Goal: Transaction & Acquisition: Purchase product/service

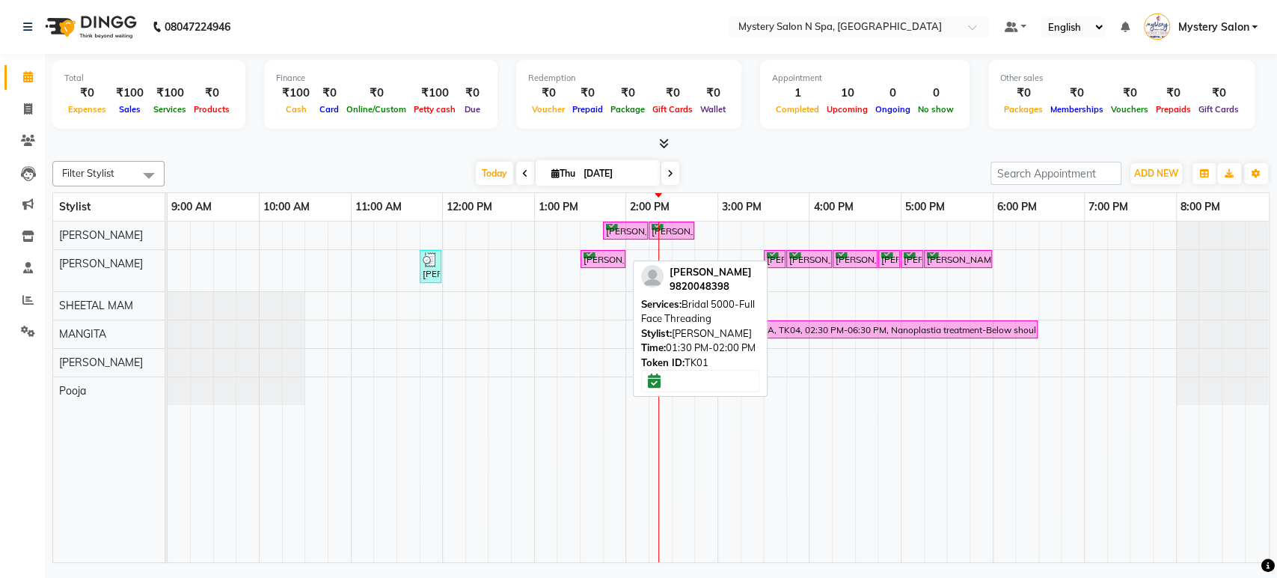
click at [605, 260] on div "[PERSON_NAME], TK01, 01:30 PM-02:00 PM, Bridal 5000-Full Face Threading" at bounding box center [603, 259] width 42 height 14
select select "6"
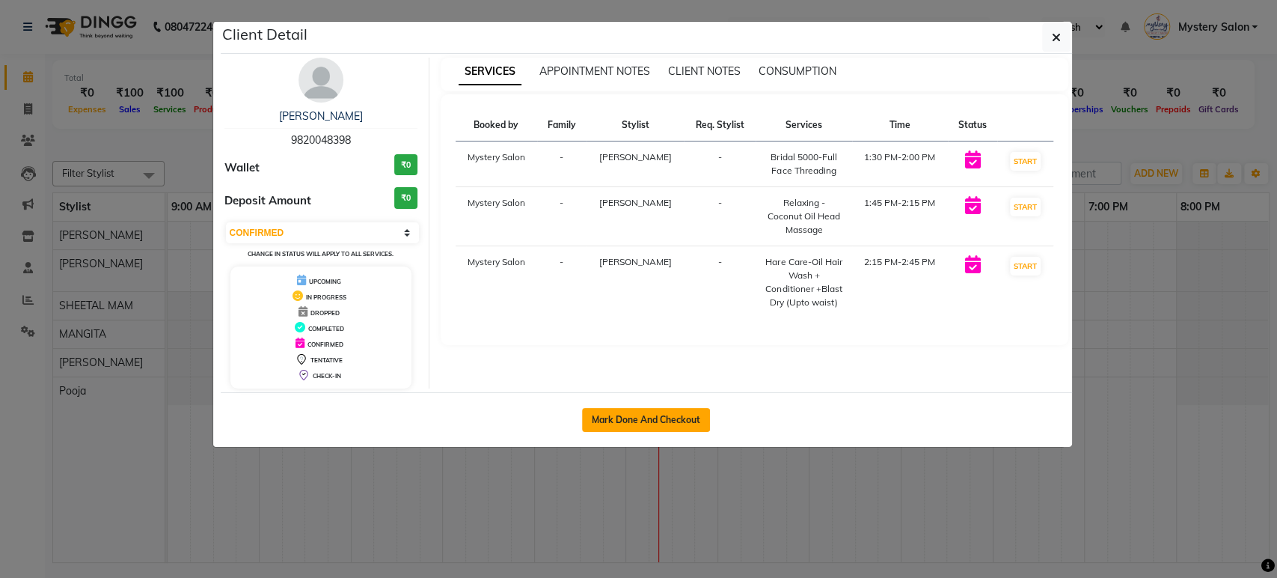
click at [625, 419] on button "Mark Done And Checkout" at bounding box center [646, 420] width 128 height 24
select select "service"
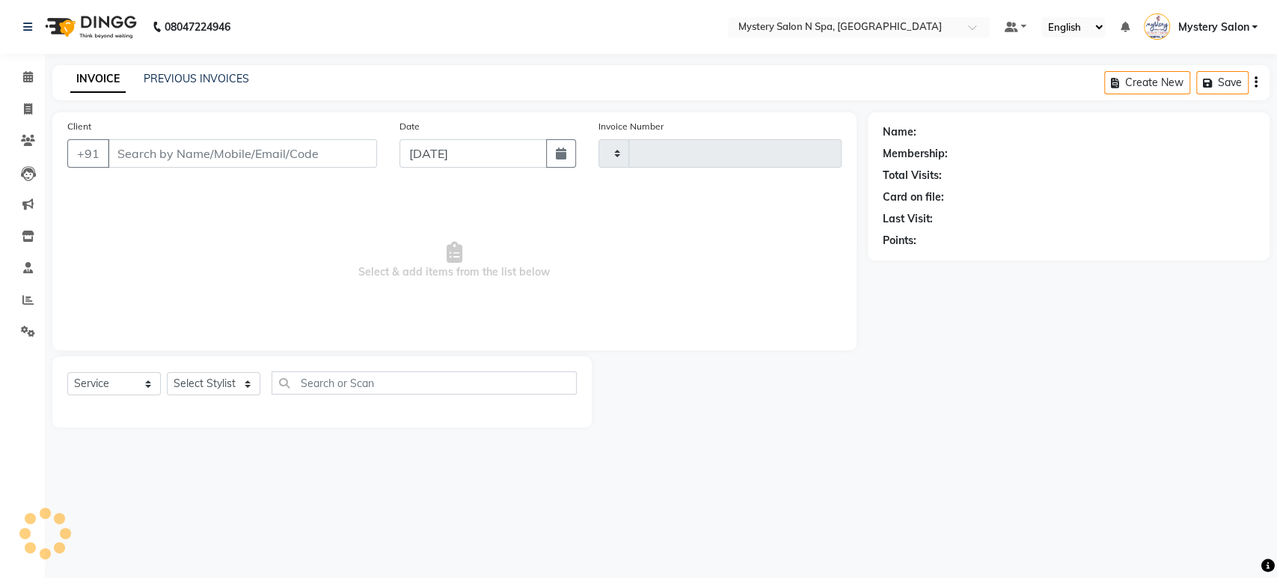
type input "0592"
select select "142"
type input "9820048398"
select select "4167"
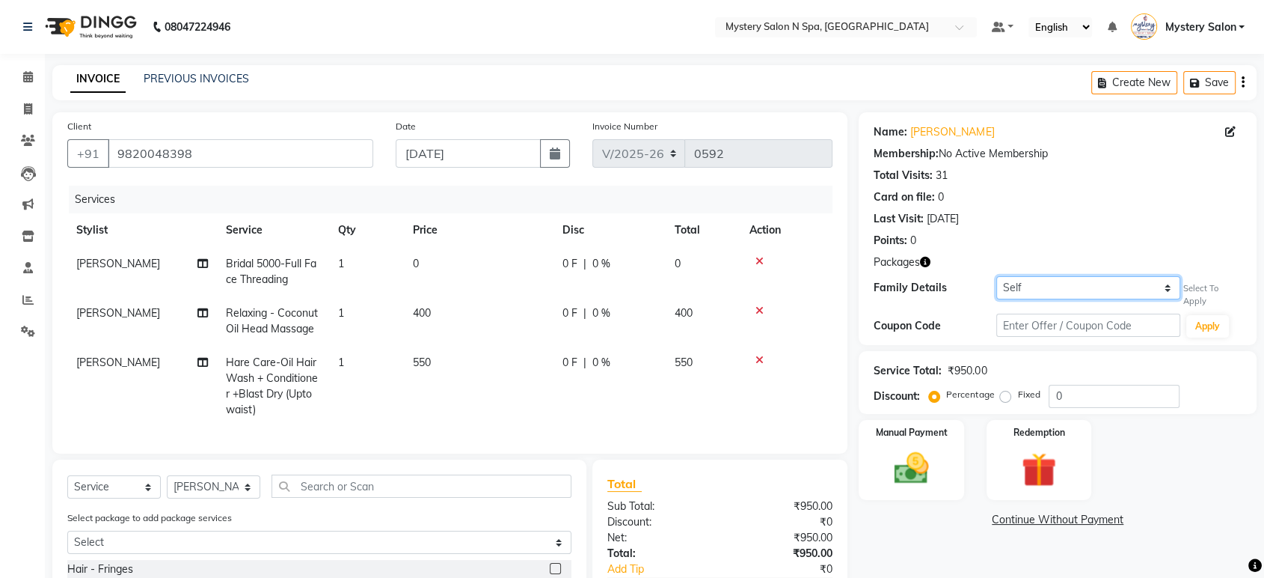
click at [1065, 292] on select "Self MANALI MHETA" at bounding box center [1088, 287] width 184 height 23
select select "309864"
click at [996, 276] on select "Self MANALI MHETA" at bounding box center [1088, 287] width 184 height 23
type input "20"
select select "1: Object"
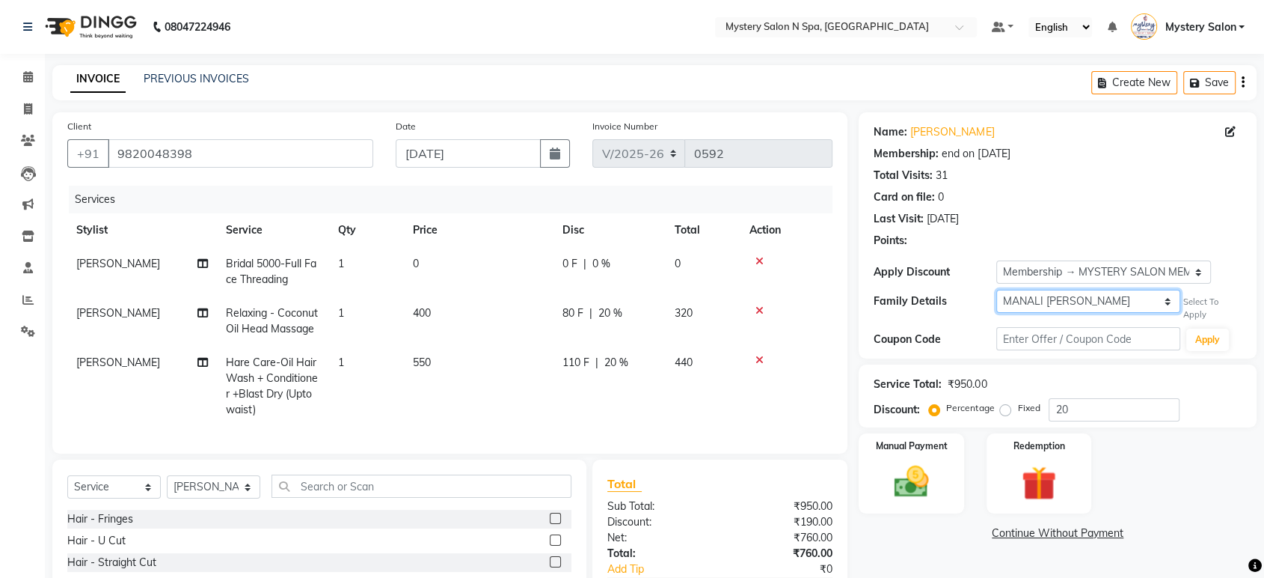
click at [1038, 296] on select "Self MANALI MHETA" at bounding box center [1088, 301] width 184 height 23
click at [996, 290] on select "Self MANALI MHETA" at bounding box center [1088, 301] width 184 height 23
click at [485, 328] on td "400" at bounding box center [479, 320] width 150 height 49
select select "4167"
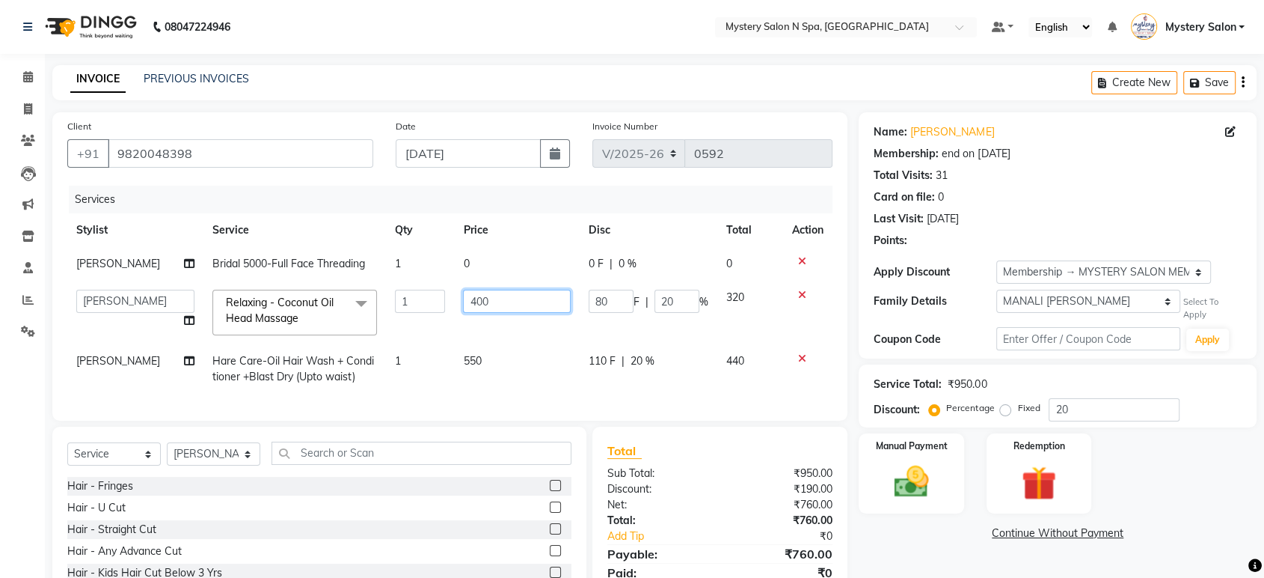
click at [471, 300] on input "400" at bounding box center [517, 301] width 108 height 23
type input "300"
click at [477, 402] on div "Services Stylist Service Qty Price Disc Total Action Surekha Bridal 5000-Full F…" at bounding box center [449, 296] width 765 height 220
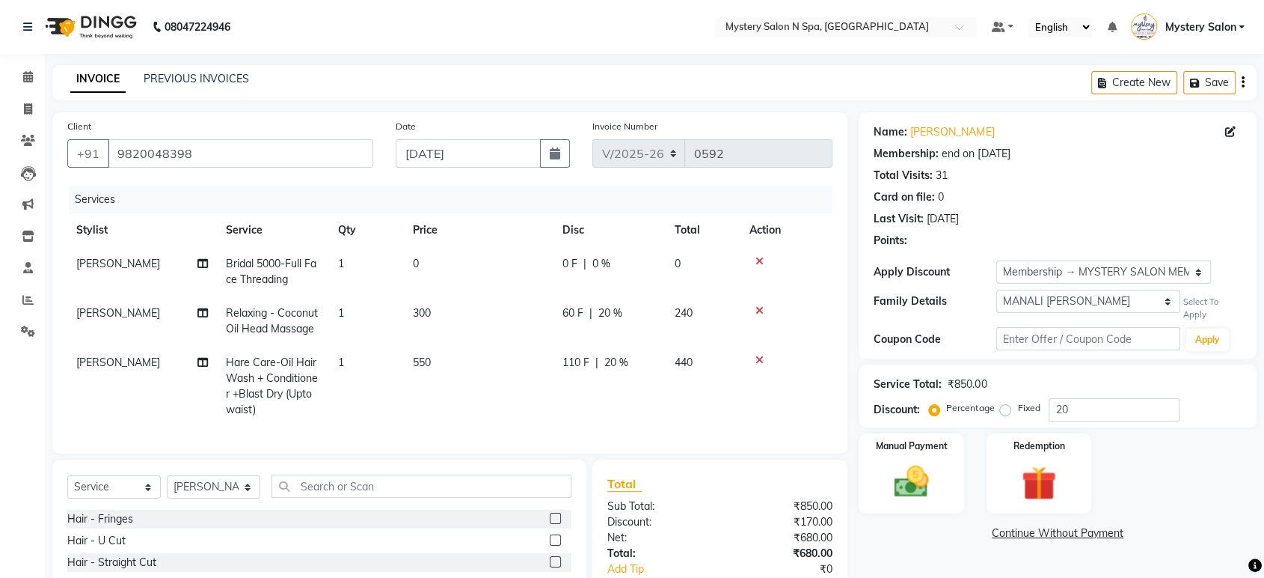
click at [446, 370] on td "550" at bounding box center [479, 386] width 150 height 81
select select "4167"
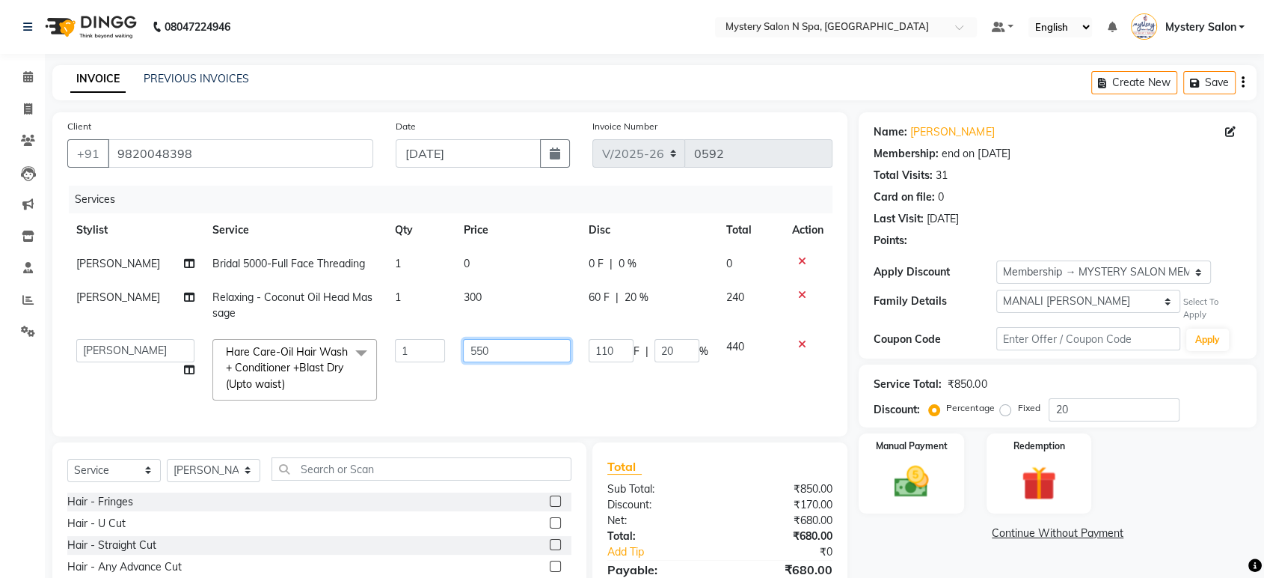
click at [479, 347] on input "550" at bounding box center [517, 350] width 108 height 23
type input "400"
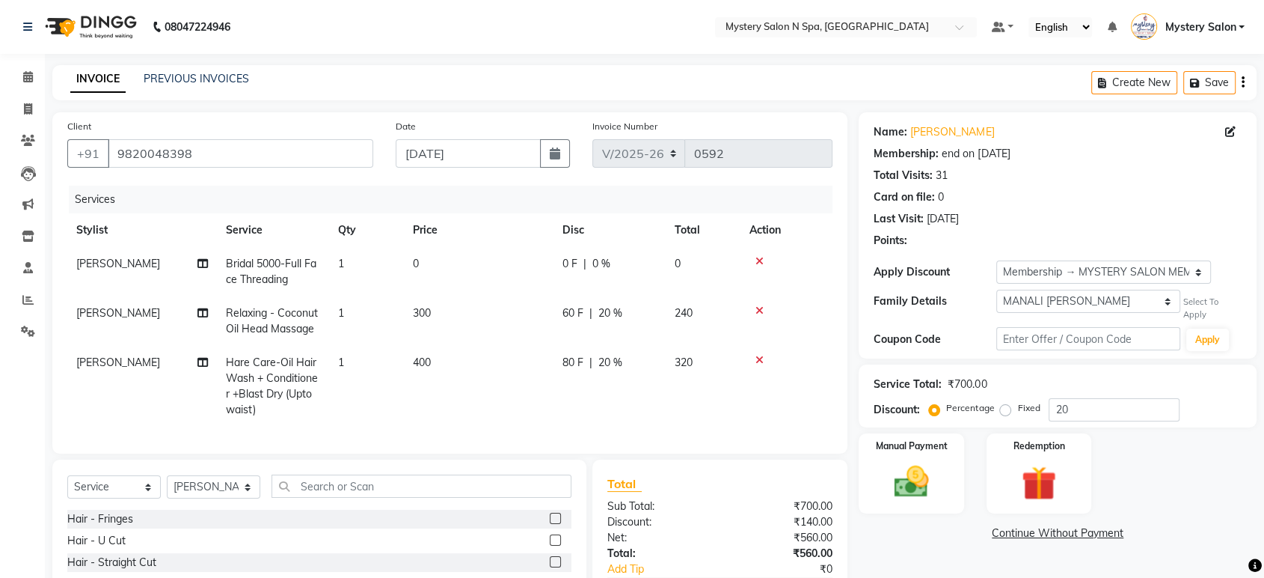
click at [701, 489] on div "Total Sub Total: ₹700.00 Discount: ₹140.00 Net: ₹560.00 Total: ₹560.00 Add Tip …" at bounding box center [719, 553] width 225 height 159
click at [759, 261] on icon at bounding box center [760, 261] width 8 height 10
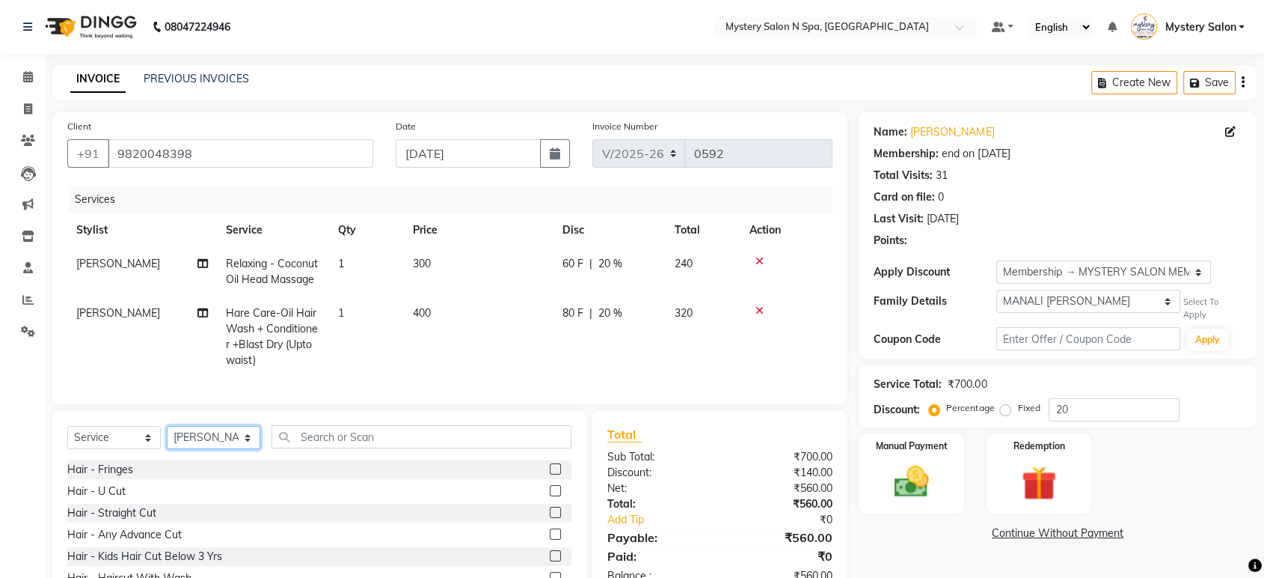
click at [195, 449] on select "Select Stylist [PERSON_NAME] [PERSON_NAME] Mystery Salon Pooja SHEETAL MAM [PER…" at bounding box center [214, 437] width 94 height 23
select select "4169"
click at [167, 438] on select "Select Stylist [PERSON_NAME] [PERSON_NAME] Mystery Salon Pooja SHEETAL MAM [PER…" at bounding box center [214, 437] width 94 height 23
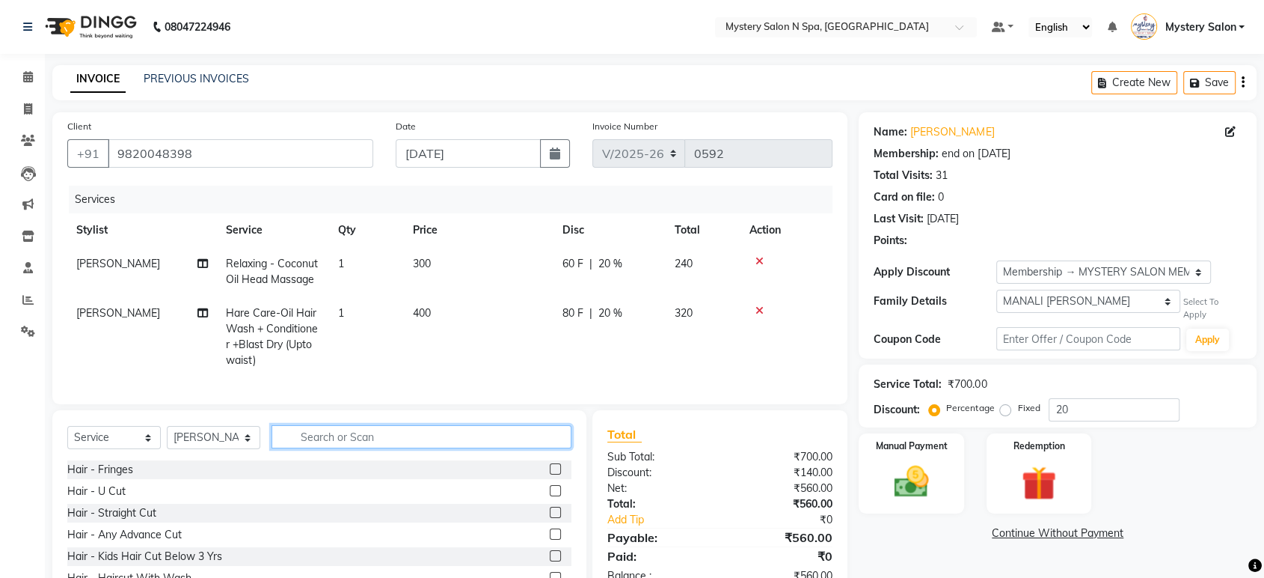
click at [332, 448] on input "text" at bounding box center [422, 436] width 300 height 23
type input "thre"
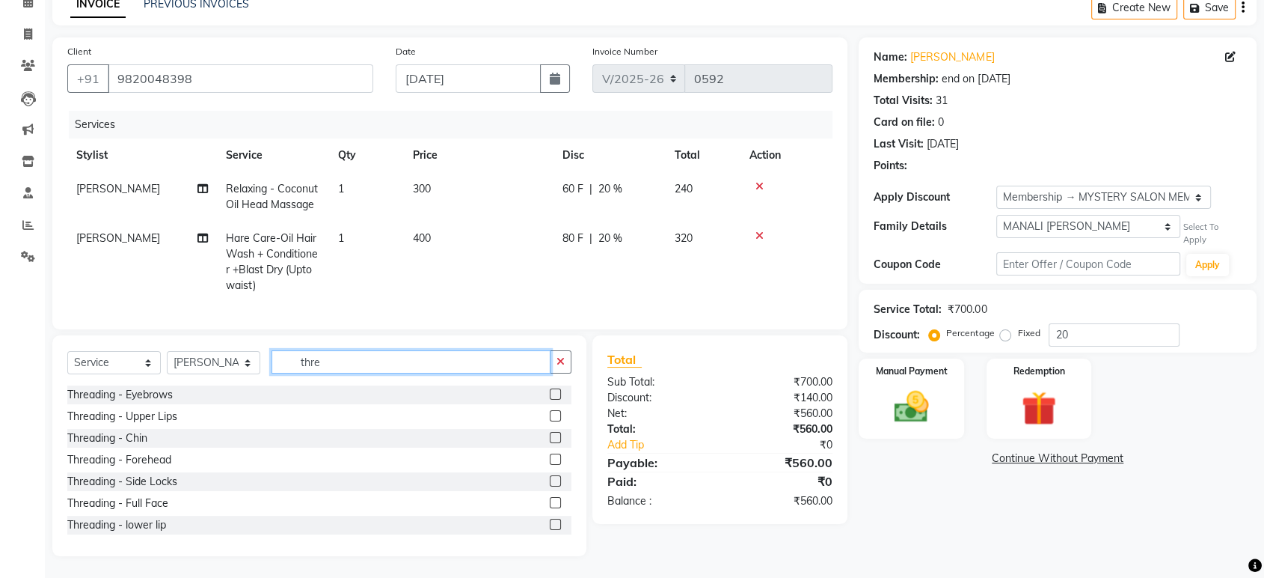
scroll to position [88, 0]
click at [915, 366] on div "Manual Payment" at bounding box center [911, 397] width 109 height 84
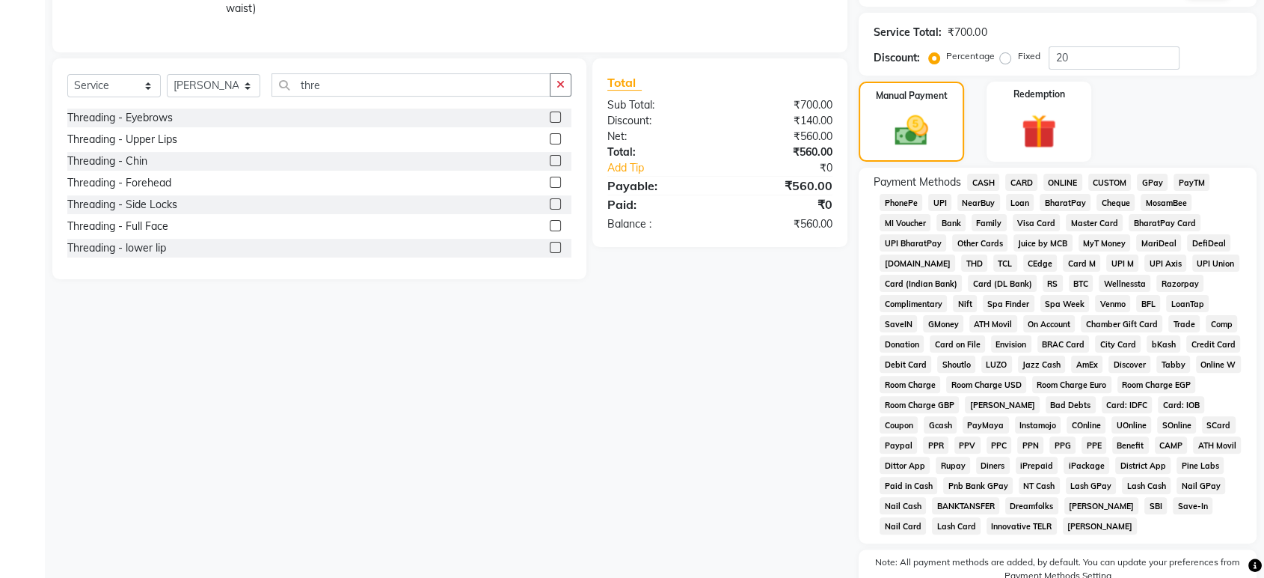
scroll to position [341, 0]
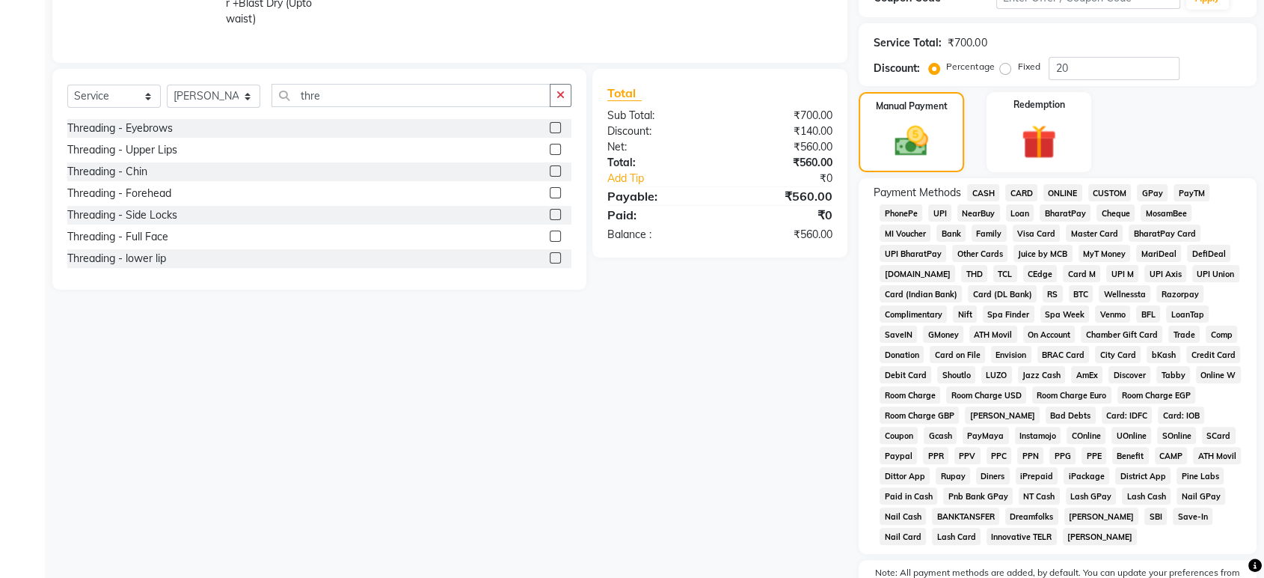
click at [984, 192] on span "CASH" at bounding box center [983, 192] width 32 height 17
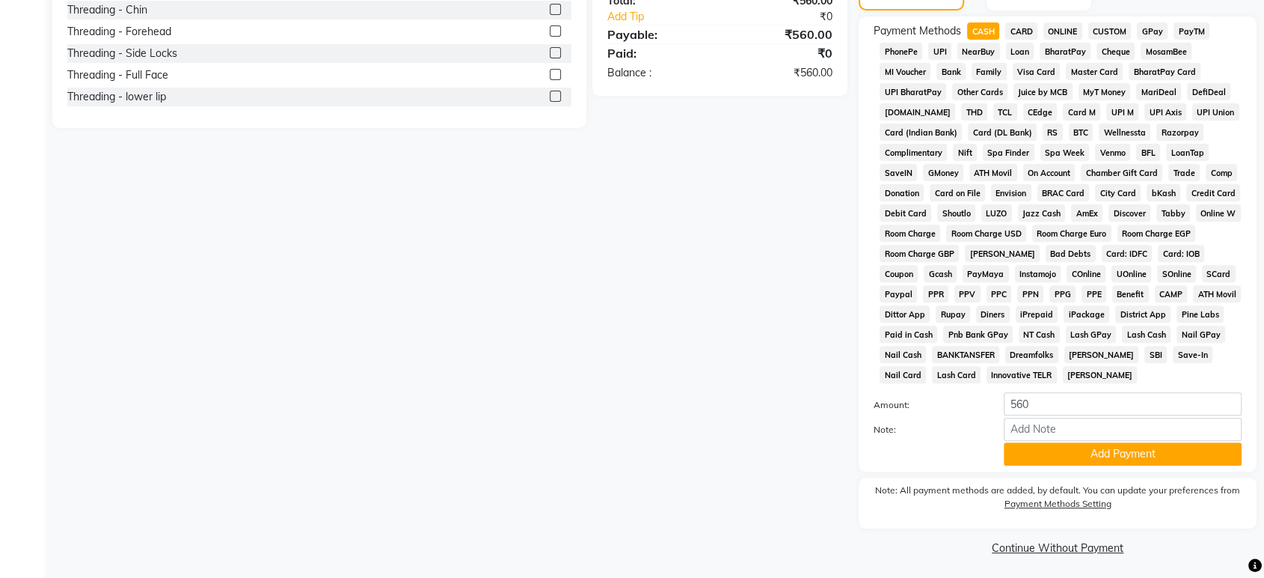
scroll to position [505, 0]
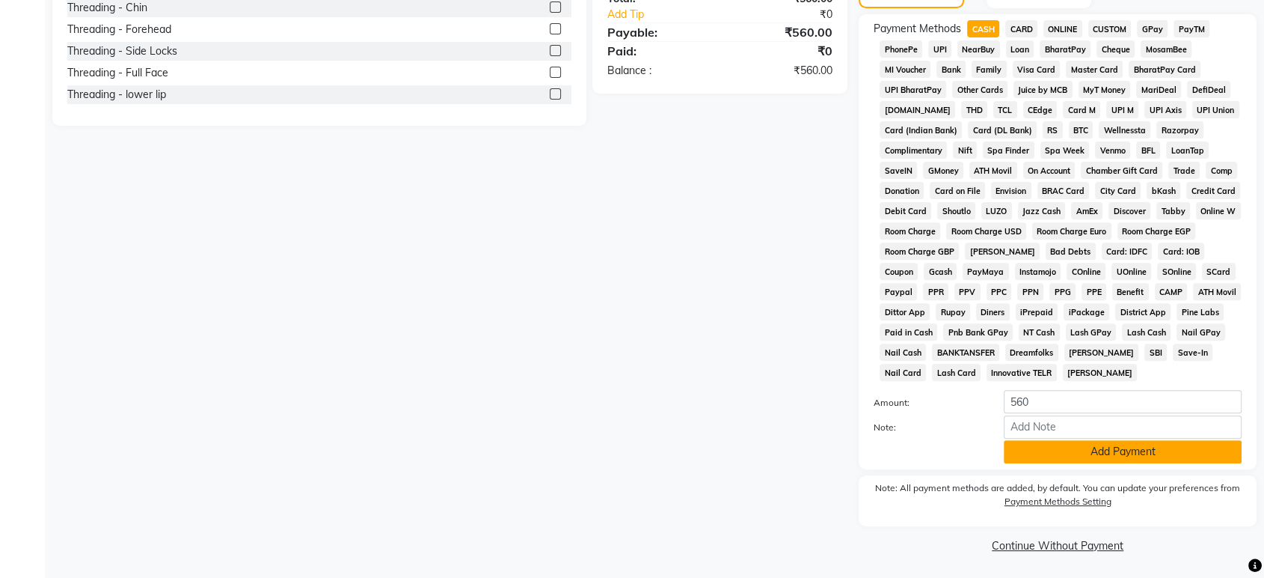
click at [1117, 451] on button "Add Payment" at bounding box center [1123, 451] width 238 height 23
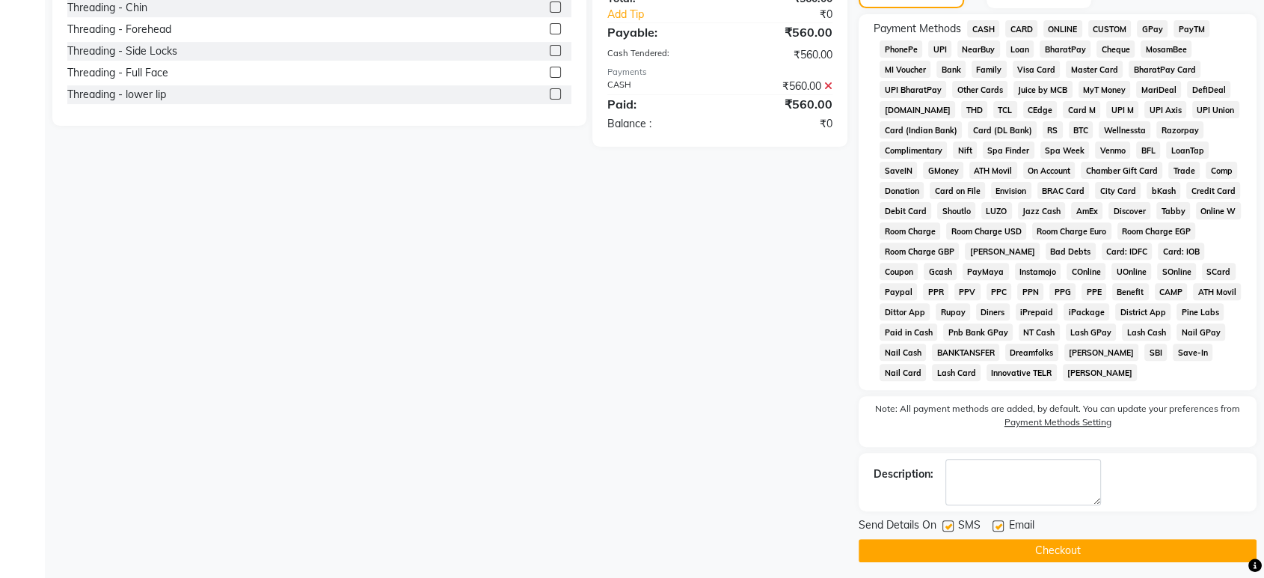
click at [1107, 552] on button "Checkout" at bounding box center [1058, 550] width 398 height 23
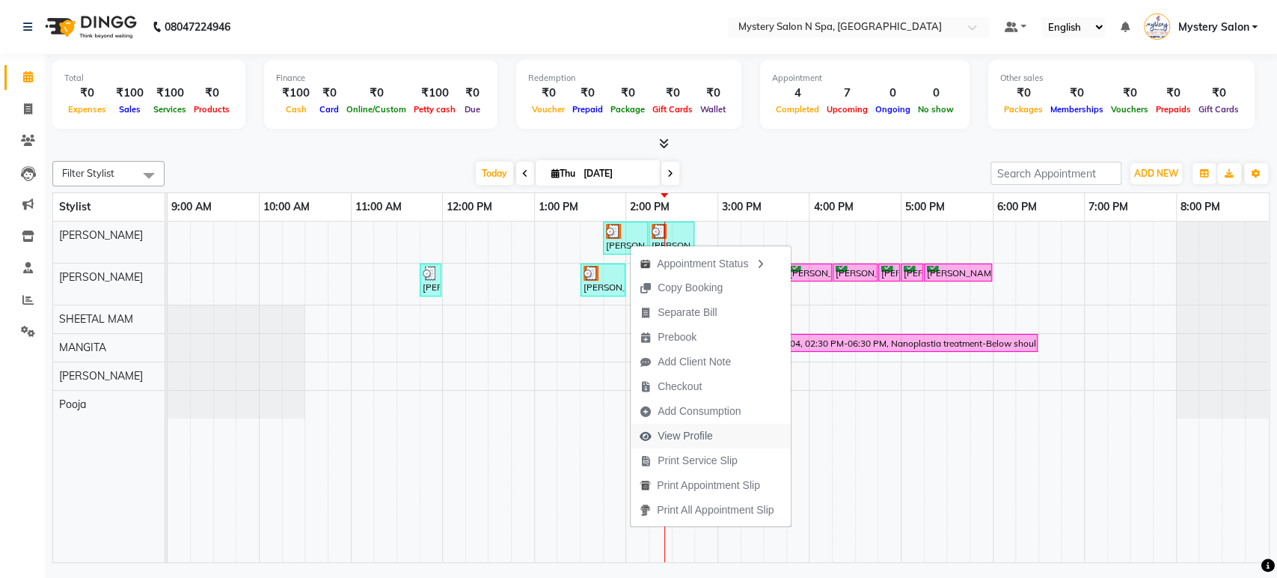
click at [687, 435] on span "View Profile" at bounding box center [685, 436] width 55 height 16
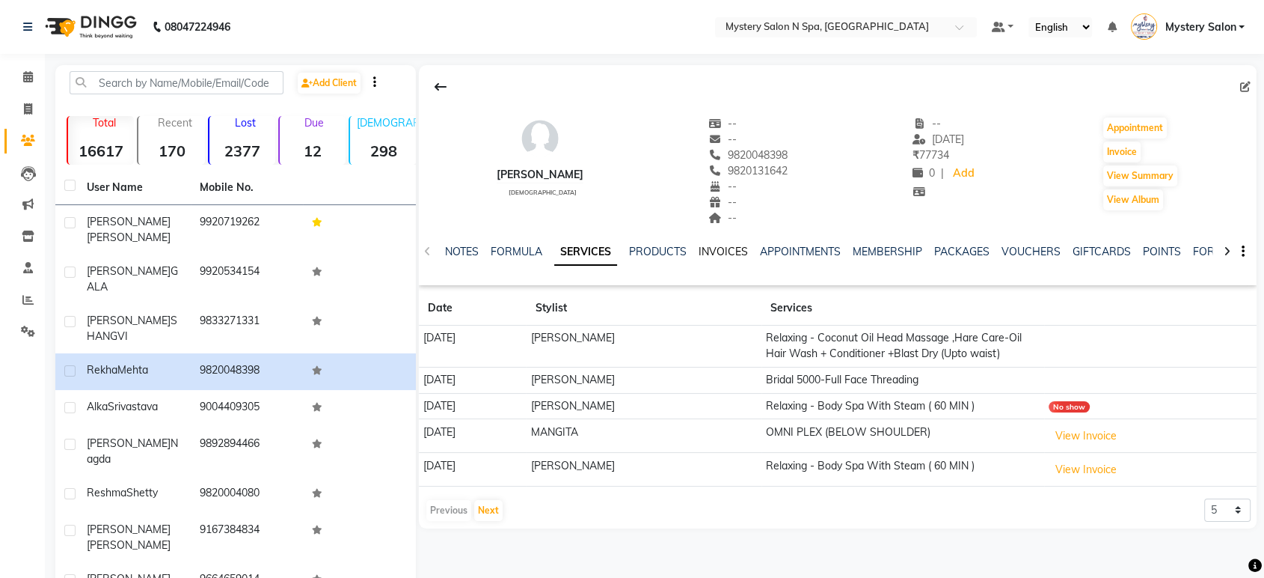
click at [726, 256] on link "INVOICES" at bounding box center [723, 251] width 49 height 13
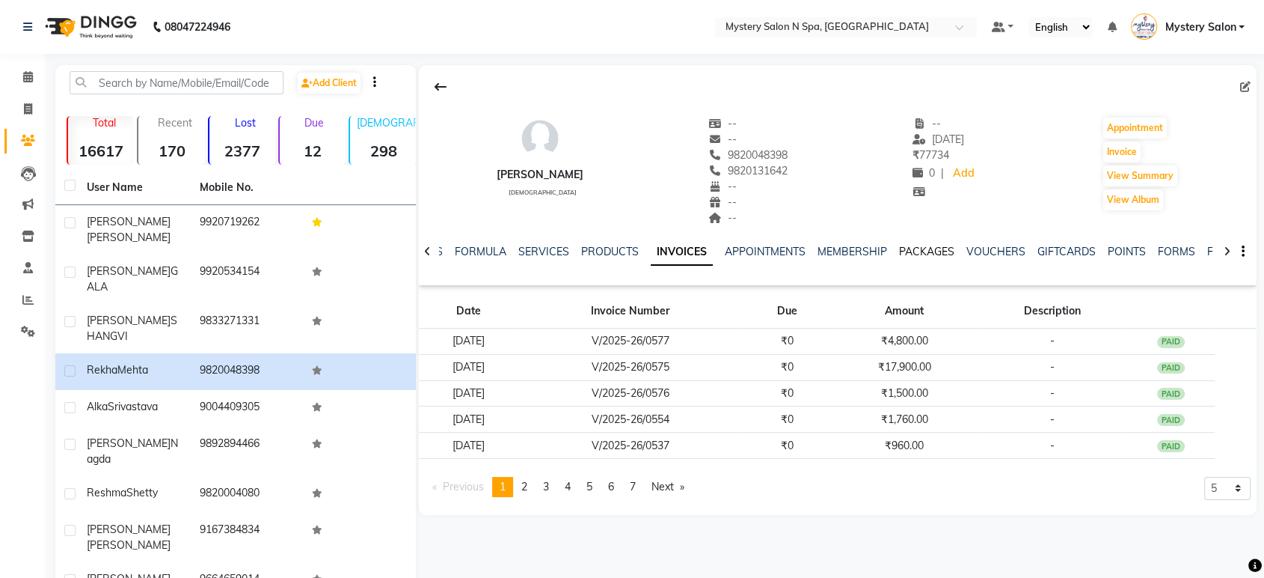
click at [920, 254] on link "PACKAGES" at bounding box center [926, 251] width 55 height 13
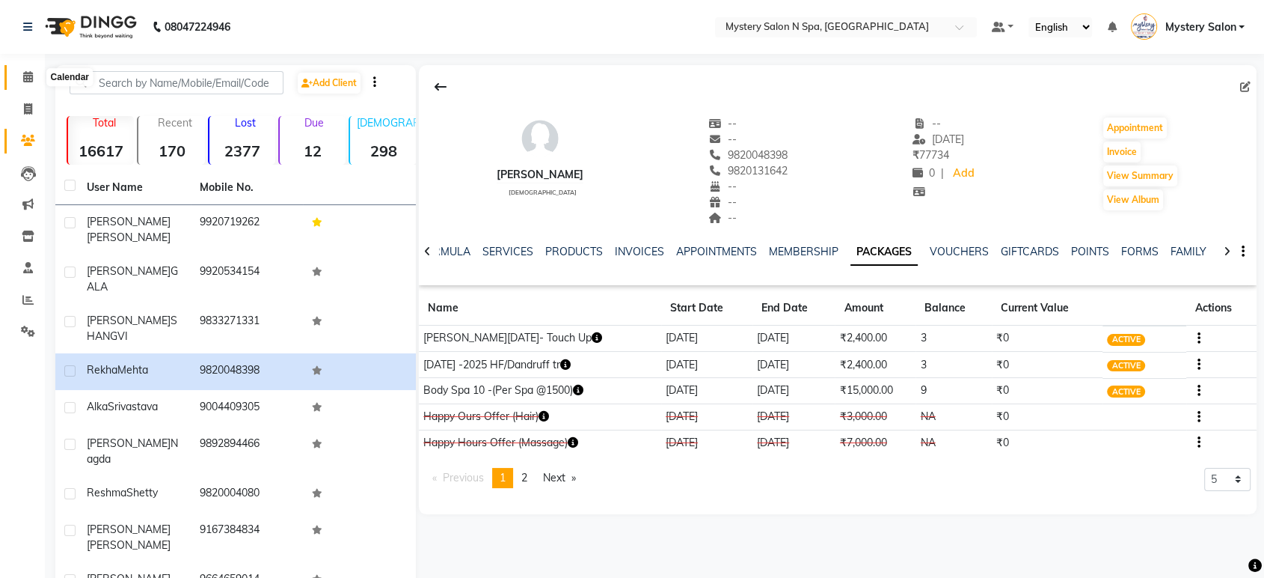
click at [25, 76] on icon at bounding box center [28, 76] width 10 height 11
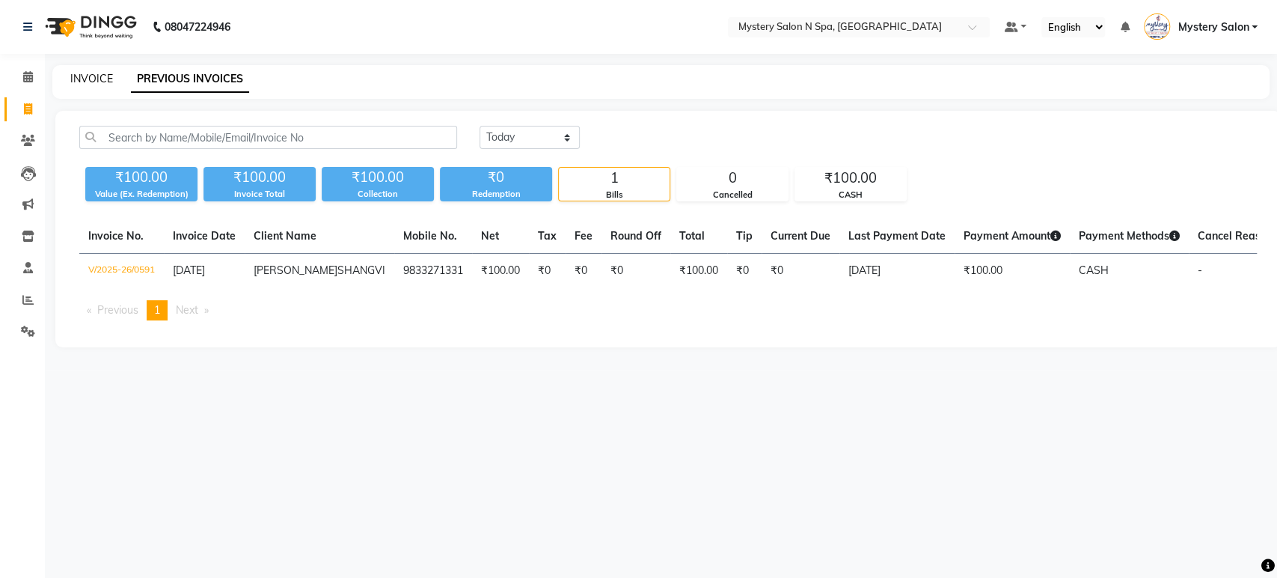
click at [97, 83] on link "INVOICE" at bounding box center [91, 78] width 43 height 13
select select "142"
select select "service"
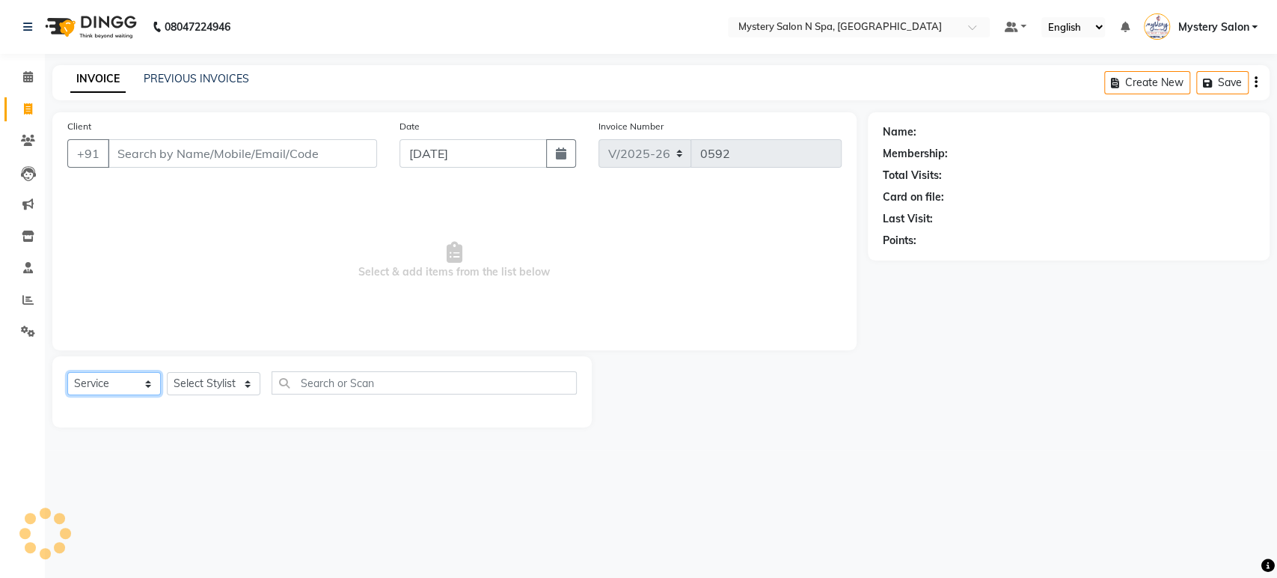
click at [138, 389] on select "Select Service Product Membership Package Voucher Prepaid Gift Card" at bounding box center [114, 383] width 94 height 23
click at [67, 372] on select "Select Service Product Membership Package Voucher Prepaid Gift Card" at bounding box center [114, 383] width 94 height 23
click at [212, 381] on select "Select Stylist Alim Salmani Choi MANGITA Mystery Salon Pooja SHEETAL MAM Surekha" at bounding box center [214, 383] width 94 height 23
select select "4169"
click at [167, 372] on select "Select Stylist Alim Salmani Choi MANGITA Mystery Salon Pooja SHEETAL MAM Surekha" at bounding box center [214, 383] width 94 height 23
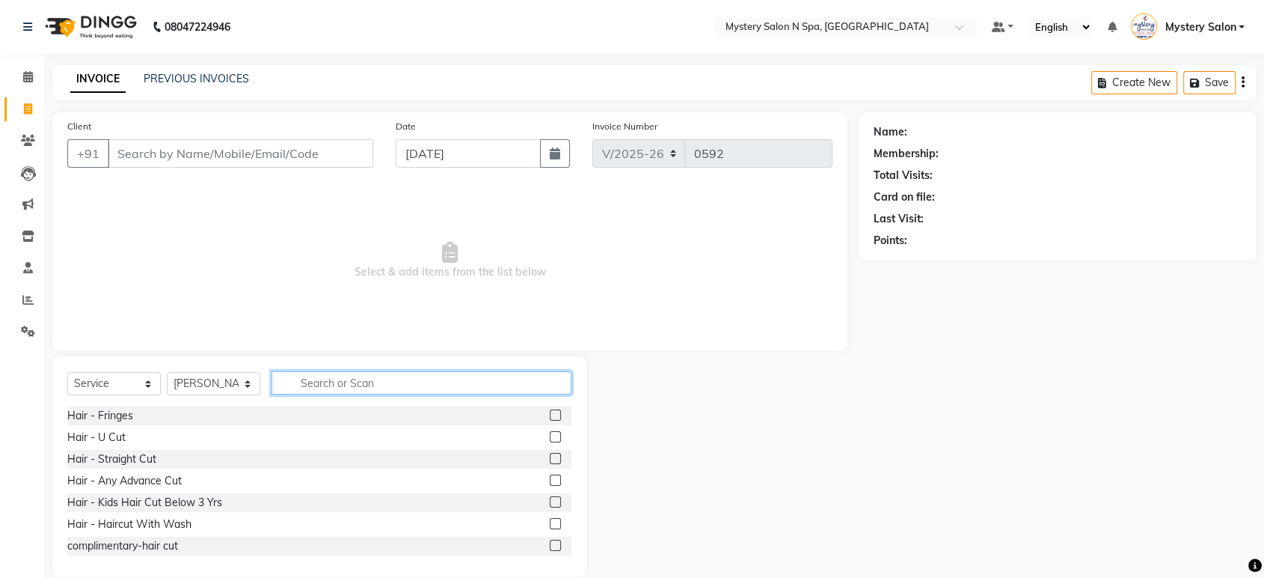
click at [363, 382] on input "text" at bounding box center [422, 382] width 300 height 23
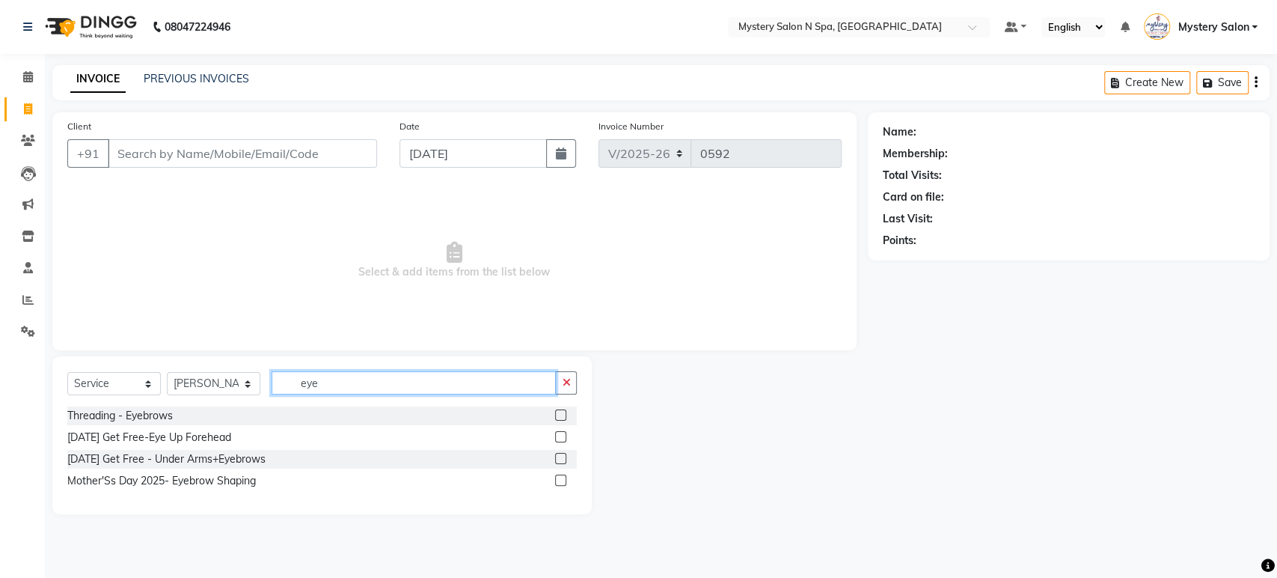
type input "eye"
click at [560, 414] on label at bounding box center [560, 414] width 11 height 11
click at [560, 414] on input "checkbox" at bounding box center [560, 416] width 10 height 10
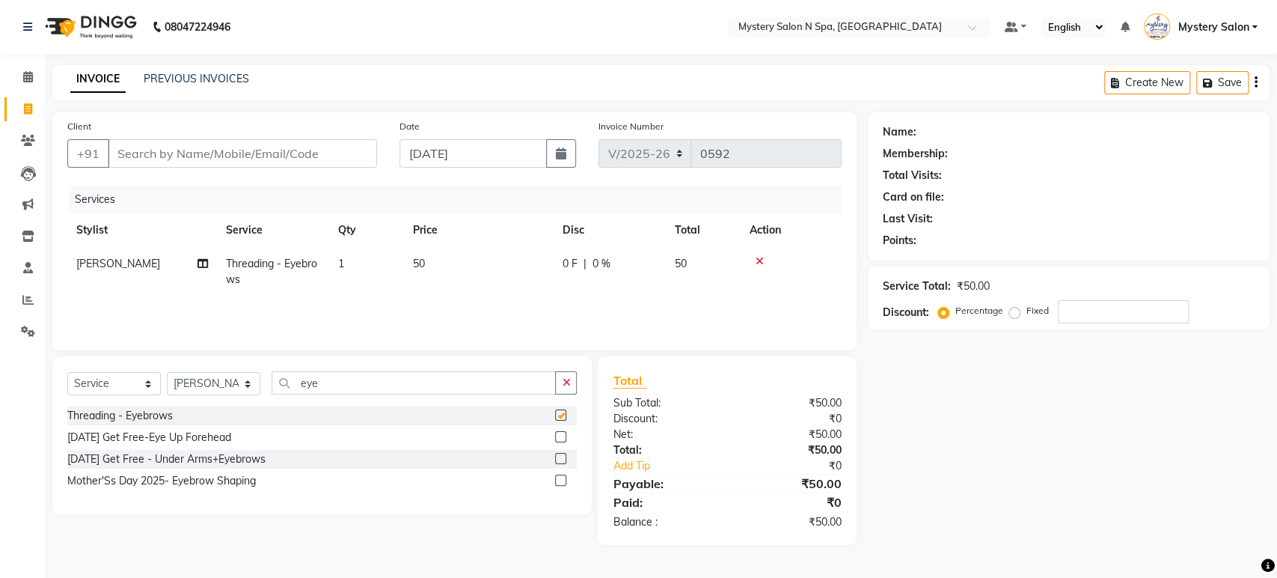
checkbox input "false"
click at [564, 383] on icon "button" at bounding box center [566, 382] width 8 height 10
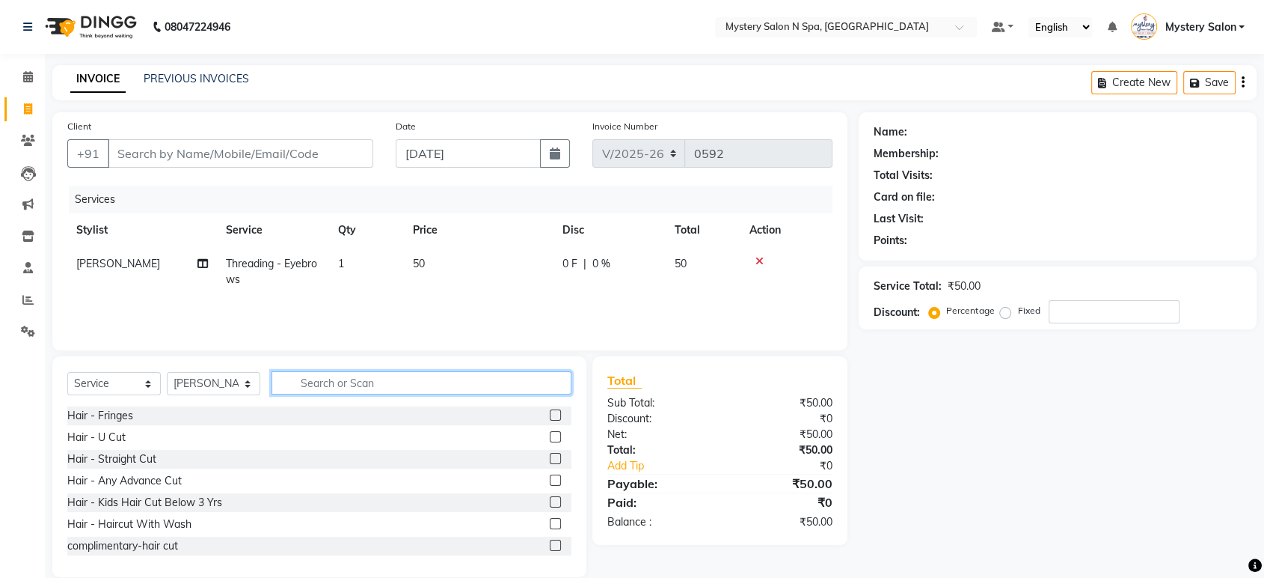
click at [485, 382] on input "text" at bounding box center [422, 382] width 300 height 23
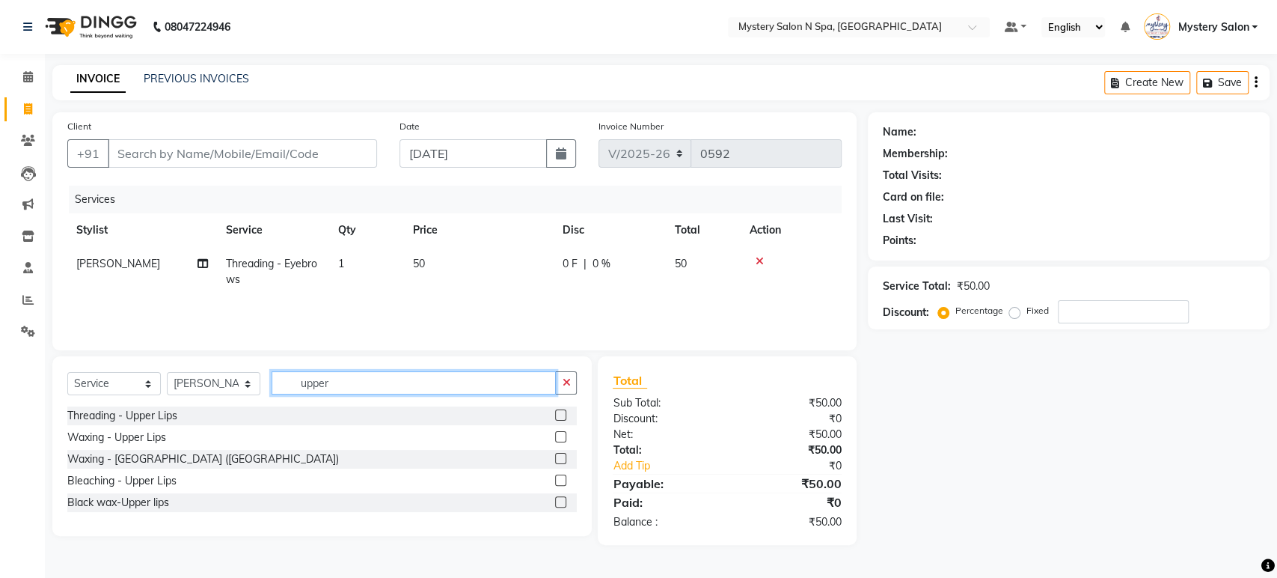
type input "upper"
click at [557, 503] on label at bounding box center [560, 501] width 11 height 11
click at [557, 503] on input "checkbox" at bounding box center [560, 502] width 10 height 10
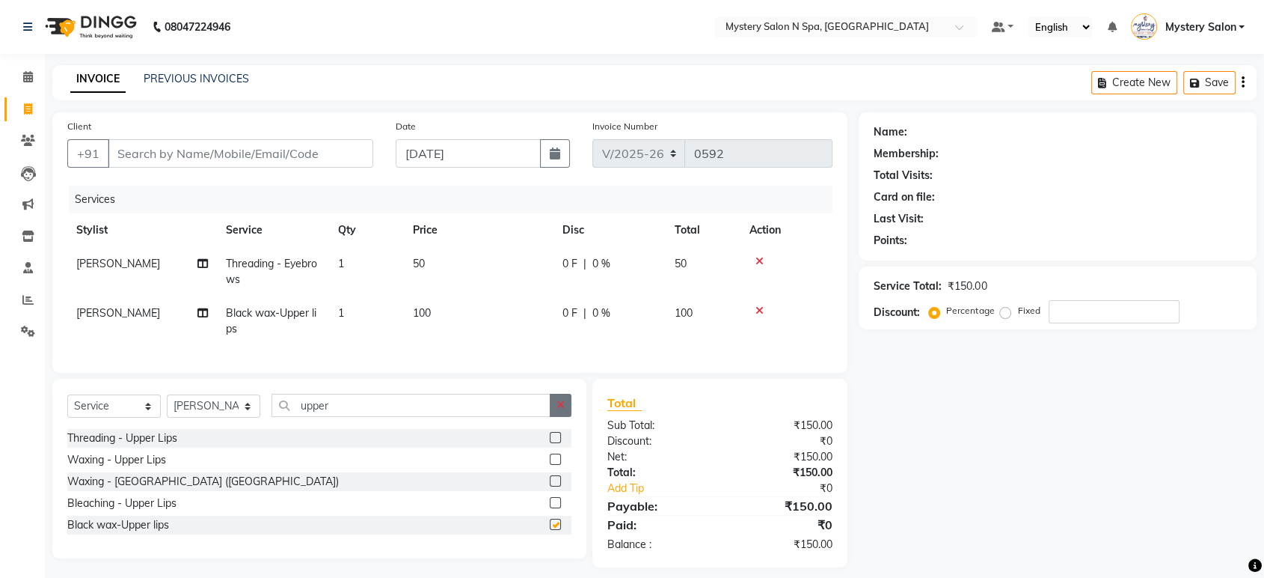
checkbox input "false"
click at [566, 415] on button "button" at bounding box center [561, 404] width 22 height 23
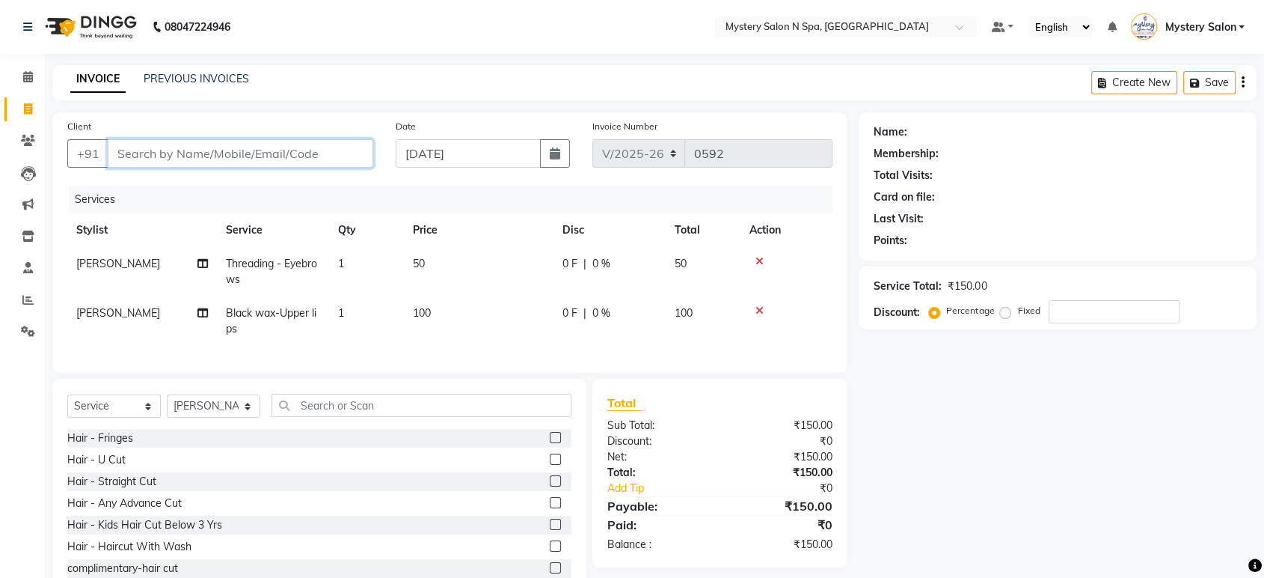
click at [323, 154] on input "Client" at bounding box center [241, 153] width 266 height 28
click at [329, 277] on td "1" at bounding box center [366, 271] width 75 height 49
select select "4169"
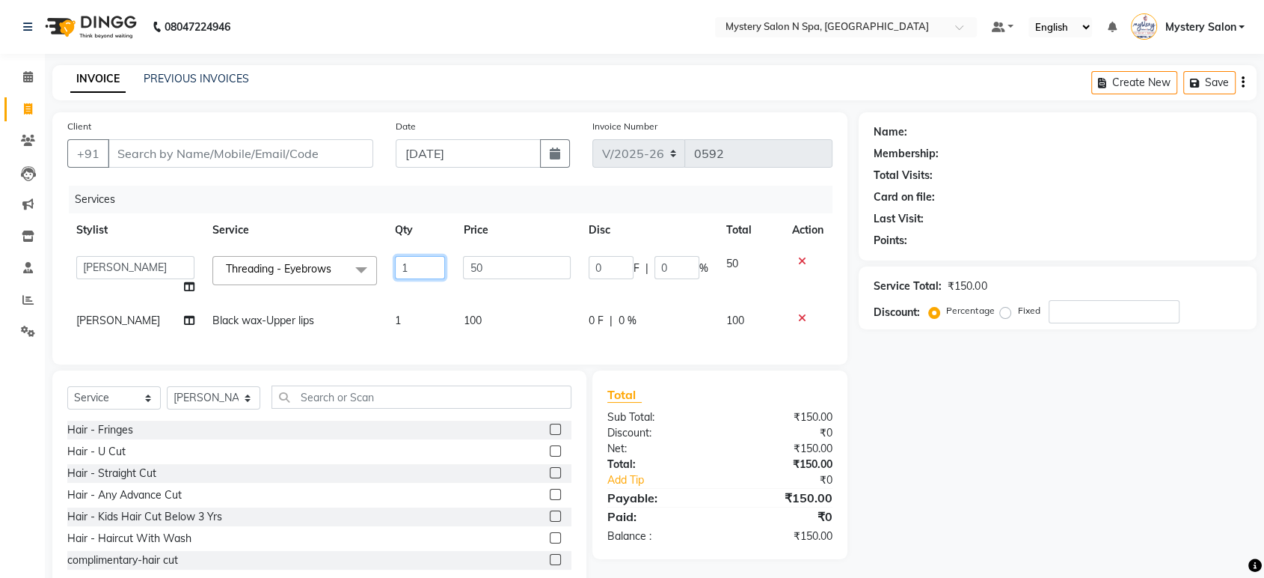
click at [407, 262] on input "1" at bounding box center [420, 267] width 50 height 23
type input "2"
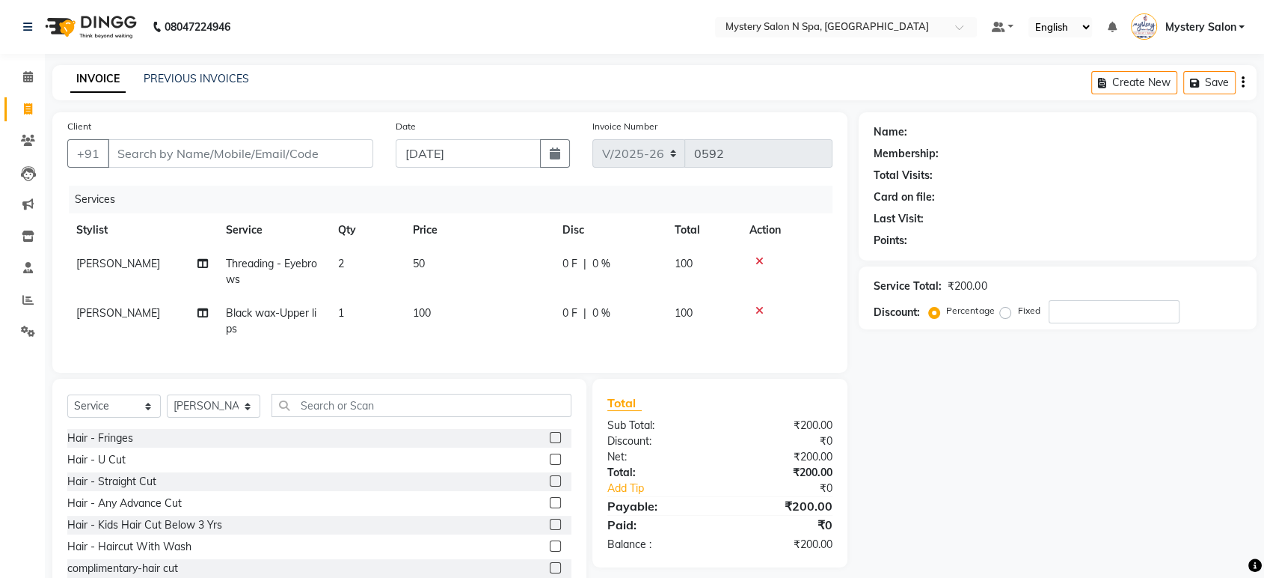
click at [676, 428] on div "Total Sub Total: ₹200.00 Discount: ₹0 Net: ₹200.00 Total: ₹200.00 Add Tip ₹0 Pa…" at bounding box center [719, 472] width 225 height 159
click at [311, 159] on input "Client" at bounding box center [241, 153] width 266 height 28
click at [352, 322] on td "1" at bounding box center [366, 320] width 75 height 49
select select "4169"
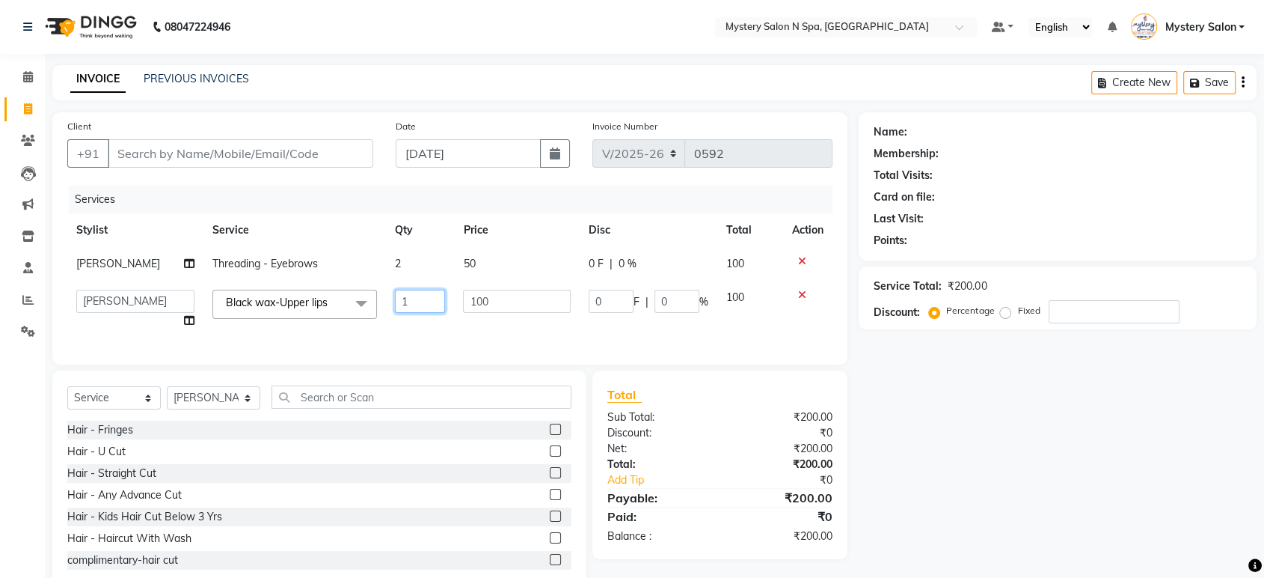
click at [412, 295] on input "1" at bounding box center [420, 301] width 50 height 23
type input "2"
click at [1021, 396] on div "Name: Membership: Total Visits: Card on file: Last Visit: Points: Service Total…" at bounding box center [1063, 351] width 409 height 479
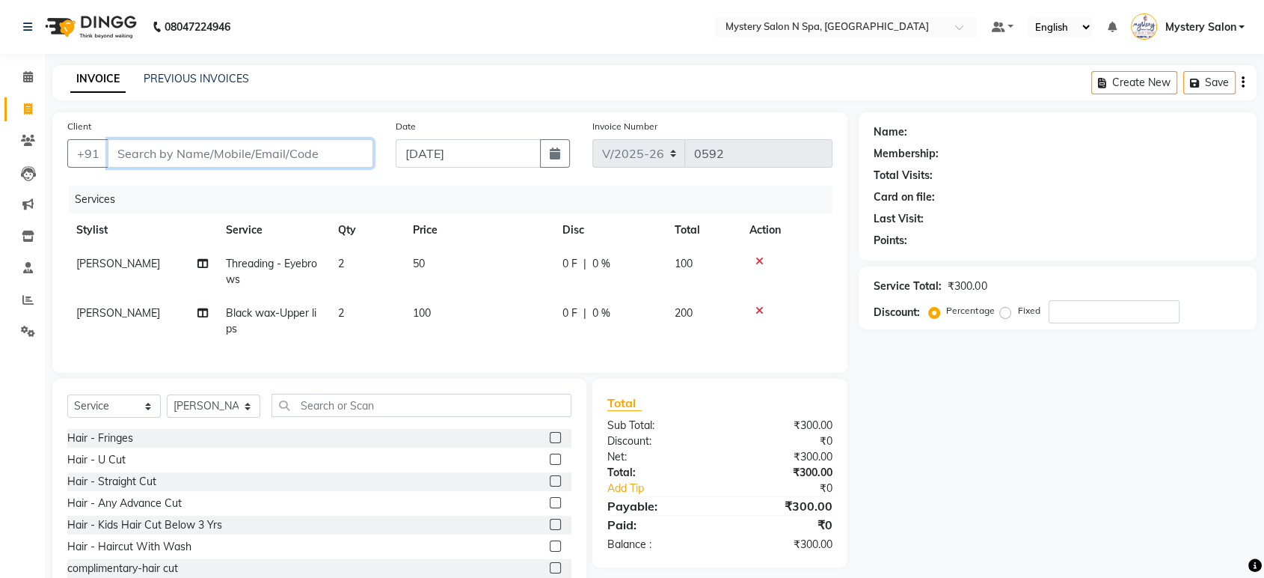
click at [314, 153] on input "Client" at bounding box center [241, 153] width 266 height 28
click at [285, 150] on input "Client" at bounding box center [241, 153] width 266 height 28
type input "8"
type input "0"
type input "8223062906"
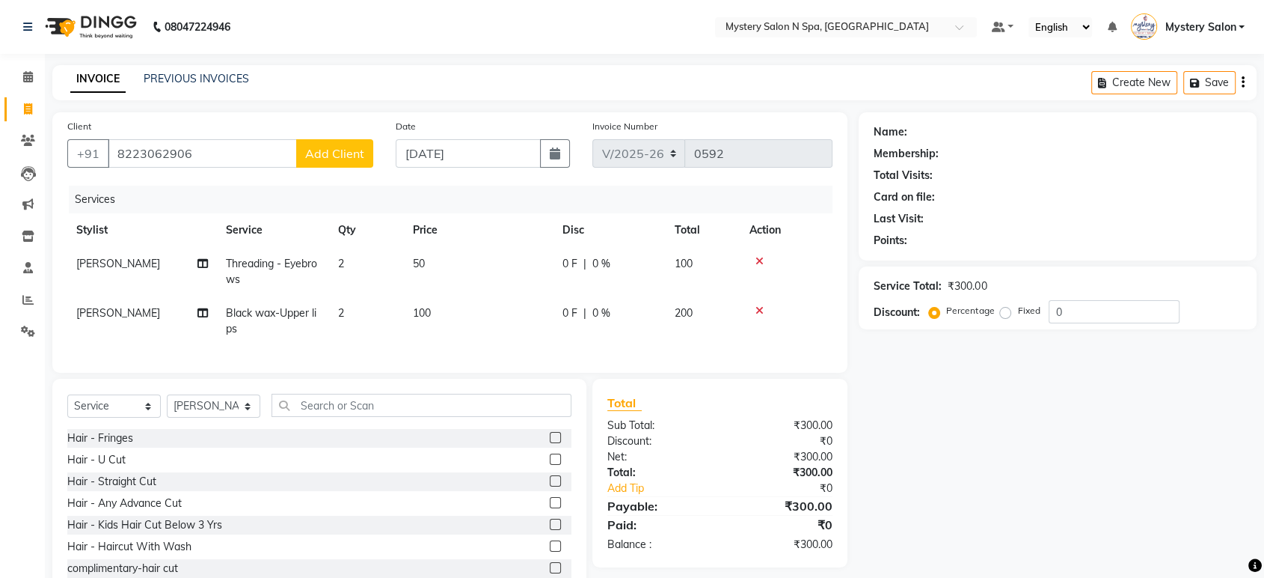
click at [328, 146] on span "Add Client" at bounding box center [334, 153] width 59 height 15
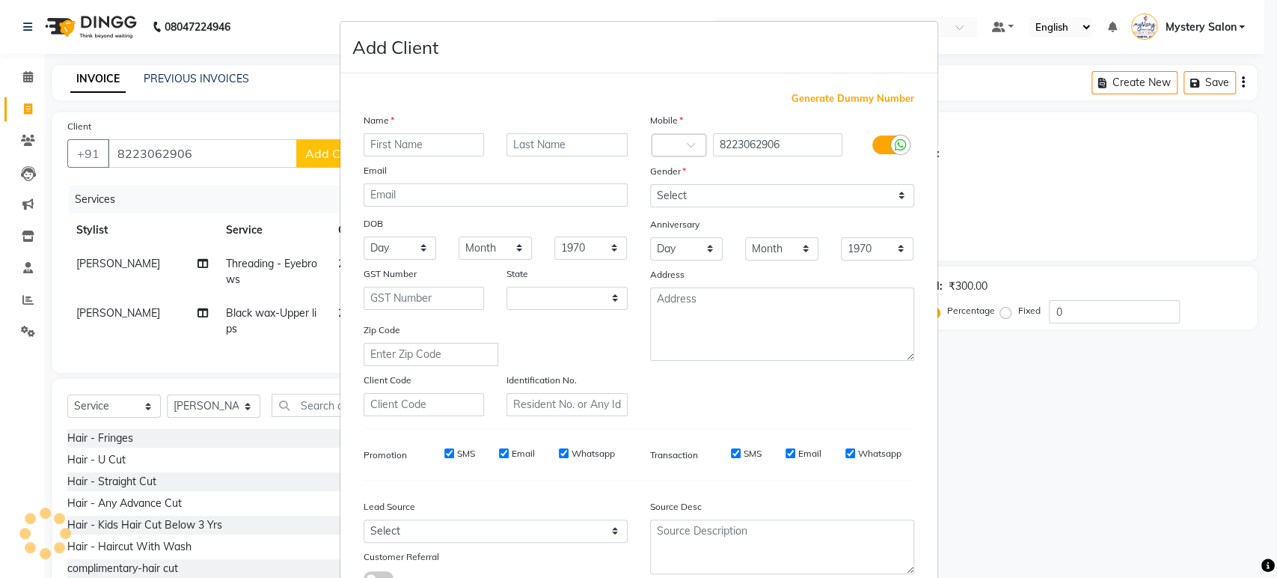
select select "22"
click at [340, 150] on div "Generate Dummy Number Name Email DOB Day 01 02 03 04 05 06 07 08 09 10 11 12 13…" at bounding box center [638, 341] width 597 height 536
click at [383, 144] on input "text" at bounding box center [424, 144] width 121 height 23
type input "Vishaka"
click at [536, 142] on input "text" at bounding box center [566, 144] width 121 height 23
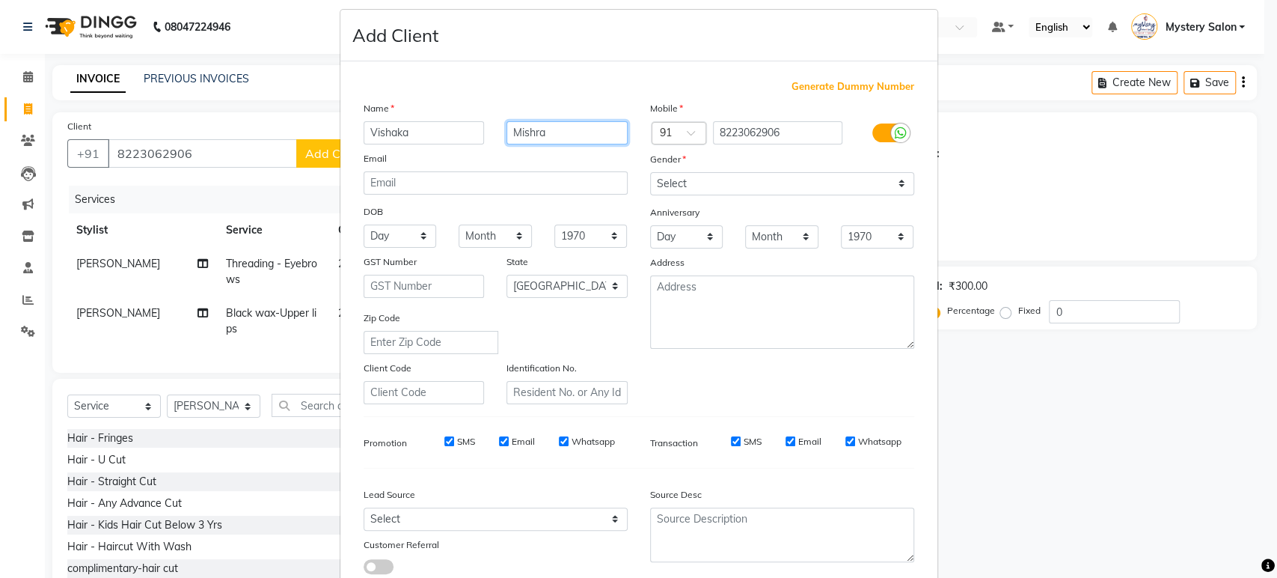
scroll to position [109, 0]
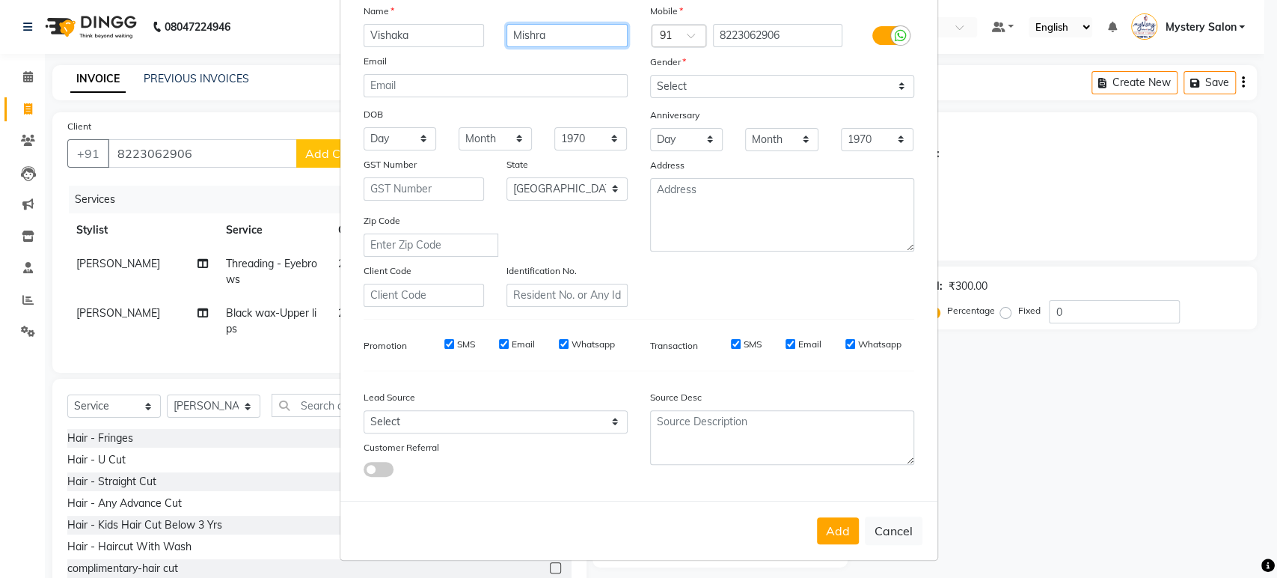
type input "Mishra"
click at [754, 37] on input "8223062906" at bounding box center [777, 35] width 129 height 23
click at [760, 33] on input "8223062906" at bounding box center [777, 35] width 129 height 23
click at [731, 36] on input "8223062906" at bounding box center [777, 35] width 129 height 23
click at [755, 34] on input "8223062906" at bounding box center [777, 35] width 129 height 23
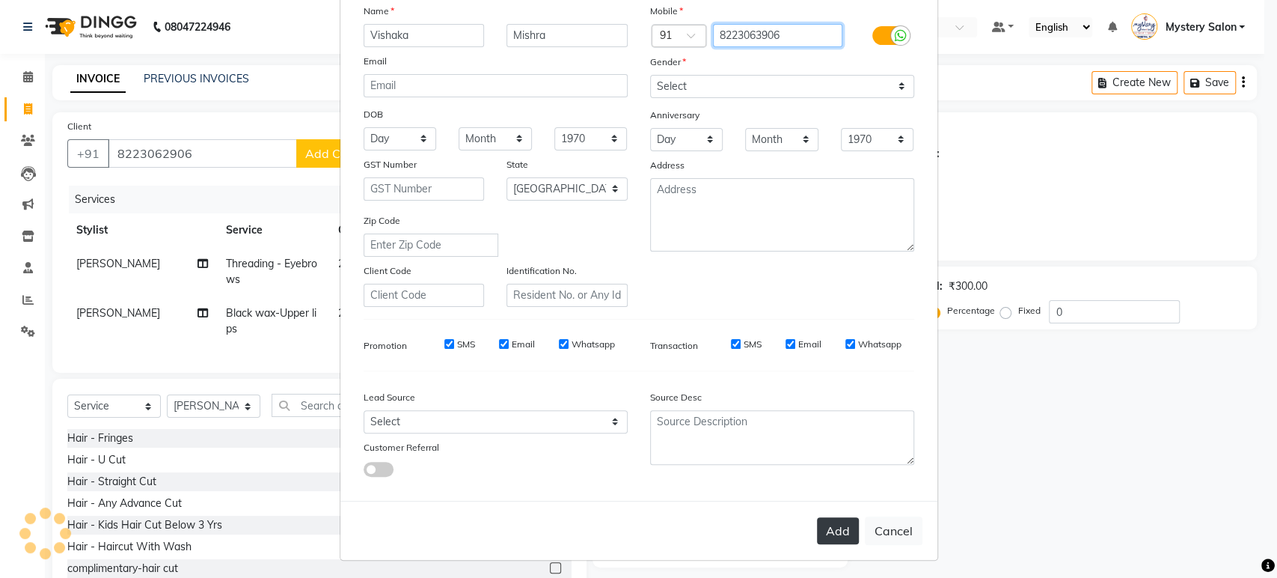
type input "8223063906"
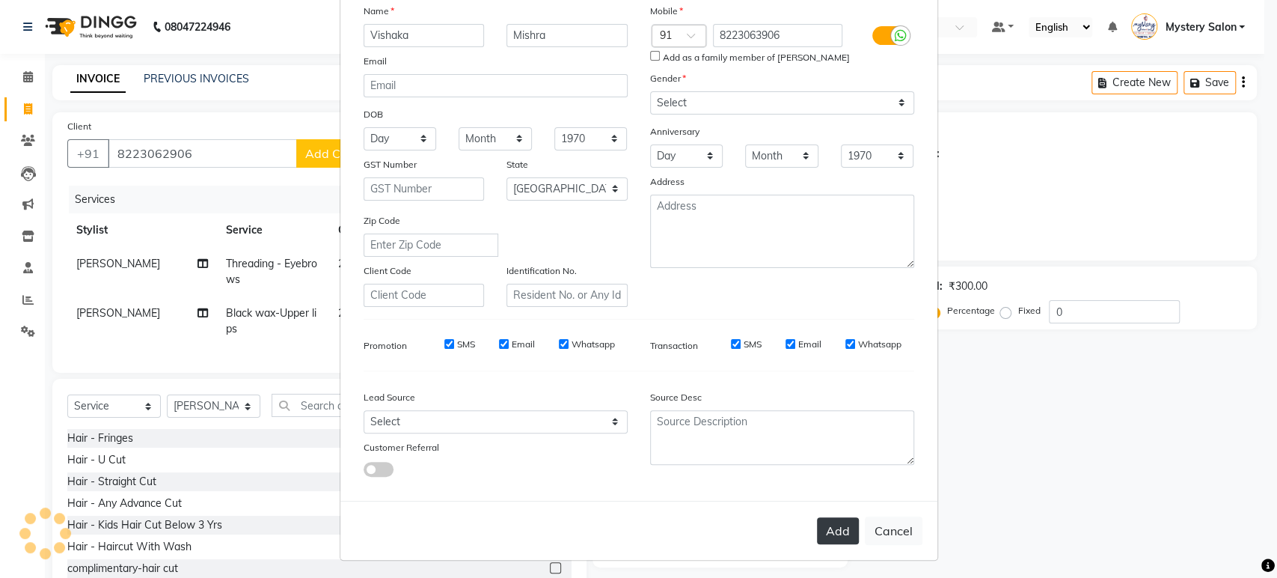
click at [830, 519] on button "Add" at bounding box center [838, 530] width 42 height 27
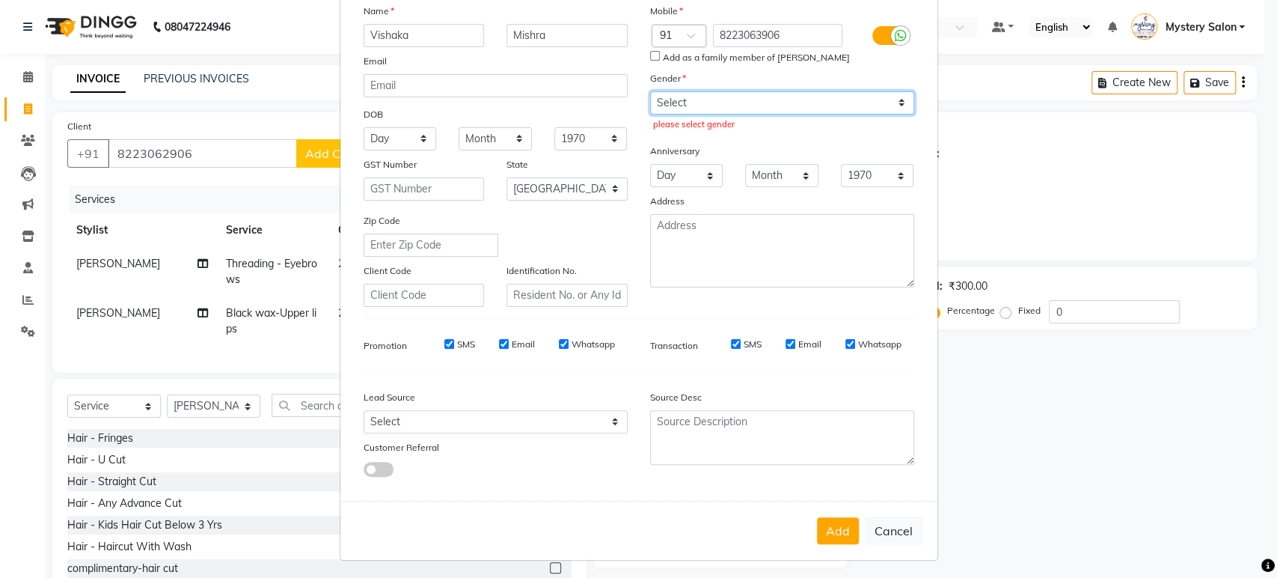
click at [684, 105] on select "Select Male Female Other Prefer Not To Say" at bounding box center [782, 102] width 264 height 23
select select "female"
click at [650, 91] on select "Select Male Female Other Prefer Not To Say" at bounding box center [782, 102] width 264 height 23
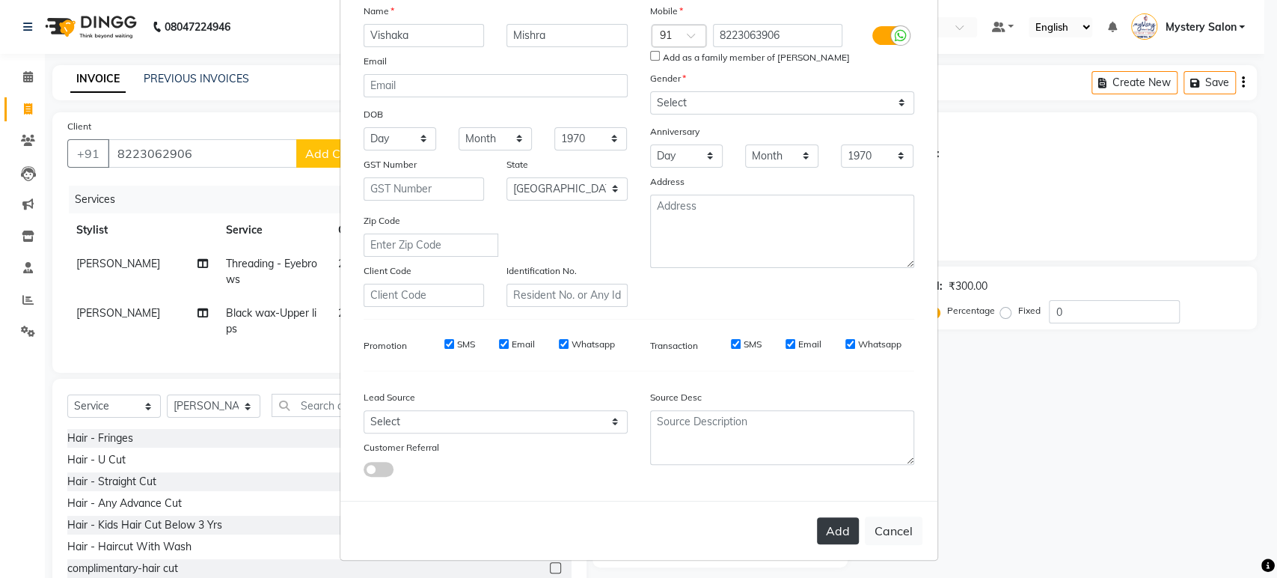
click at [839, 525] on button "Add" at bounding box center [838, 530] width 42 height 27
click at [889, 530] on button "Cancel" at bounding box center [894, 530] width 58 height 28
select select
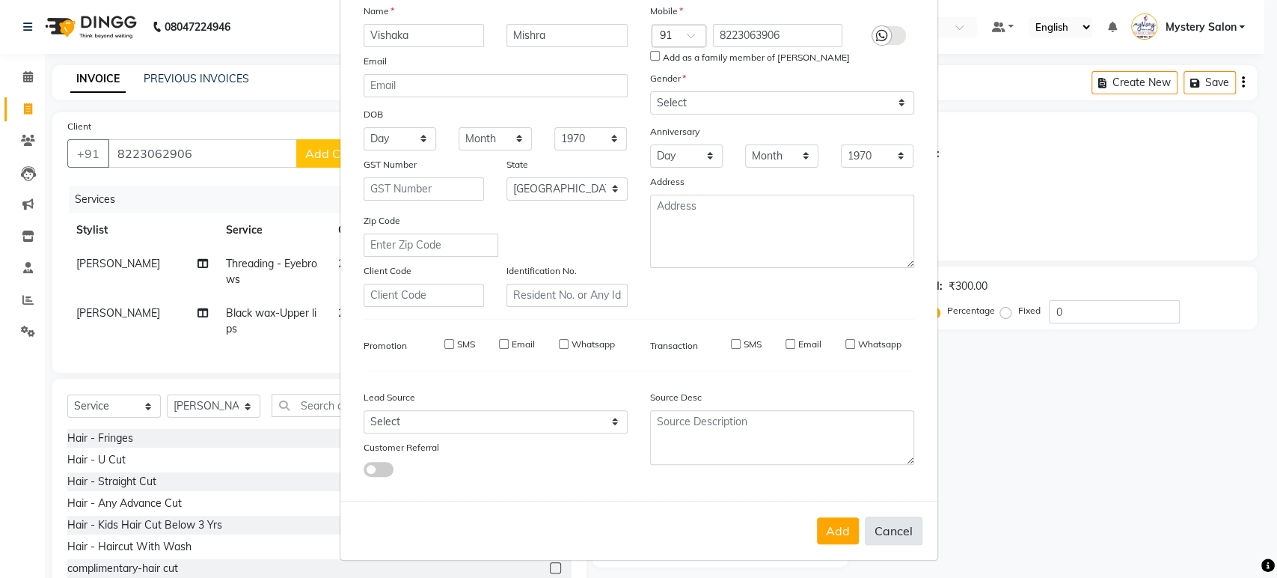
select select "null"
select select
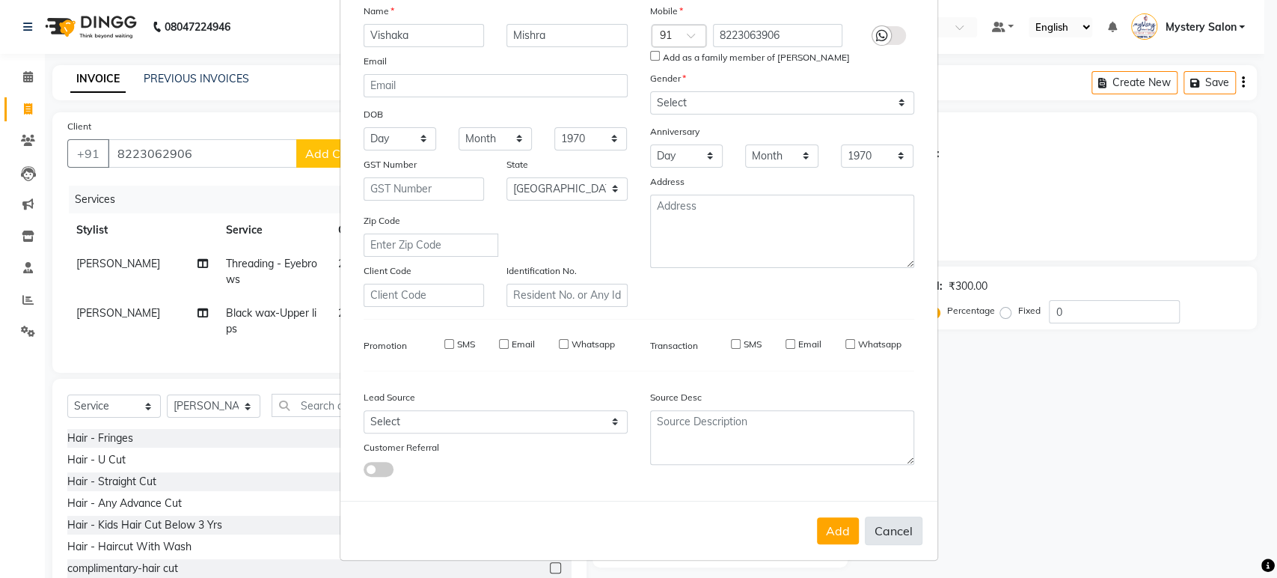
checkbox input "false"
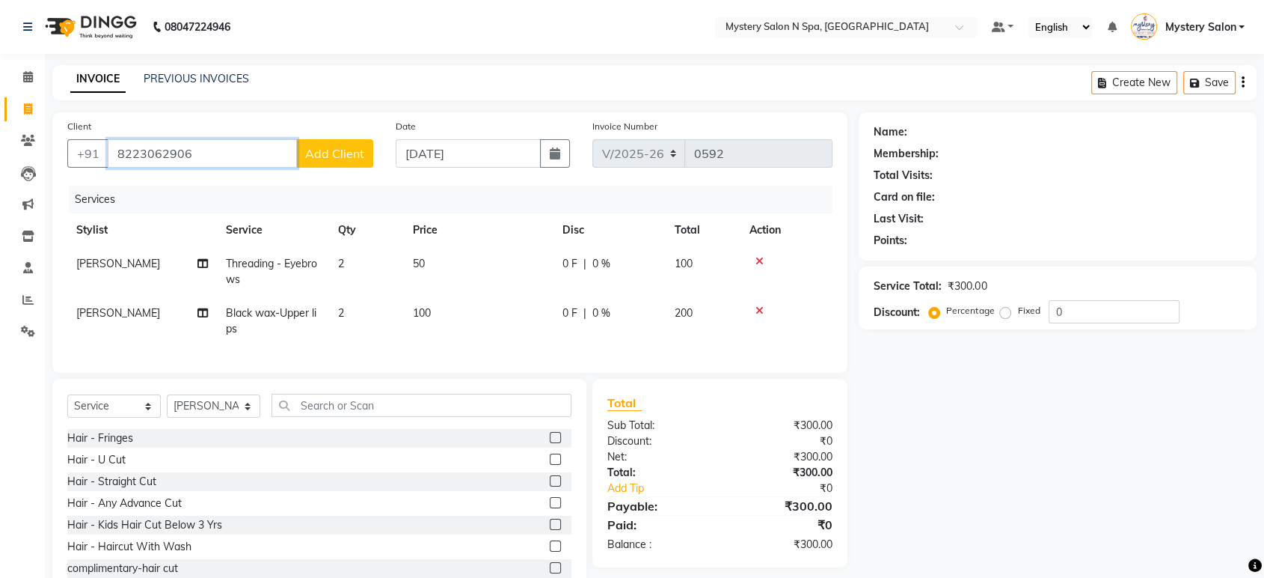
click at [164, 154] on input "8223062906" at bounding box center [202, 153] width 189 height 28
type input "8223063906"
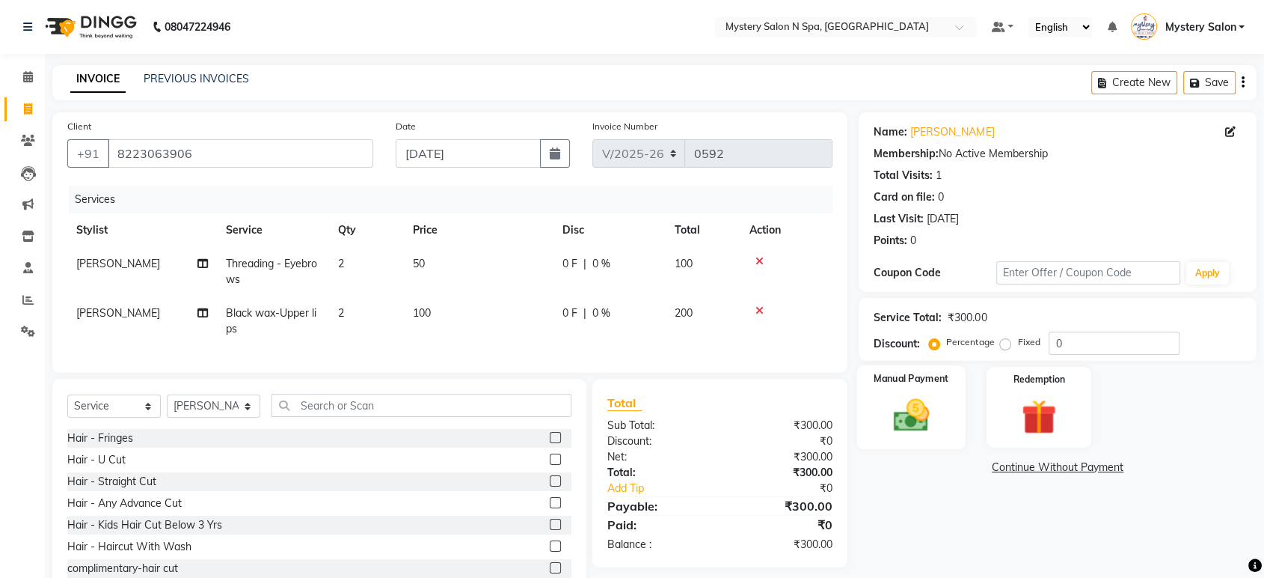
click at [930, 393] on div "Manual Payment" at bounding box center [911, 407] width 109 height 84
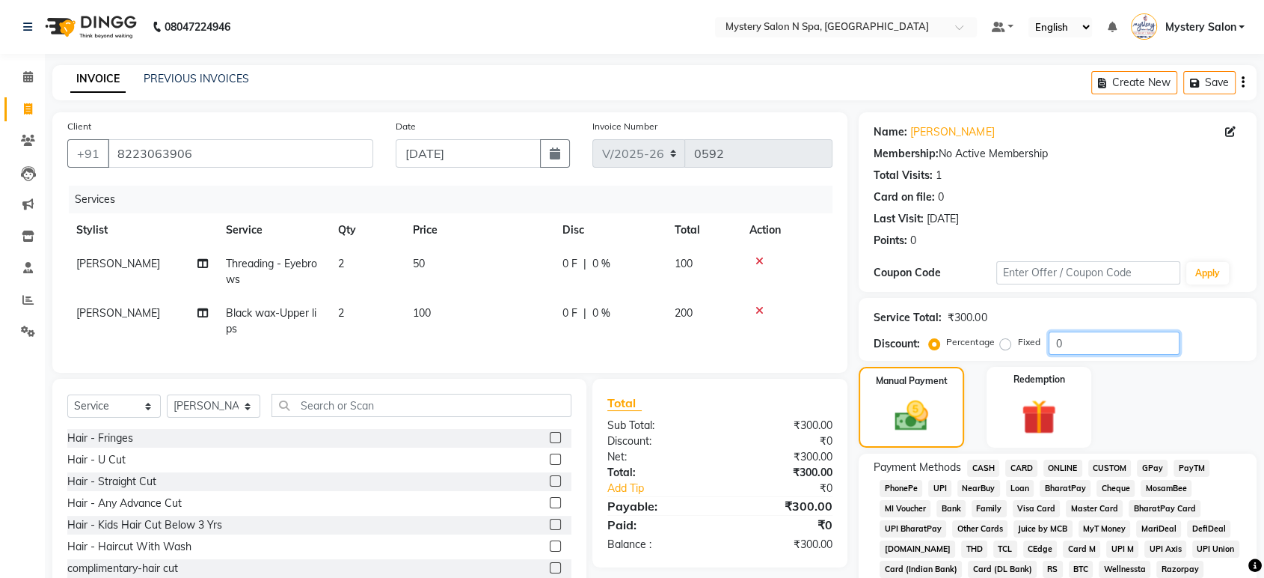
click at [1130, 343] on input "0" at bounding box center [1114, 342] width 131 height 23
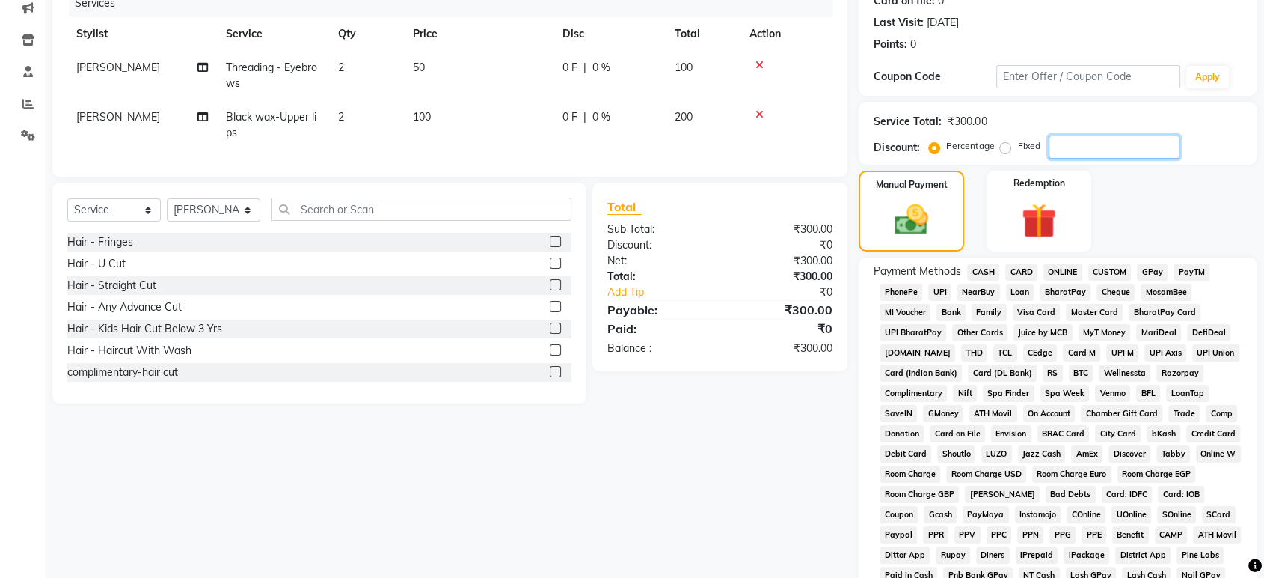
scroll to position [197, 0]
click at [983, 270] on span "CASH" at bounding box center [983, 270] width 32 height 17
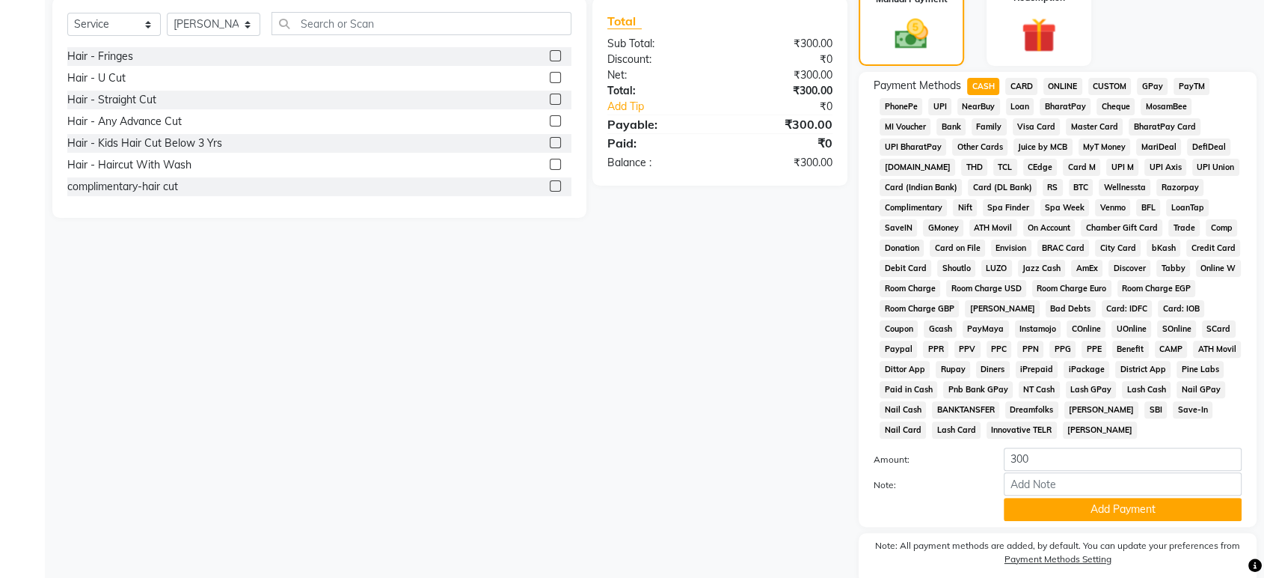
scroll to position [385, 0]
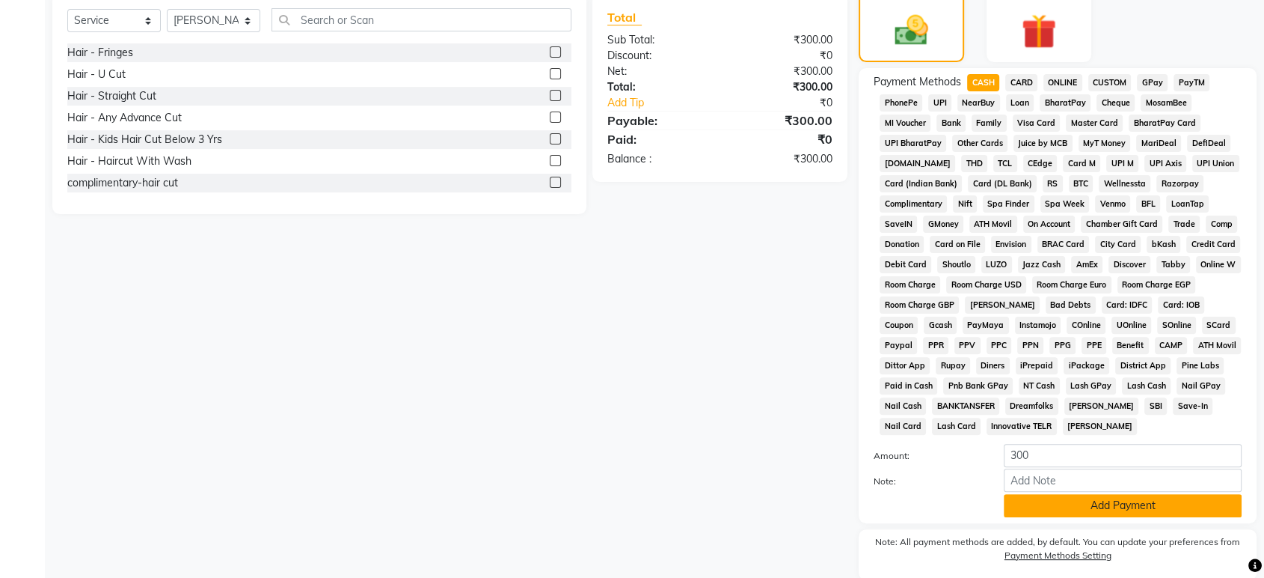
click at [1136, 501] on button "Add Payment" at bounding box center [1123, 505] width 238 height 23
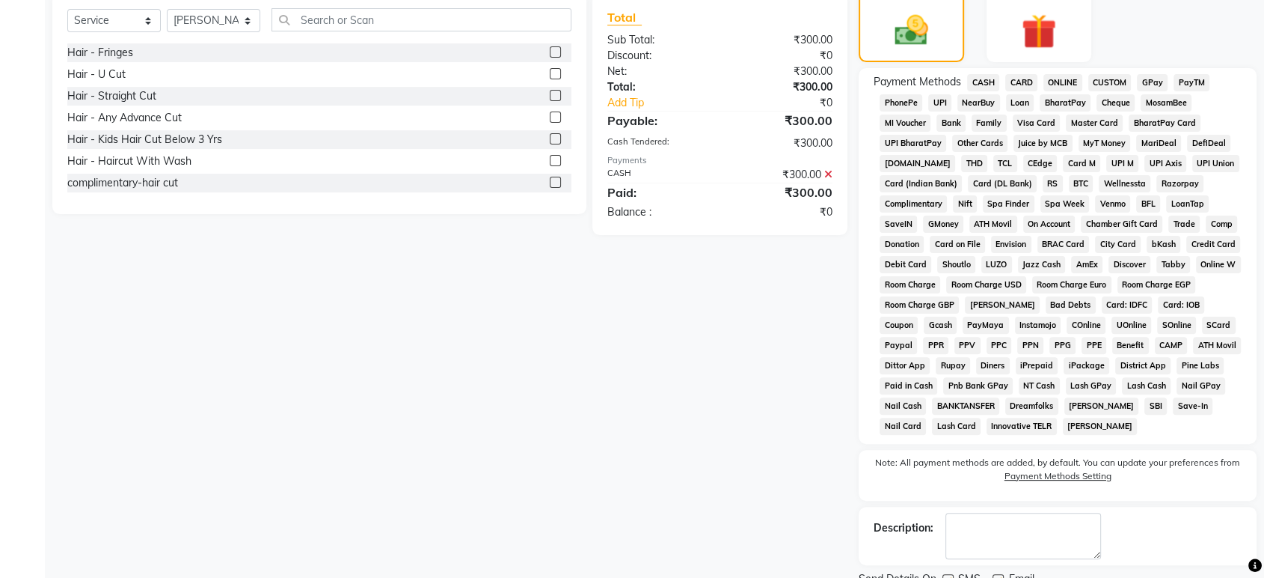
scroll to position [444, 0]
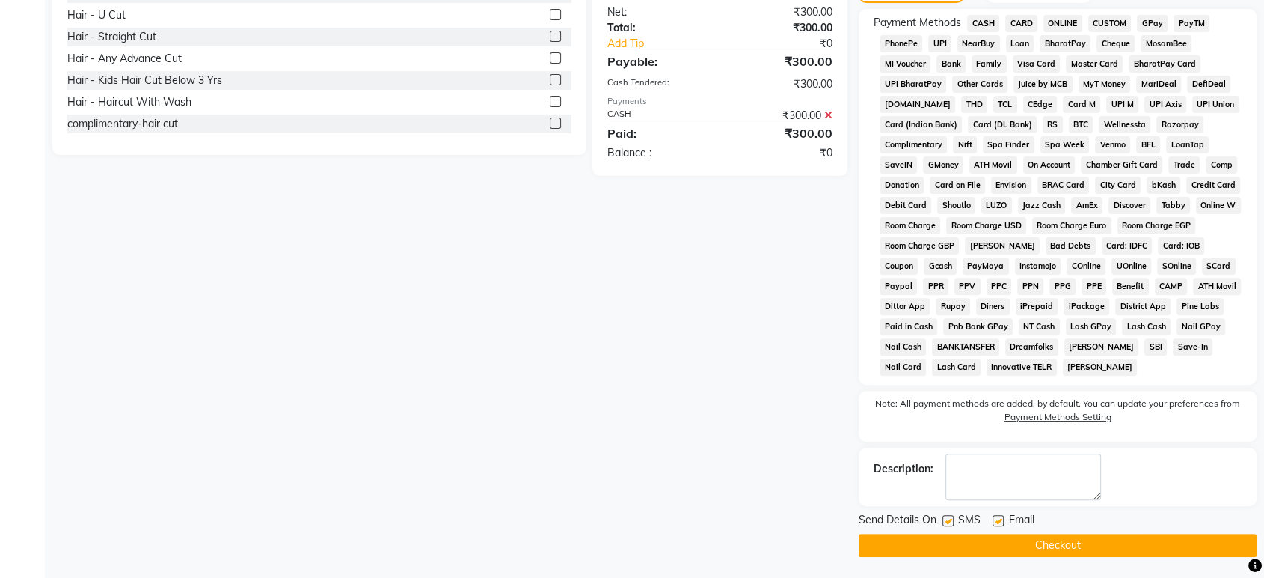
click at [1146, 536] on button "Checkout" at bounding box center [1058, 544] width 398 height 23
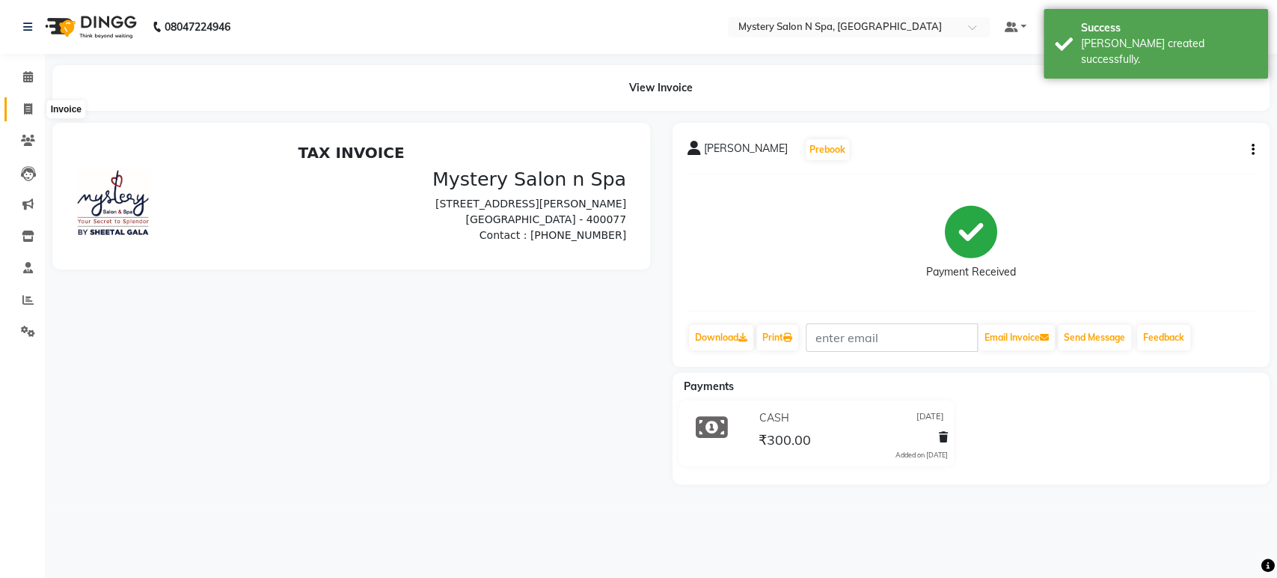
click at [30, 108] on icon at bounding box center [28, 108] width 8 height 11
select select "142"
select select "service"
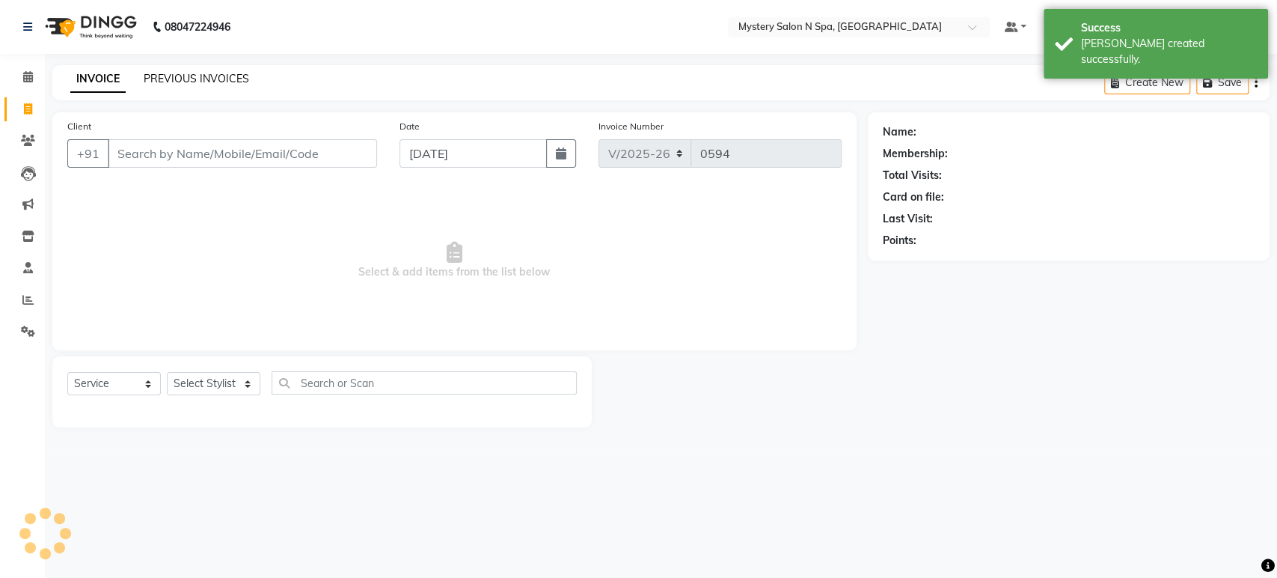
click at [177, 73] on link "PREVIOUS INVOICES" at bounding box center [196, 78] width 105 height 13
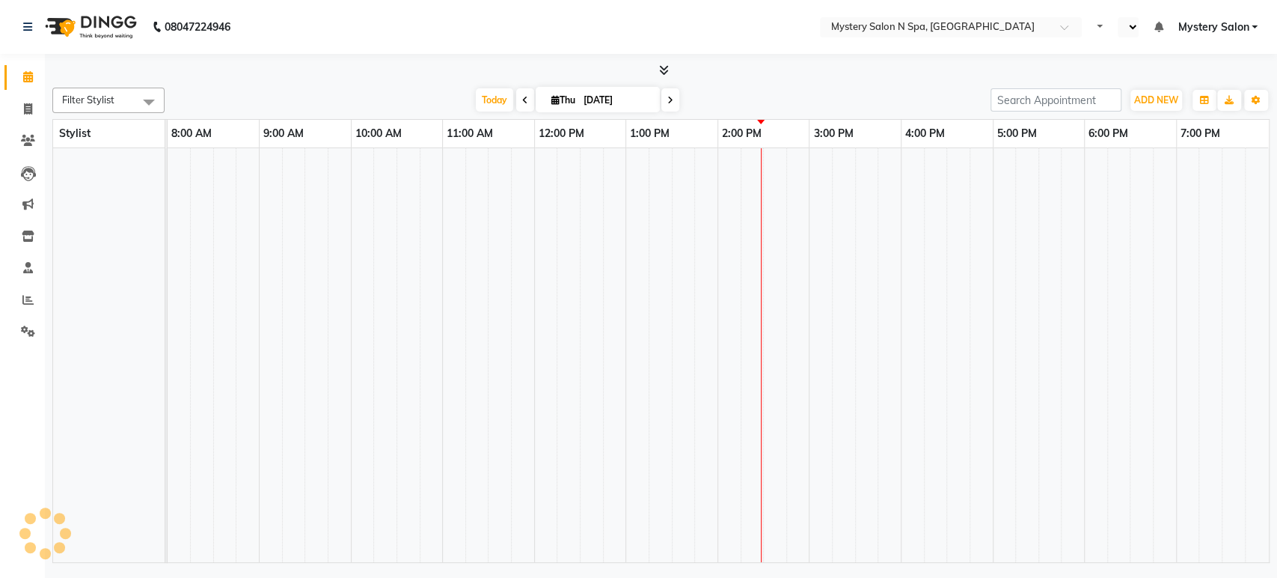
select select "en"
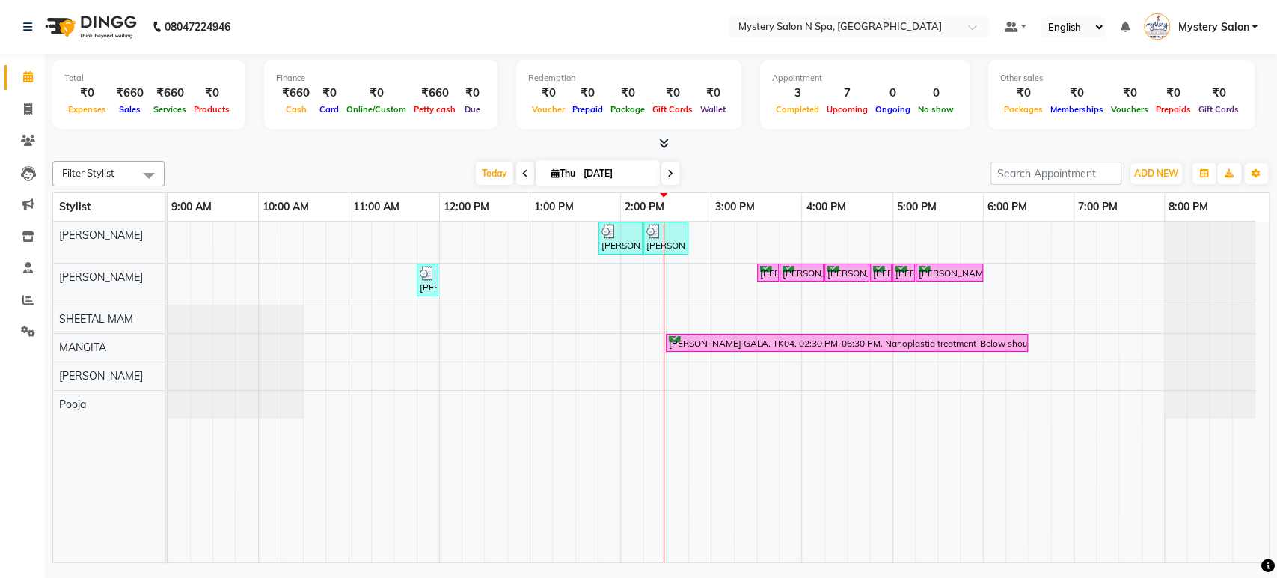
click at [667, 169] on icon at bounding box center [670, 173] width 6 height 9
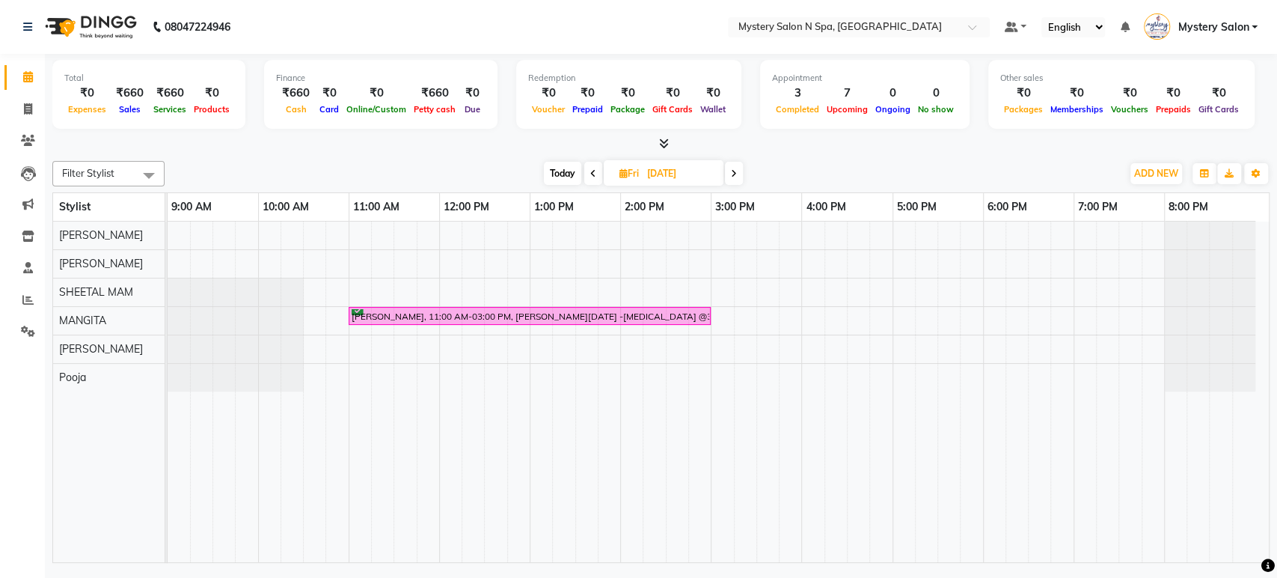
click at [564, 174] on span "Today" at bounding box center [562, 173] width 37 height 23
type input "[DATE]"
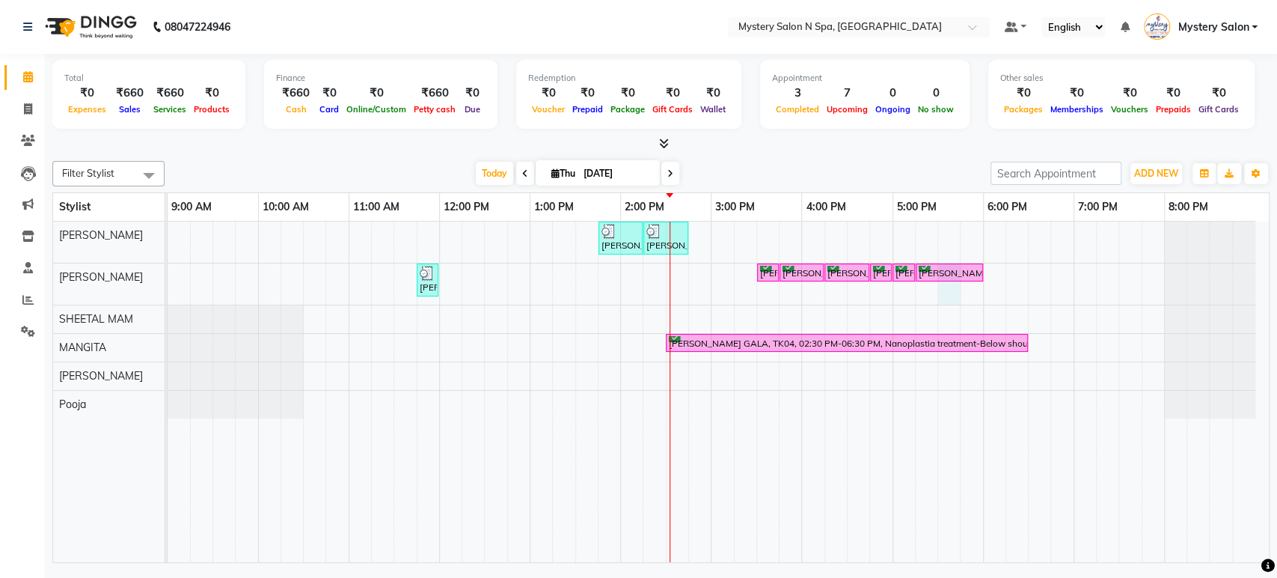
click at [942, 288] on div "Rekha Mehta, TK01, 01:45 PM-02:15 PM, Relaxing - Coconut Oil Head Massage Rekha…" at bounding box center [718, 391] width 1101 height 340
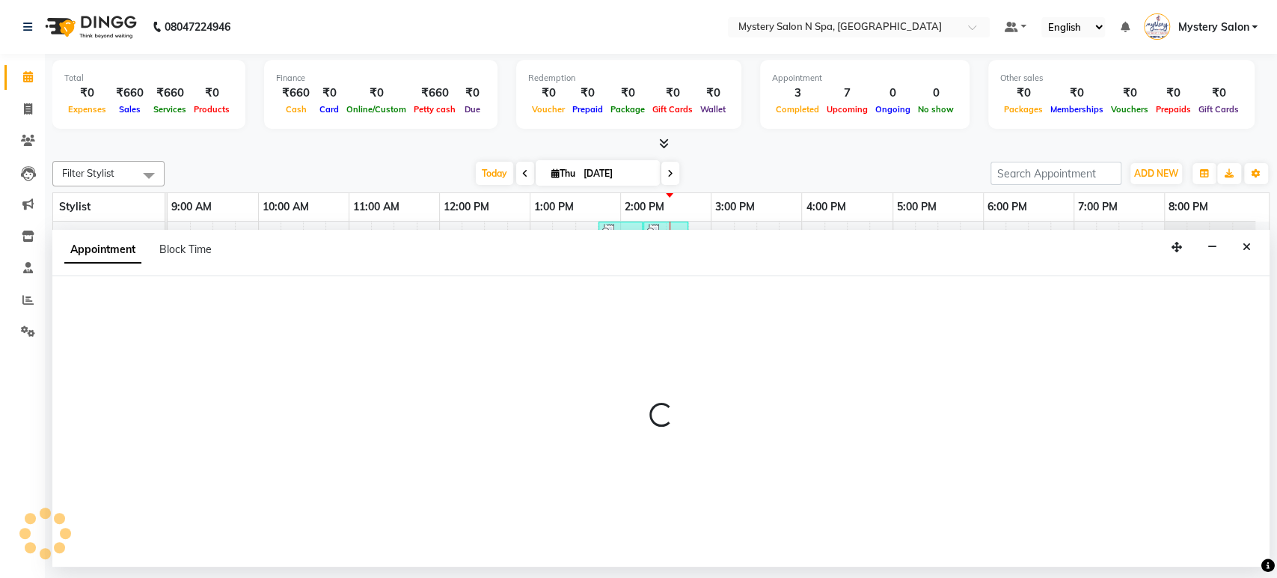
select select "4169"
select select "1050"
select select "tentative"
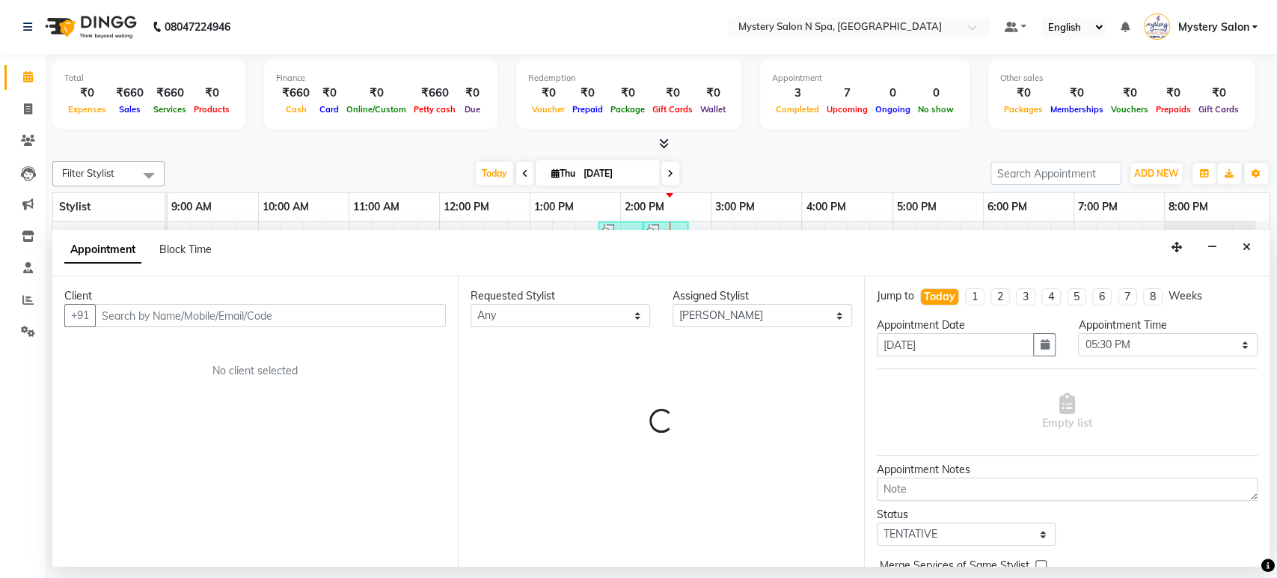
click at [330, 315] on input "text" at bounding box center [270, 315] width 351 height 23
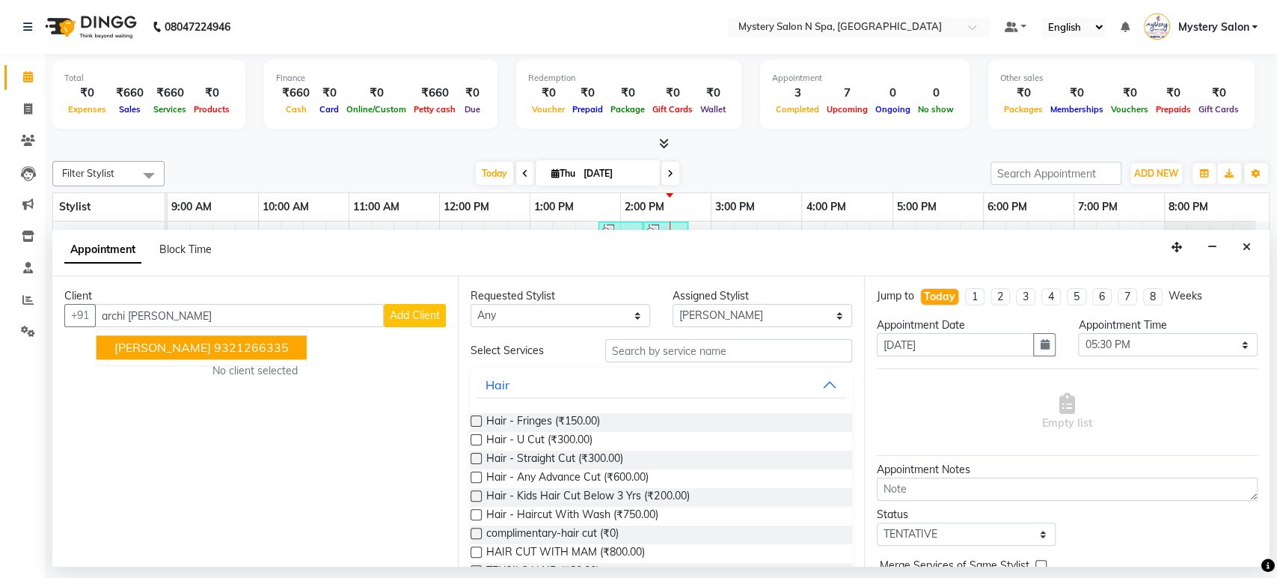
click at [203, 349] on span "AARCHI KHILANI" at bounding box center [162, 347] width 97 height 15
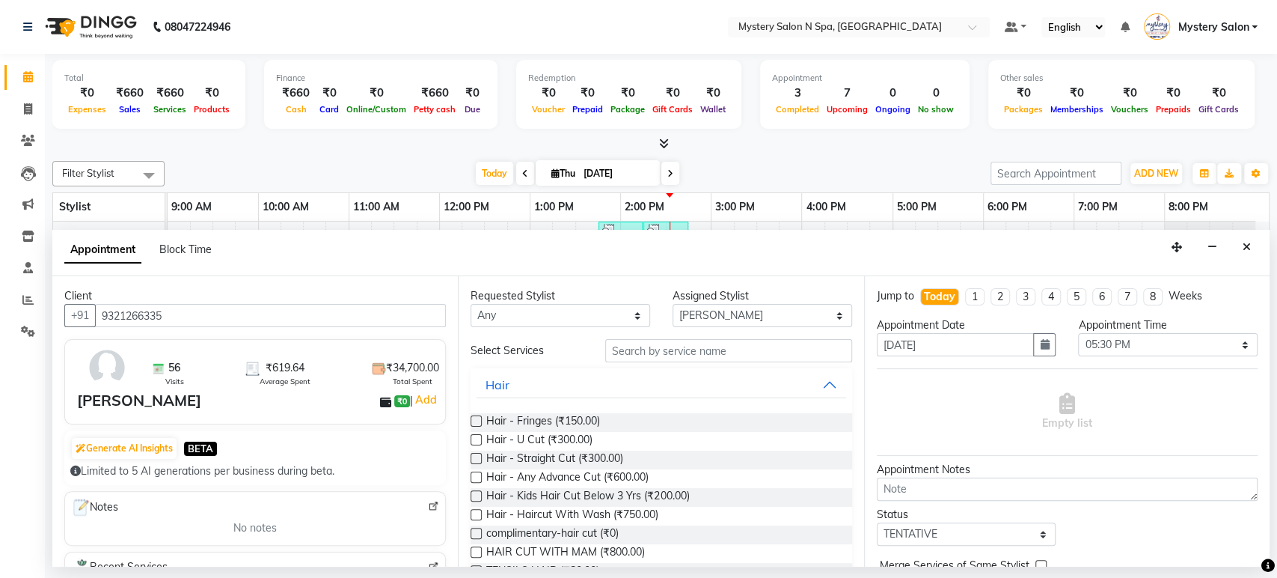
type input "9321266335"
click at [631, 350] on input "text" at bounding box center [728, 350] width 247 height 23
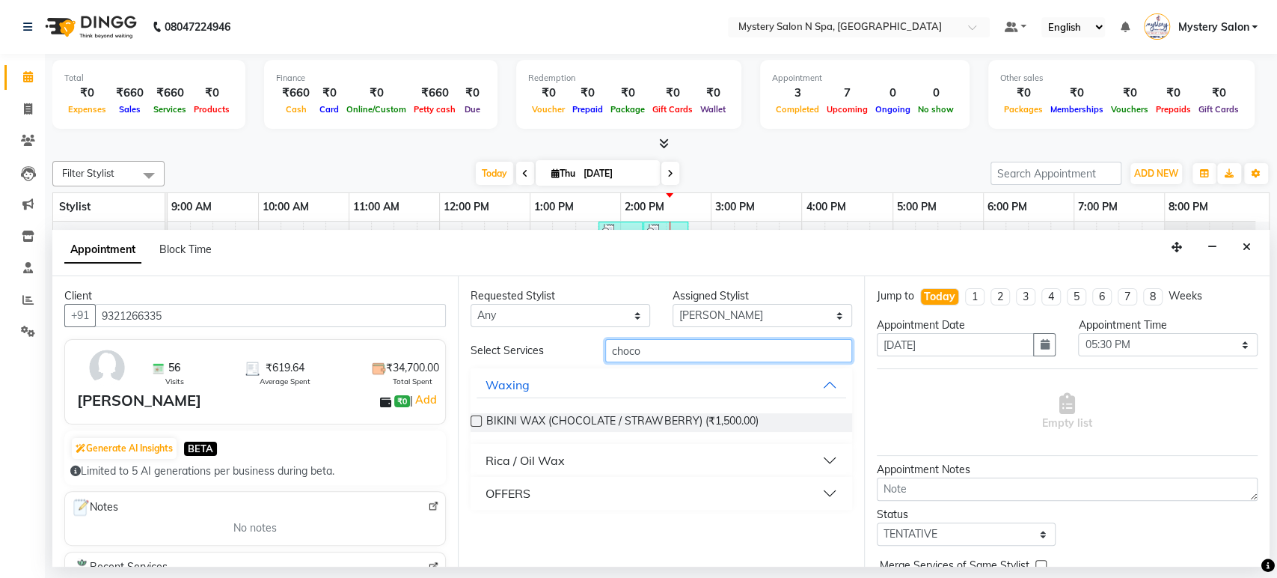
type input "choco"
click at [593, 466] on button "Rica / Oil Wax" at bounding box center [661, 460] width 369 height 27
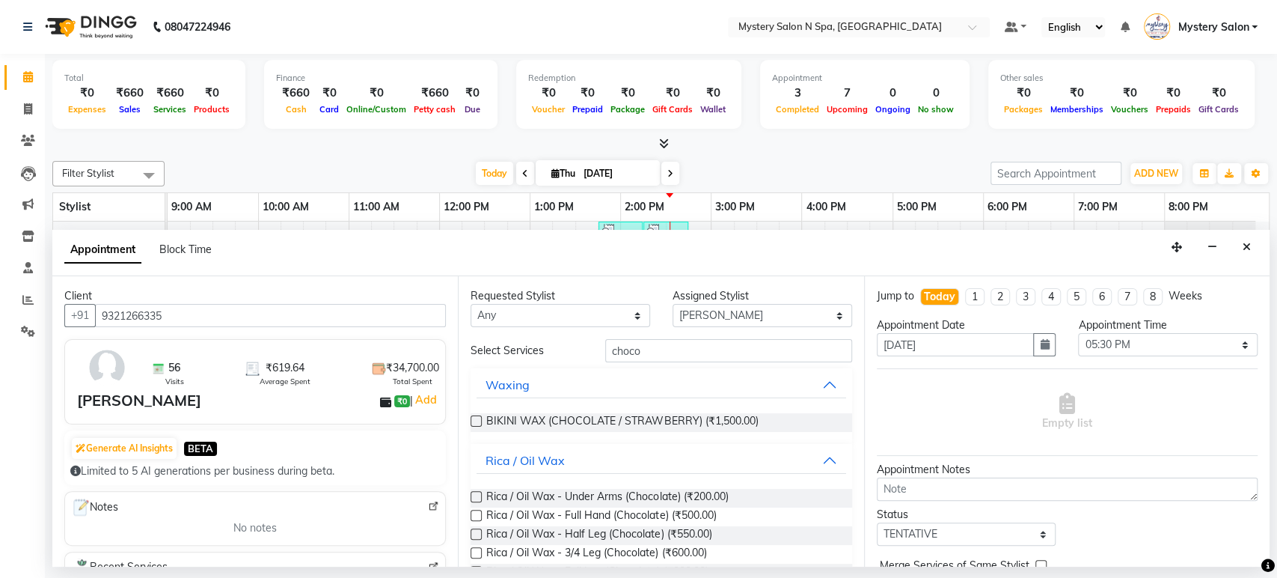
click at [478, 495] on label at bounding box center [476, 496] width 11 height 11
click at [478, 495] on input "checkbox" at bounding box center [476, 498] width 10 height 10
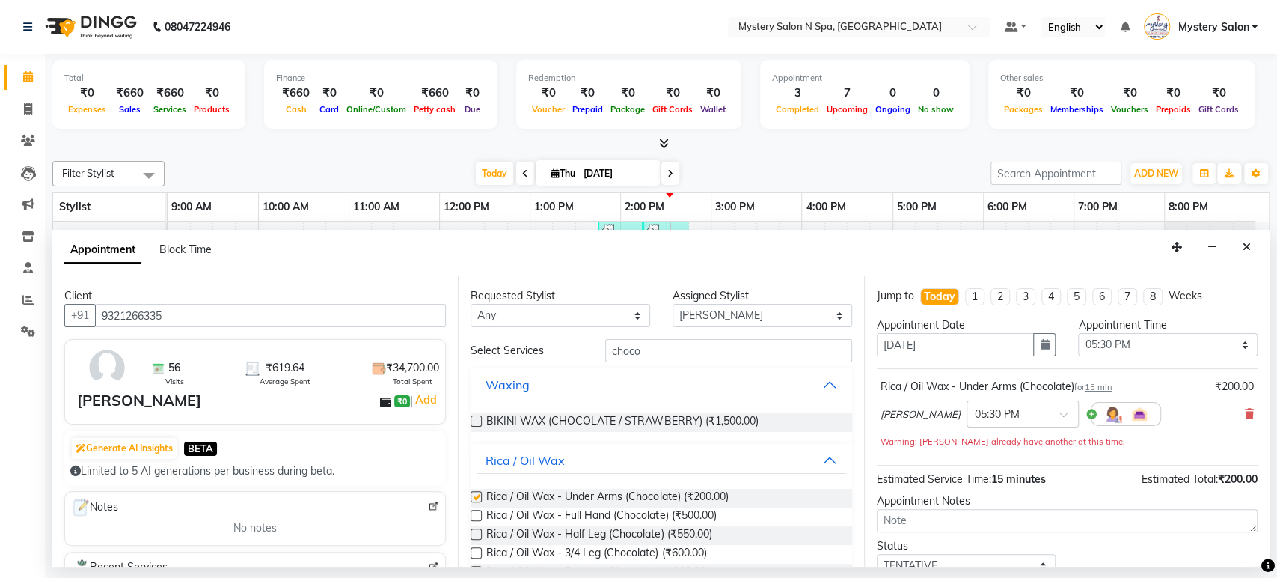
checkbox input "false"
click at [476, 514] on label at bounding box center [476, 514] width 11 height 11
click at [476, 514] on input "checkbox" at bounding box center [476, 517] width 10 height 10
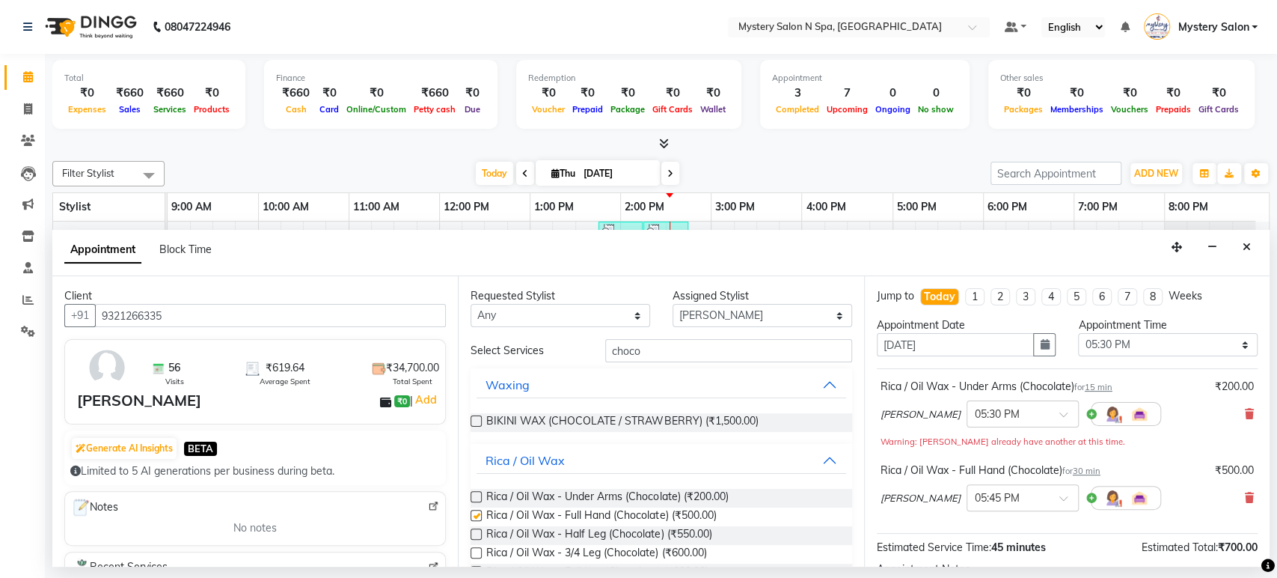
checkbox input "false"
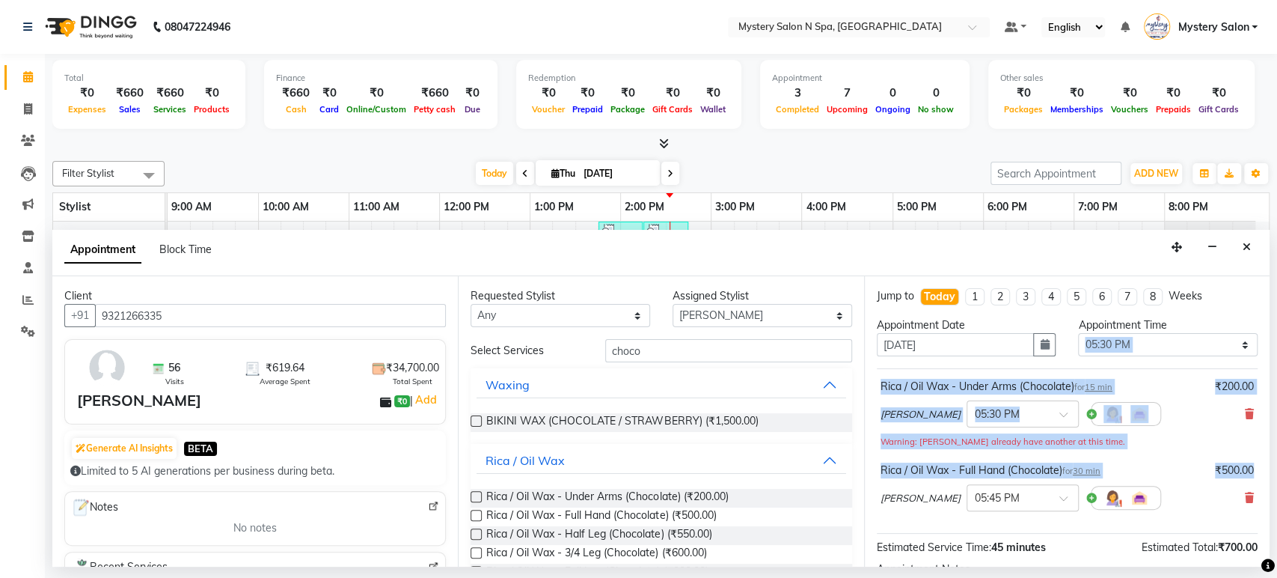
drag, startPoint x: 1256, startPoint y: 386, endPoint x: 1258, endPoint y: 477, distance: 91.3
click at [1258, 477] on div "Jump to Today 1 2 3 4 5 6 7 8 Weeks Appointment Date 04-09-2025 Appointment Tim…" at bounding box center [1066, 421] width 405 height 290
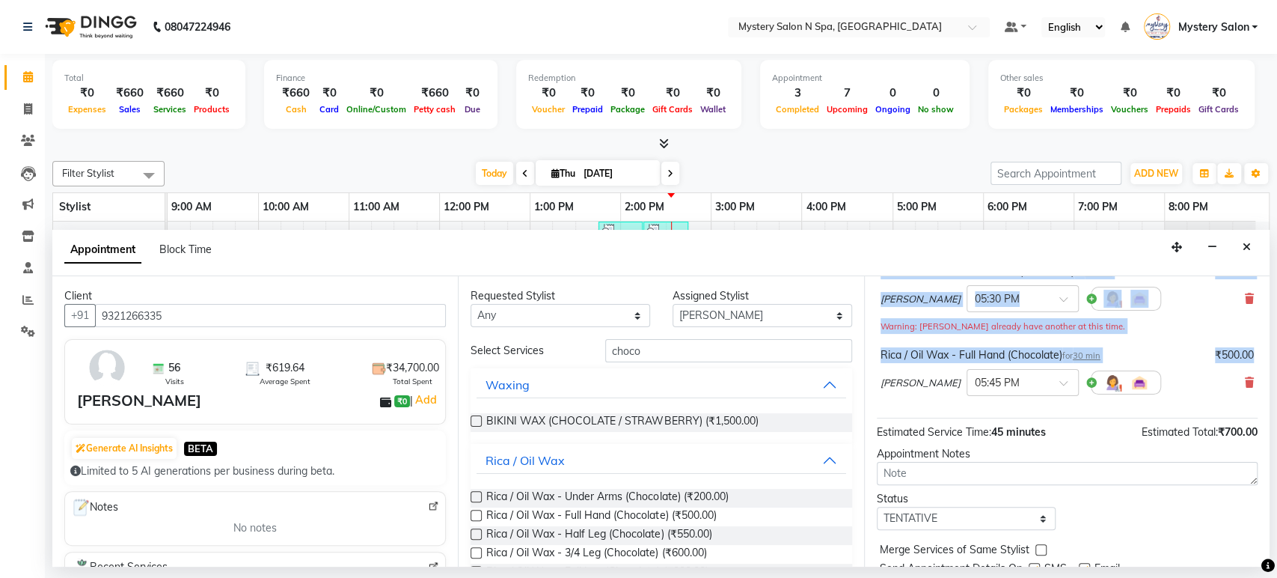
scroll to position [172, 0]
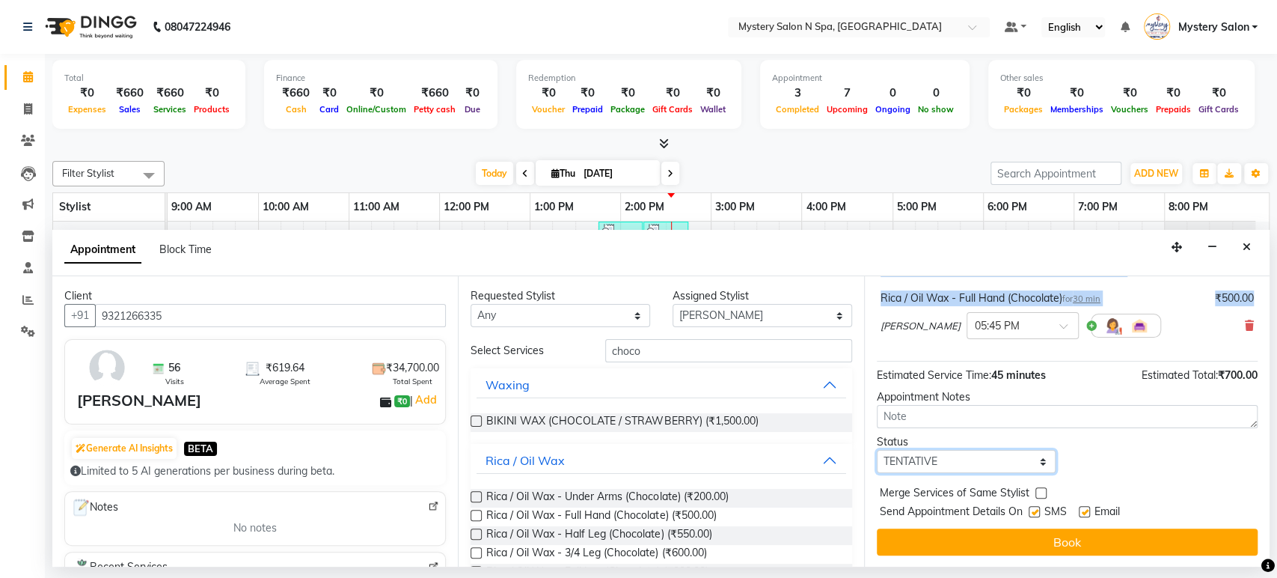
click at [967, 462] on select "Select TENTATIVE CONFIRM CHECK-IN UPCOMING" at bounding box center [967, 461] width 180 height 23
select select "confirm booking"
click at [877, 450] on select "Select TENTATIVE CONFIRM CHECK-IN UPCOMING" at bounding box center [967, 461] width 180 height 23
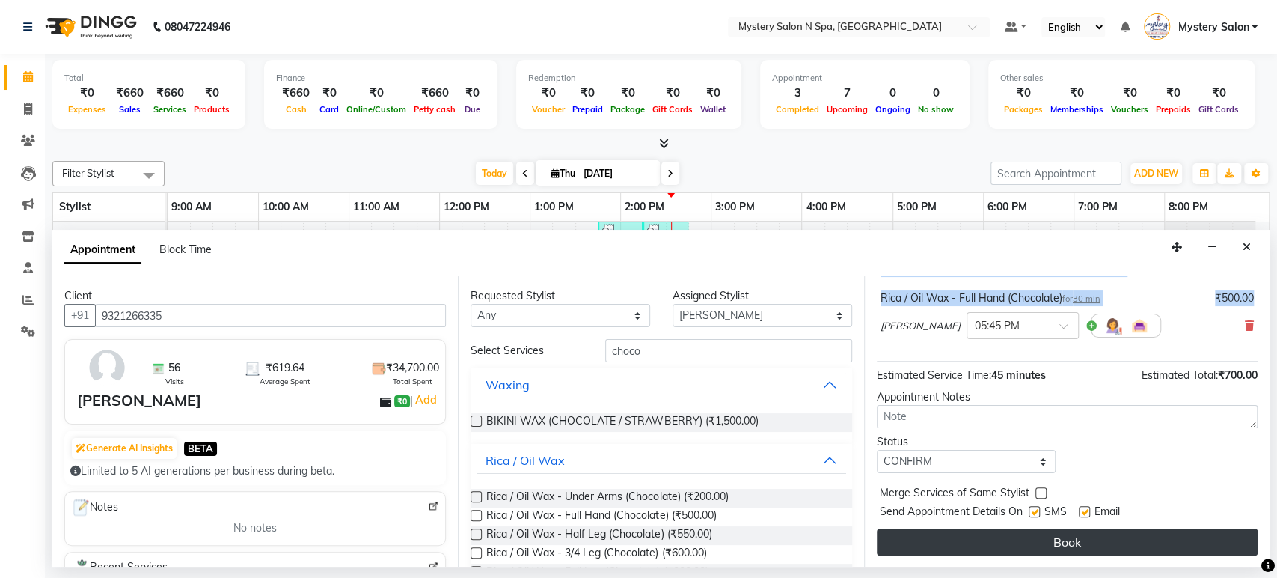
click at [979, 537] on button "Book" at bounding box center [1067, 541] width 381 height 27
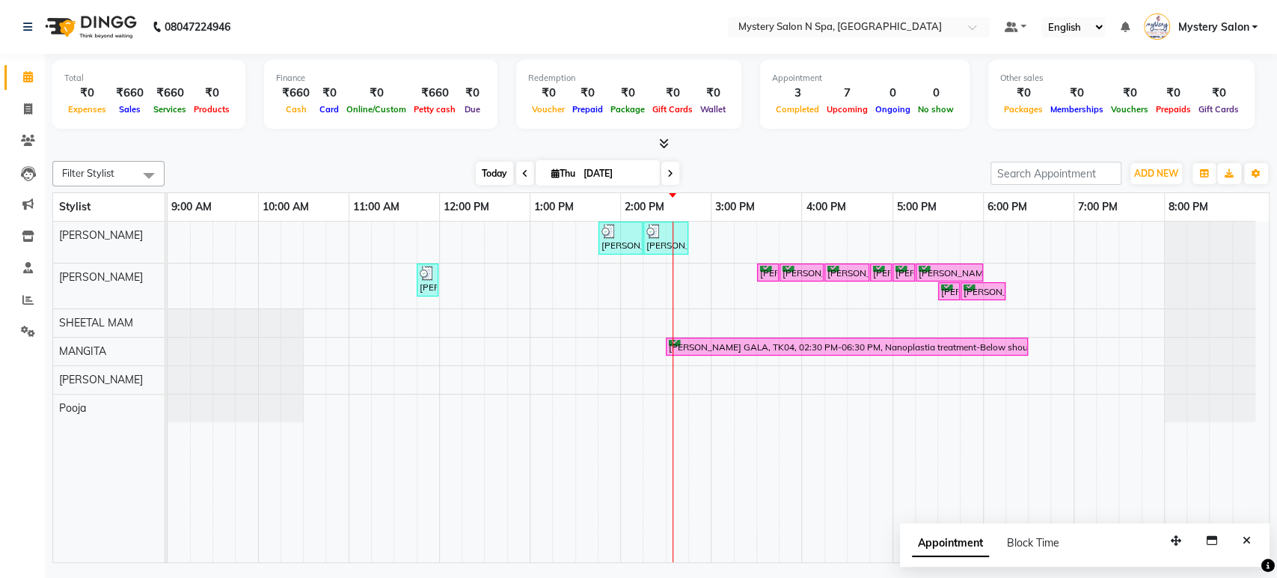
click at [492, 172] on span "Today" at bounding box center [494, 173] width 37 height 23
click at [1252, 539] on button "Close" at bounding box center [1247, 540] width 22 height 23
click at [599, 165] on input "[DATE]" at bounding box center [616, 173] width 75 height 22
select select "9"
select select "2025"
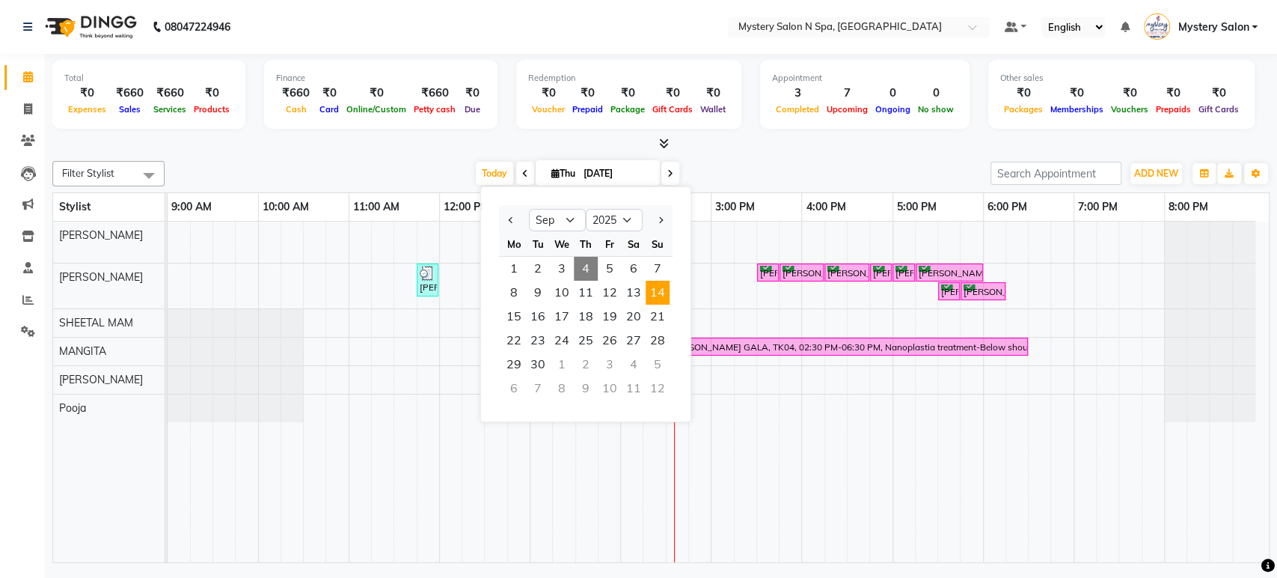
click at [653, 290] on span "14" at bounding box center [658, 293] width 24 height 24
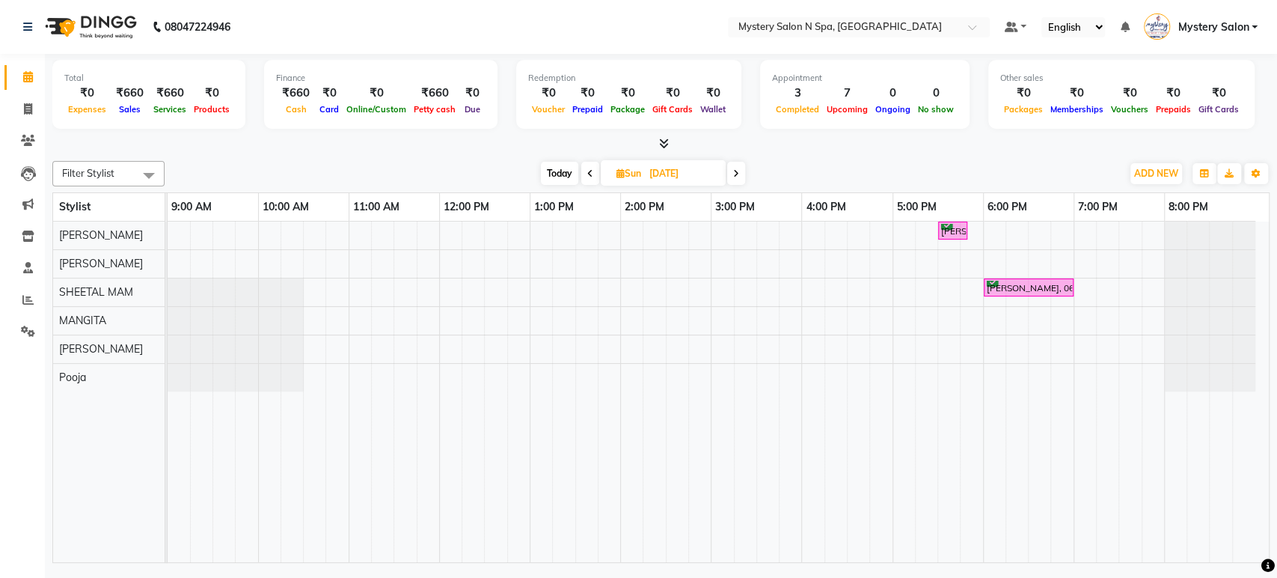
click at [557, 176] on span "Today" at bounding box center [559, 173] width 37 height 23
type input "[DATE]"
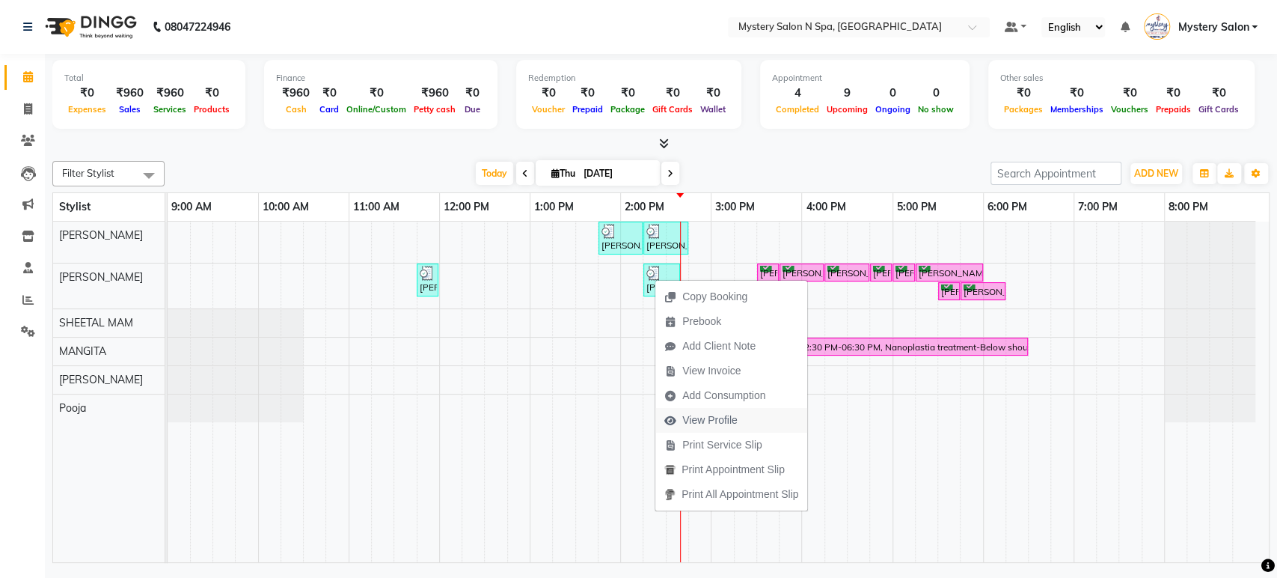
click at [720, 418] on span "View Profile" at bounding box center [709, 420] width 55 height 16
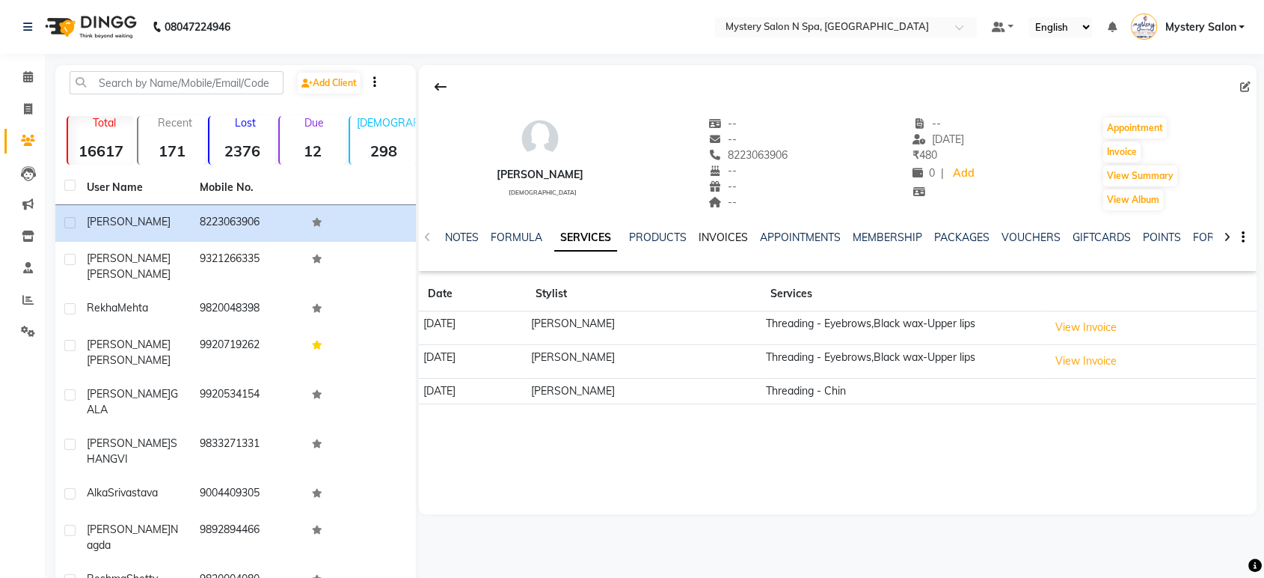
click at [717, 236] on link "INVOICES" at bounding box center [723, 236] width 49 height 13
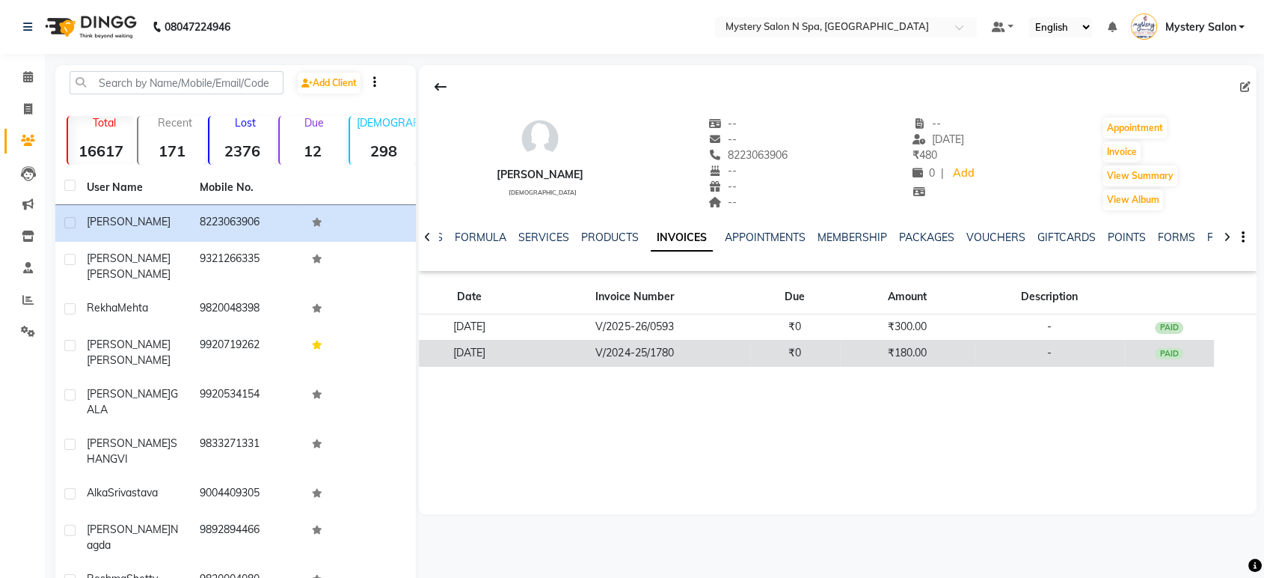
click at [738, 346] on td "V/2024-25/1780" at bounding box center [634, 353] width 229 height 26
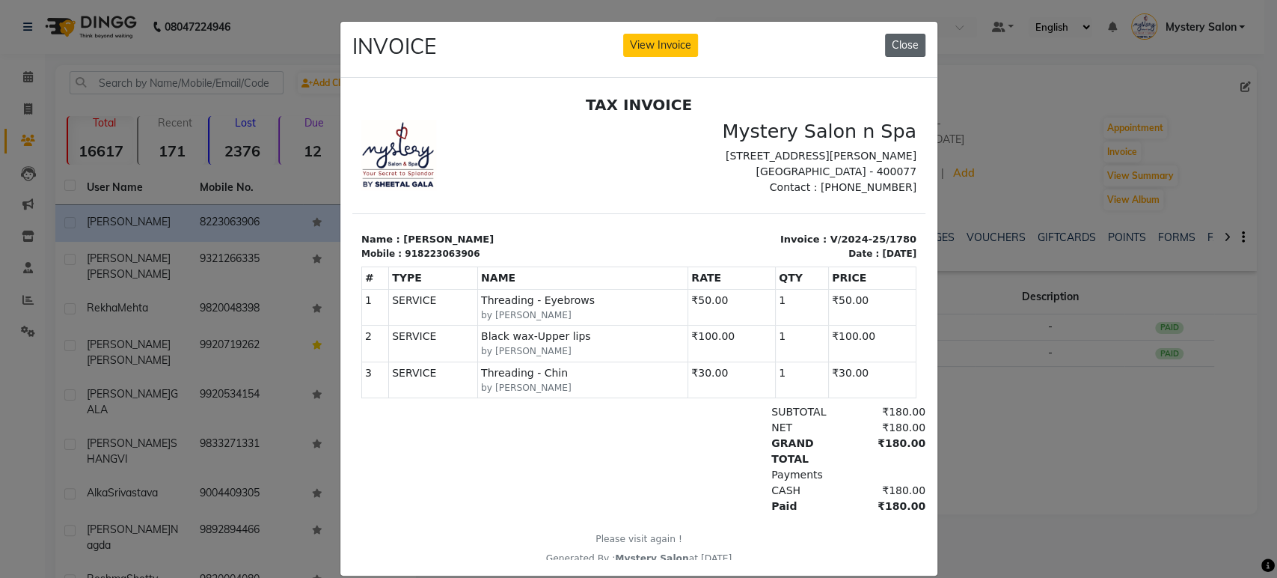
click at [907, 40] on button "Close" at bounding box center [905, 45] width 40 height 23
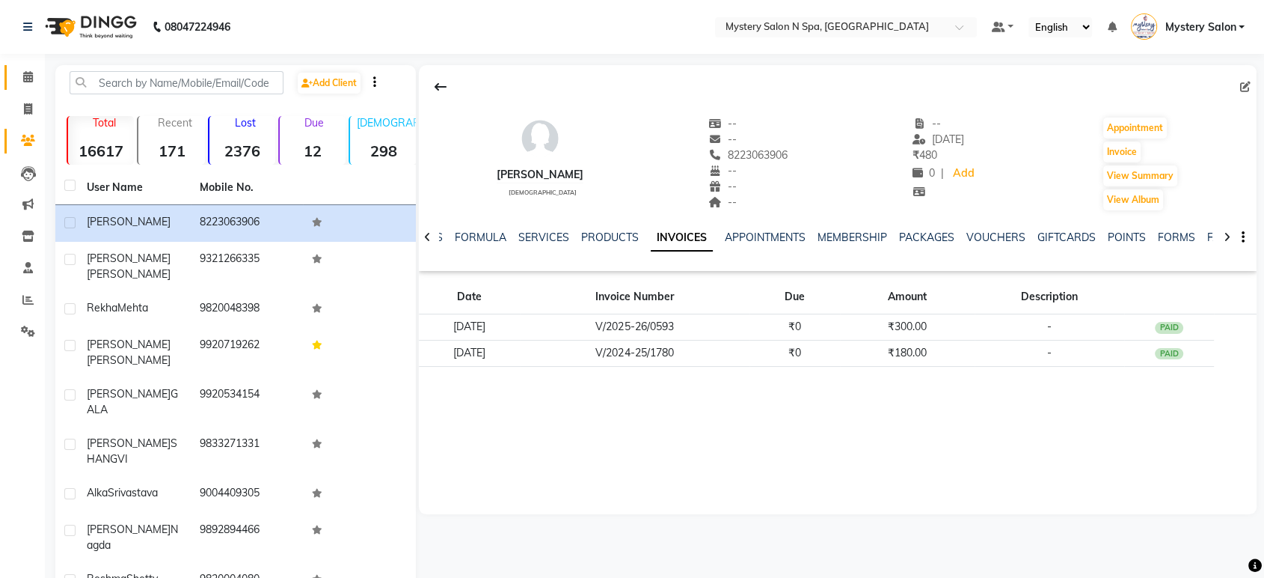
click at [30, 86] on link "Calendar" at bounding box center [22, 77] width 36 height 25
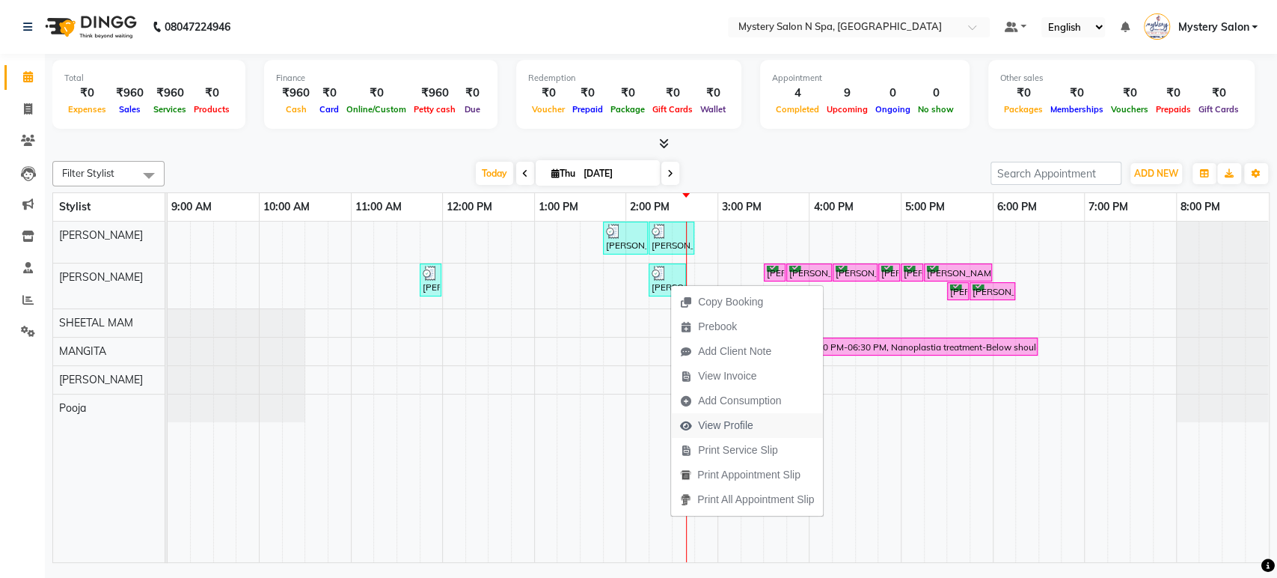
click at [734, 422] on span "View Profile" at bounding box center [725, 425] width 55 height 16
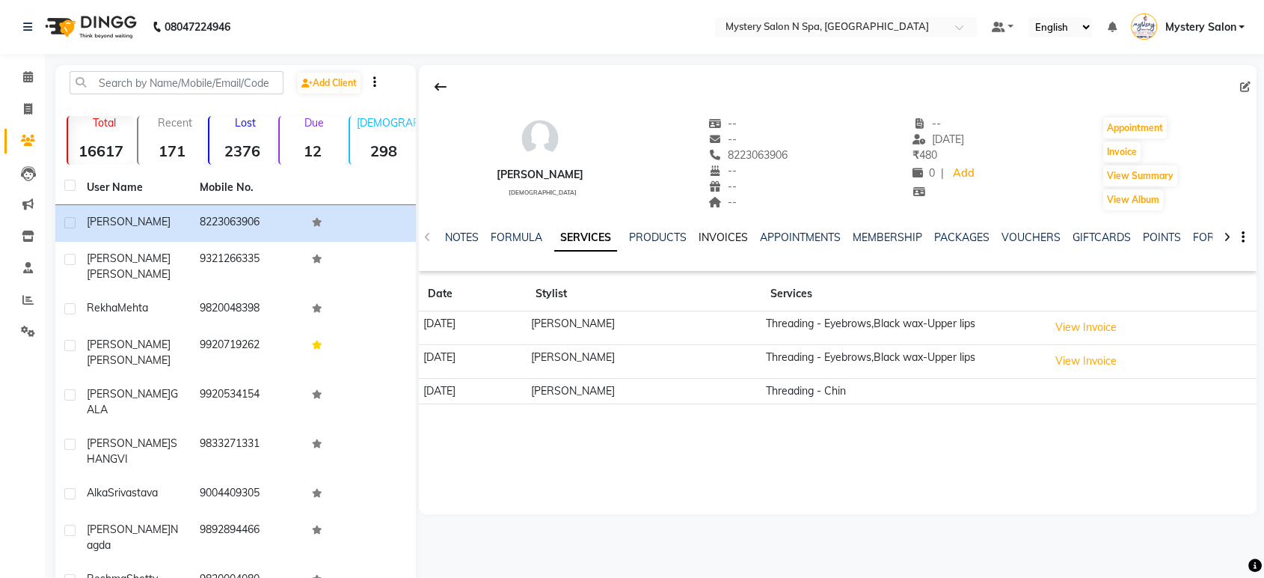
click at [723, 234] on link "INVOICES" at bounding box center [723, 236] width 49 height 13
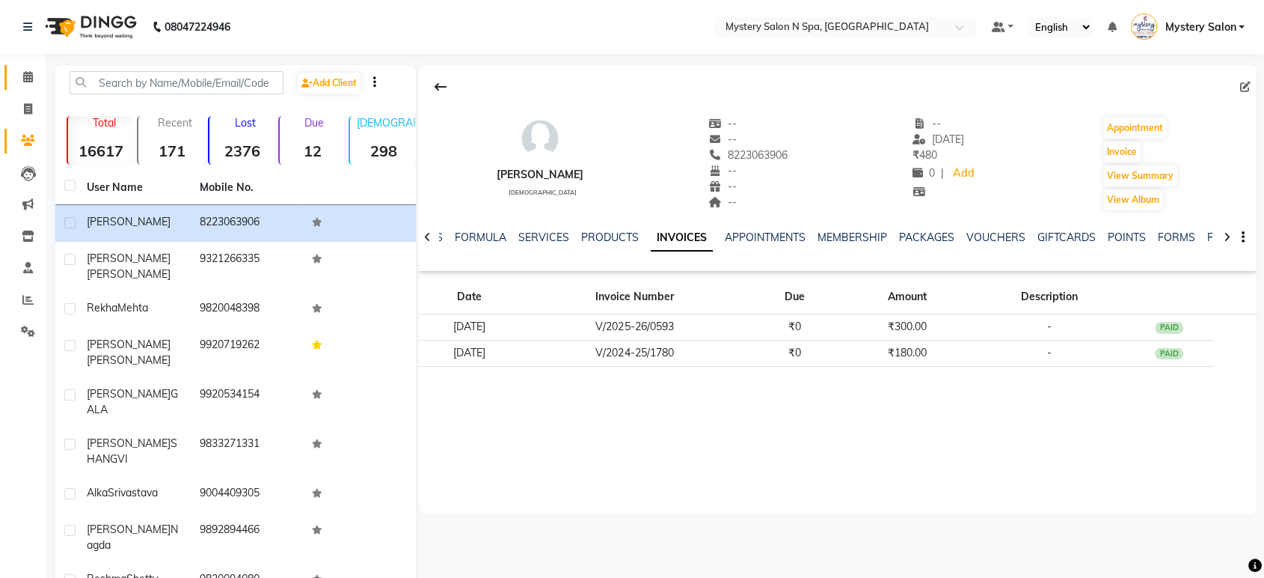
click at [33, 73] on span at bounding box center [28, 77] width 26 height 17
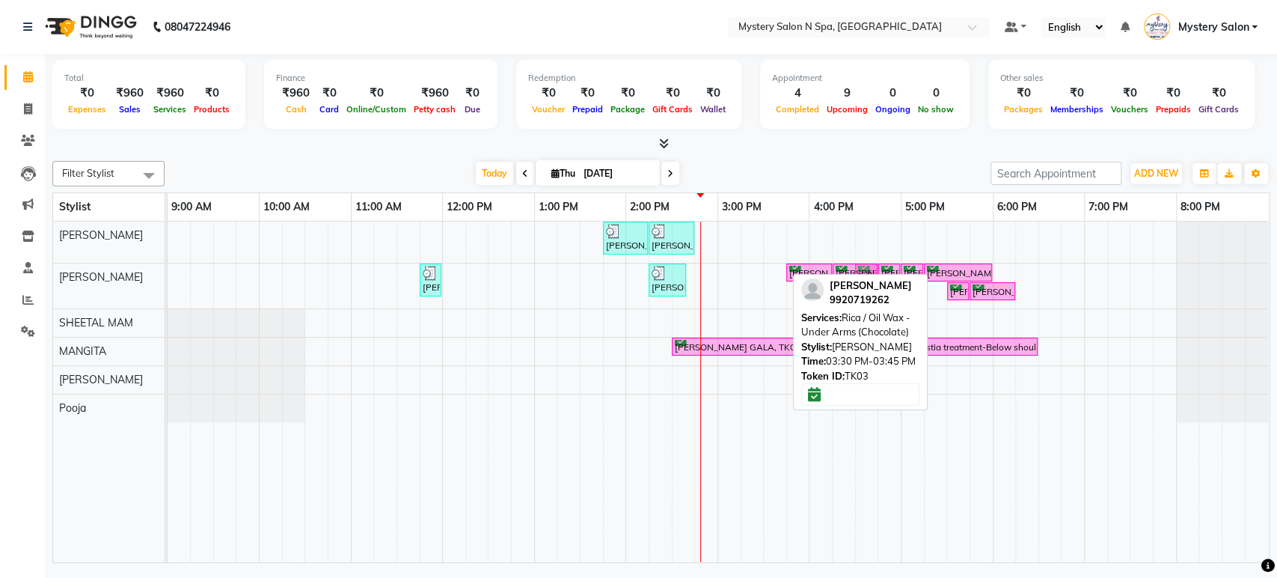
drag, startPoint x: 770, startPoint y: 275, endPoint x: 867, endPoint y: 280, distance: 97.4
click at [867, 280] on div "Filter Stylist Select All [PERSON_NAME] [PERSON_NAME] Pooja SHEETAL MAM [PERSON…" at bounding box center [660, 359] width 1217 height 408
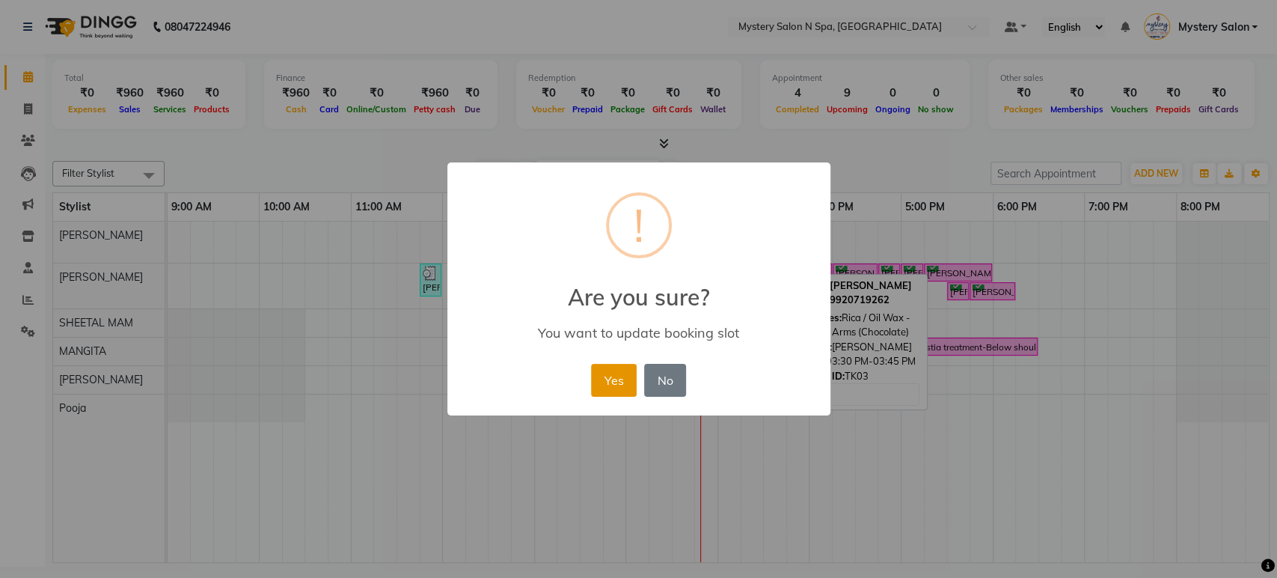
click at [608, 382] on button "Yes" at bounding box center [614, 380] width 46 height 33
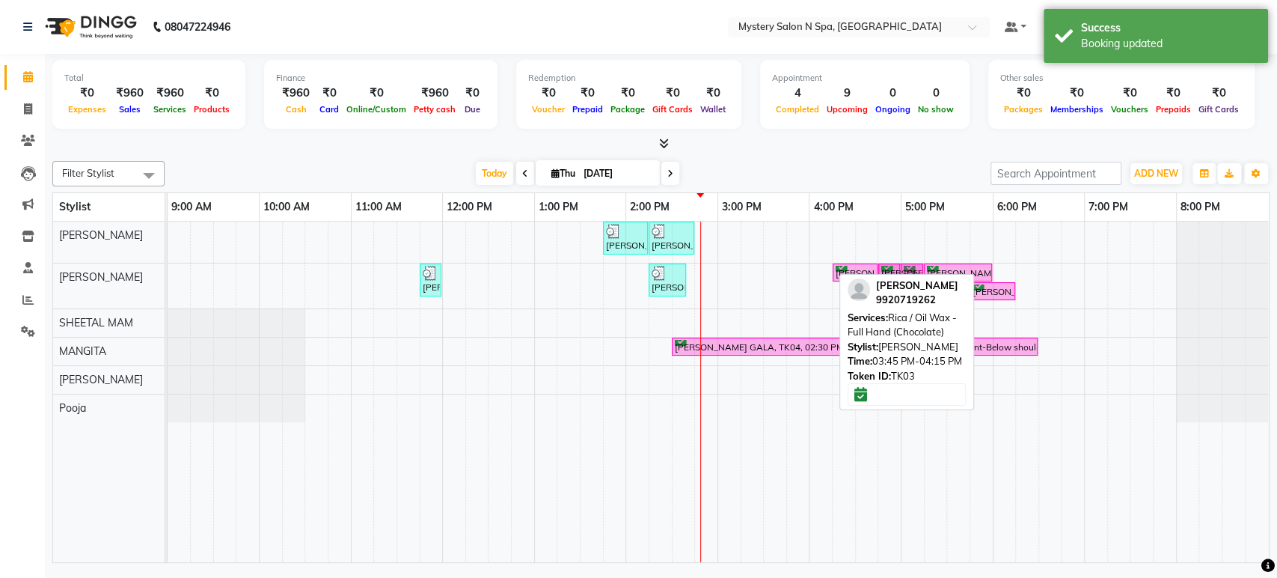
drag, startPoint x: 792, startPoint y: 272, endPoint x: 892, endPoint y: 281, distance: 99.9
click at [892, 281] on div "Filter Stylist Select All [PERSON_NAME] [PERSON_NAME] Pooja SHEETAL MAM [PERSON…" at bounding box center [660, 359] width 1217 height 408
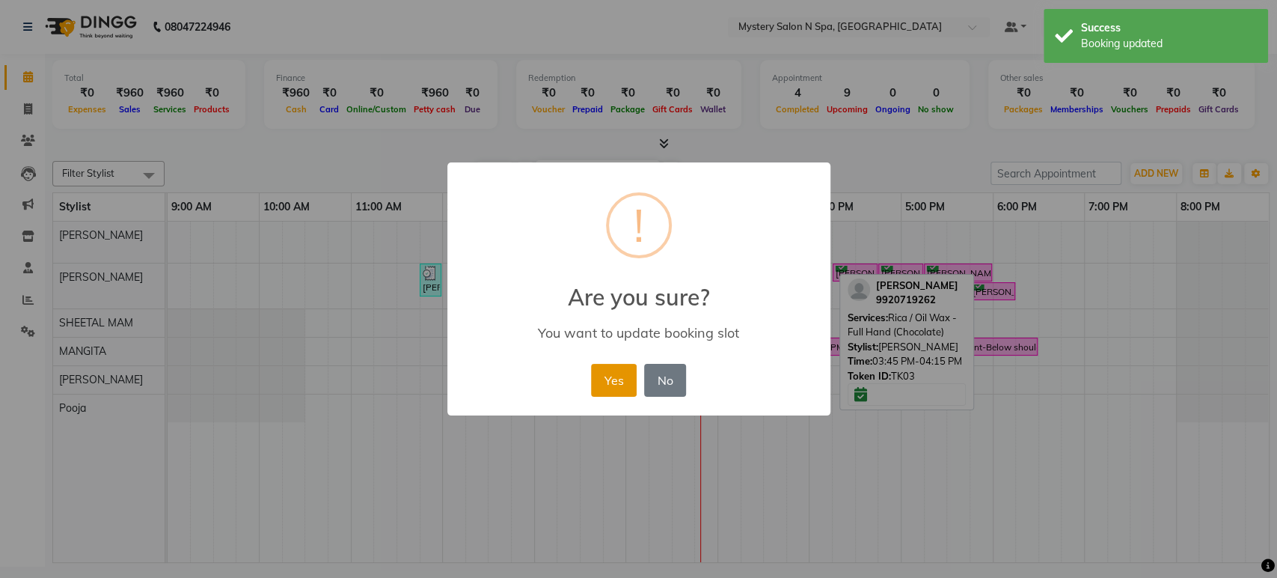
click at [613, 382] on button "Yes" at bounding box center [614, 380] width 46 height 33
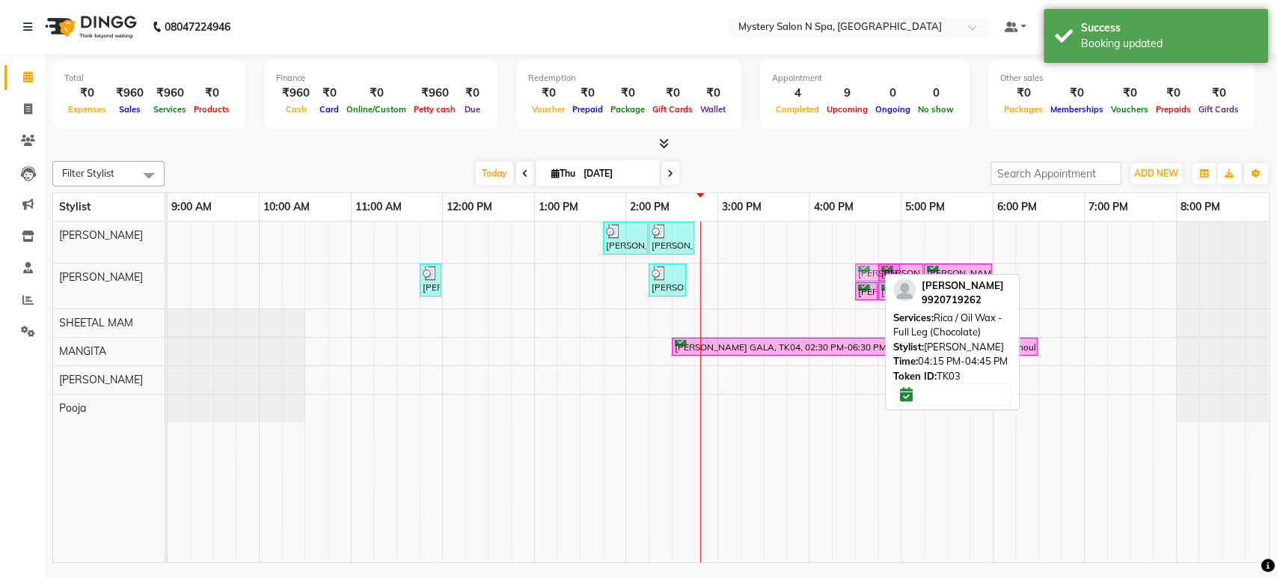
drag, startPoint x: 847, startPoint y: 273, endPoint x: 878, endPoint y: 273, distance: 31.4
click at [168, 273] on div "[PERSON_NAME], TK02, 11:45 AM-11:55 AM, Black wax-Upper lips [PERSON_NAME], TK0…" at bounding box center [168, 285] width 0 height 45
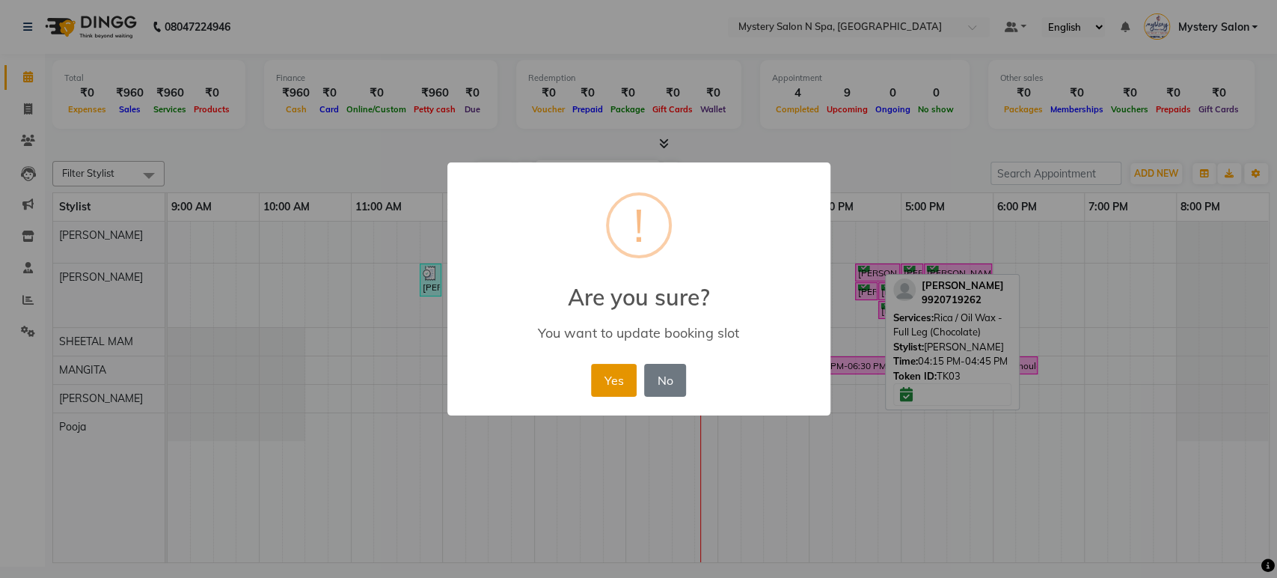
click at [622, 382] on button "Yes" at bounding box center [614, 380] width 46 height 33
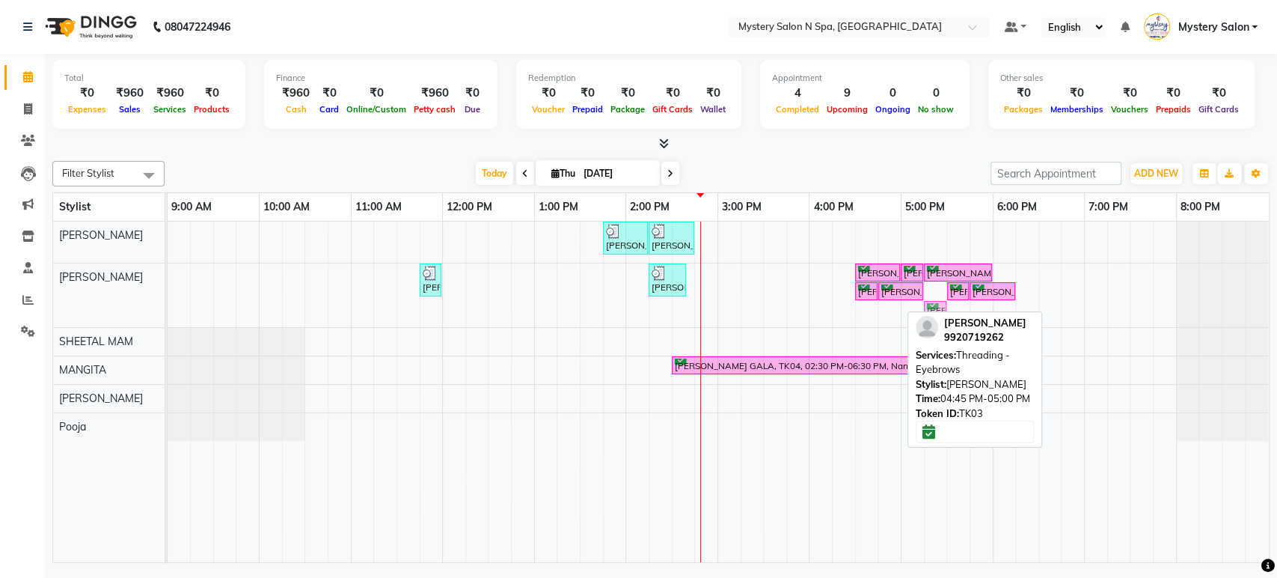
drag, startPoint x: 886, startPoint y: 312, endPoint x: 924, endPoint y: 290, distance: 43.9
click at [168, 290] on div "MITALI SHANGVI, TK02, 11:45 AM-11:55 AM, Black wax-Upper lips Vishakha, TK06, 0…" at bounding box center [168, 295] width 0 height 64
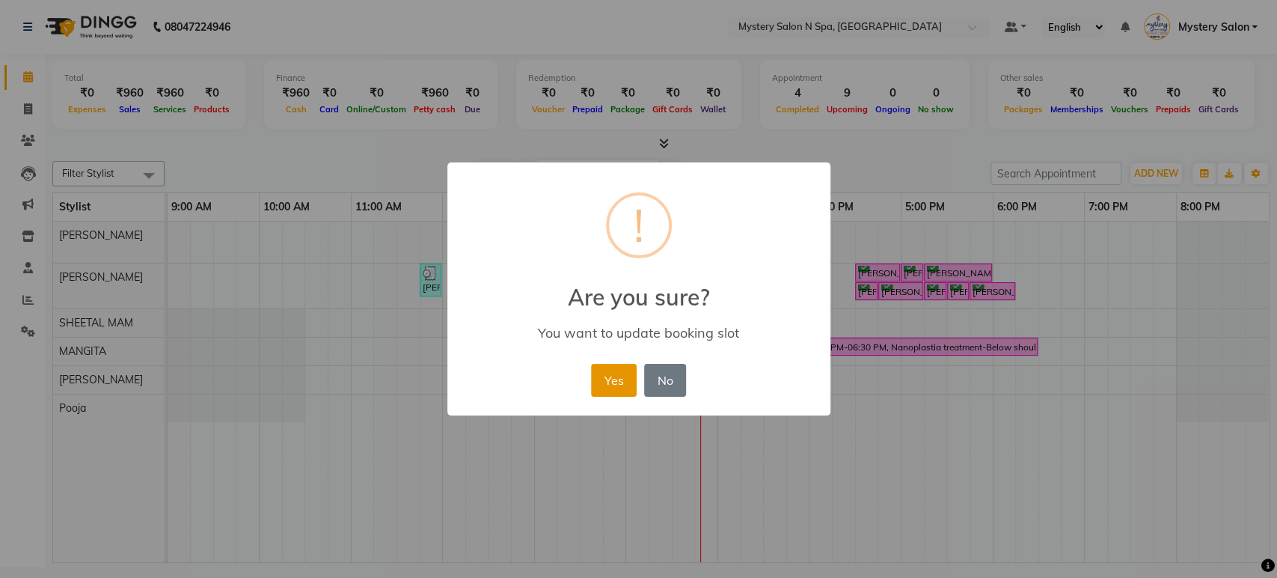
click at [618, 382] on button "Yes" at bounding box center [614, 380] width 46 height 33
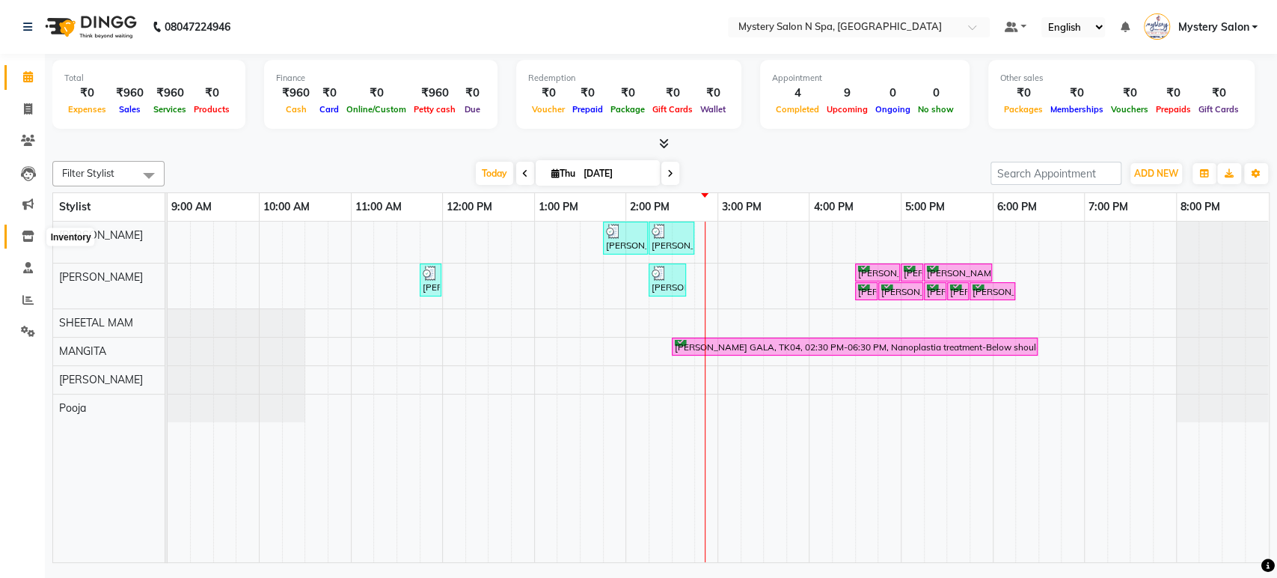
click at [22, 241] on icon at bounding box center [28, 235] width 13 height 11
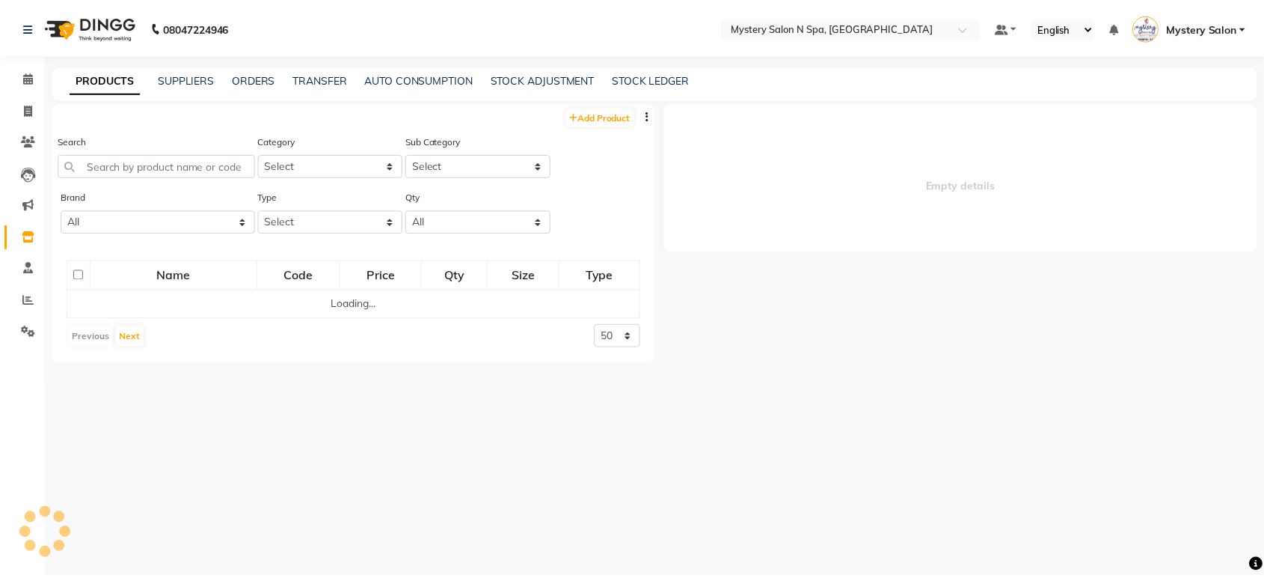
select select
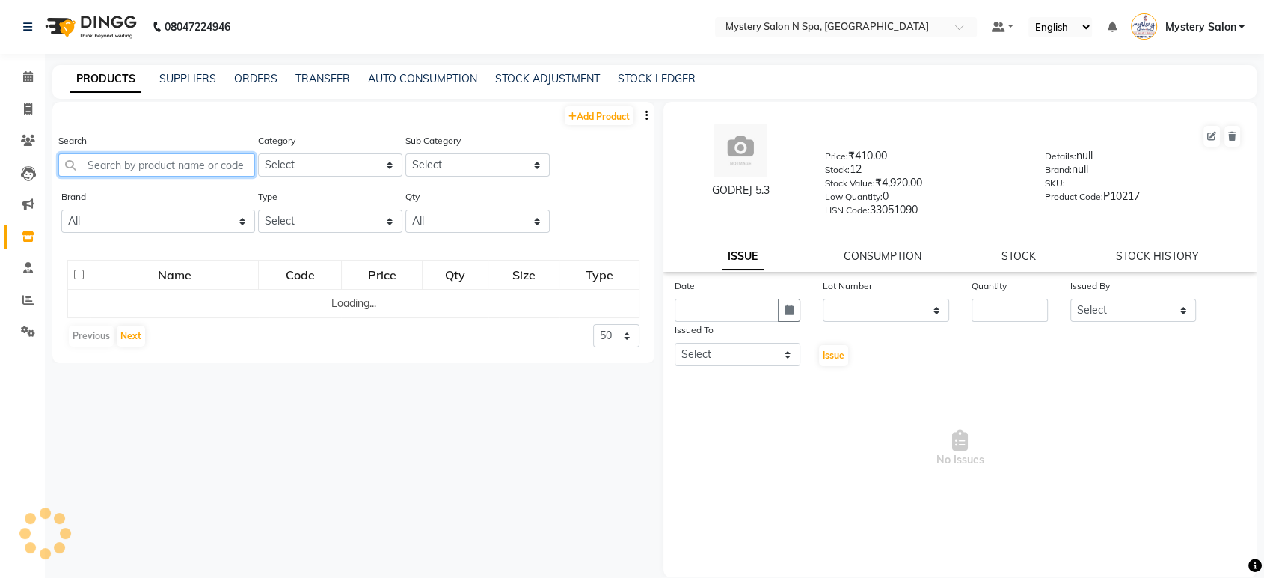
click at [111, 167] on input "text" at bounding box center [156, 164] width 197 height 23
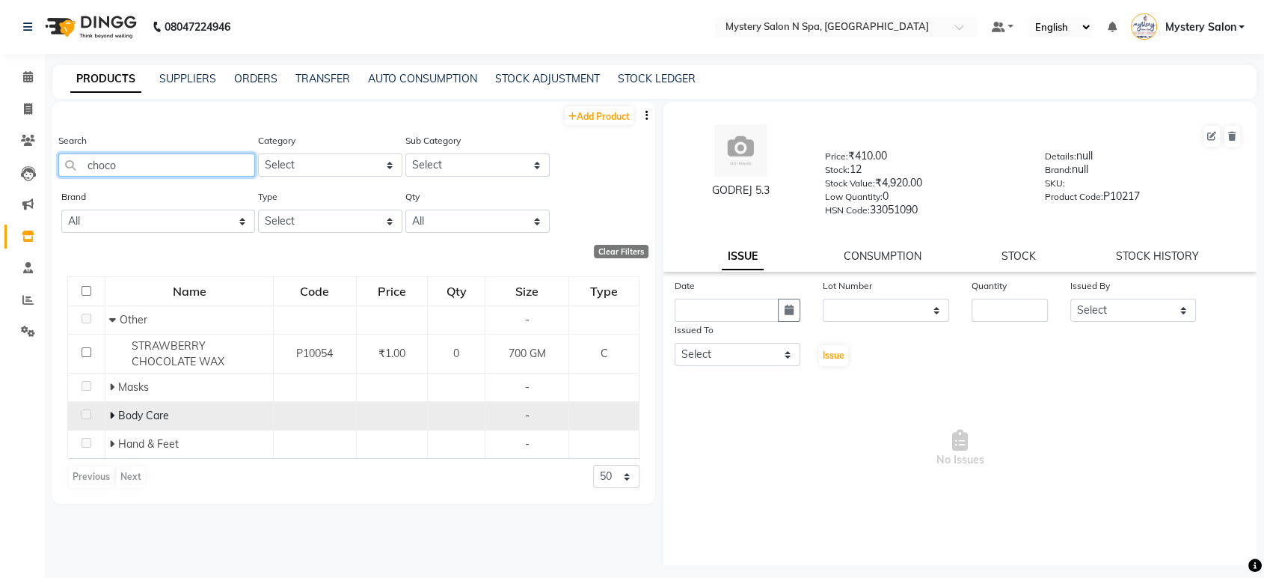
type input "choco"
click at [112, 411] on icon at bounding box center [111, 415] width 5 height 10
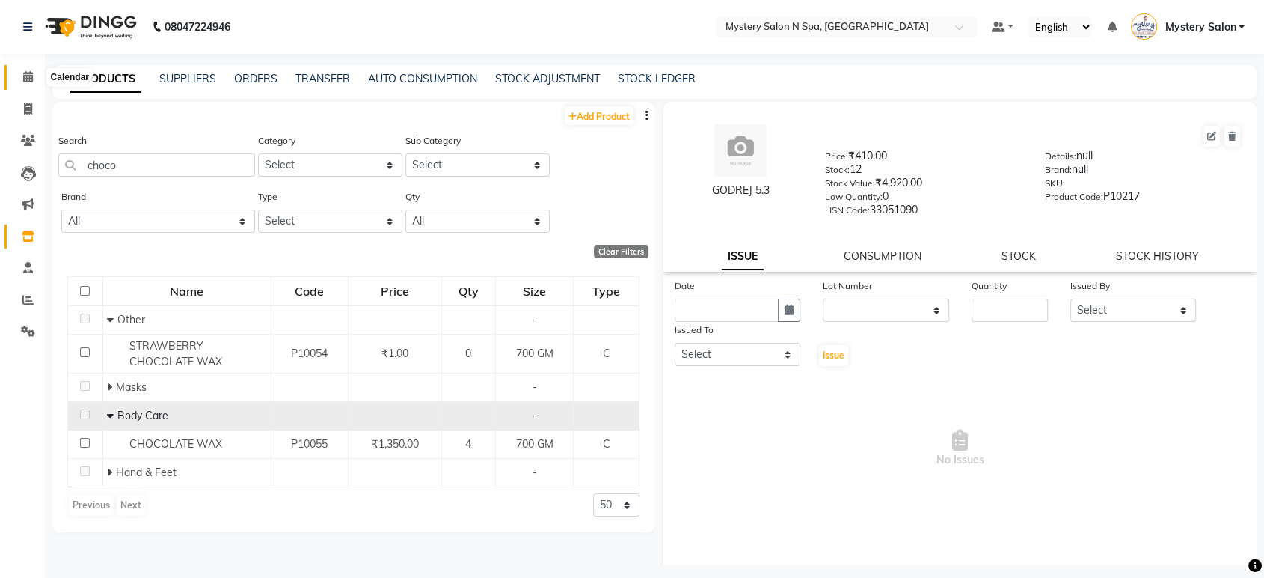
click at [24, 79] on icon at bounding box center [28, 76] width 10 height 11
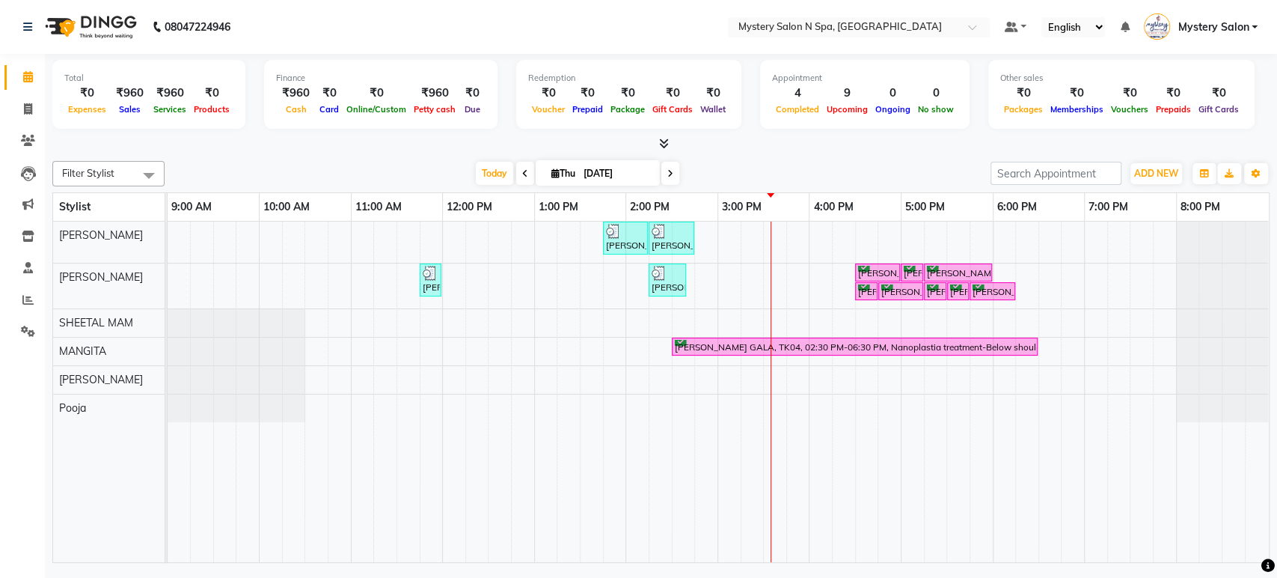
click at [776, 287] on div "Rekha Mehta, TK01, 01:45 PM-02:15 PM, Relaxing - Coconut Oil Head Massage Rekha…" at bounding box center [718, 391] width 1101 height 340
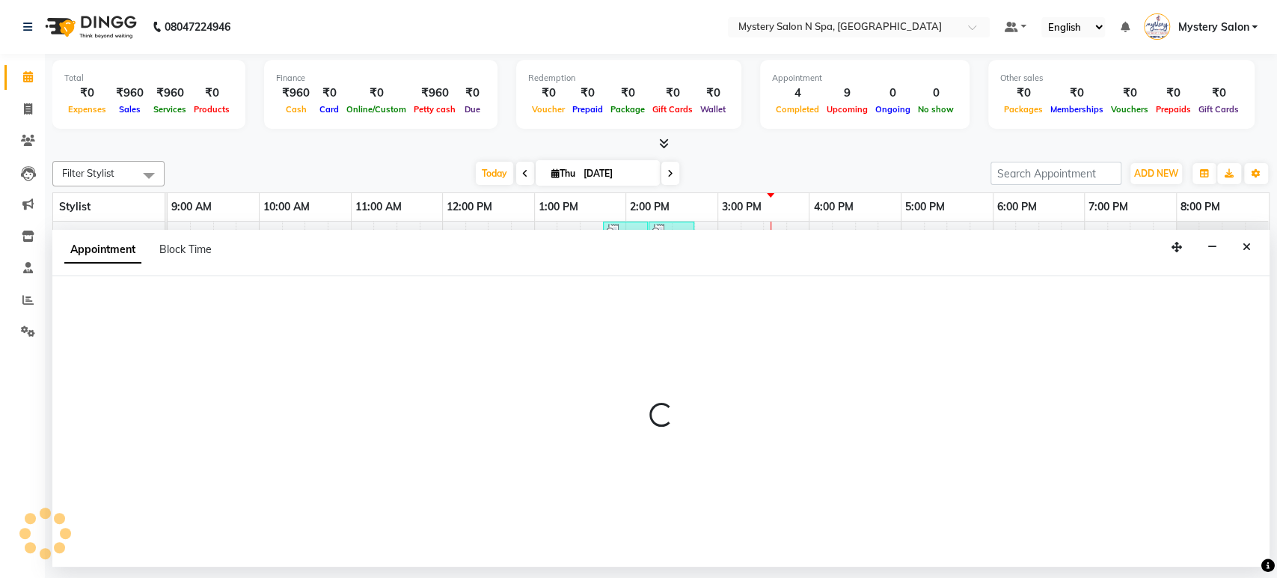
select select "4169"
select select "930"
select select "tentative"
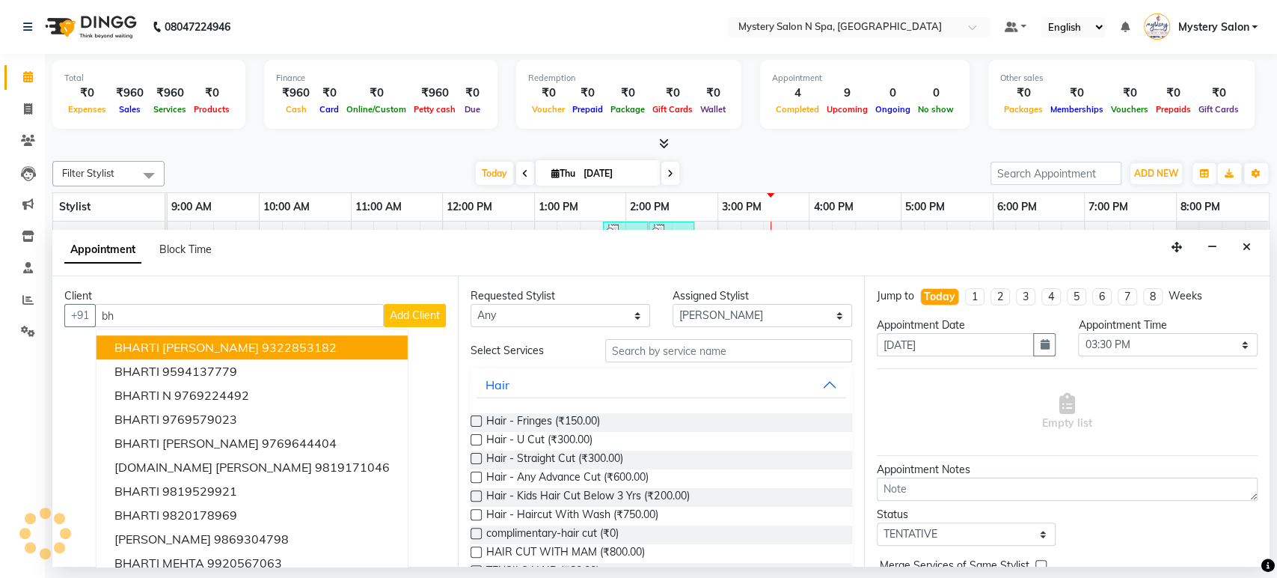
type input "b"
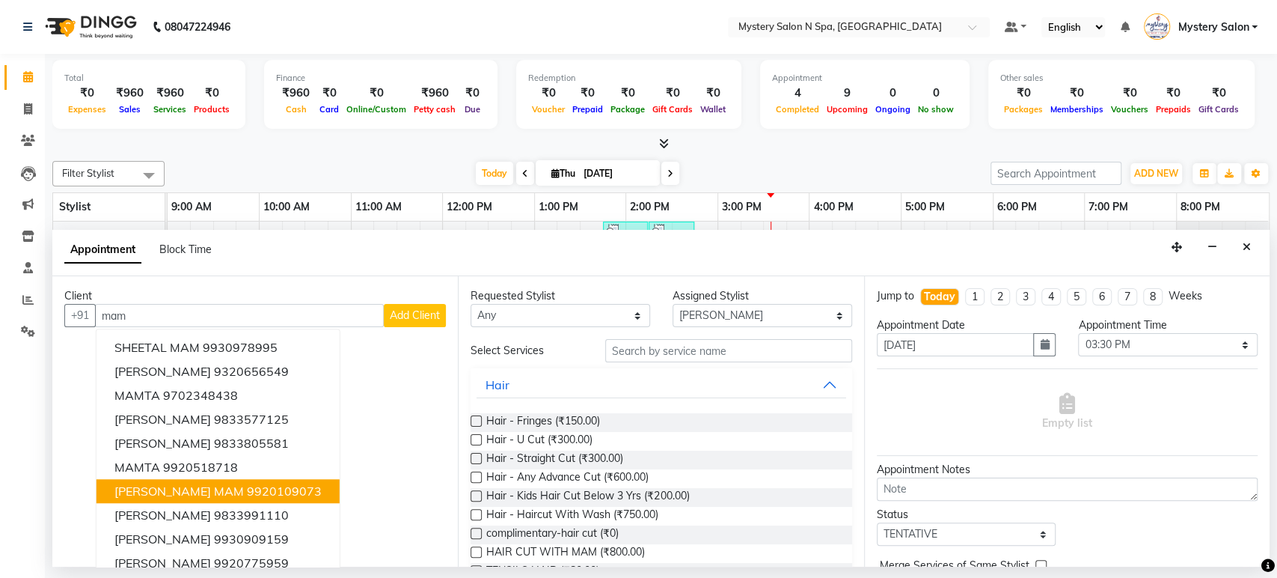
click at [309, 486] on button "BHARTI SHAH MAM 9920109073" at bounding box center [218, 492] width 243 height 24
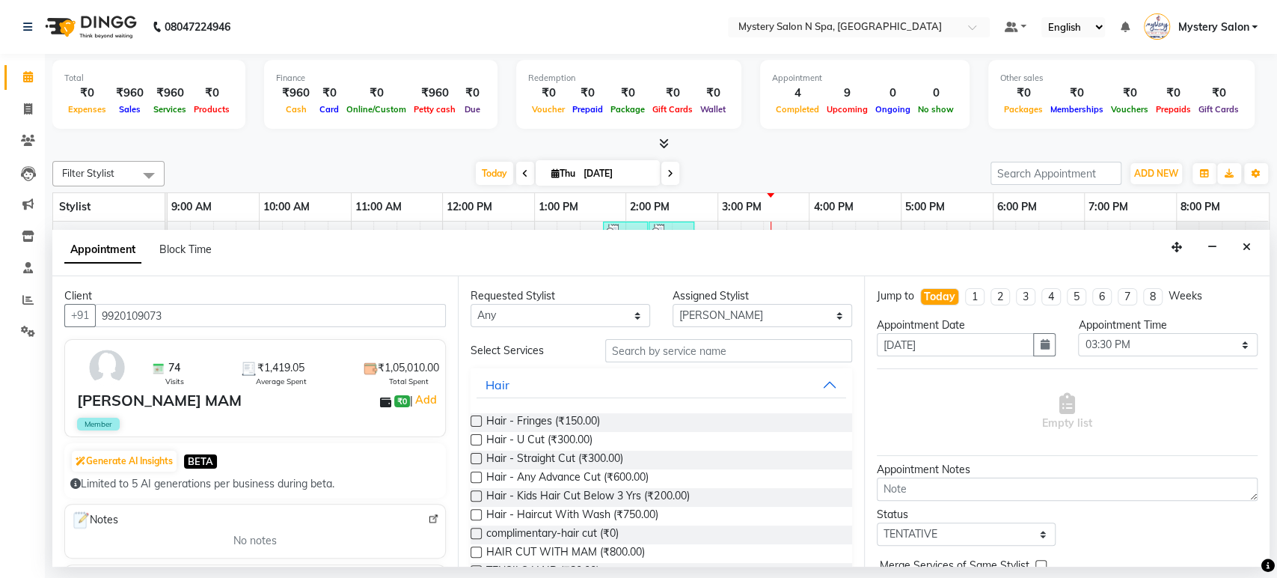
type input "9920109073"
click at [667, 352] on input "text" at bounding box center [728, 350] width 247 height 23
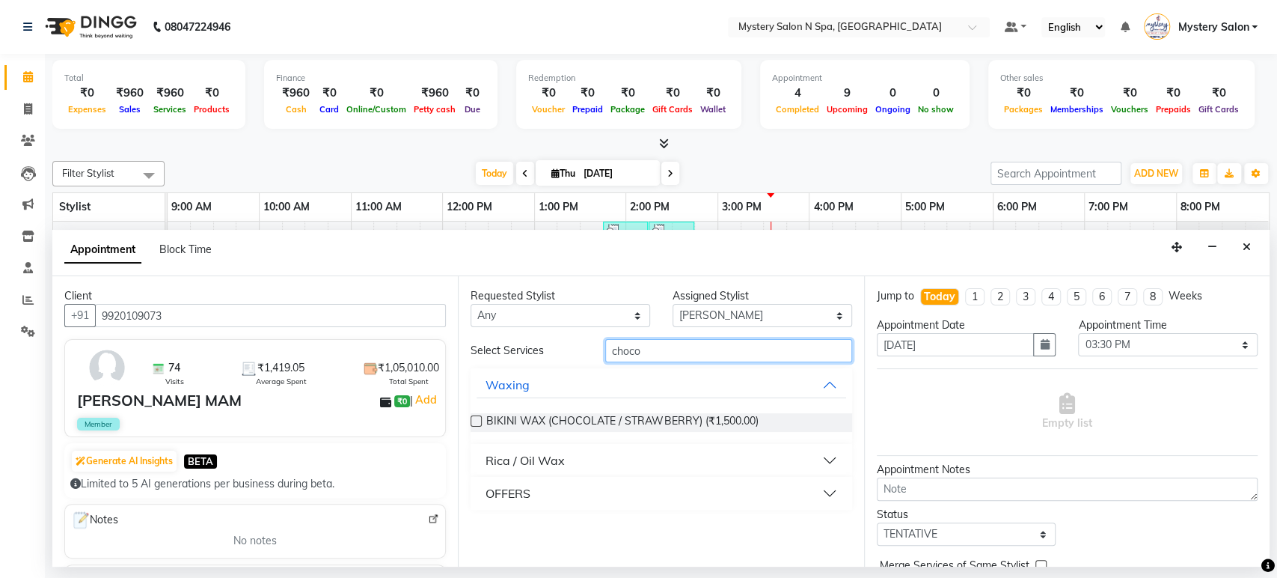
type input "choco"
click at [639, 460] on button "Rica / Oil Wax" at bounding box center [661, 460] width 369 height 27
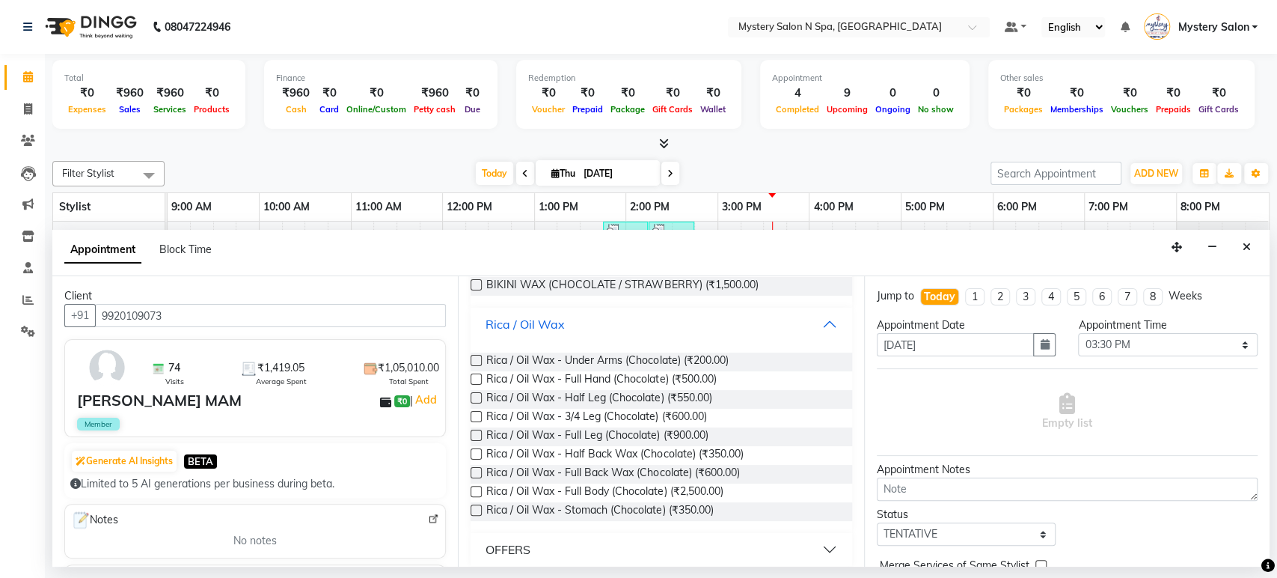
scroll to position [147, 0]
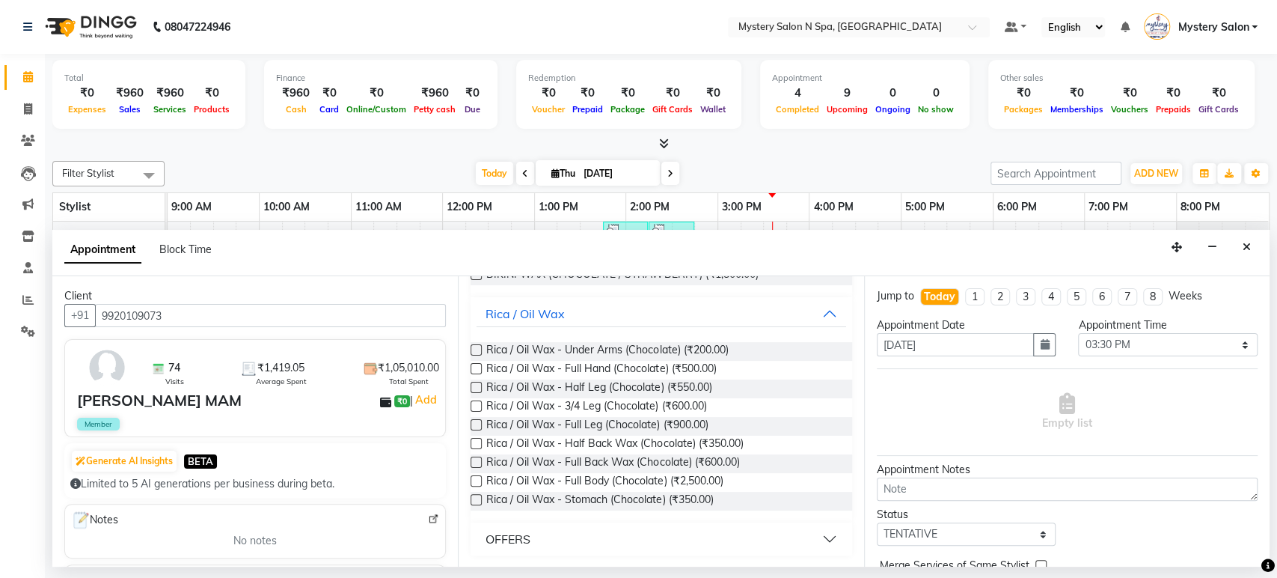
click at [477, 349] on label at bounding box center [476, 349] width 11 height 11
click at [477, 349] on input "checkbox" at bounding box center [476, 351] width 10 height 10
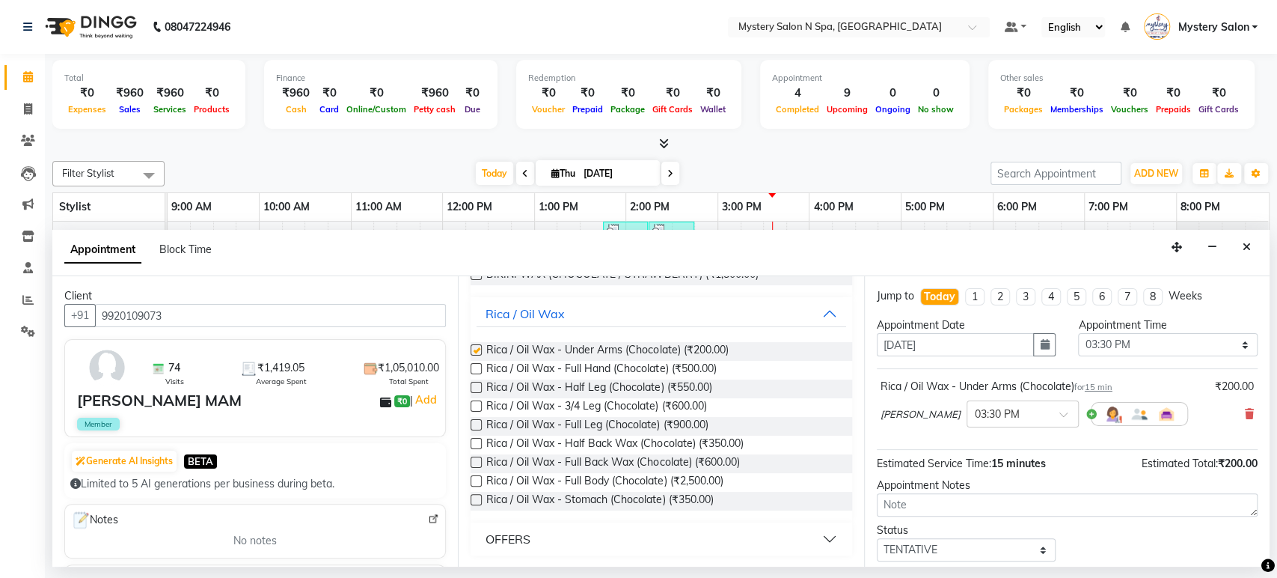
checkbox input "false"
click at [477, 371] on label at bounding box center [476, 368] width 11 height 11
click at [477, 371] on input "checkbox" at bounding box center [476, 370] width 10 height 10
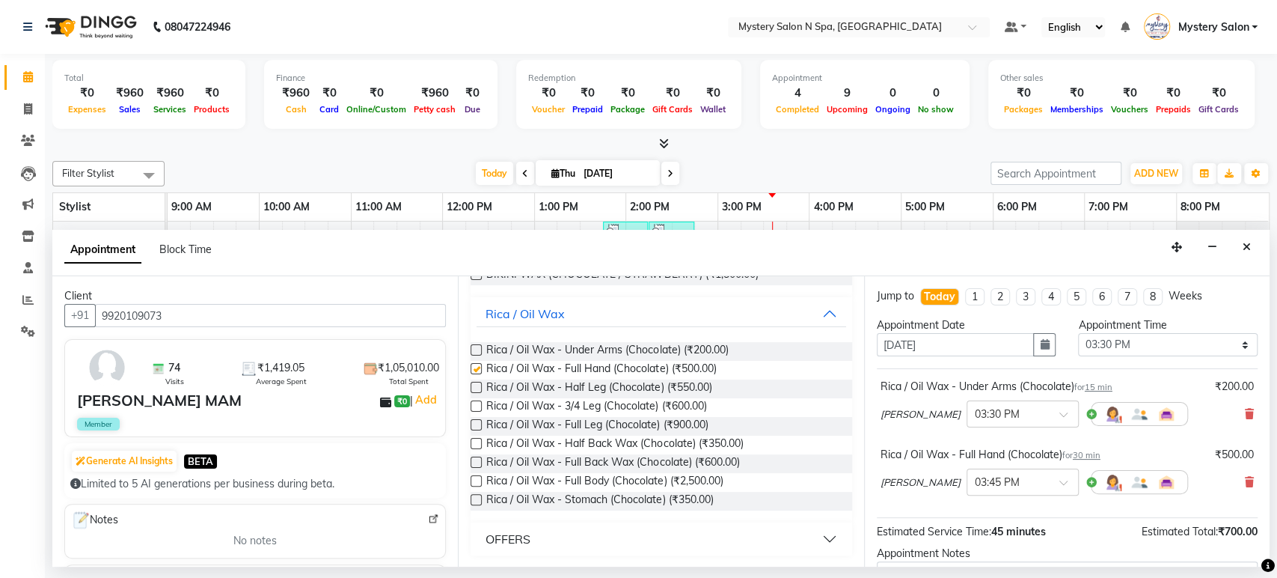
checkbox input "false"
click at [478, 388] on label at bounding box center [476, 387] width 11 height 11
click at [478, 388] on input "checkbox" at bounding box center [476, 389] width 10 height 10
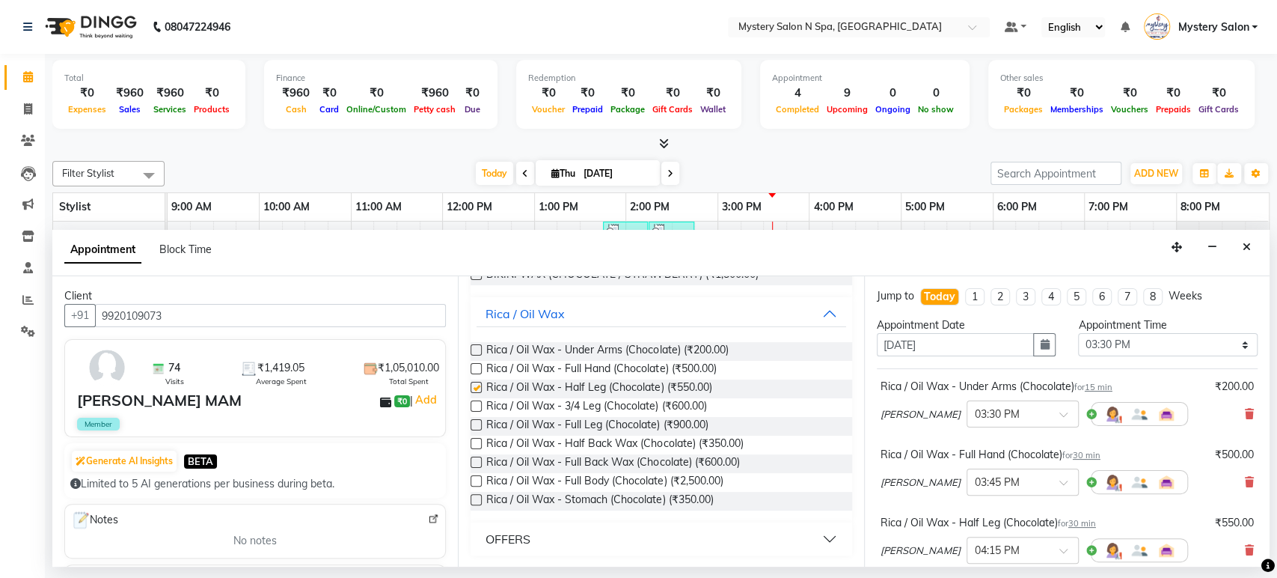
checkbox input "false"
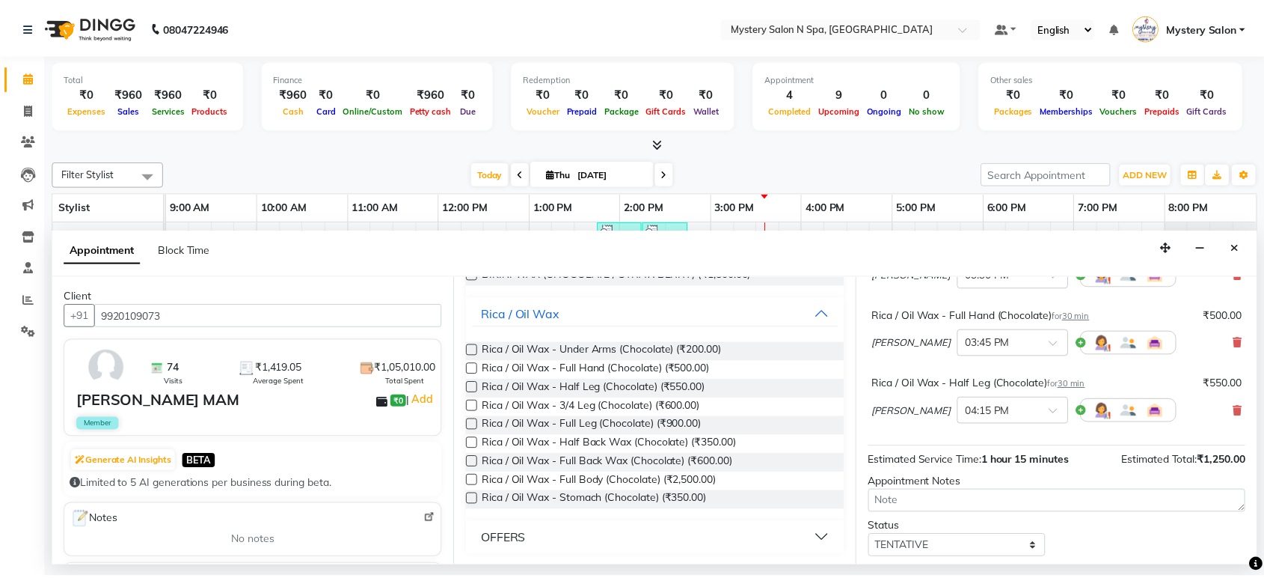
scroll to position [224, 0]
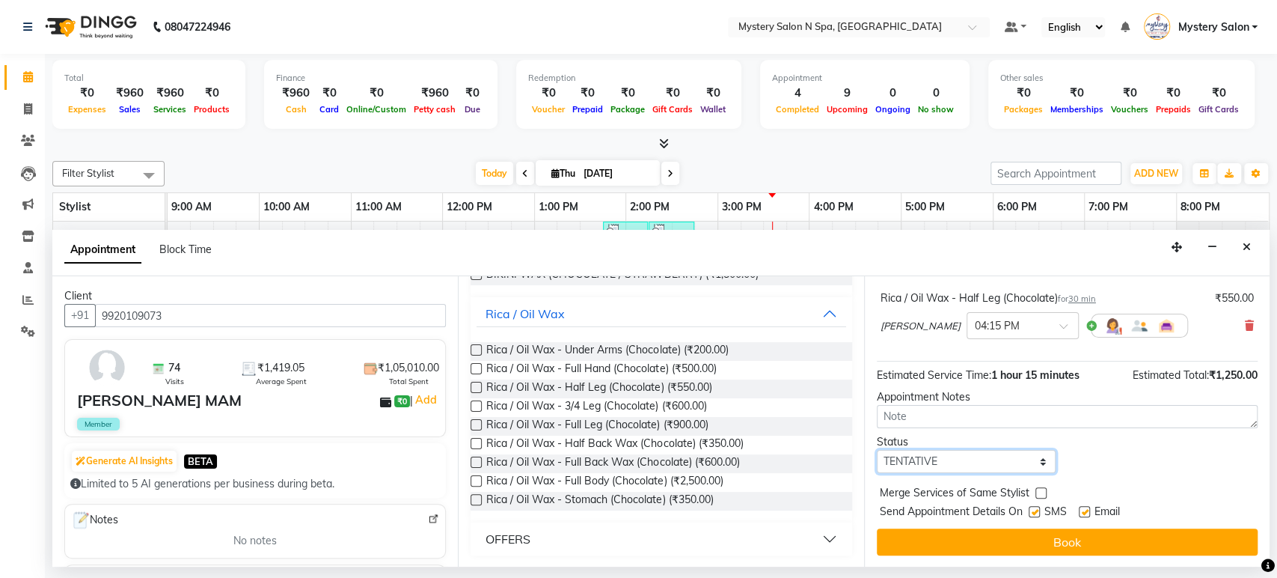
click at [943, 459] on select "Select TENTATIVE CONFIRM CHECK-IN UPCOMING" at bounding box center [967, 461] width 180 height 23
select select "confirm booking"
click at [877, 450] on select "Select TENTATIVE CONFIRM CHECK-IN UPCOMING" at bounding box center [967, 461] width 180 height 23
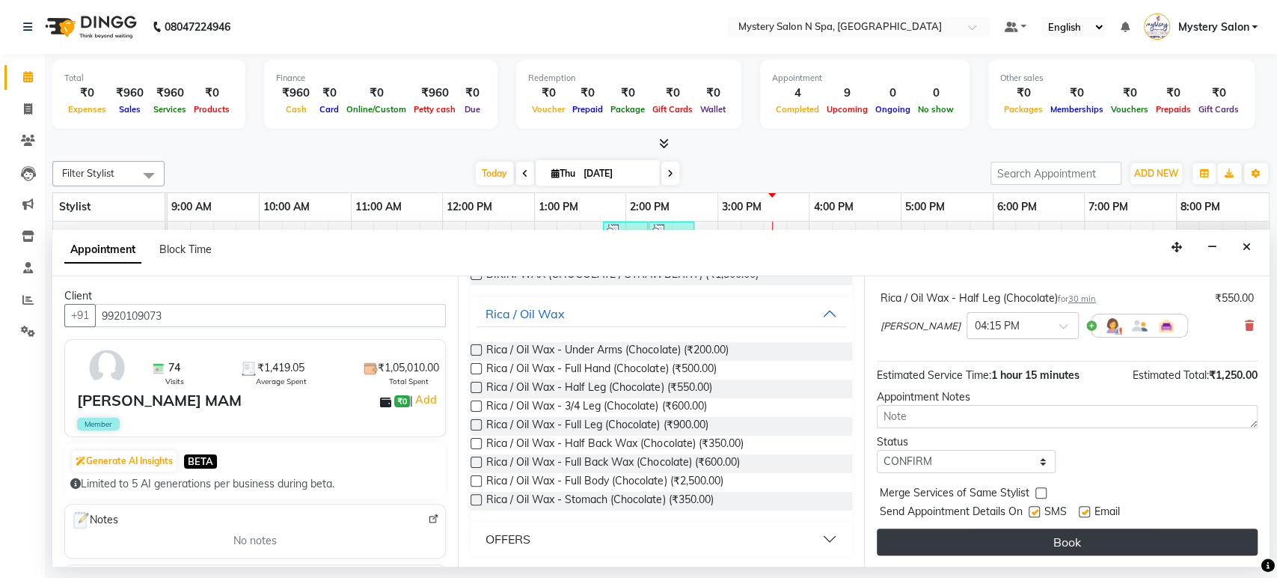
click at [972, 539] on button "Book" at bounding box center [1067, 541] width 381 height 27
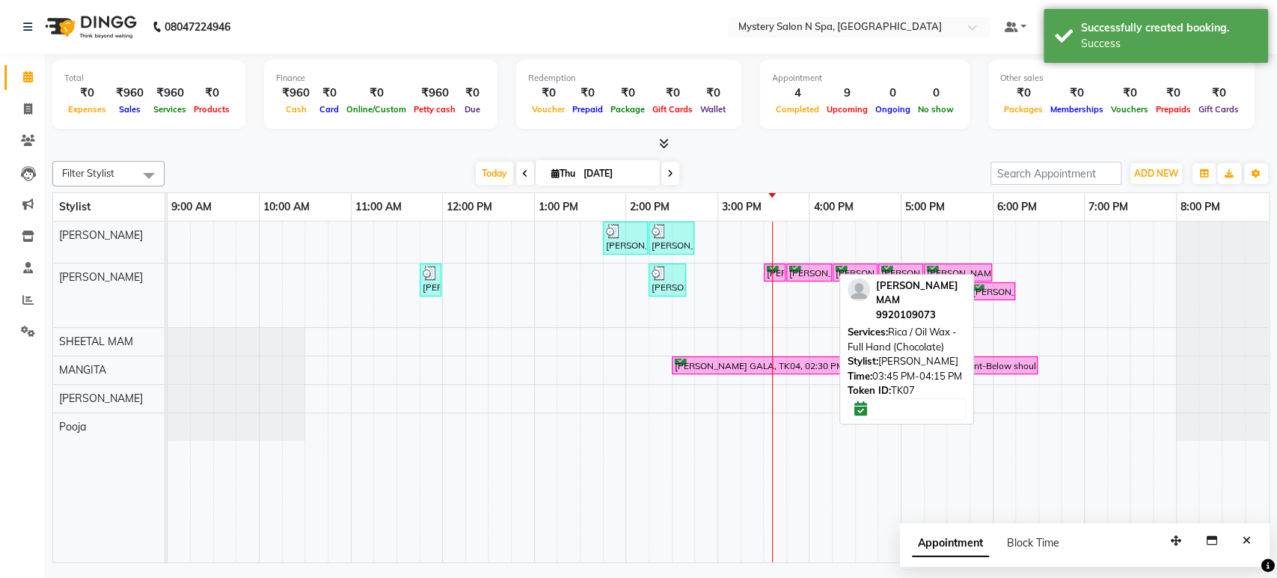
click at [797, 269] on div "BHARTI SHAH MAM, TK07, 03:45 PM-04:15 PM, Rica / Oil Wax - Full Hand (Chocolate)" at bounding box center [809, 273] width 43 height 14
select select "6"
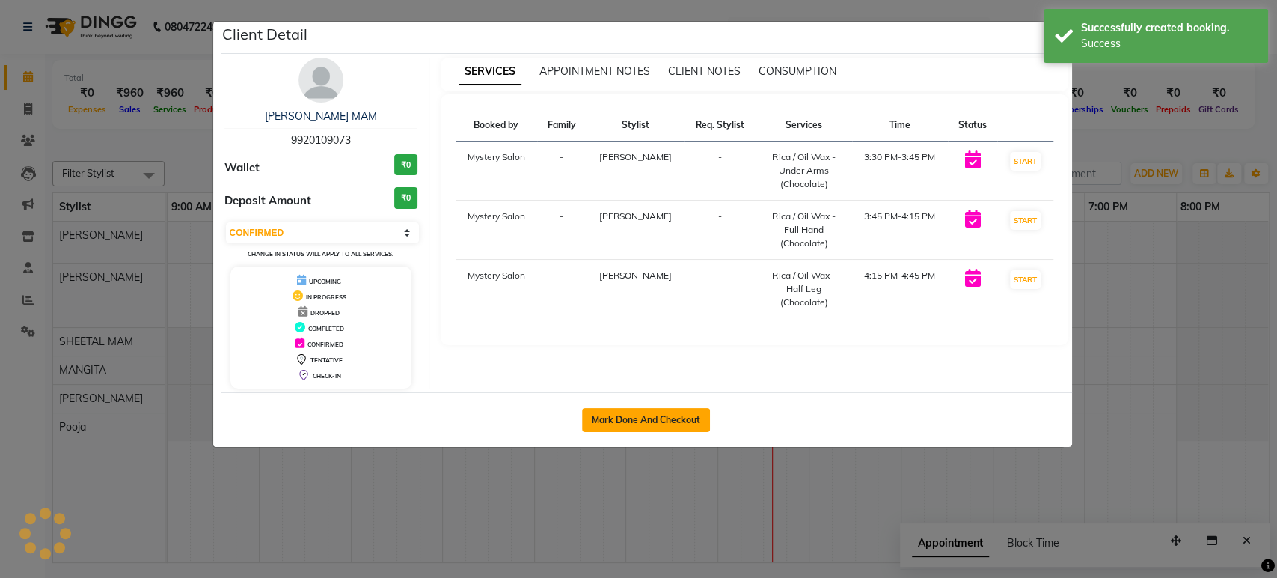
click at [696, 423] on button "Mark Done And Checkout" at bounding box center [646, 420] width 128 height 24
select select "service"
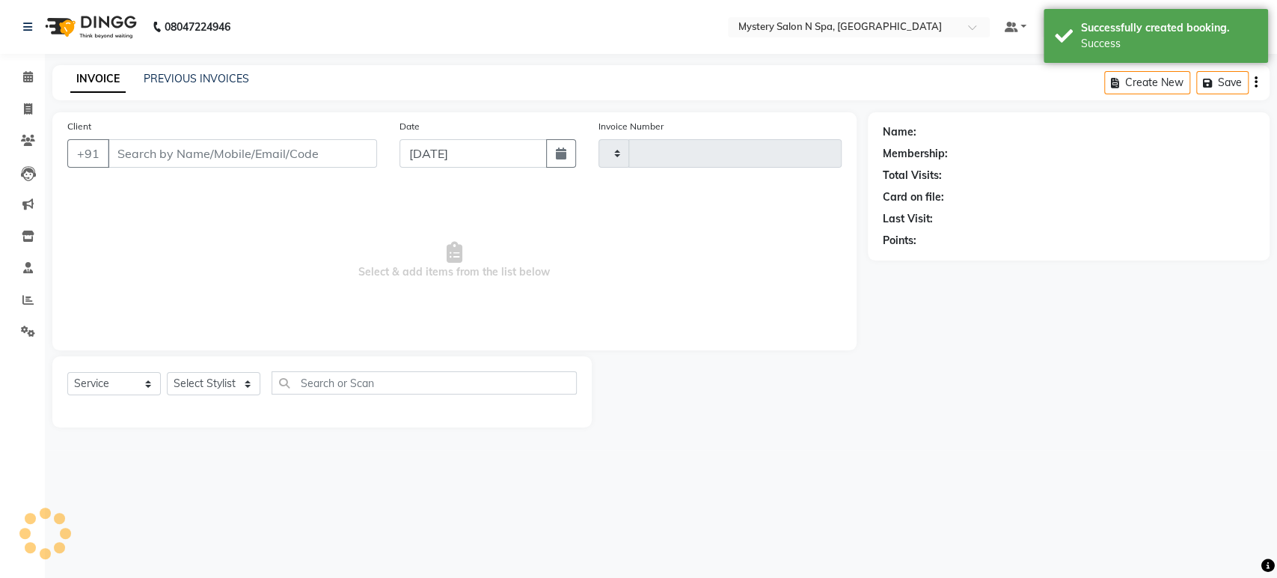
type input "0594"
select select "142"
type input "9920109073"
select select "4169"
select select "1: Object"
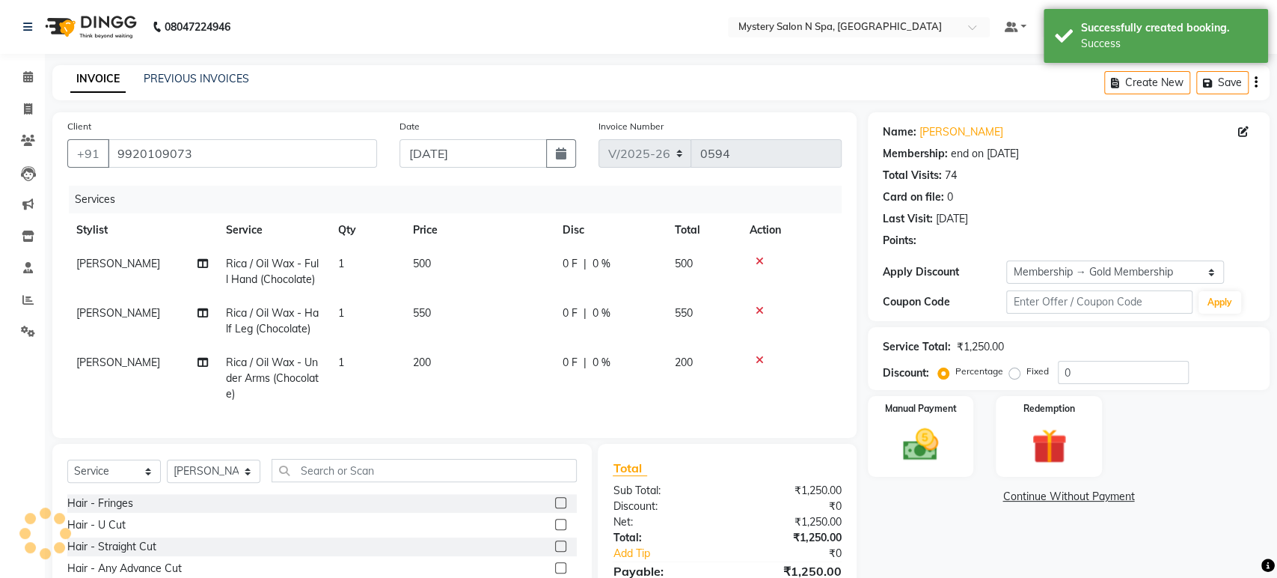
type input "50"
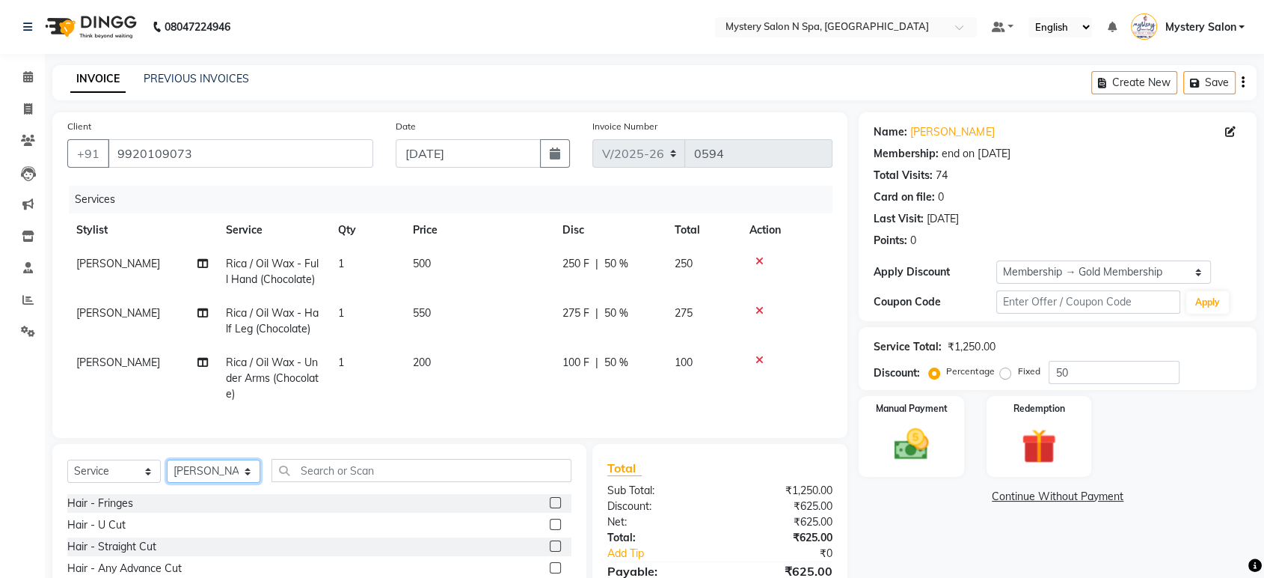
click at [181, 477] on select "Select Stylist Alim Salmani Choi MANGITA Mystery Salon Pooja SHEETAL MAM Surekha" at bounding box center [214, 470] width 94 height 23
select select "7144"
click at [167, 472] on select "Select Stylist Alim Salmani Choi MANGITA Mystery Salon Pooja SHEETAL MAM Surekha" at bounding box center [214, 470] width 94 height 23
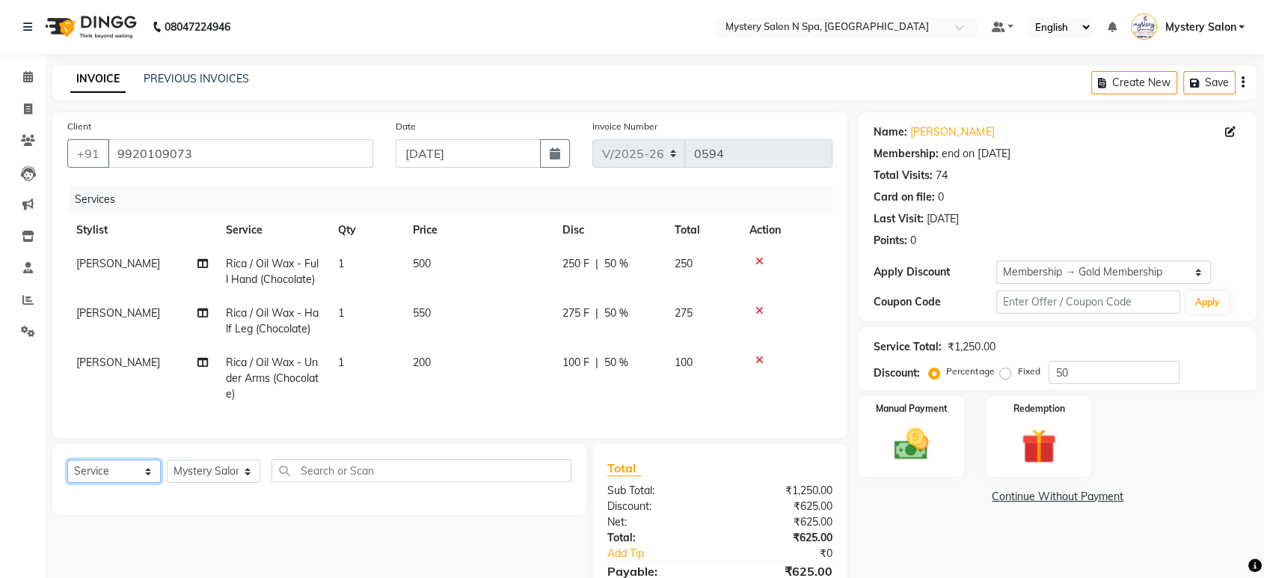
click at [128, 483] on select "Select Service Product Membership Package Voucher Prepaid Gift Card" at bounding box center [114, 470] width 94 height 23
select select "product"
click at [67, 472] on select "Select Service Product Membership Package Voucher Prepaid Gift Card" at bounding box center [114, 470] width 94 height 23
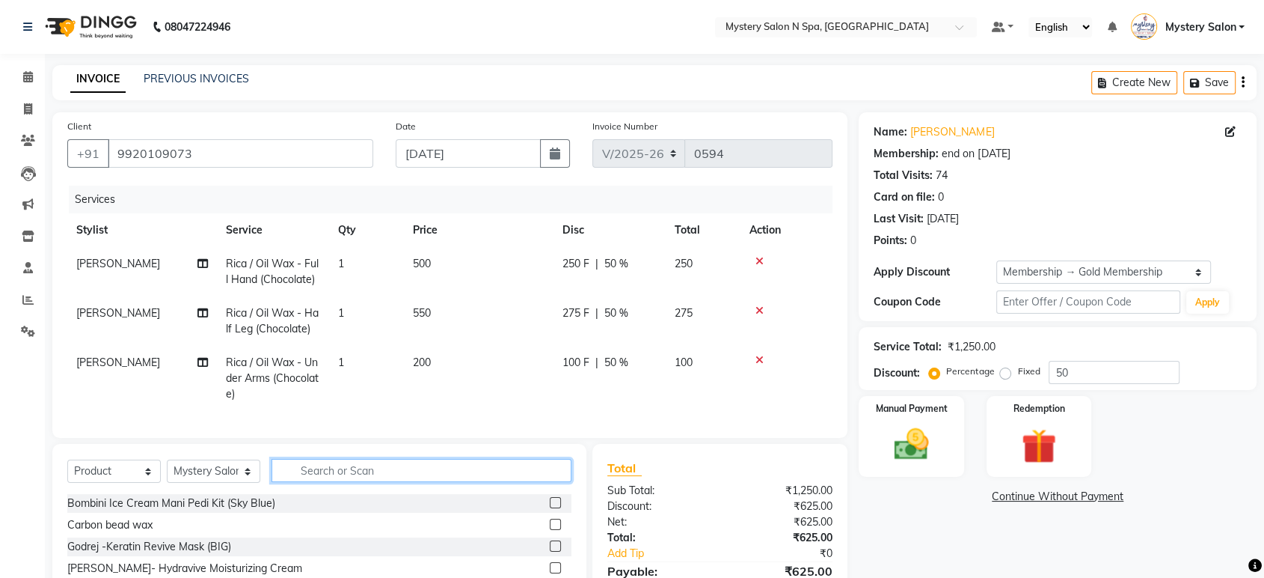
click at [317, 482] on input "text" at bounding box center [422, 470] width 300 height 23
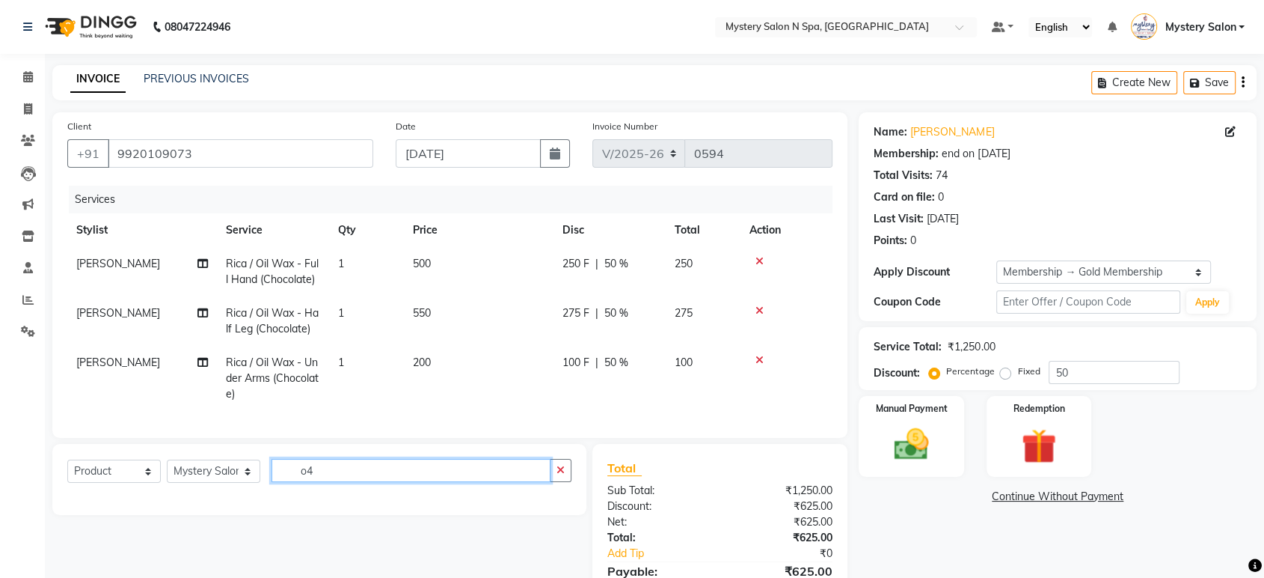
click at [305, 482] on input "o4" at bounding box center [411, 470] width 279 height 23
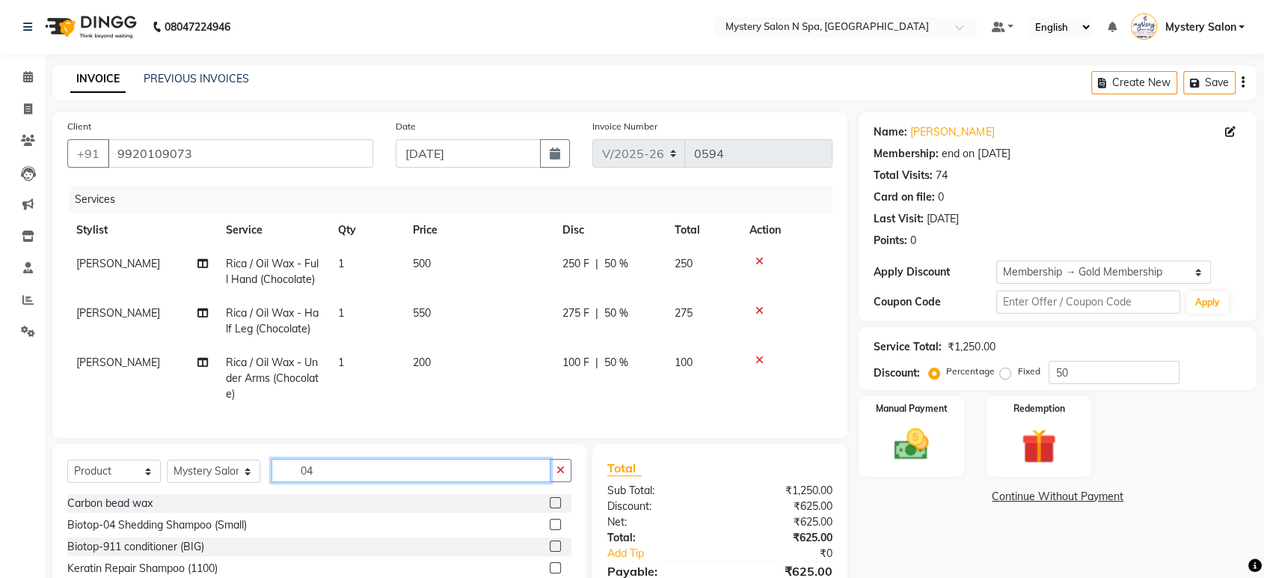
type input "04"
click at [550, 530] on label at bounding box center [555, 523] width 11 height 11
click at [550, 530] on input "checkbox" at bounding box center [555, 525] width 10 height 10
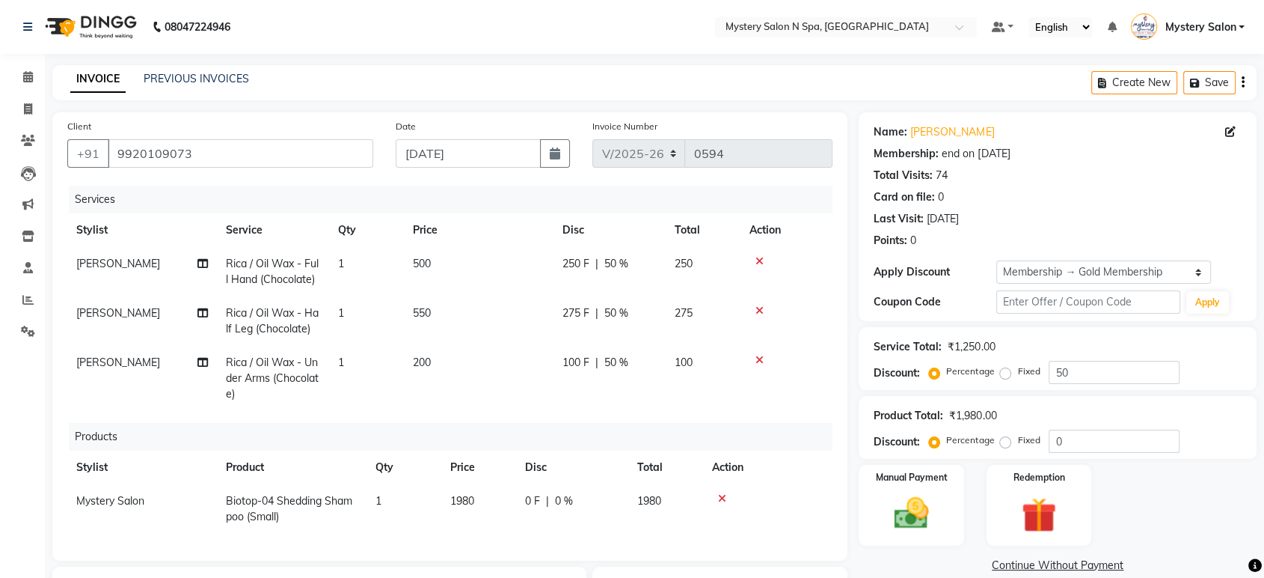
checkbox input "false"
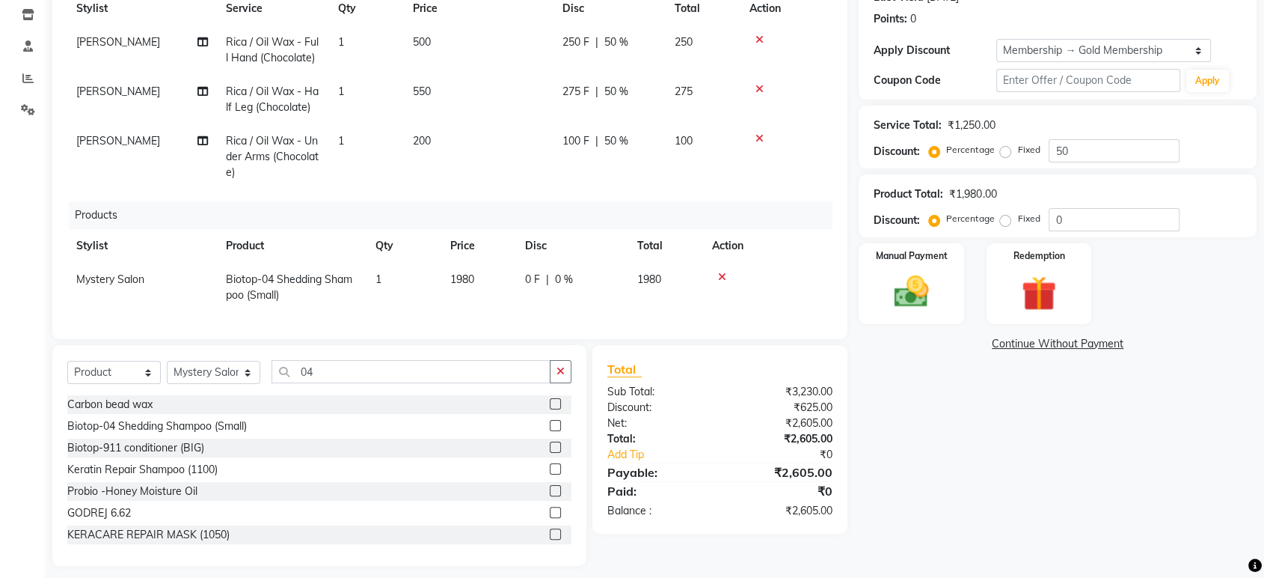
scroll to position [244, 0]
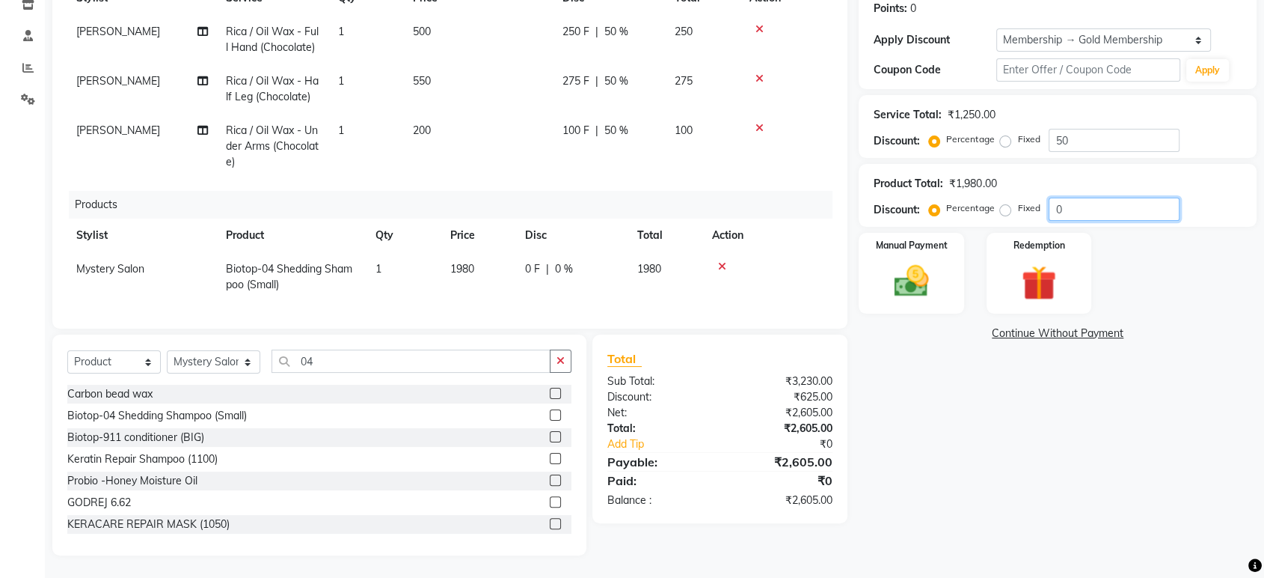
click at [1143, 201] on input "0" at bounding box center [1114, 208] width 131 height 23
click at [566, 355] on button "button" at bounding box center [561, 360] width 22 height 23
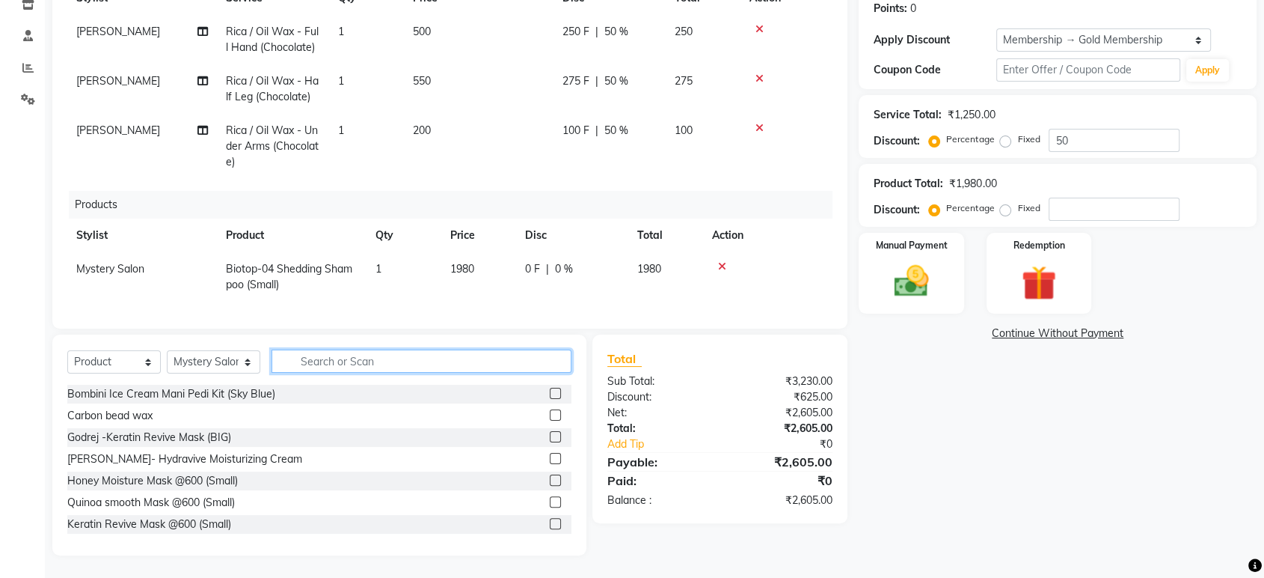
click at [441, 363] on input "text" at bounding box center [422, 360] width 300 height 23
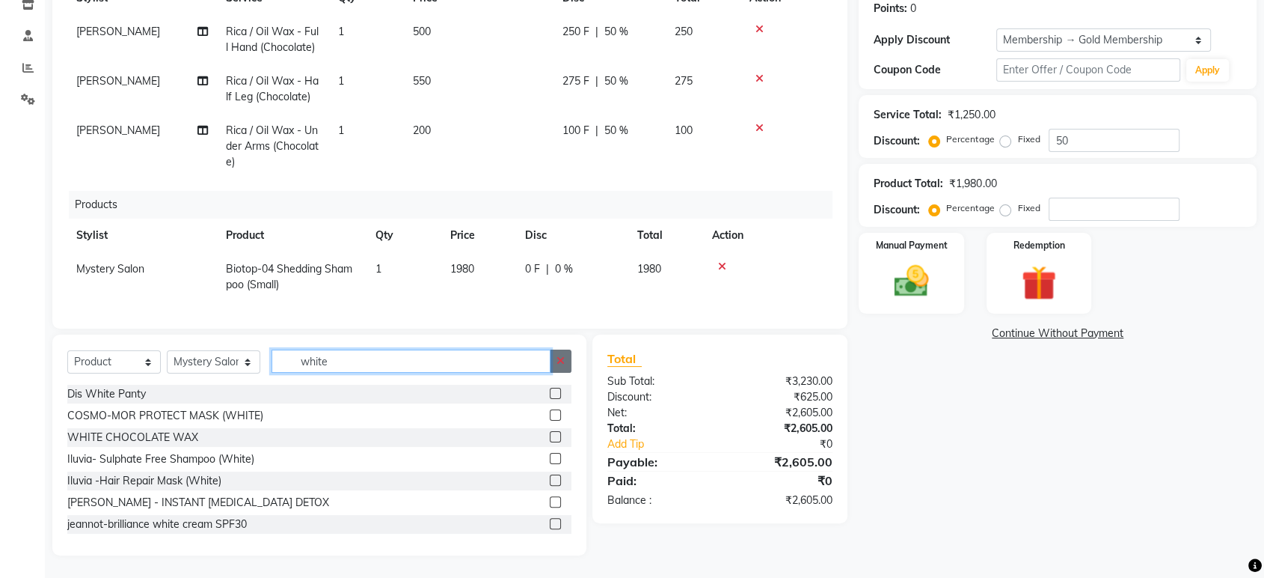
type input "white"
click at [557, 361] on icon "button" at bounding box center [561, 360] width 8 height 10
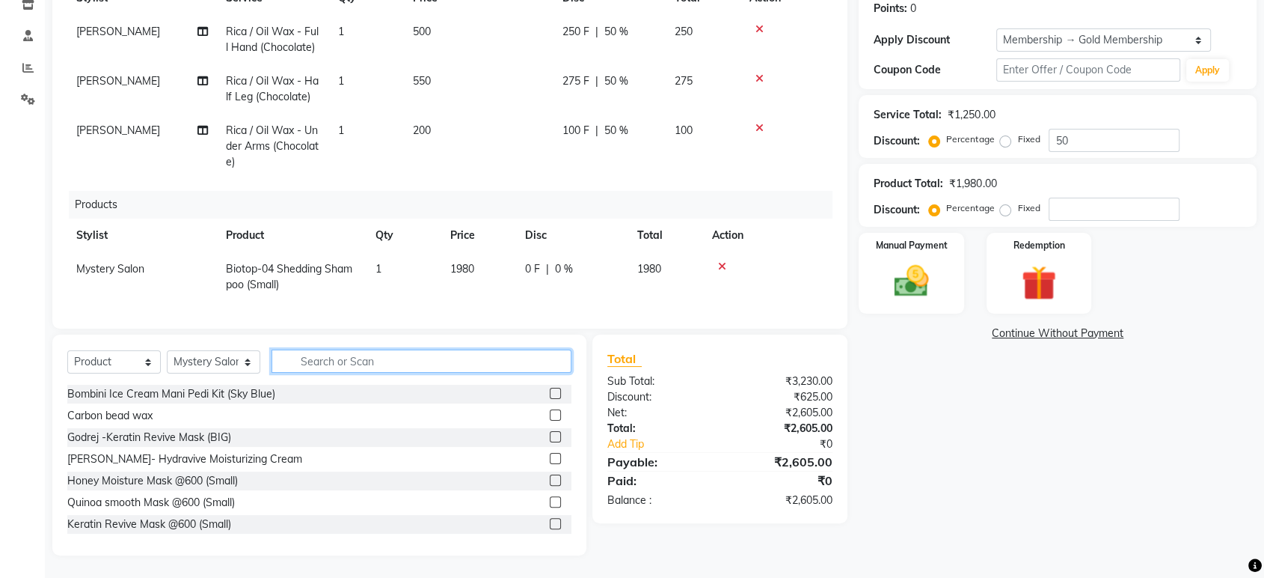
click at [524, 369] on input "text" at bounding box center [422, 360] width 300 height 23
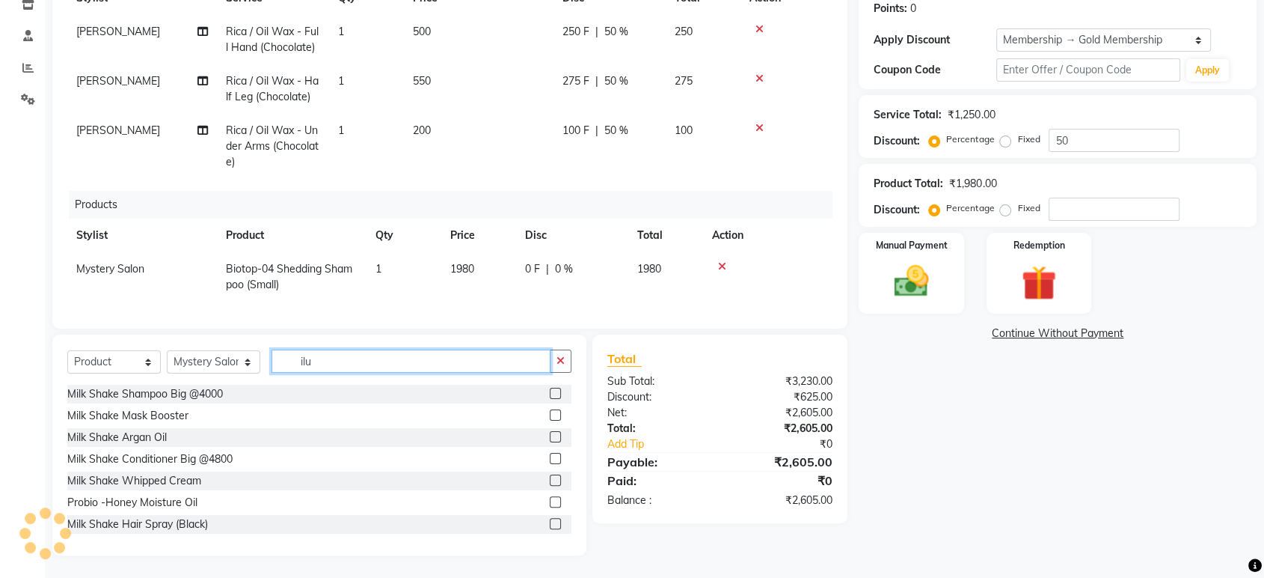
scroll to position [224, 0]
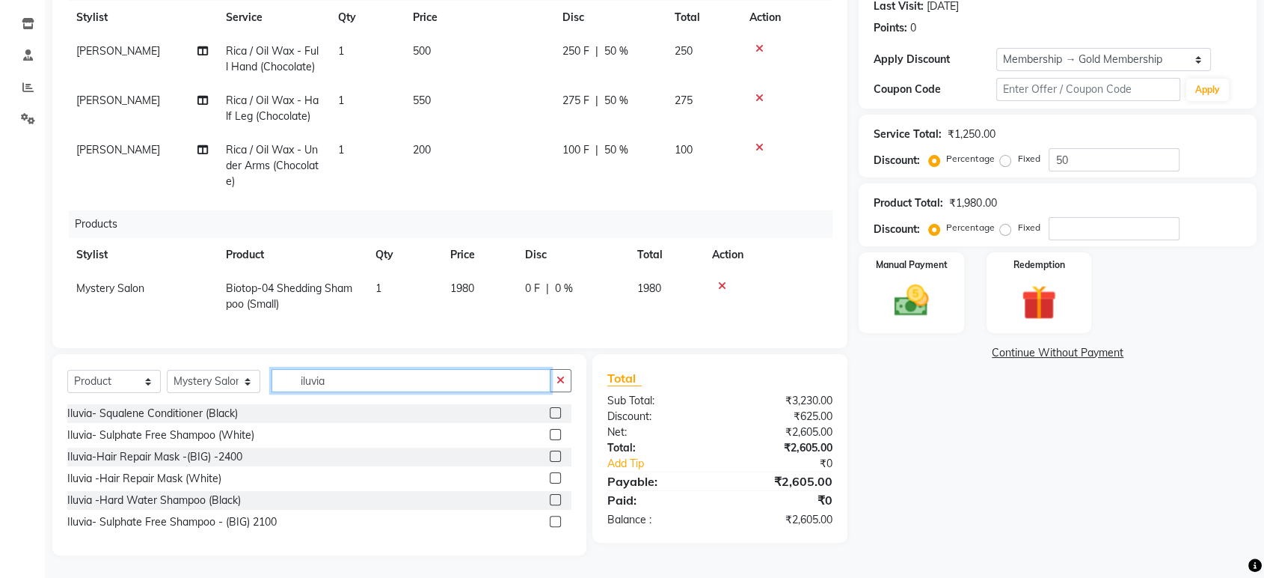
type input "iluvia"
click at [554, 476] on label at bounding box center [555, 477] width 11 height 11
click at [554, 476] on input "checkbox" at bounding box center [555, 479] width 10 height 10
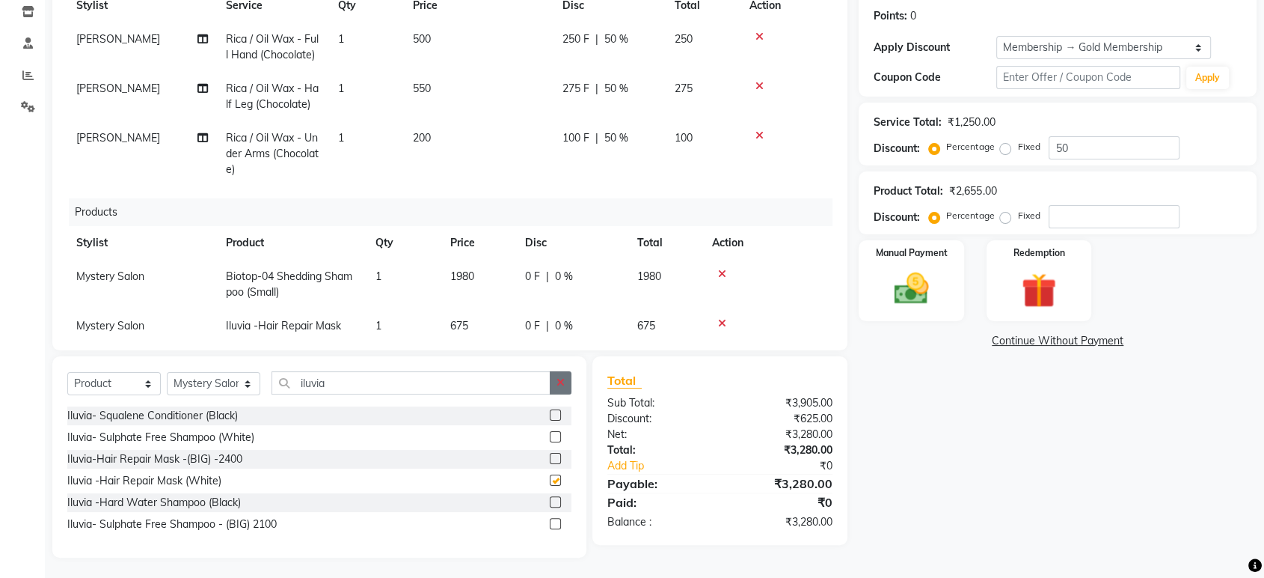
checkbox input "false"
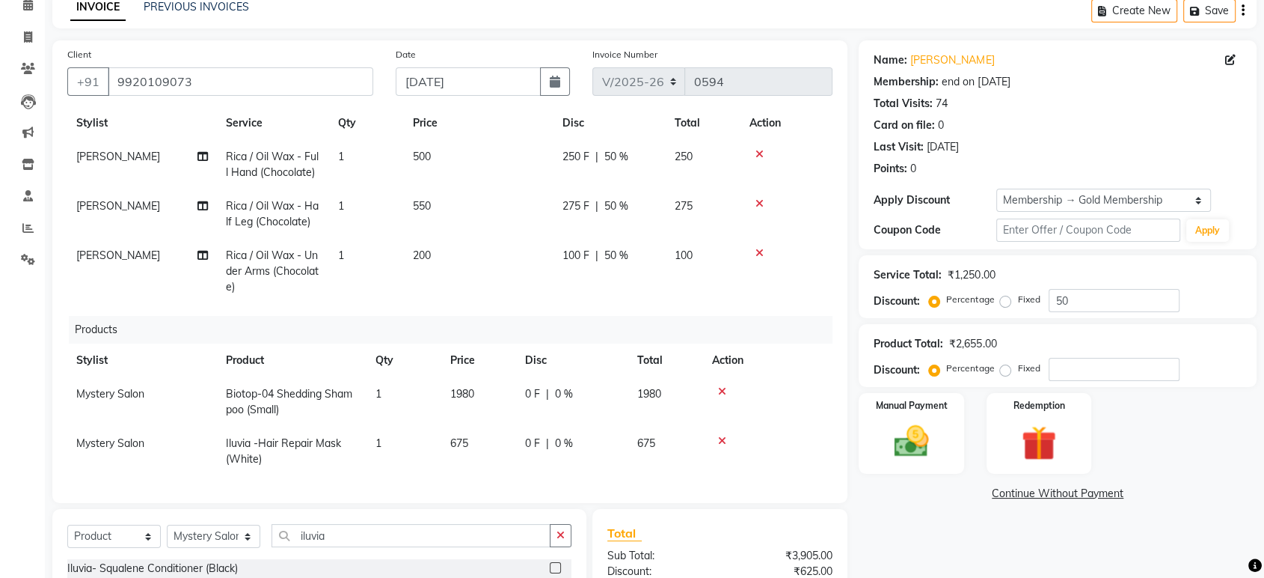
scroll to position [226, 0]
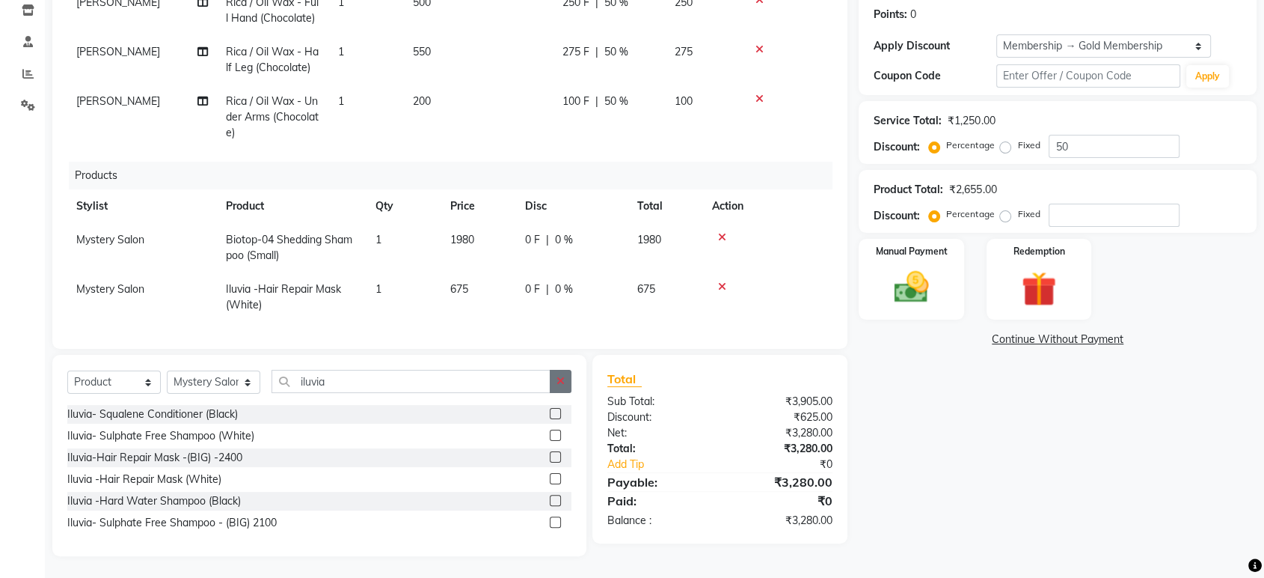
click at [552, 382] on button "button" at bounding box center [561, 381] width 22 height 23
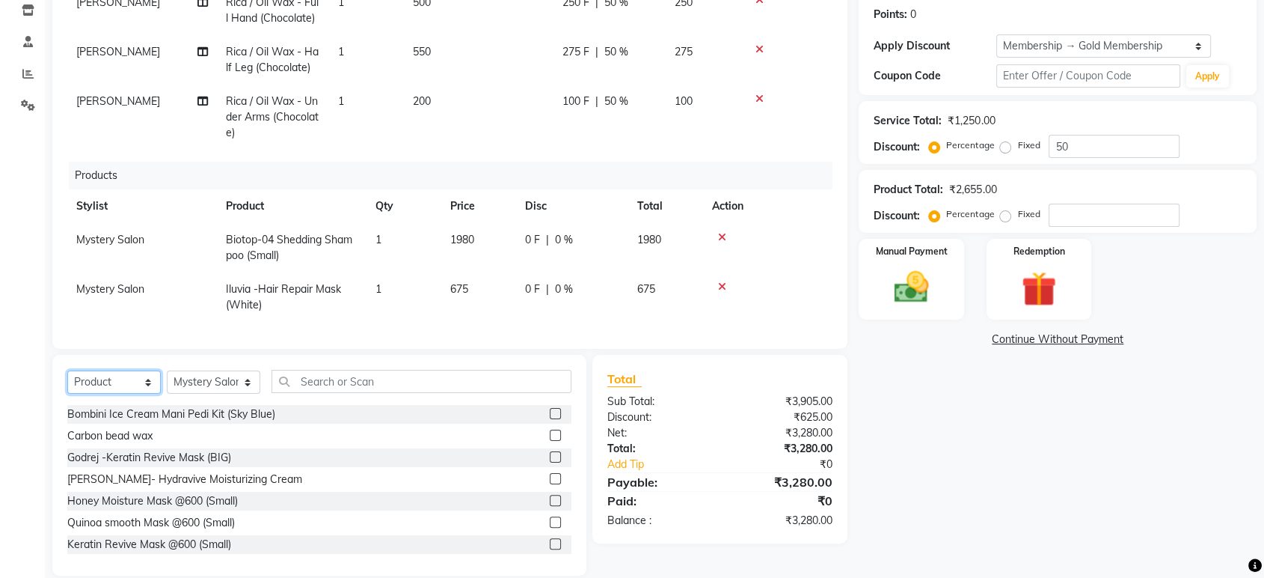
click at [126, 385] on select "Select Service Product Membership Package Voucher Prepaid Gift Card" at bounding box center [114, 381] width 94 height 23
select select "service"
click at [67, 383] on select "Select Service Product Membership Package Voucher Prepaid Gift Card" at bounding box center [114, 381] width 94 height 23
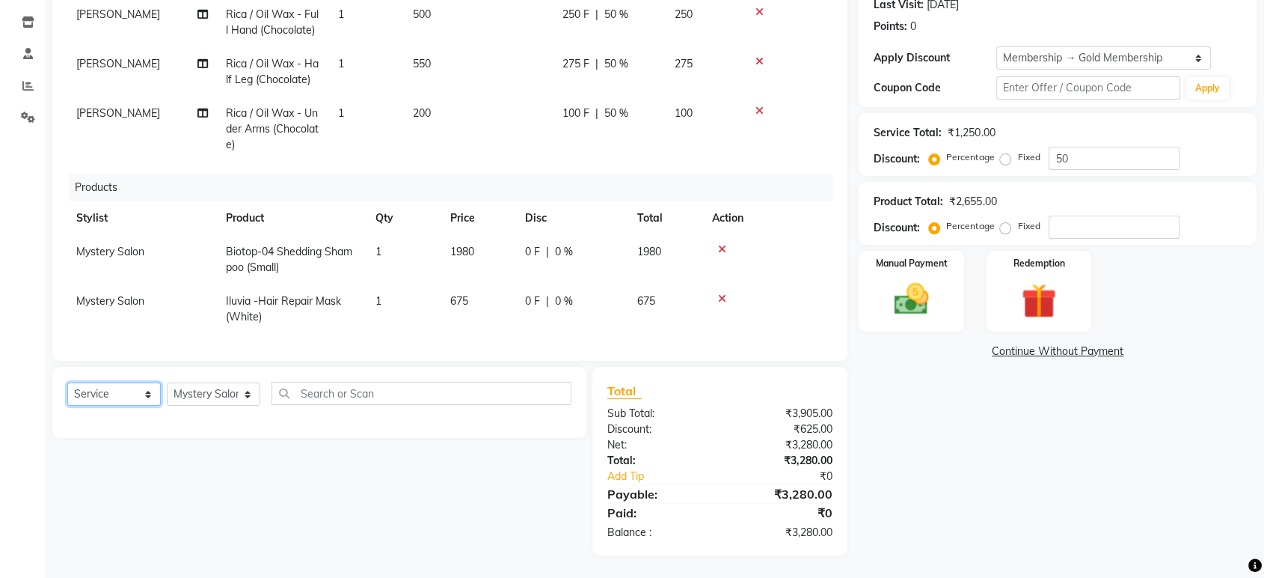
scroll to position [213, 0]
click at [221, 388] on select "Select Stylist Alim Salmani Choi MANGITA Mystery Salon Pooja SHEETAL MAM Surekha" at bounding box center [214, 394] width 94 height 23
select select "4215"
click at [167, 383] on select "Select Stylist Alim Salmani Choi MANGITA Mystery Salon Pooja SHEETAL MAM Surekha" at bounding box center [214, 394] width 94 height 23
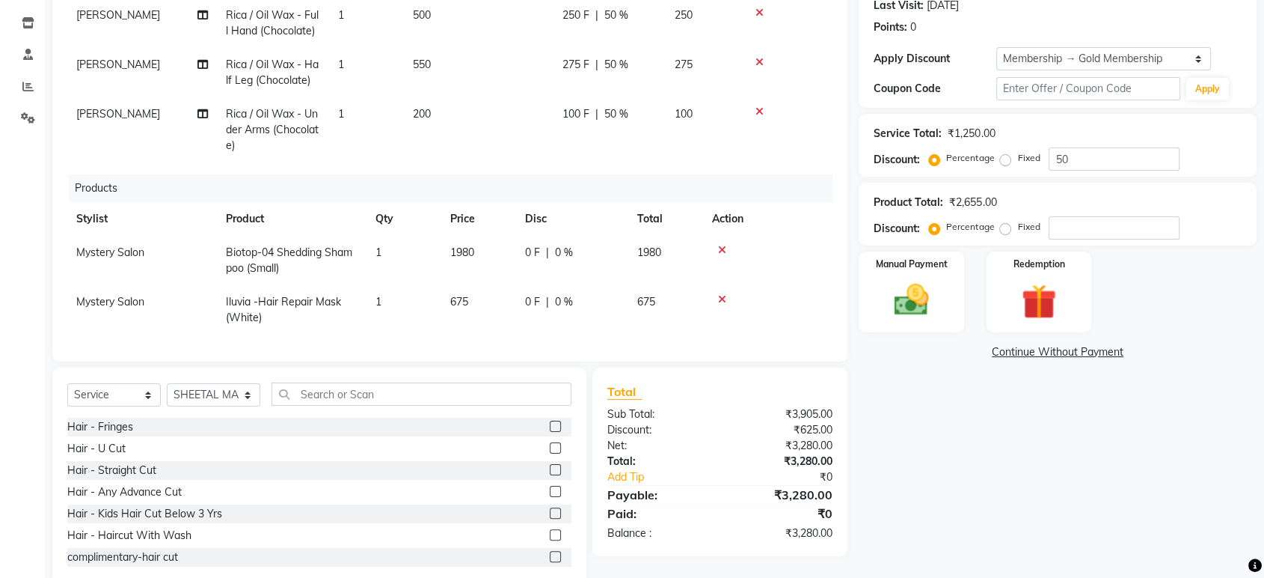
click at [550, 490] on label at bounding box center [555, 491] width 11 height 11
click at [550, 490] on input "checkbox" at bounding box center [555, 492] width 10 height 10
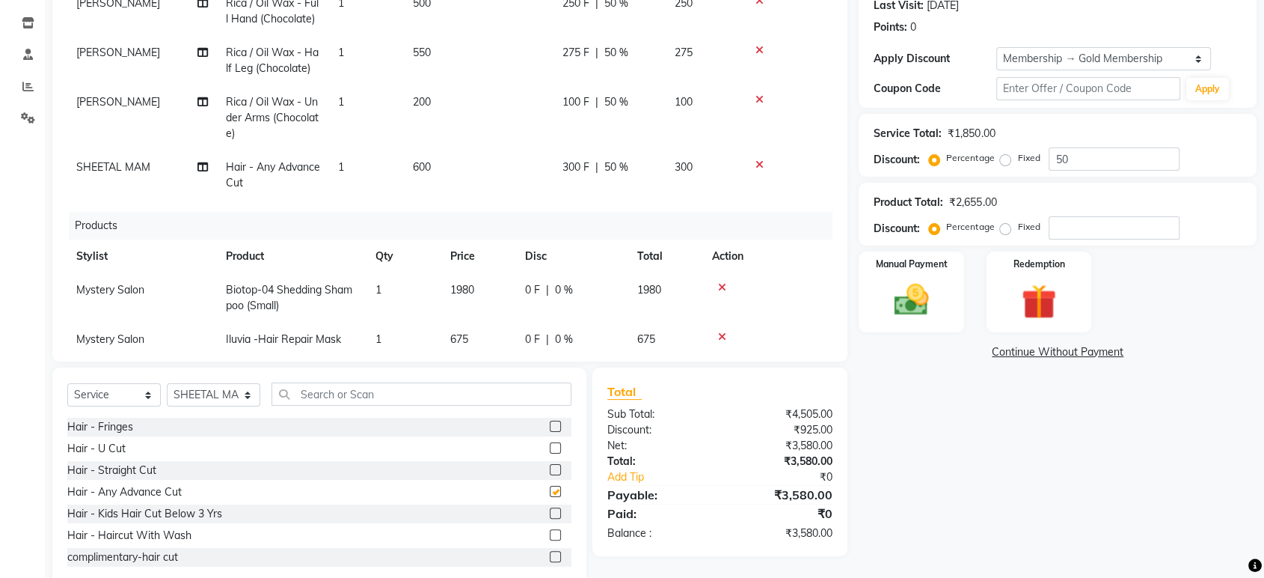
checkbox input "false"
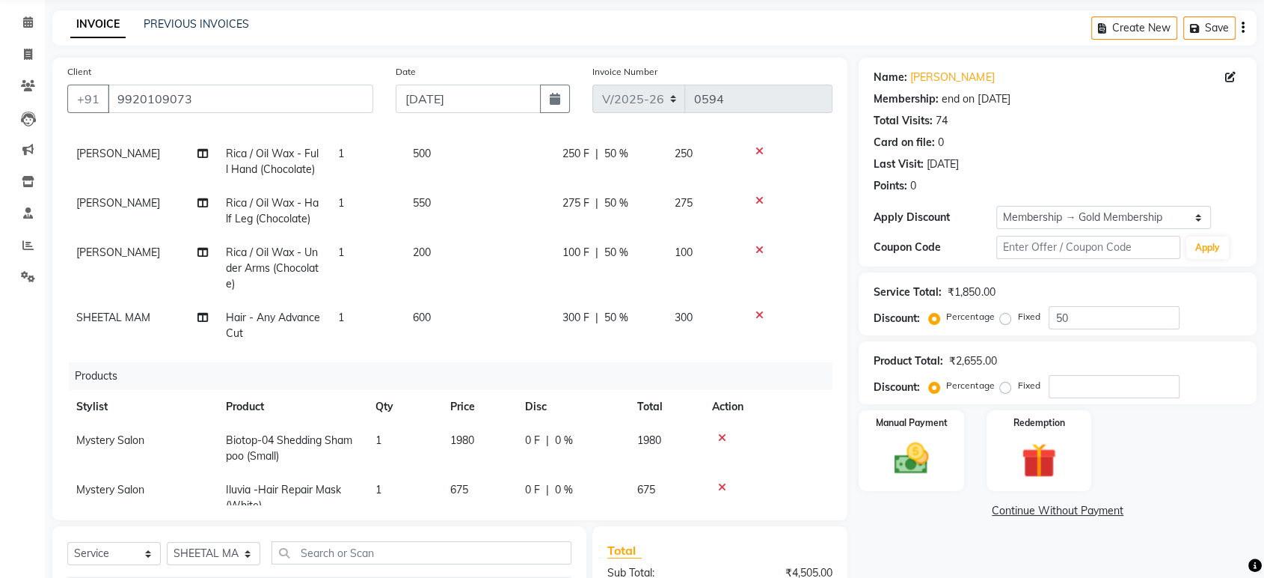
scroll to position [97, 0]
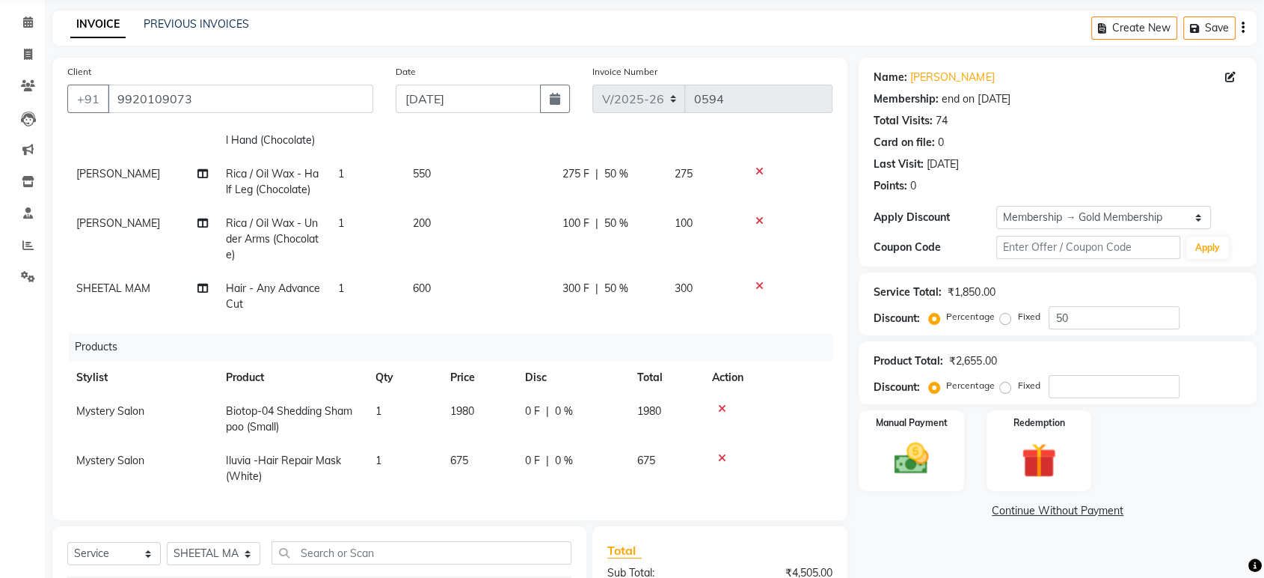
click at [759, 281] on icon at bounding box center [760, 286] width 8 height 10
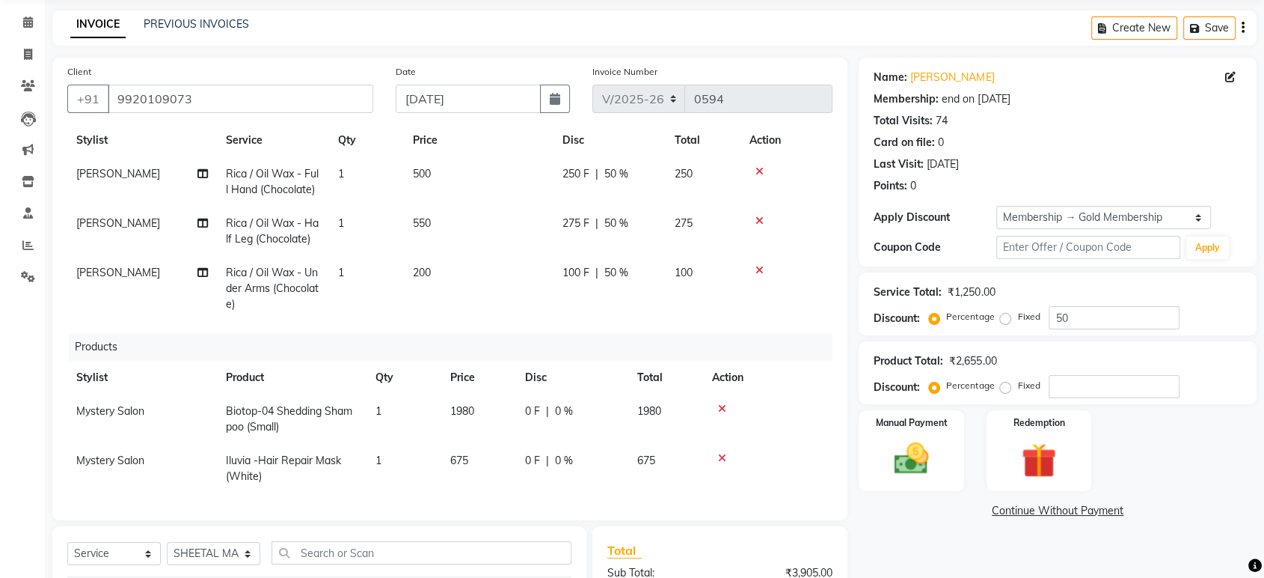
scroll to position [47, 0]
click at [393, 556] on input "text" at bounding box center [422, 552] width 300 height 23
type input "h"
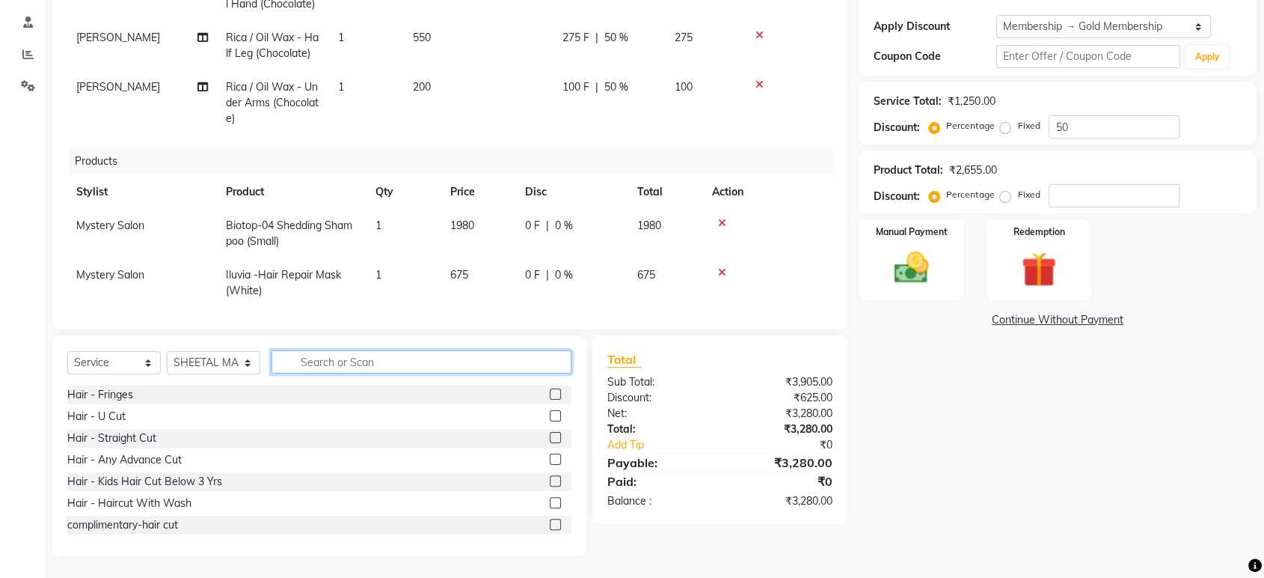
scroll to position [0, 0]
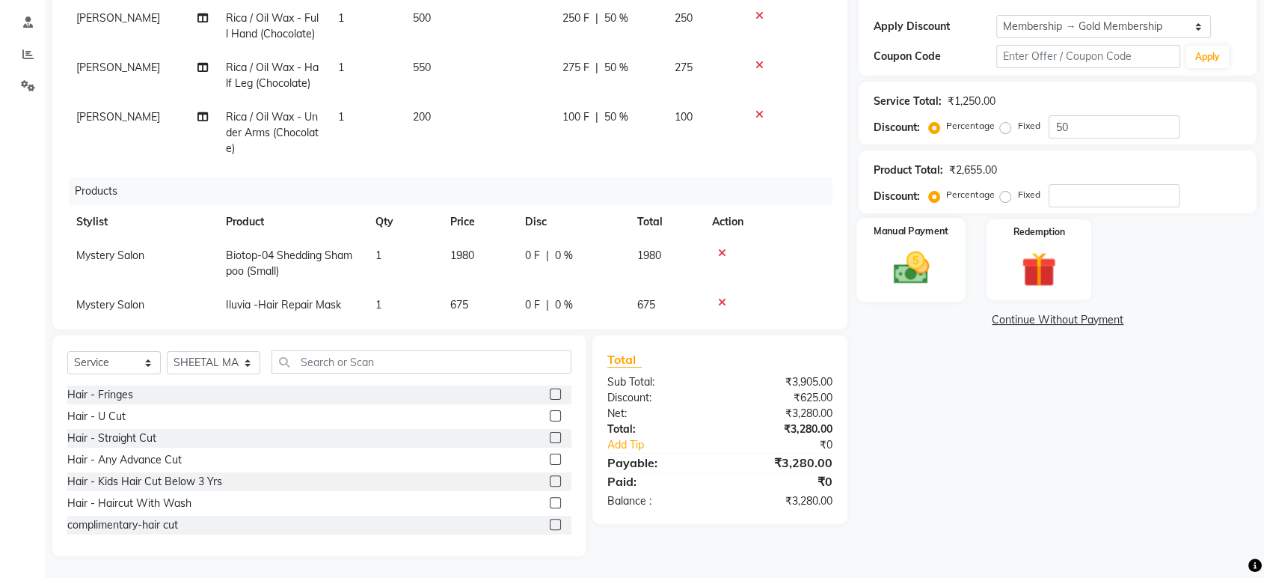
click at [936, 242] on div "Manual Payment" at bounding box center [911, 260] width 109 height 84
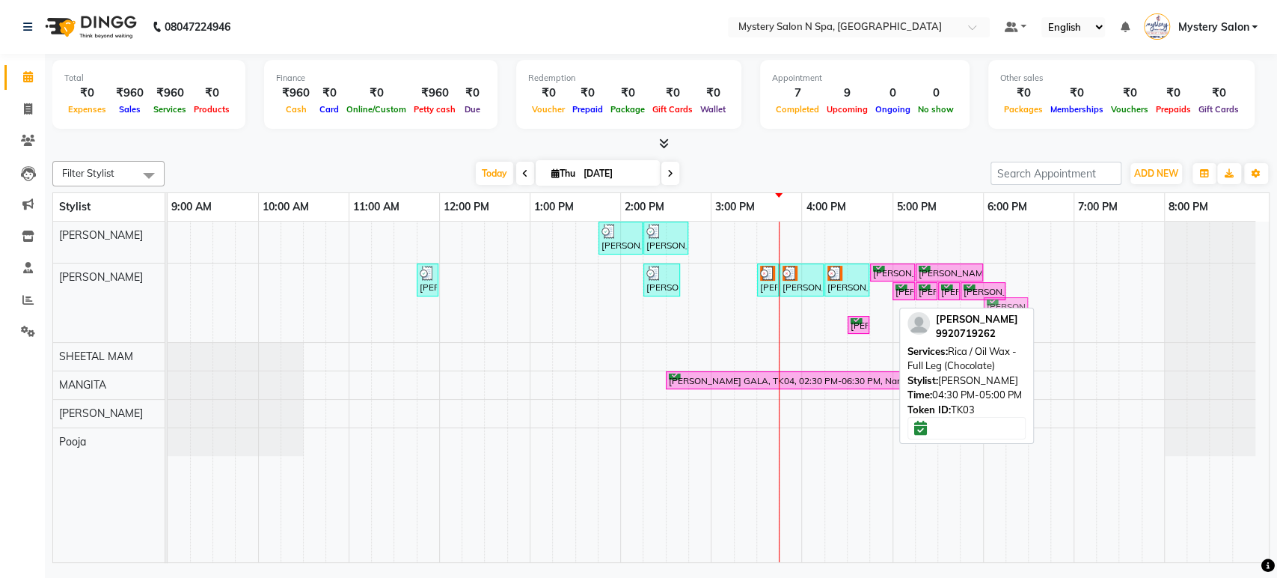
drag, startPoint x: 863, startPoint y: 309, endPoint x: 996, endPoint y: 266, distance: 139.8
click at [996, 266] on div "[PERSON_NAME], TK01, 01:45 PM-02:15 PM, Relaxing - Coconut Oil Head Massage [PE…" at bounding box center [718, 391] width 1101 height 340
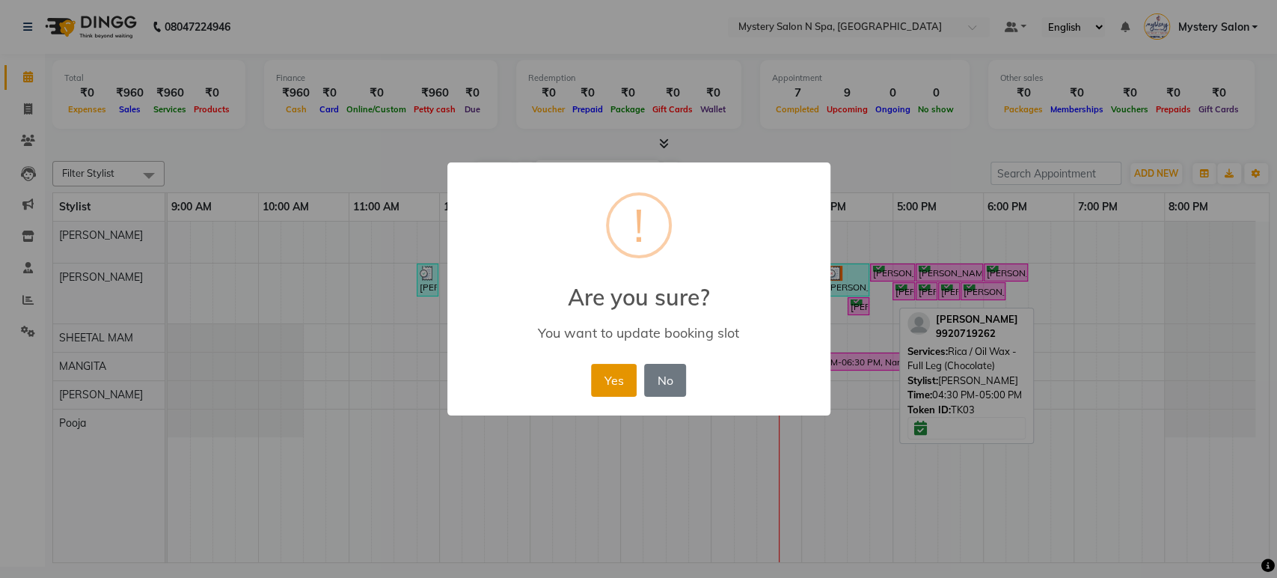
click at [622, 376] on button "Yes" at bounding box center [614, 380] width 46 height 33
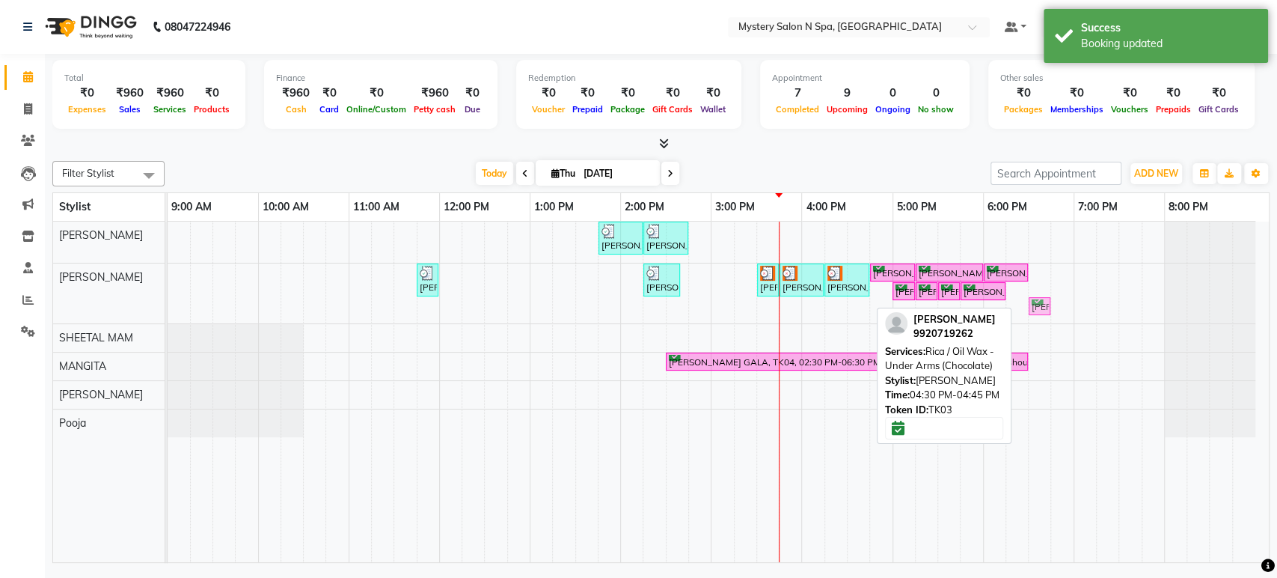
drag, startPoint x: 860, startPoint y: 310, endPoint x: 1049, endPoint y: 270, distance: 193.4
click at [1049, 270] on div "[PERSON_NAME], TK01, 01:45 PM-02:15 PM, Relaxing - Coconut Oil Head Massage [PE…" at bounding box center [718, 391] width 1101 height 340
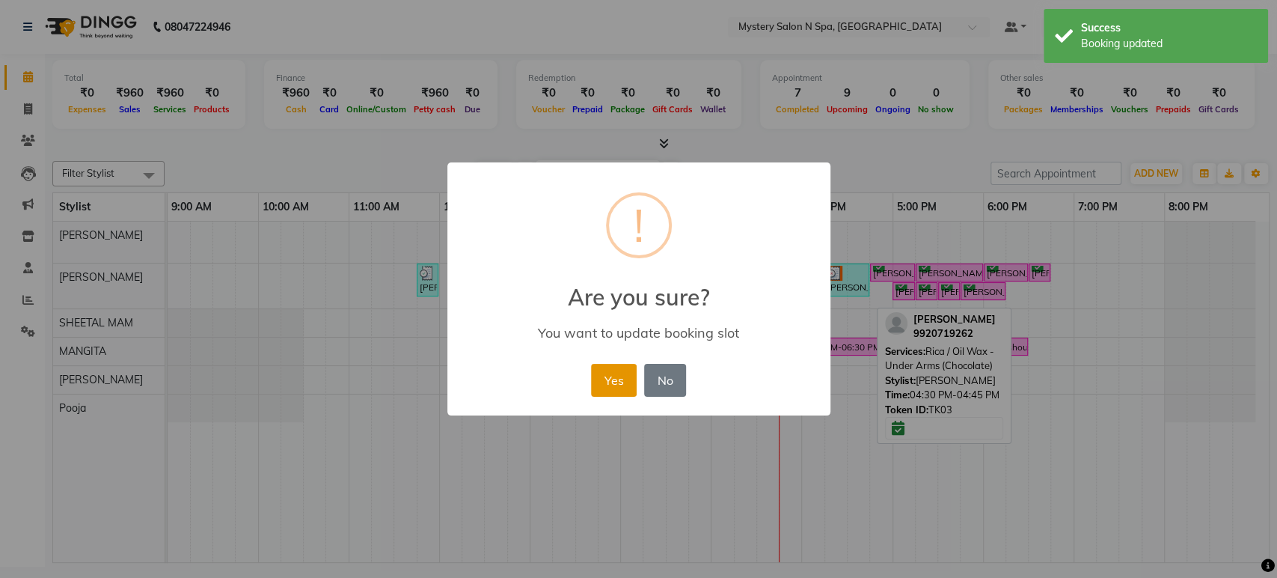
click at [619, 379] on button "Yes" at bounding box center [614, 380] width 46 height 33
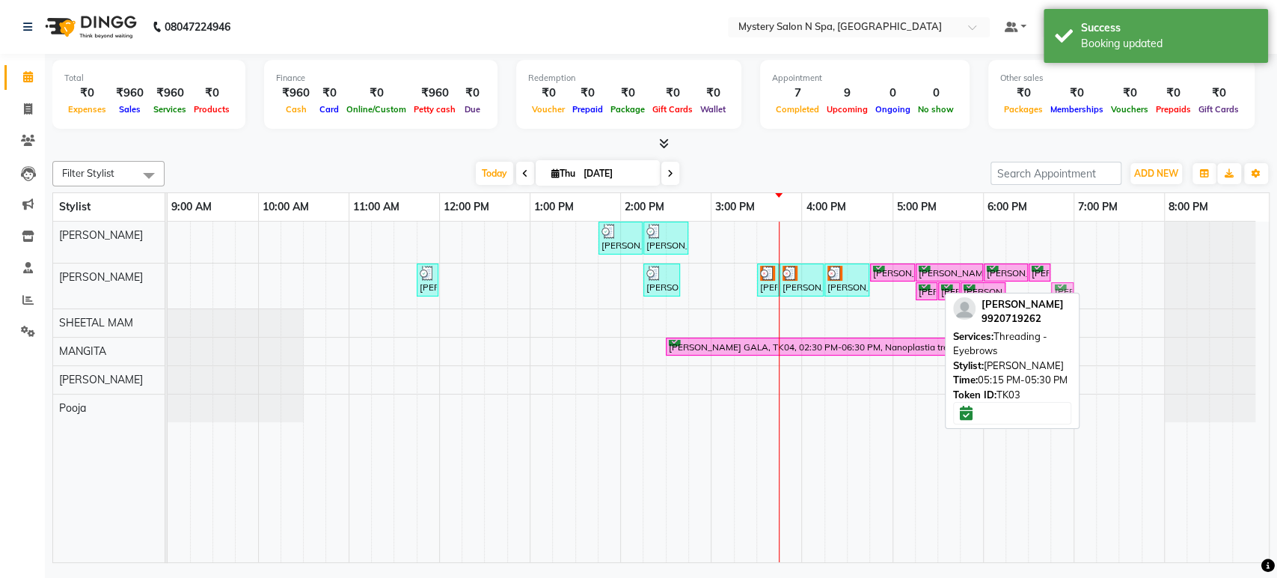
drag, startPoint x: 907, startPoint y: 288, endPoint x: 1062, endPoint y: 265, distance: 156.6
click at [1062, 265] on div "Rekha Mehta, TK01, 01:45 PM-02:15 PM, Relaxing - Coconut Oil Head Massage Rekha…" at bounding box center [718, 391] width 1101 height 340
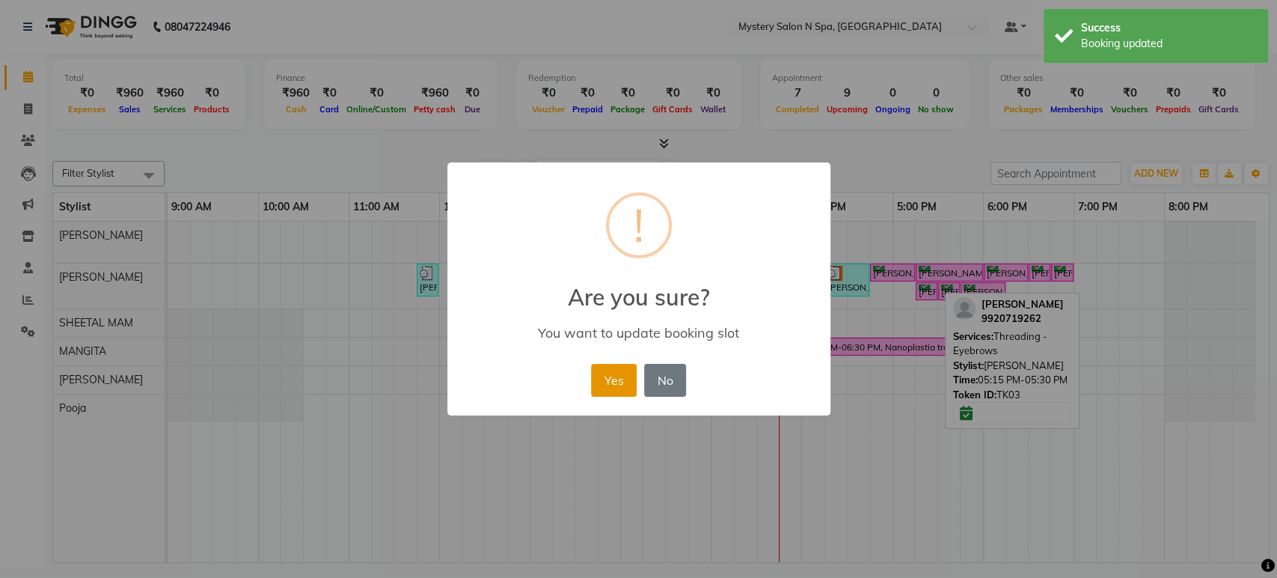
click at [622, 382] on button "Yes" at bounding box center [614, 380] width 46 height 33
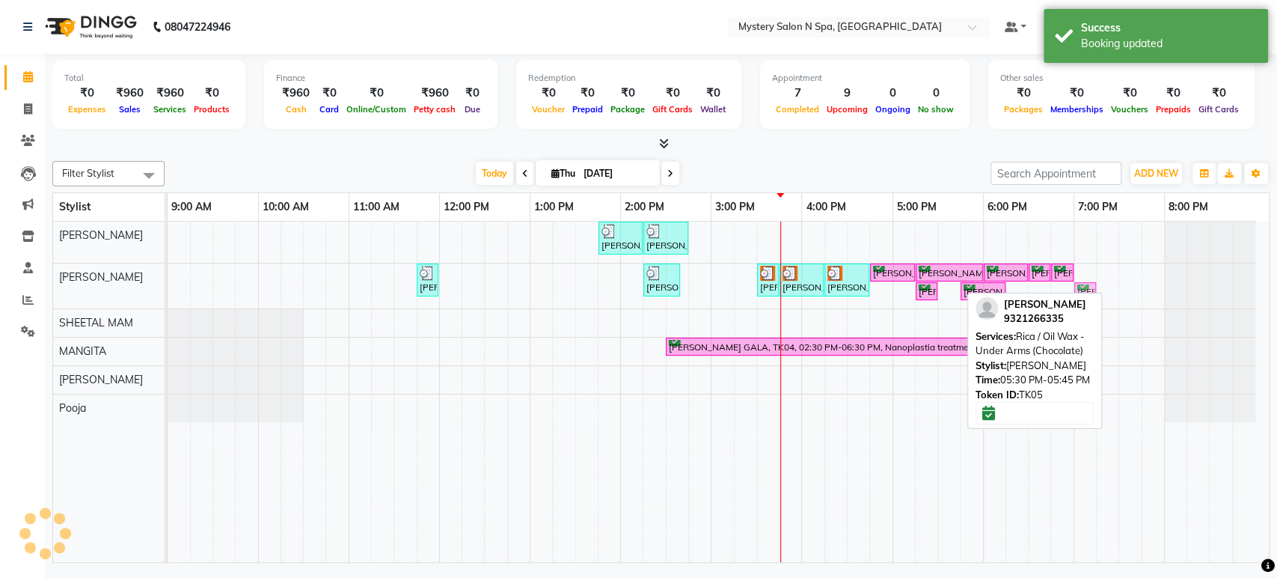
drag, startPoint x: 949, startPoint y: 290, endPoint x: 1074, endPoint y: 266, distance: 127.8
click at [168, 266] on div "MITALI SHANGVI, TK02, 11:45 AM-11:55 AM, Black wax-Upper lips Vishakha, TK06, 0…" at bounding box center [168, 285] width 0 height 45
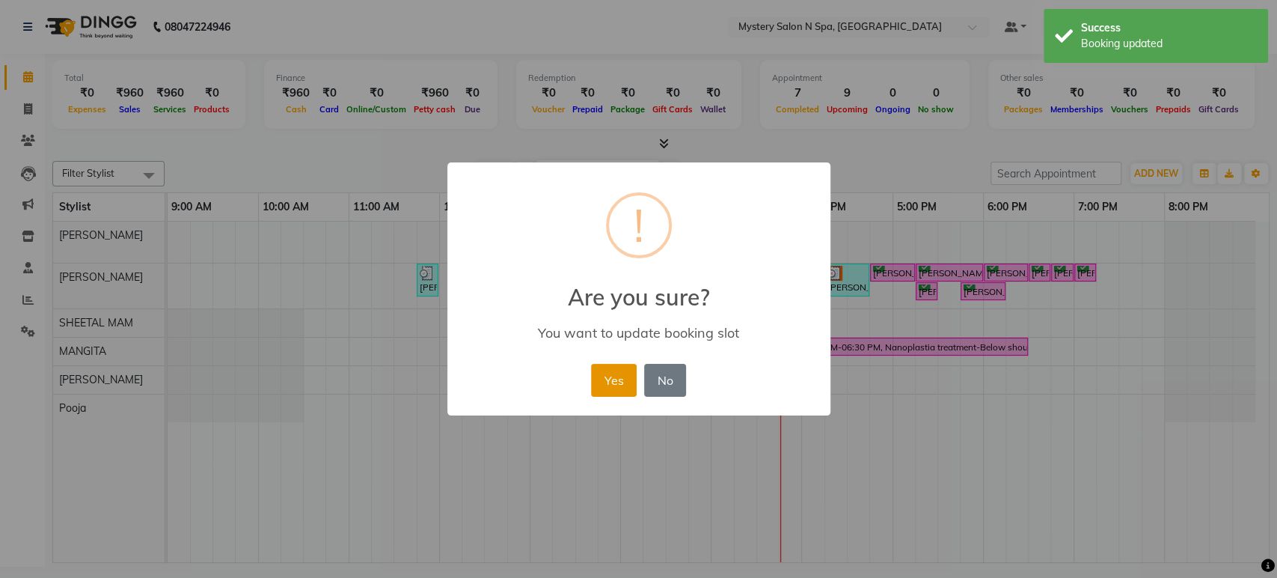
click at [597, 379] on button "Yes" at bounding box center [614, 380] width 46 height 33
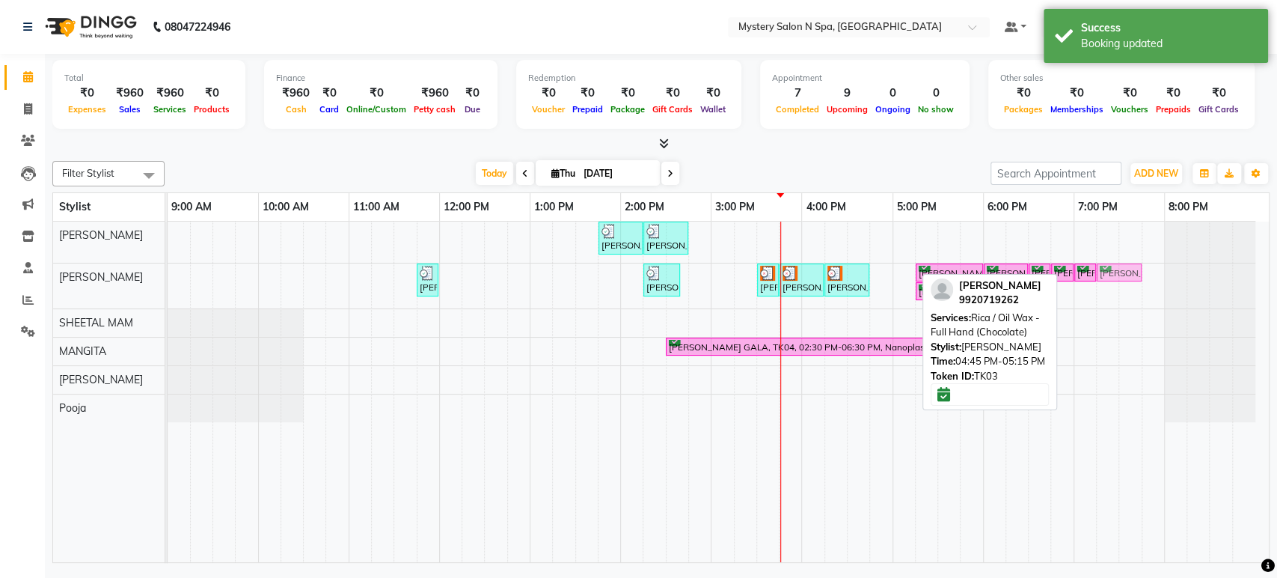
drag, startPoint x: 889, startPoint y: 268, endPoint x: 1115, endPoint y: 266, distance: 225.2
click at [168, 266] on div "MITALI SHANGVI, TK02, 11:45 AM-11:55 AM, Black wax-Upper lips Vishakha, TK06, 0…" at bounding box center [168, 285] width 0 height 45
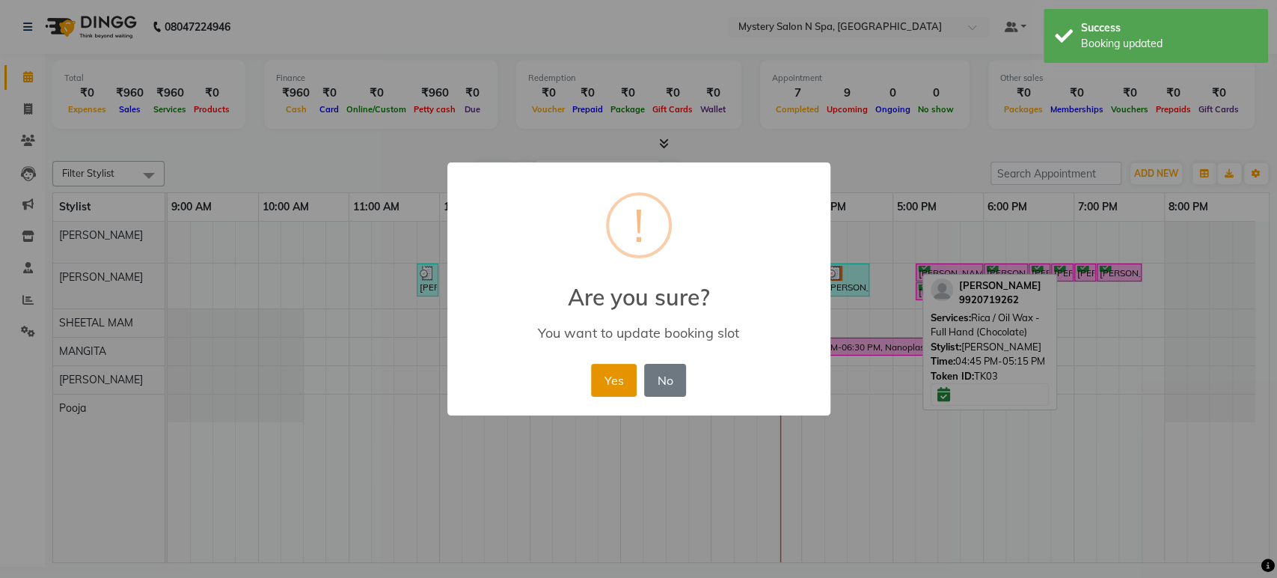
click at [610, 373] on button "Yes" at bounding box center [614, 380] width 46 height 33
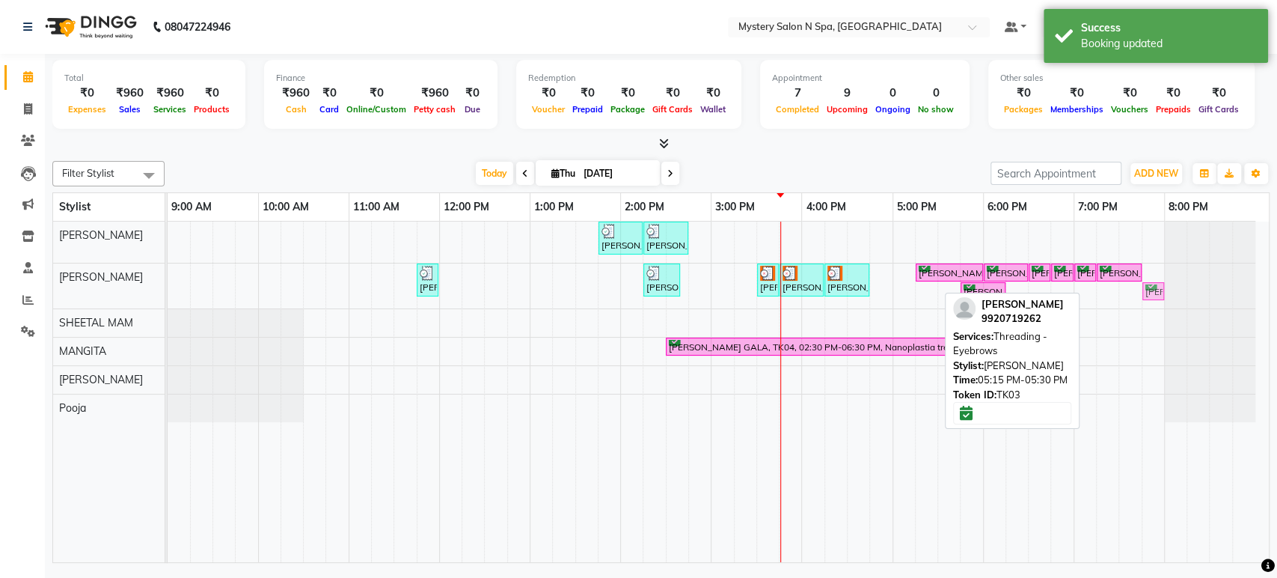
drag, startPoint x: 927, startPoint y: 293, endPoint x: 1148, endPoint y: 284, distance: 220.9
click at [168, 284] on div "MITALI SHANGVI, TK02, 11:45 AM-11:55 AM, Black wax-Upper lips Vishakha, TK06, 0…" at bounding box center [168, 285] width 0 height 45
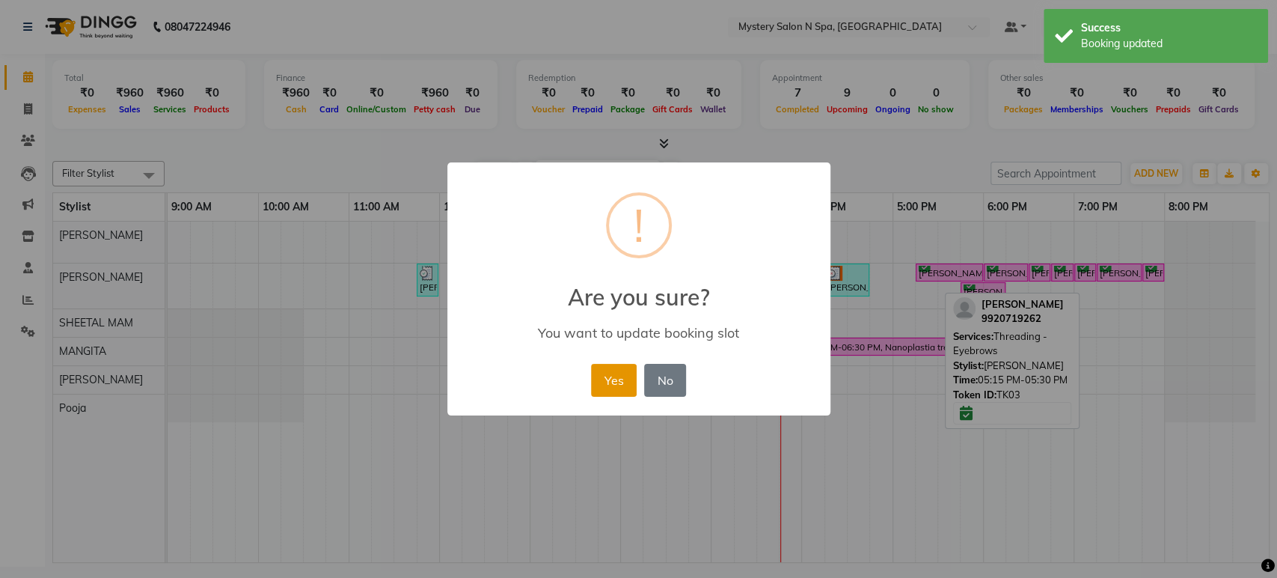
click at [622, 368] on button "Yes" at bounding box center [614, 380] width 46 height 33
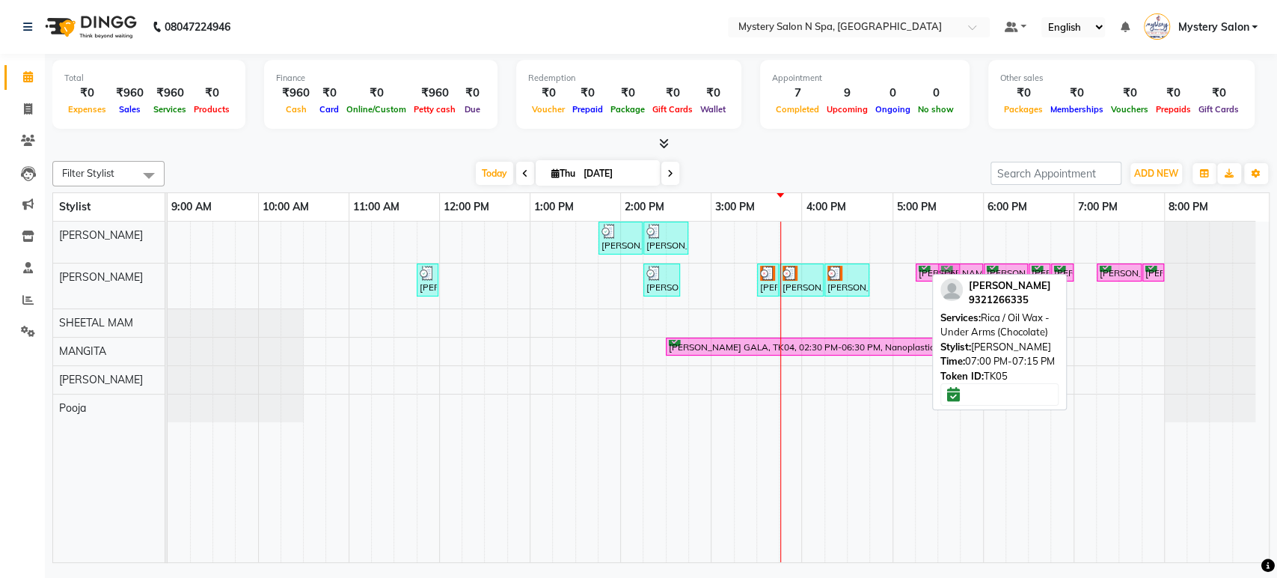
drag, startPoint x: 1082, startPoint y: 269, endPoint x: 943, endPoint y: 290, distance: 140.7
click at [943, 290] on div "Filter Stylist Select All Alim Salmani Choi MANGITA Pooja SHEETAL MAM Surekha T…" at bounding box center [660, 359] width 1217 height 408
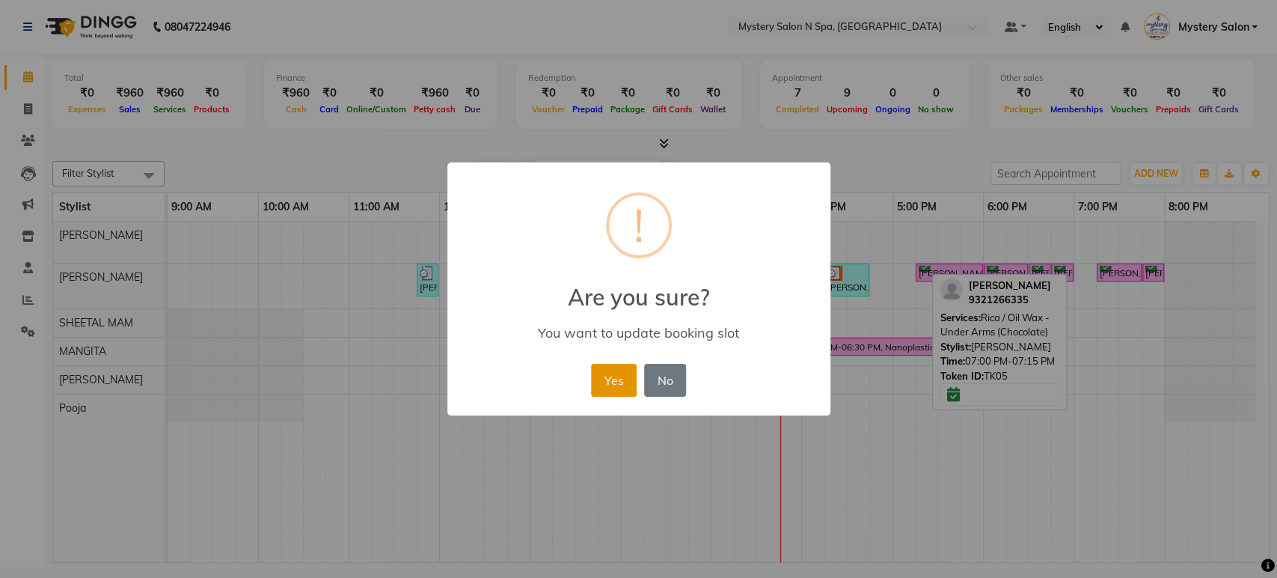
click at [616, 382] on button "Yes" at bounding box center [614, 380] width 46 height 33
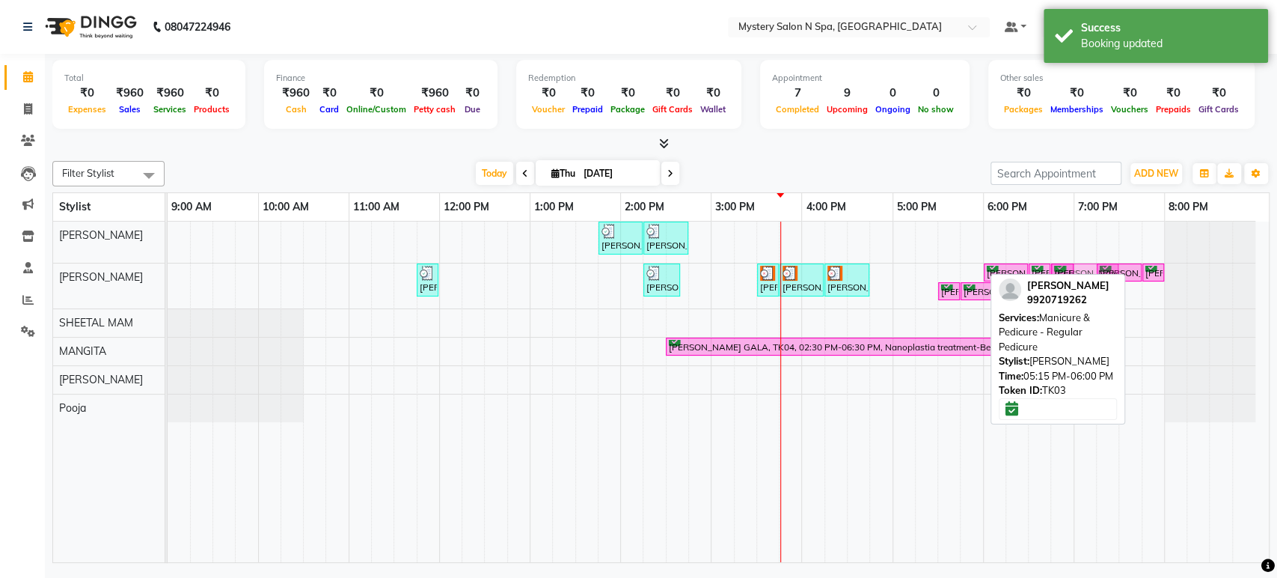
drag, startPoint x: 952, startPoint y: 269, endPoint x: 1097, endPoint y: 262, distance: 146.0
click at [1097, 262] on div "Rekha Mehta, TK01, 01:45 PM-02:15 PM, Relaxing - Coconut Oil Head Massage Rekha…" at bounding box center [718, 391] width 1101 height 340
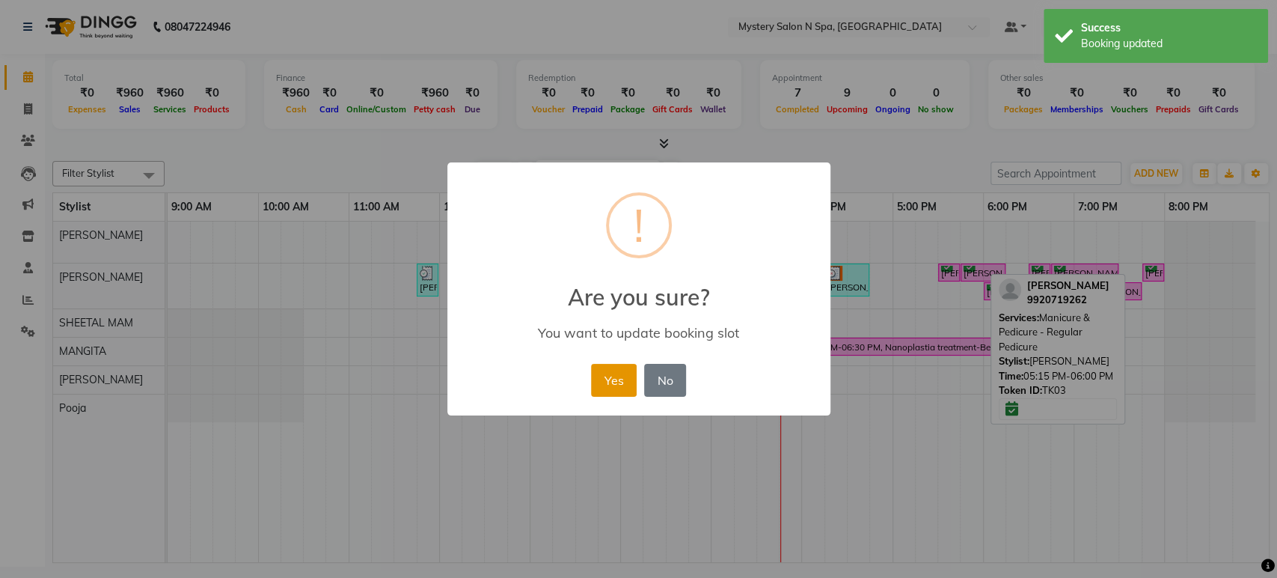
click at [608, 376] on button "Yes" at bounding box center [614, 380] width 46 height 33
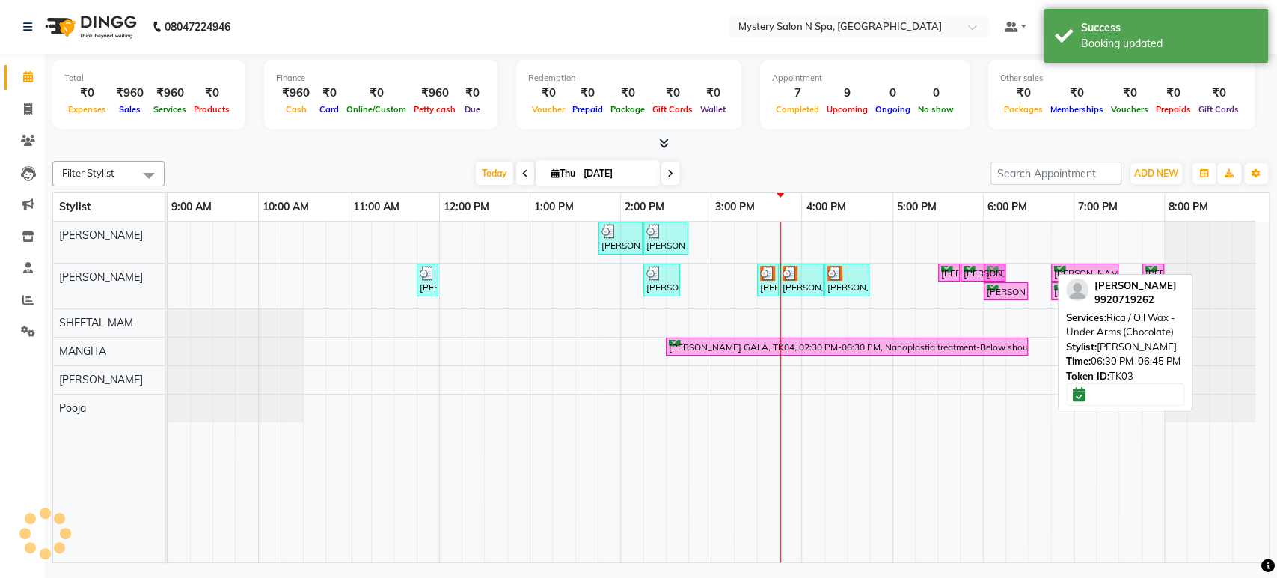
drag, startPoint x: 1030, startPoint y: 269, endPoint x: 996, endPoint y: 269, distance: 33.7
click at [168, 269] on div "MITALI SHANGVI, TK02, 11:45 AM-11:55 AM, Black wax-Upper lips Vishakha, TK06, 0…" at bounding box center [168, 285] width 0 height 45
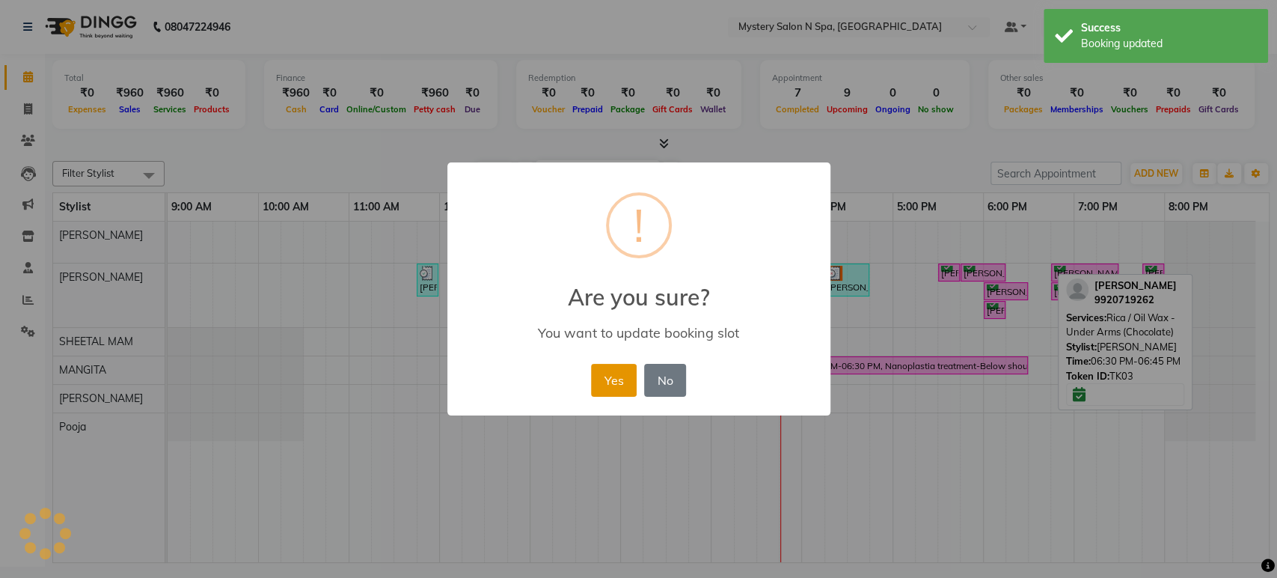
click at [624, 373] on button "Yes" at bounding box center [614, 380] width 46 height 33
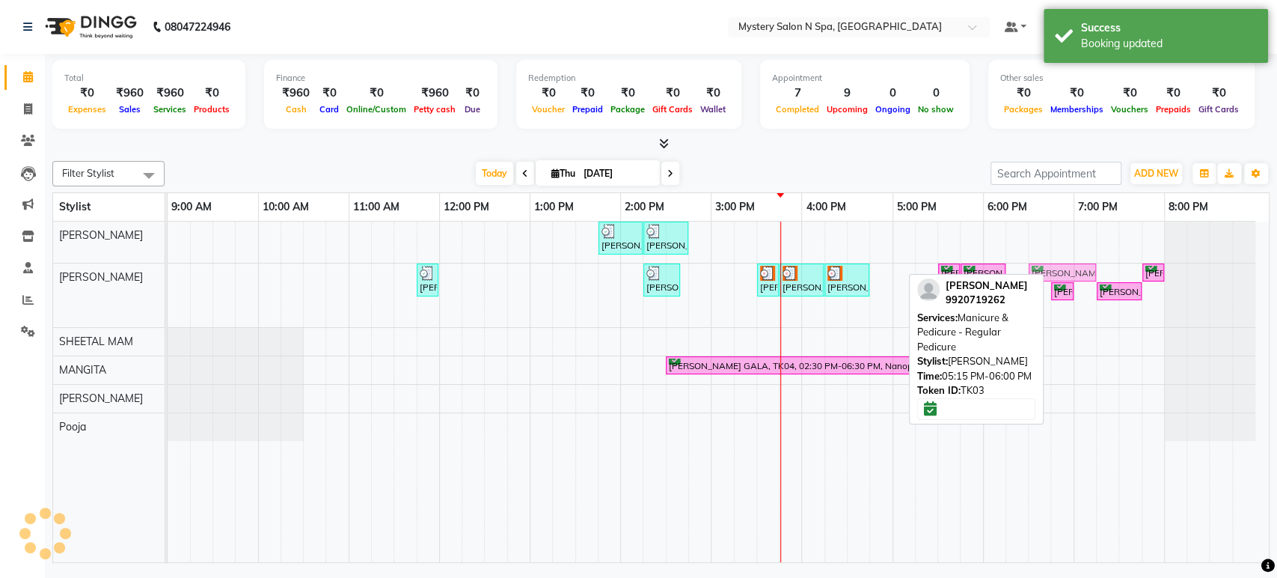
drag, startPoint x: 1060, startPoint y: 272, endPoint x: 1047, endPoint y: 270, distance: 13.7
click at [168, 270] on div "MITALI SHANGVI, TK02, 11:45 AM-11:55 AM, Black wax-Upper lips Vishakha, TK06, 0…" at bounding box center [168, 295] width 0 height 64
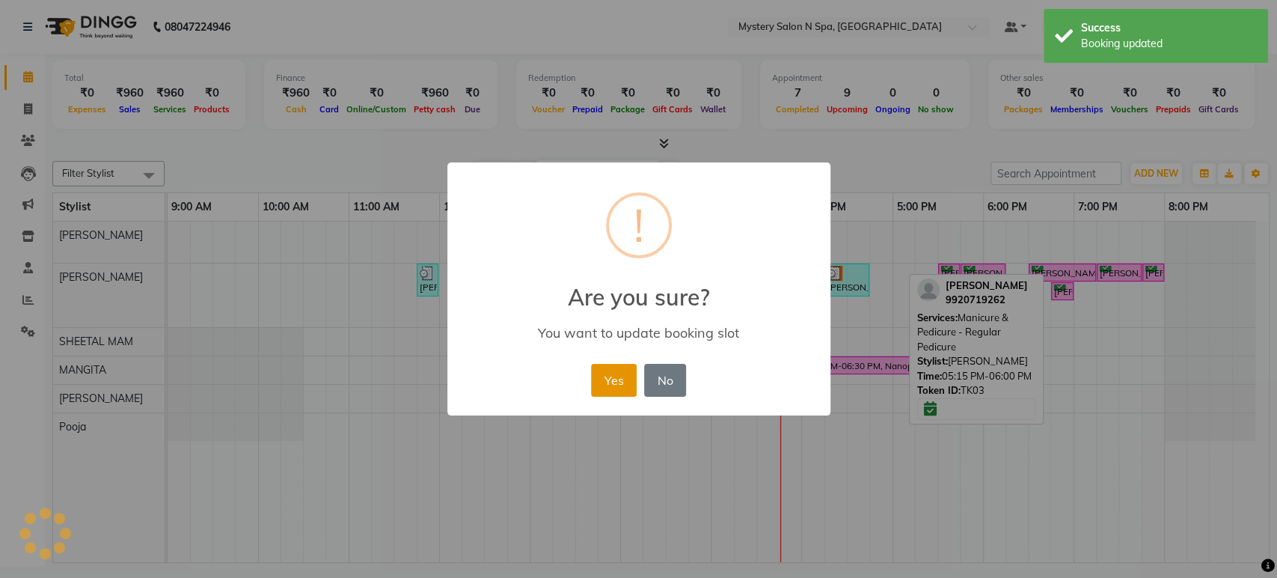
click at [615, 380] on button "Yes" at bounding box center [614, 380] width 46 height 33
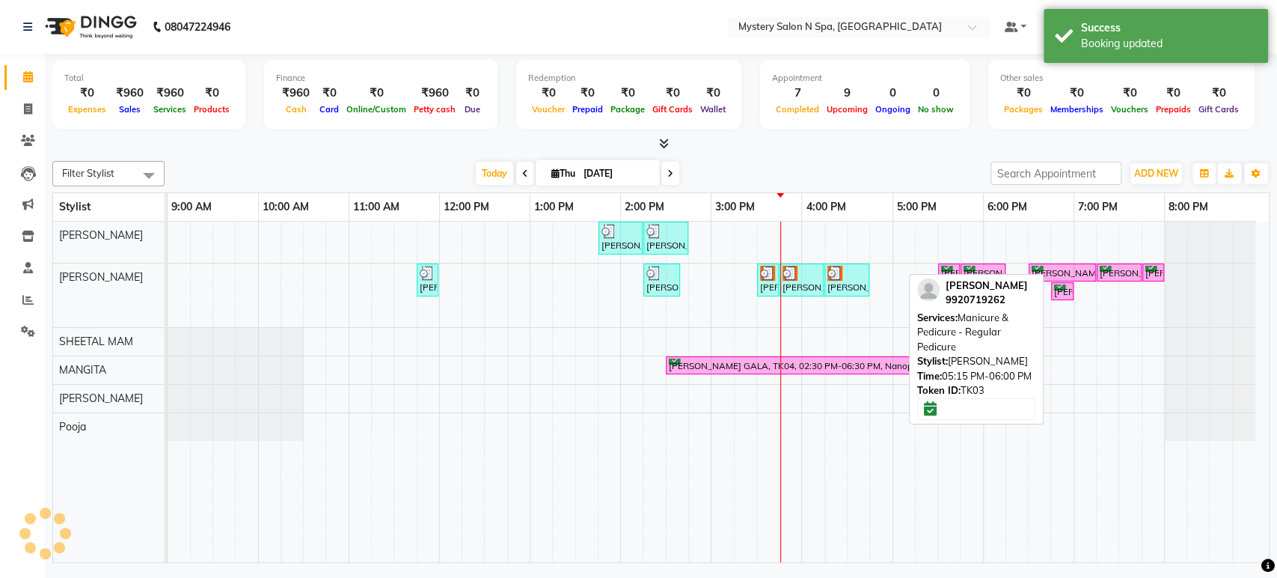
click at [929, 166] on div "Today Thu 04-09-2025" at bounding box center [577, 173] width 811 height 22
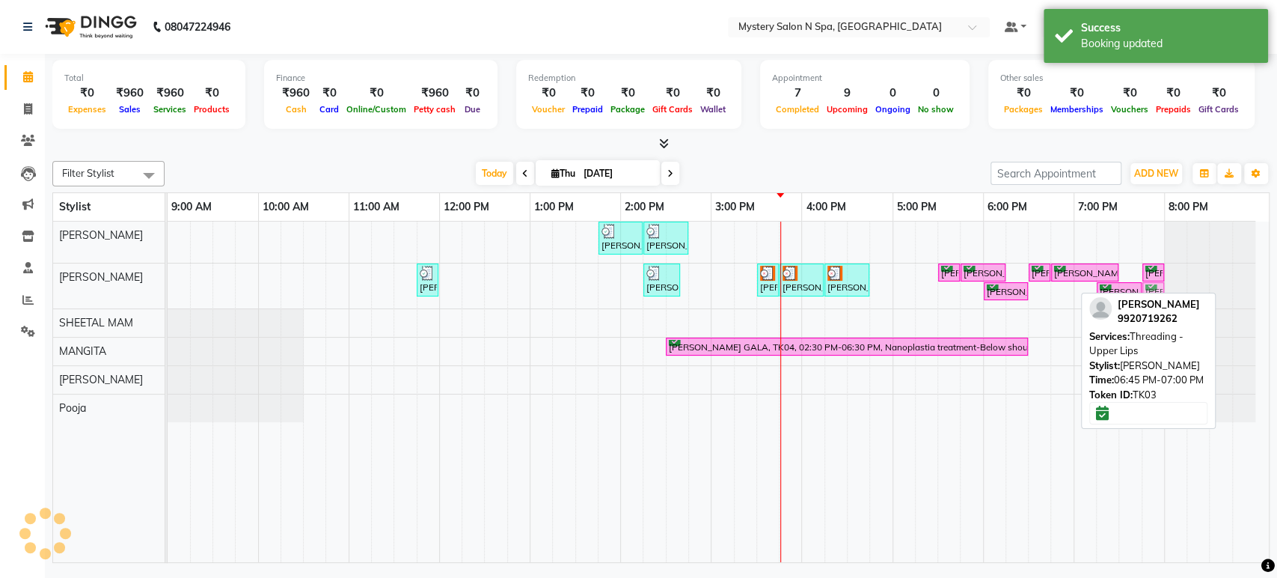
drag, startPoint x: 1065, startPoint y: 288, endPoint x: 1161, endPoint y: 276, distance: 97.2
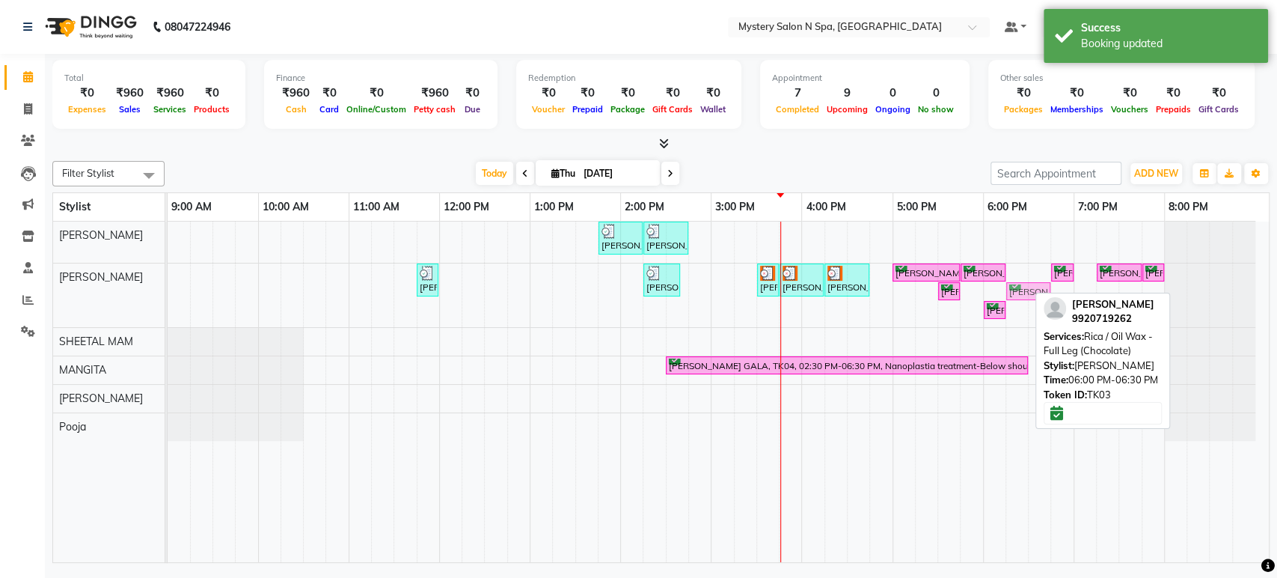
drag, startPoint x: 1009, startPoint y: 287, endPoint x: 1029, endPoint y: 263, distance: 30.8
click at [1029, 263] on div "Rekha Mehta, TK01, 01:45 PM-02:15 PM, Relaxing - Coconut Oil Head Massage Rekha…" at bounding box center [718, 391] width 1101 height 340
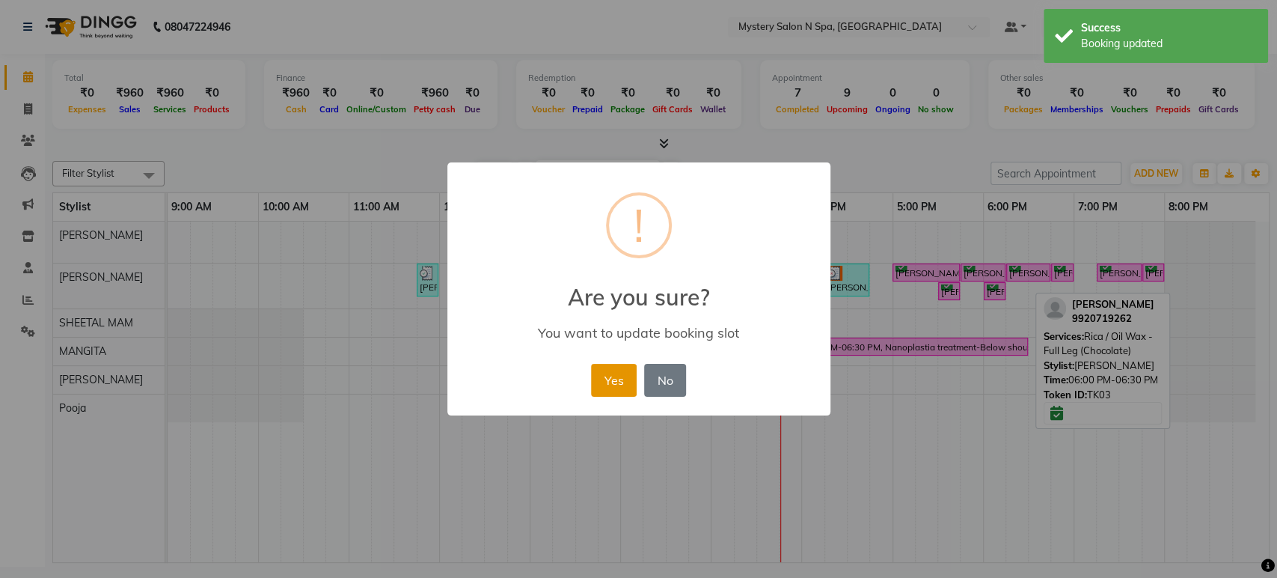
click at [602, 376] on button "Yes" at bounding box center [614, 380] width 46 height 33
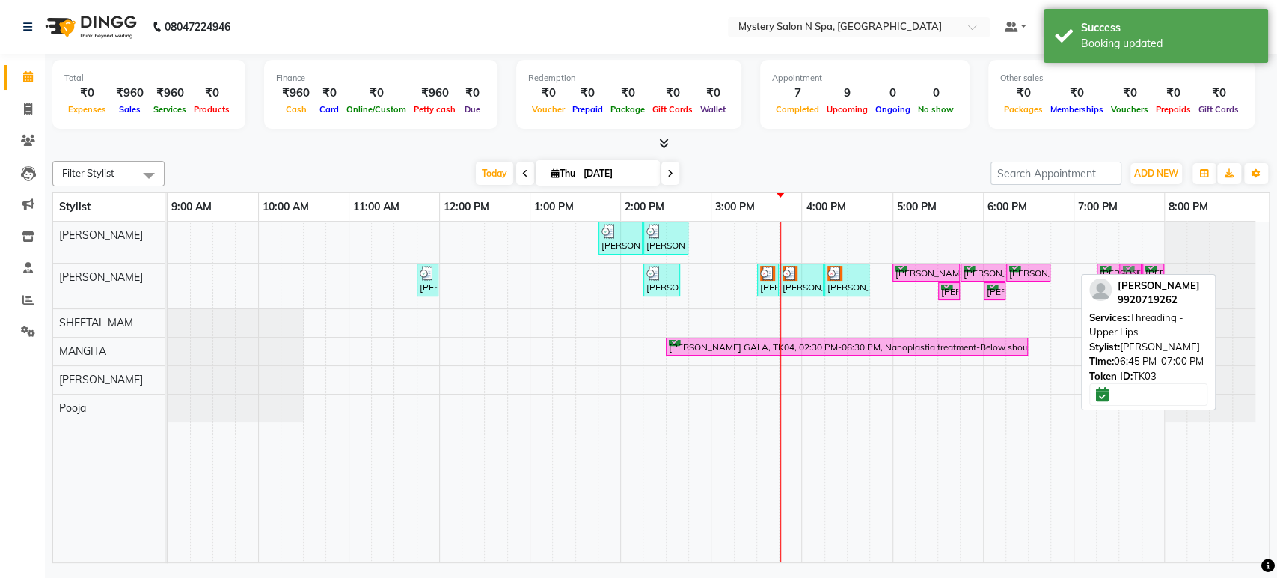
drag, startPoint x: 1065, startPoint y: 270, endPoint x: 1129, endPoint y: 268, distance: 63.6
click at [168, 268] on div "MITALI SHANGVI, TK02, 11:45 AM-11:55 AM, Black wax-Upper lips Vishakha, TK06, 0…" at bounding box center [168, 285] width 0 height 45
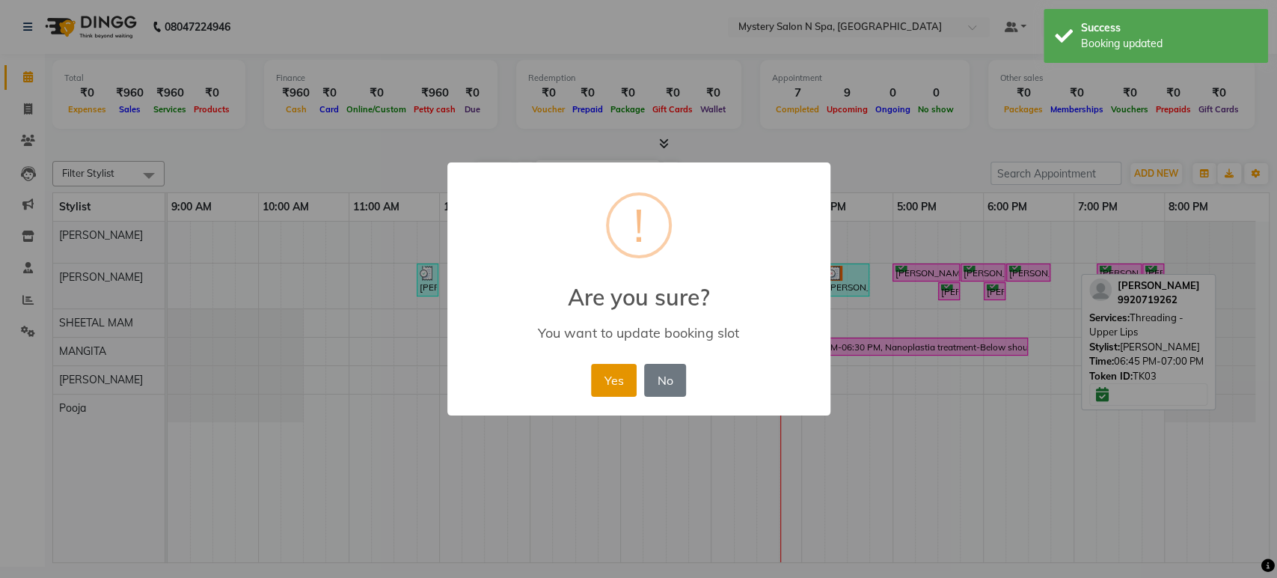
click at [619, 376] on button "Yes" at bounding box center [614, 380] width 46 height 33
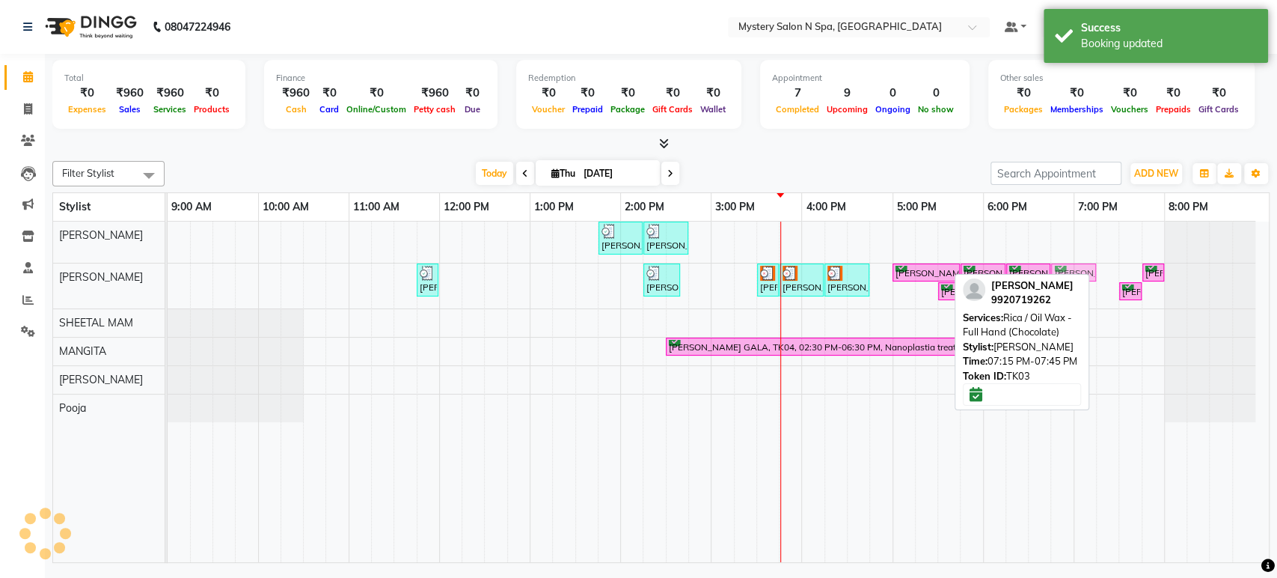
drag, startPoint x: 1112, startPoint y: 269, endPoint x: 1062, endPoint y: 275, distance: 51.2
click at [1062, 275] on div "Filter Stylist Select All Alim Salmani Choi MANGITA Pooja SHEETAL MAM Surekha T…" at bounding box center [660, 359] width 1217 height 408
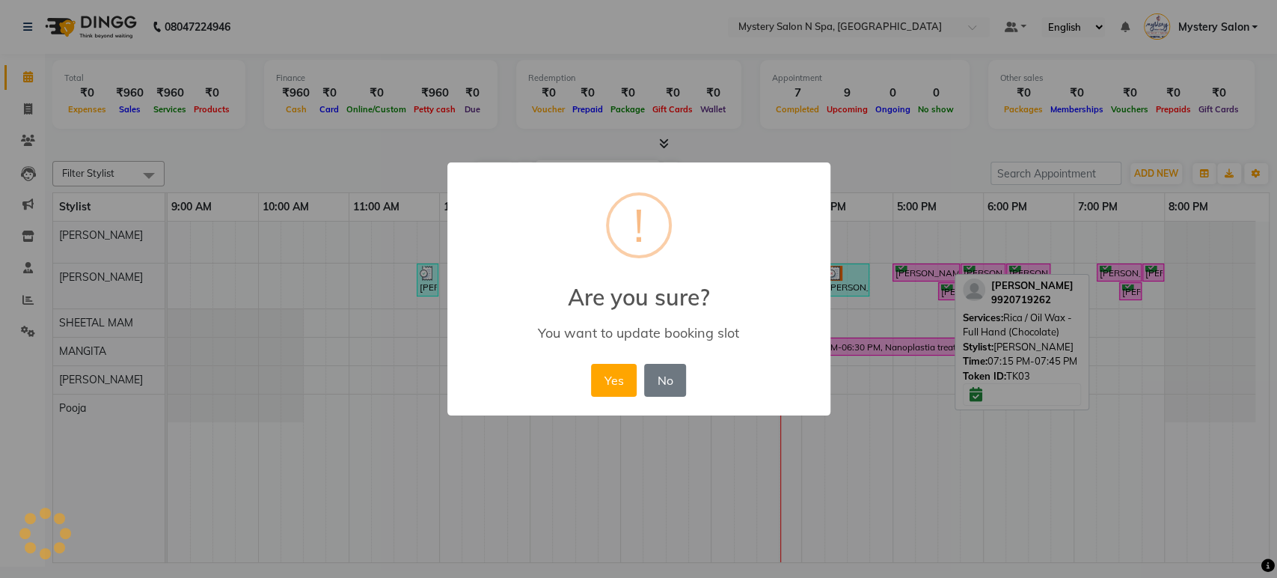
drag, startPoint x: 622, startPoint y: 379, endPoint x: 679, endPoint y: 358, distance: 60.2
click at [625, 378] on button "Yes" at bounding box center [614, 380] width 46 height 33
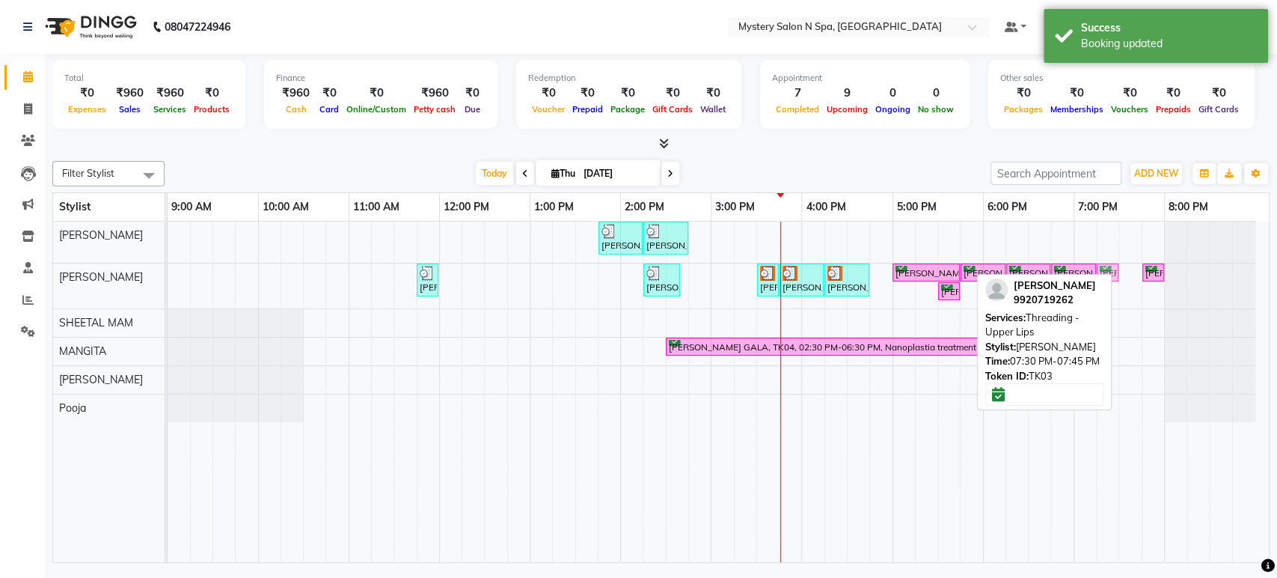
drag, startPoint x: 1128, startPoint y: 273, endPoint x: 1104, endPoint y: 274, distance: 24.0
click at [1104, 274] on div "Filter Stylist Select All Alim Salmani Choi MANGITA Pooja SHEETAL MAM Surekha T…" at bounding box center [660, 359] width 1217 height 408
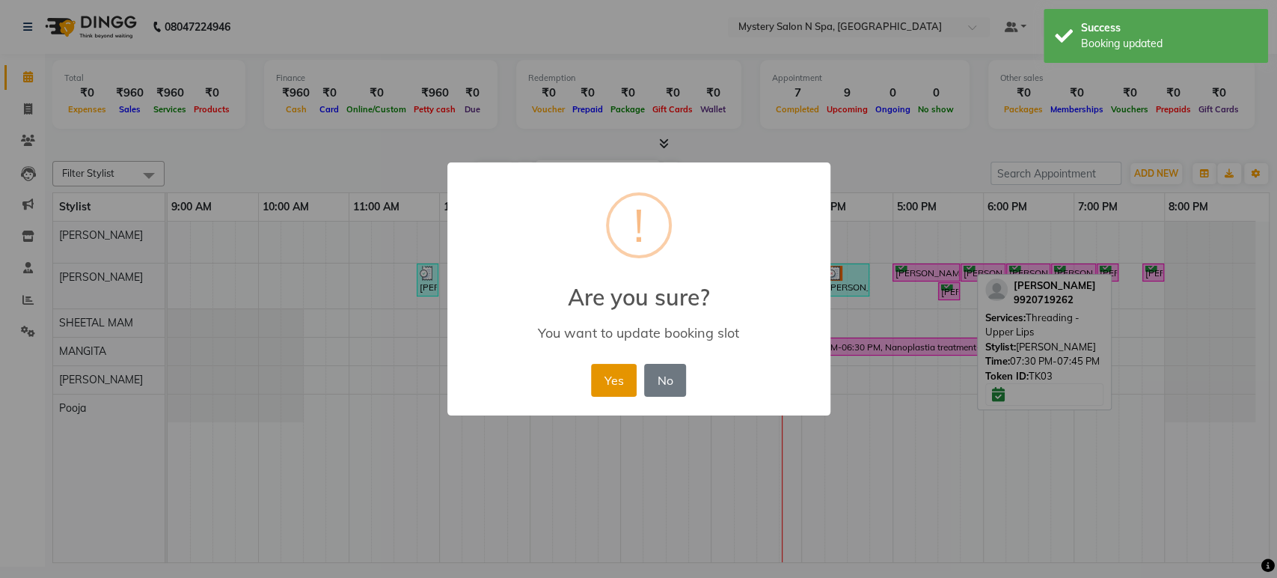
click at [608, 388] on button "Yes" at bounding box center [614, 380] width 46 height 33
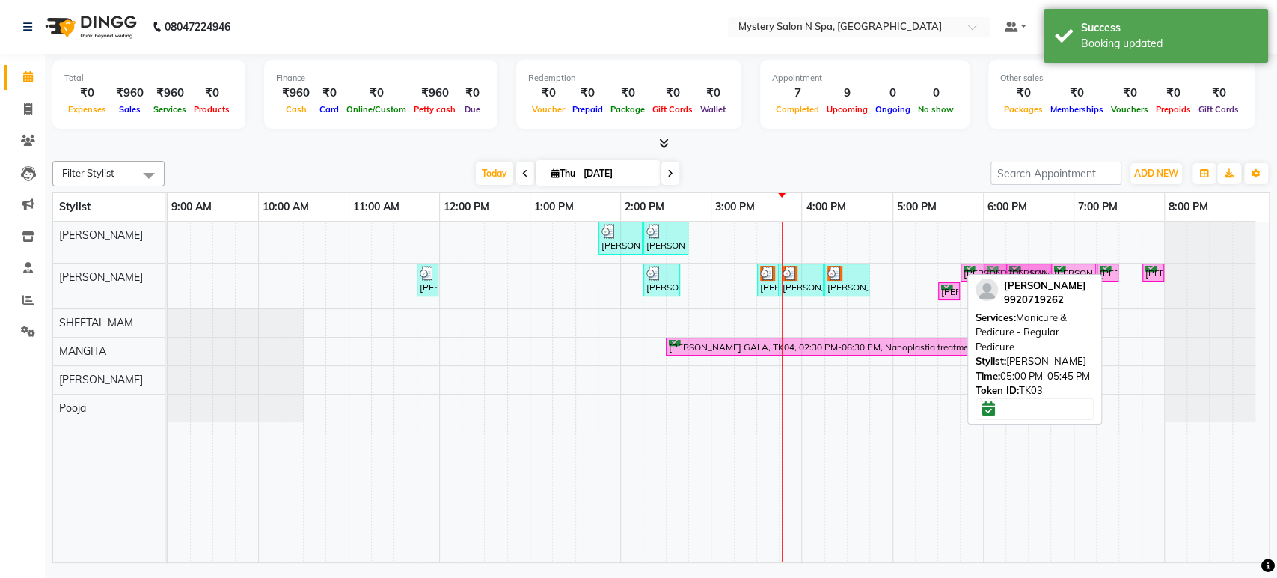
drag, startPoint x: 928, startPoint y: 274, endPoint x: 1021, endPoint y: 278, distance: 93.6
click at [1021, 278] on div "Filter Stylist Select All Alim Salmani Choi MANGITA Pooja SHEETAL MAM Surekha T…" at bounding box center [660, 359] width 1217 height 408
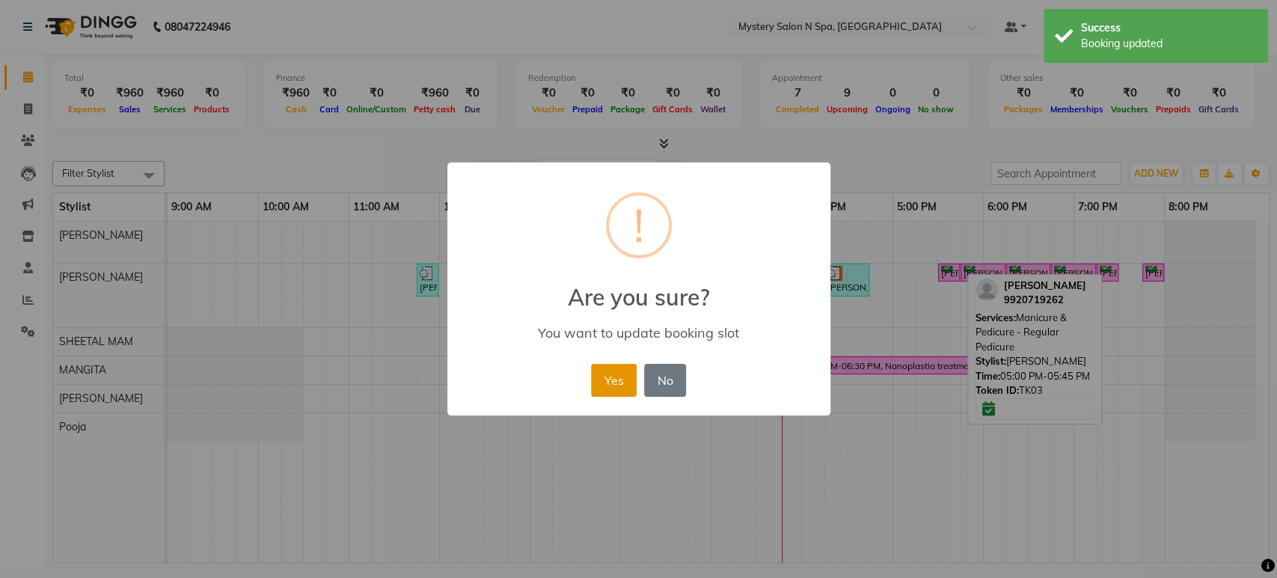
click at [617, 378] on button "Yes" at bounding box center [614, 380] width 46 height 33
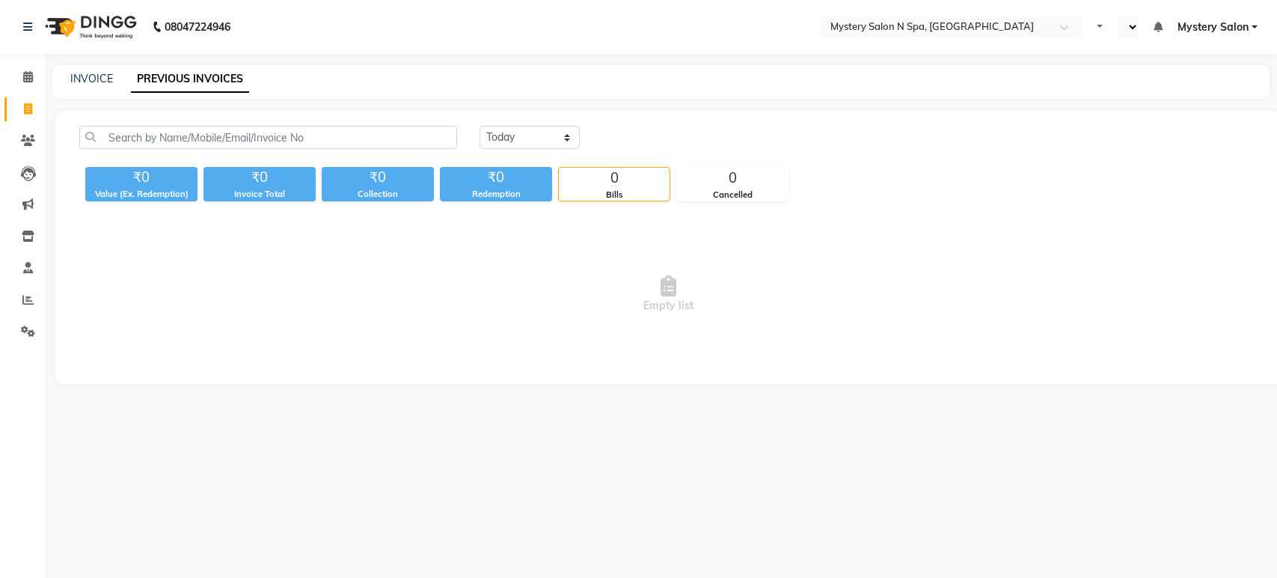
select select "en"
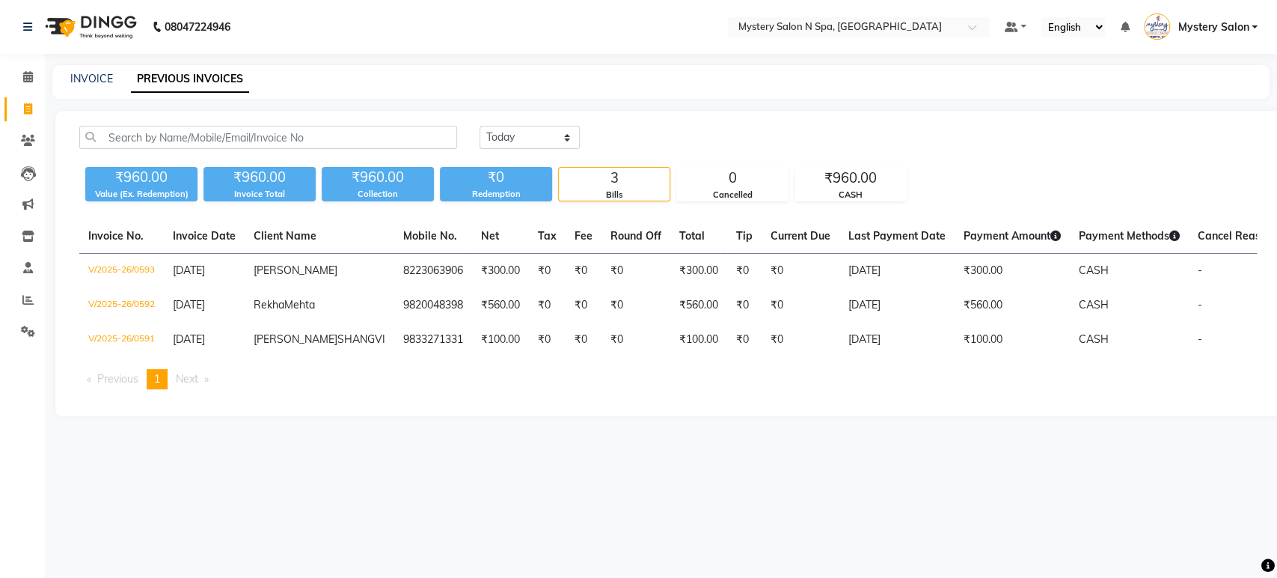
click at [79, 86] on div "INVOICE" at bounding box center [91, 79] width 43 height 16
click at [88, 79] on link "INVOICE" at bounding box center [91, 78] width 43 height 13
select select "service"
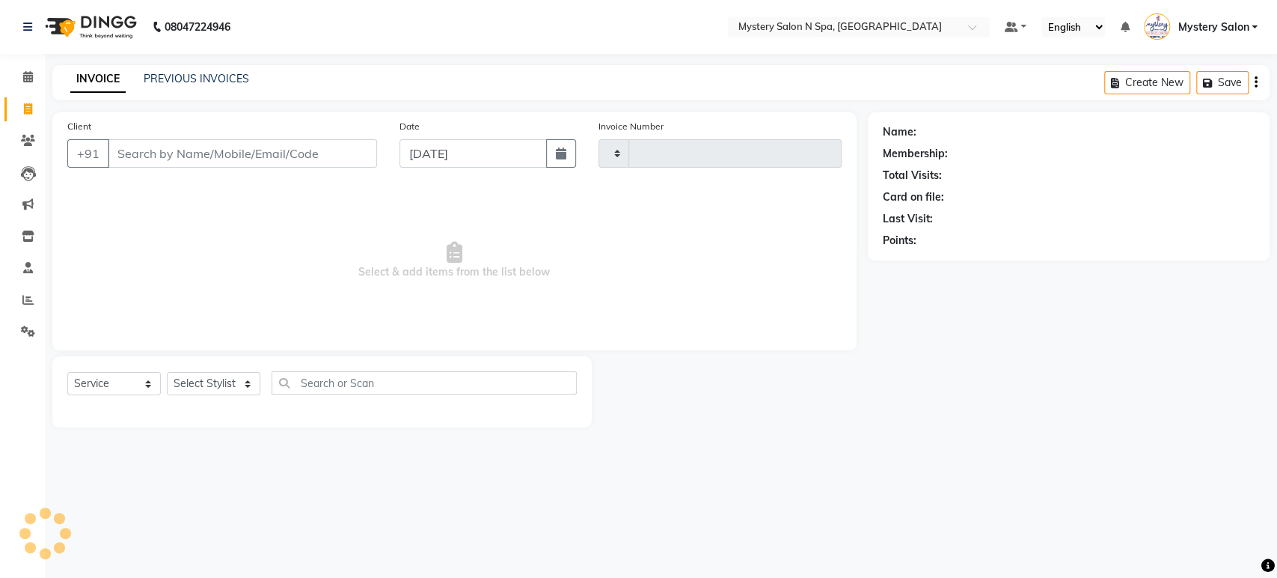
type input "0594"
select select "142"
click at [105, 386] on select "Select Service Product Membership Package Voucher Prepaid Gift Card" at bounding box center [114, 383] width 94 height 23
click at [67, 372] on select "Select Service Product Membership Package Voucher Prepaid Gift Card" at bounding box center [114, 383] width 94 height 23
click at [110, 386] on select "Select Service Product Membership Package Voucher Prepaid Gift Card" at bounding box center [114, 383] width 94 height 23
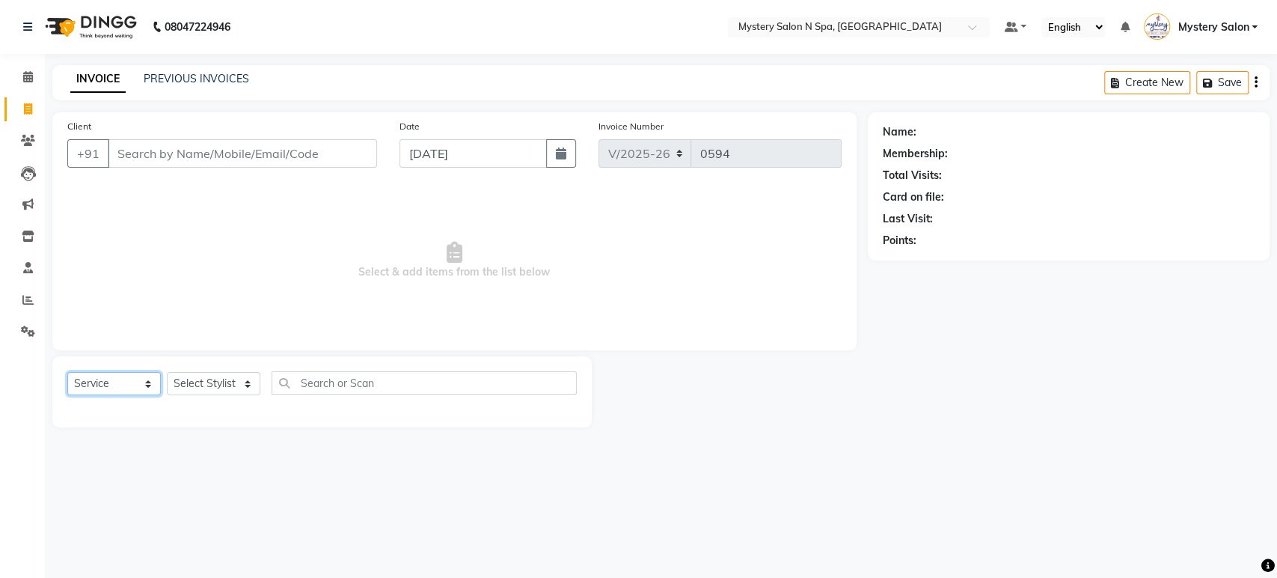
select select "product"
click at [67, 372] on select "Select Service Product Membership Package Voucher Prepaid Gift Card" at bounding box center [114, 383] width 94 height 23
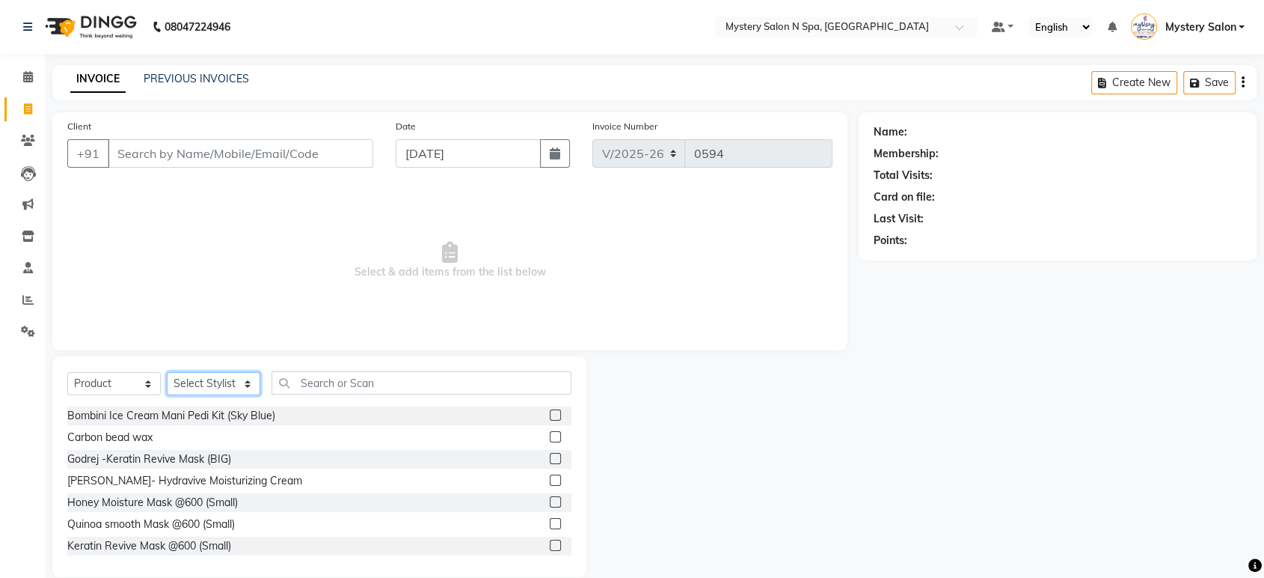
click at [217, 375] on select "Select Stylist Alim Salmani Choi MANGITA Mystery Salon Pooja SHEETAL MAM Surekha" at bounding box center [214, 383] width 94 height 23
select select "7144"
click at [167, 372] on select "Select Stylist Alim Salmani Choi MANGITA Mystery Salon Pooja SHEETAL MAM Surekha" at bounding box center [214, 383] width 94 height 23
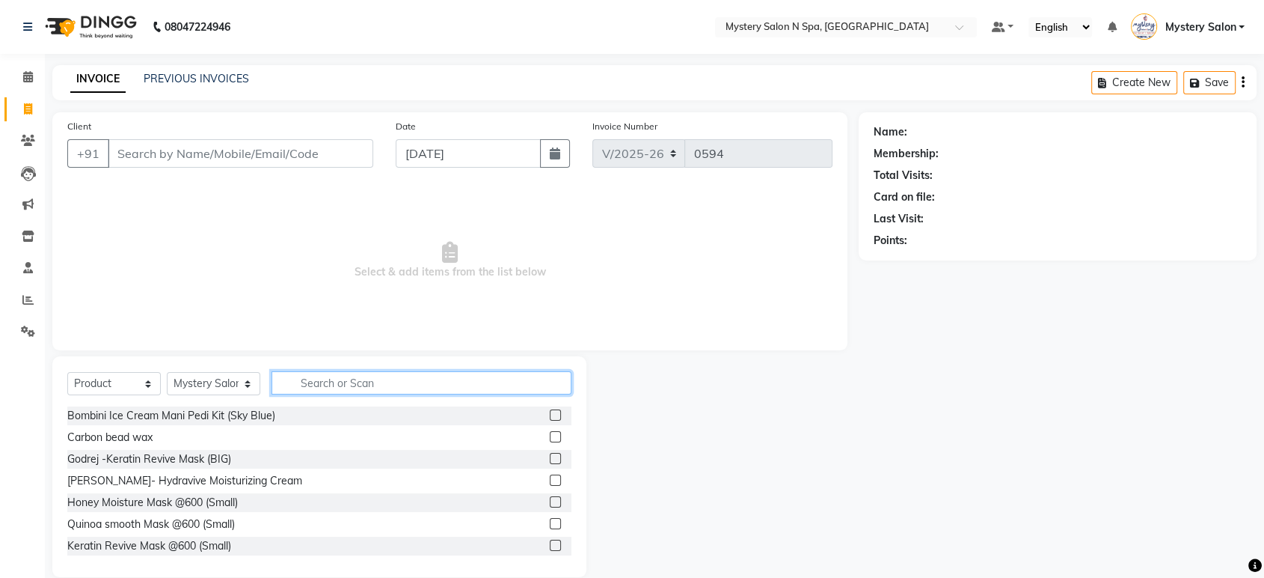
click at [341, 388] on input "text" at bounding box center [422, 382] width 300 height 23
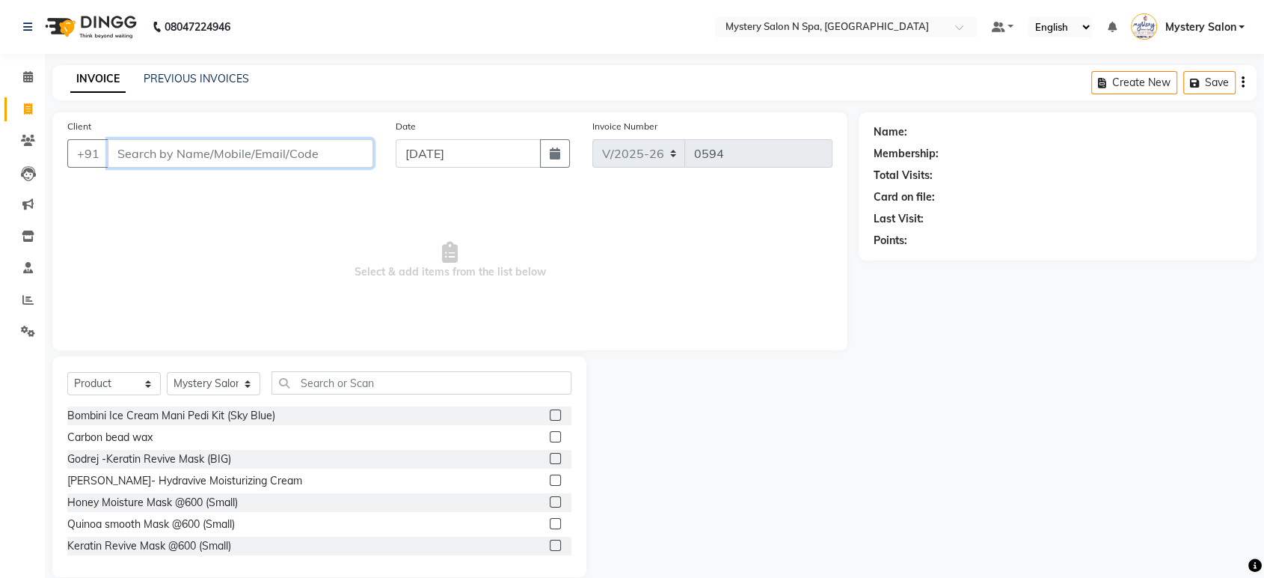
click at [317, 156] on input "Client" at bounding box center [241, 153] width 266 height 28
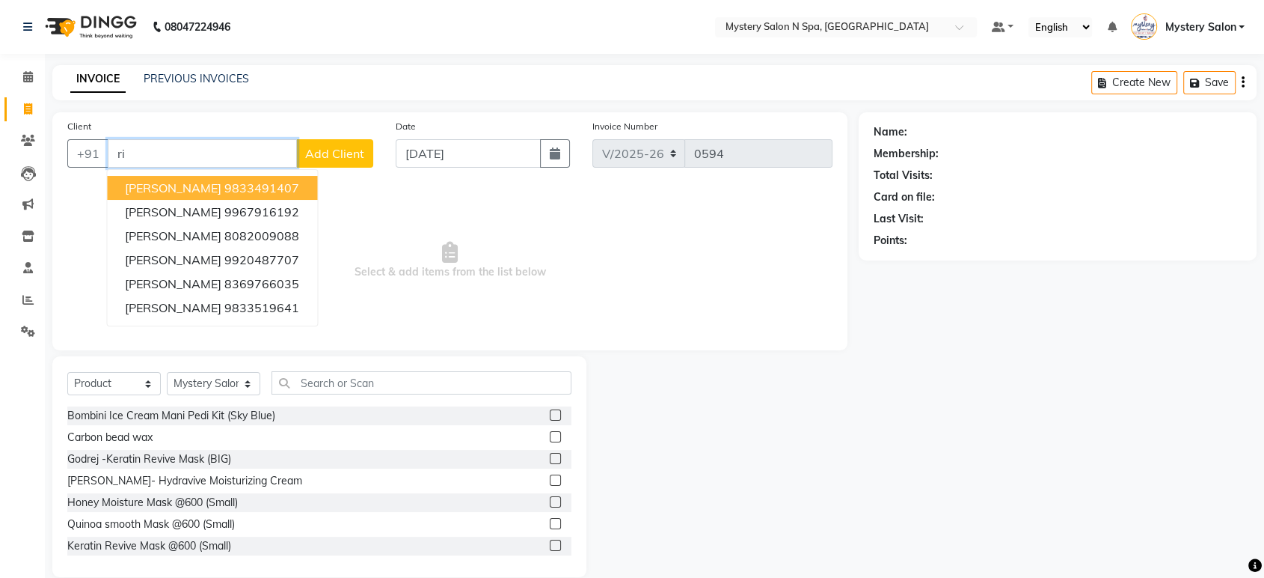
type input "r"
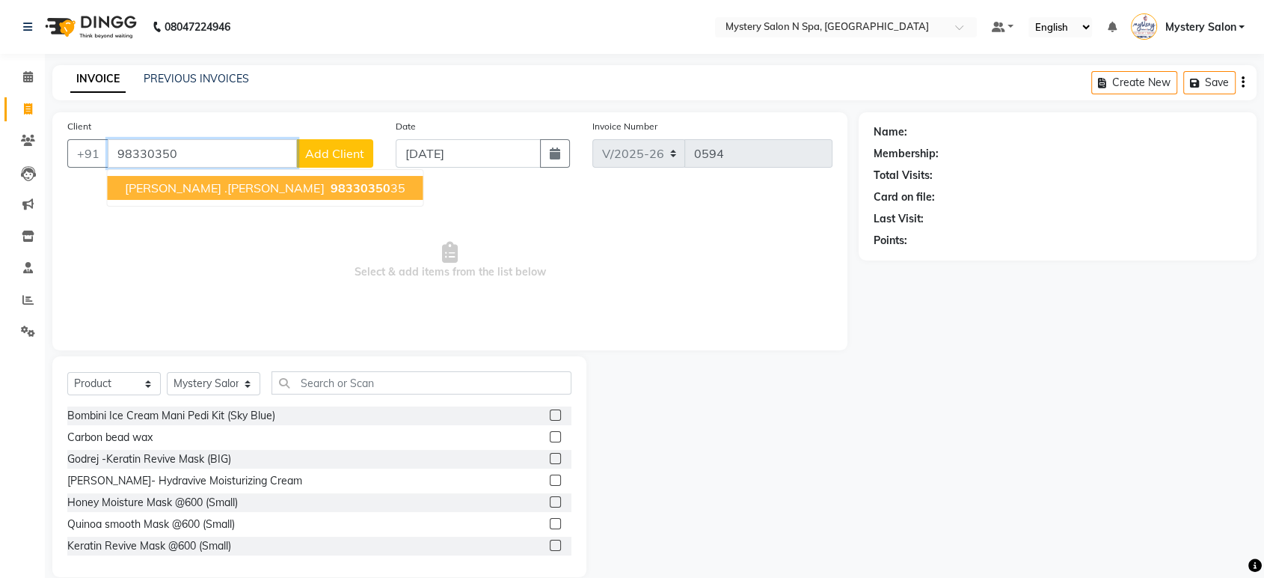
click at [330, 186] on span "98330350" at bounding box center [360, 187] width 60 height 15
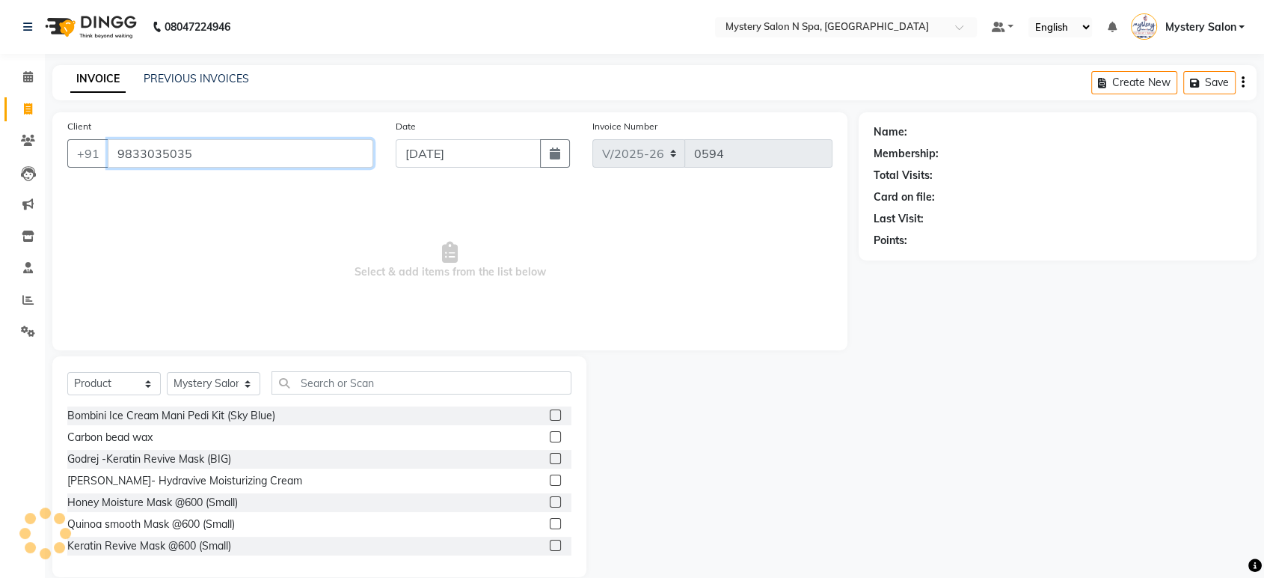
type input "9833035035"
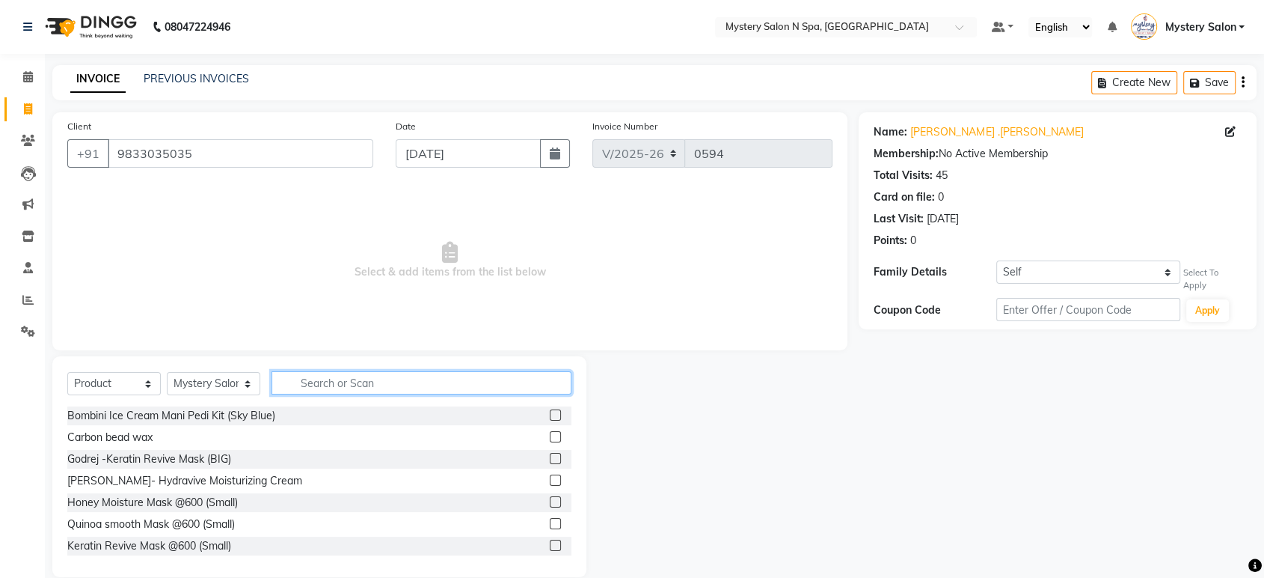
click at [379, 371] on input "text" at bounding box center [422, 382] width 300 height 23
type input "jeann"
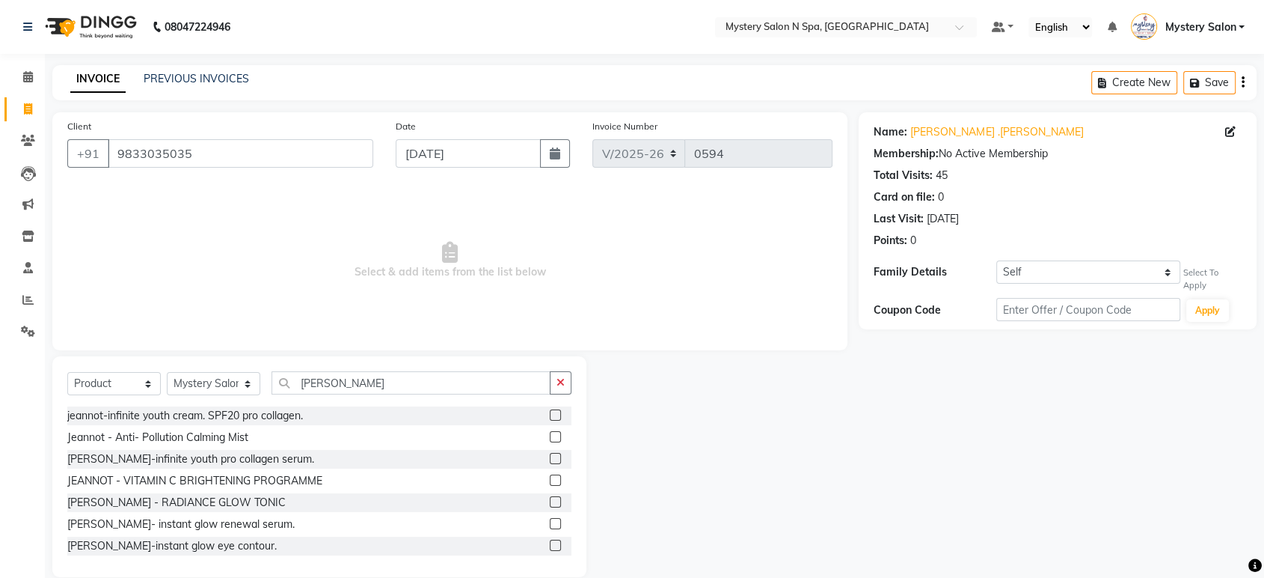
click at [550, 411] on label at bounding box center [555, 414] width 11 height 11
click at [550, 411] on input "checkbox" at bounding box center [555, 416] width 10 height 10
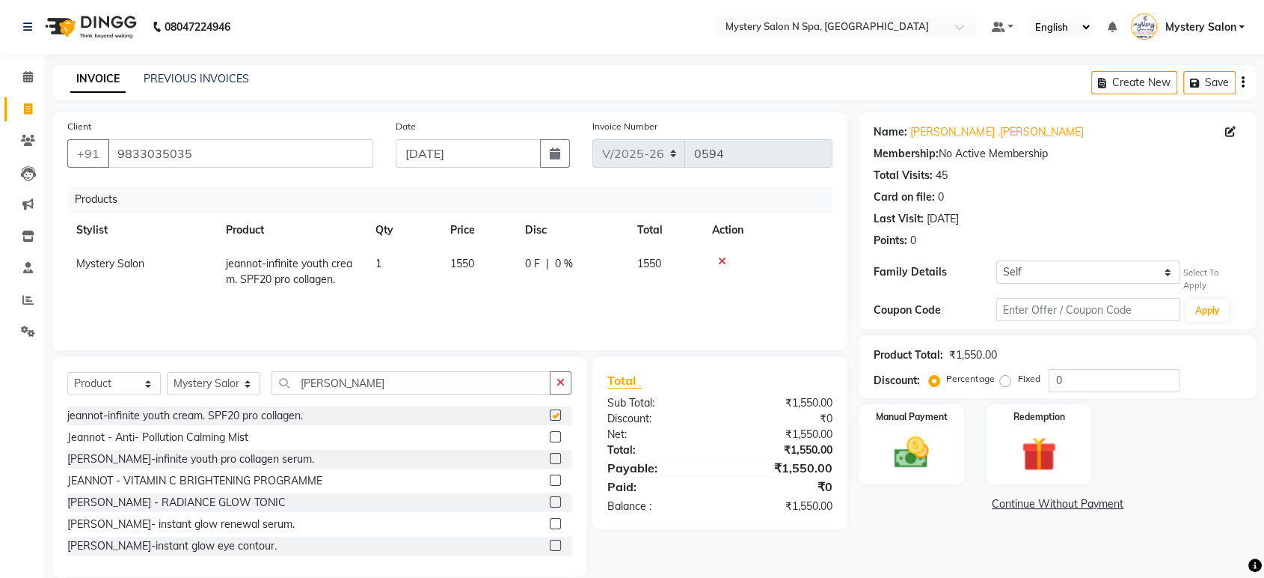
checkbox input "false"
click at [553, 388] on button "button" at bounding box center [561, 382] width 22 height 23
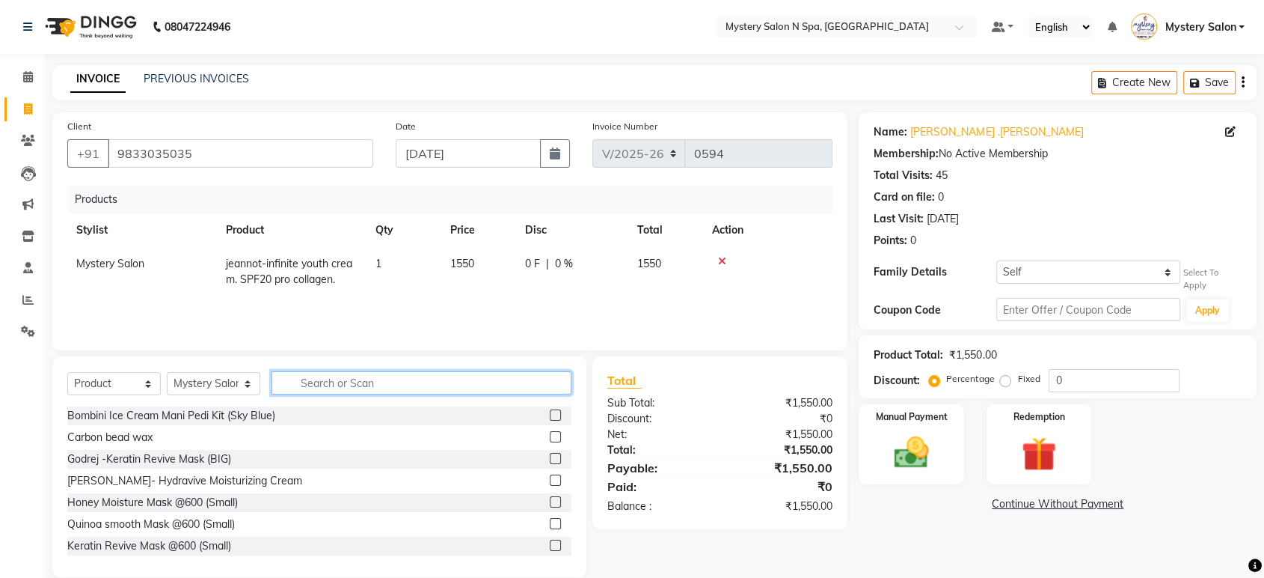
click at [518, 385] on input "text" at bounding box center [422, 382] width 300 height 23
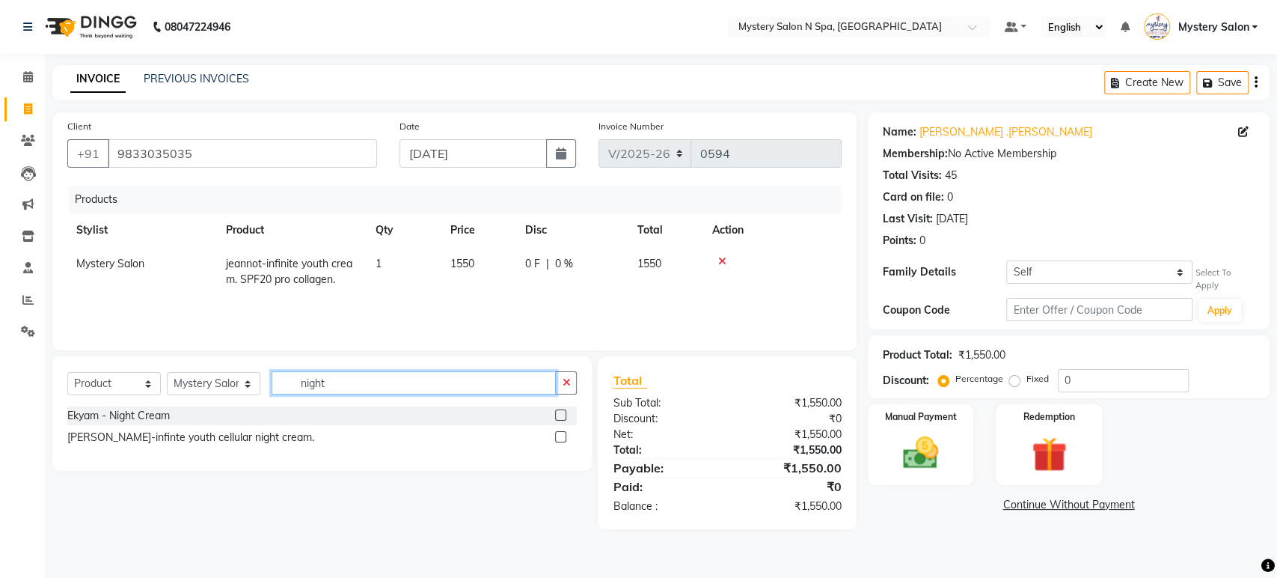
type input "night"
click at [561, 435] on label at bounding box center [560, 436] width 11 height 11
click at [561, 435] on input "checkbox" at bounding box center [560, 437] width 10 height 10
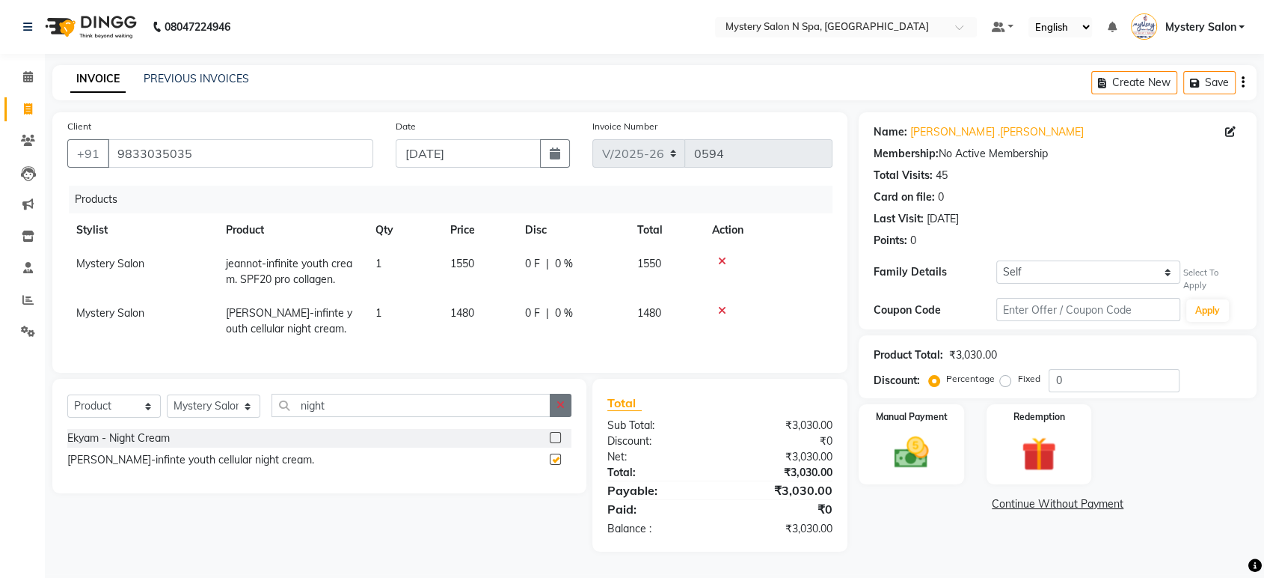
checkbox input "false"
click at [560, 410] on icon "button" at bounding box center [561, 404] width 8 height 10
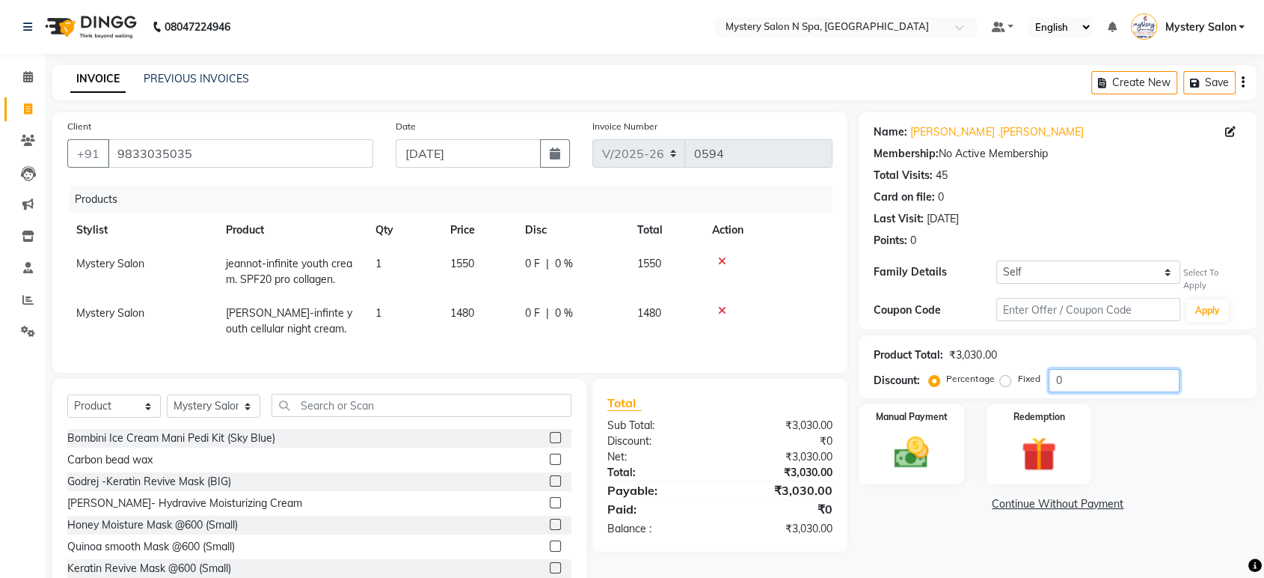
click at [1062, 370] on input "0" at bounding box center [1114, 380] width 131 height 23
type input "10"
click at [913, 417] on label "Manual Payment" at bounding box center [912, 415] width 75 height 14
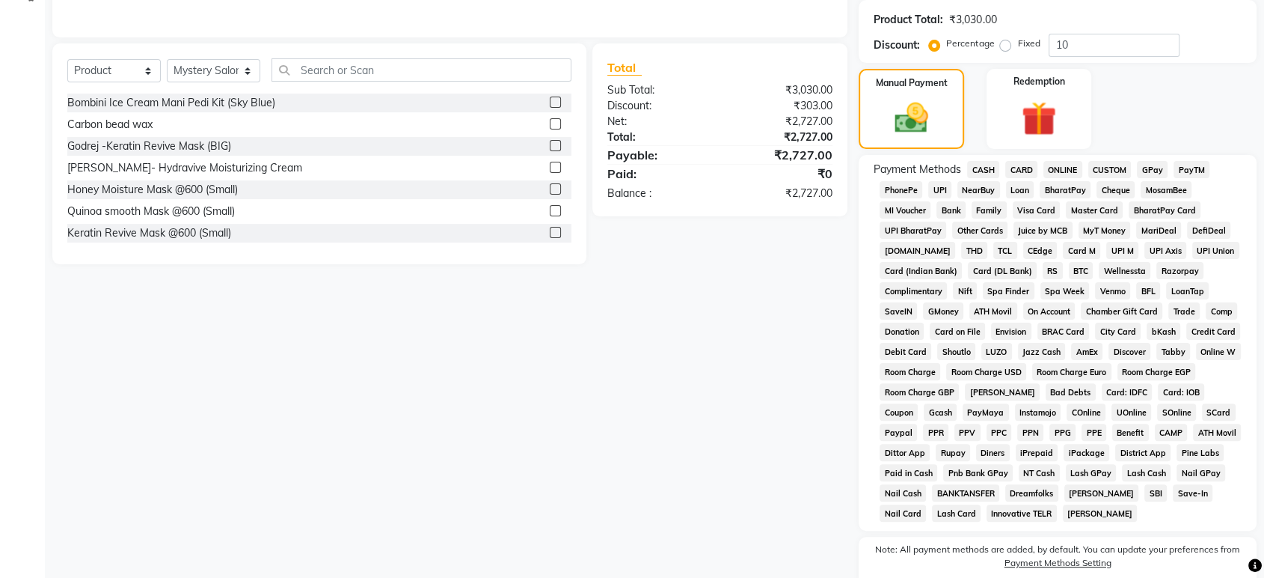
scroll to position [359, 0]
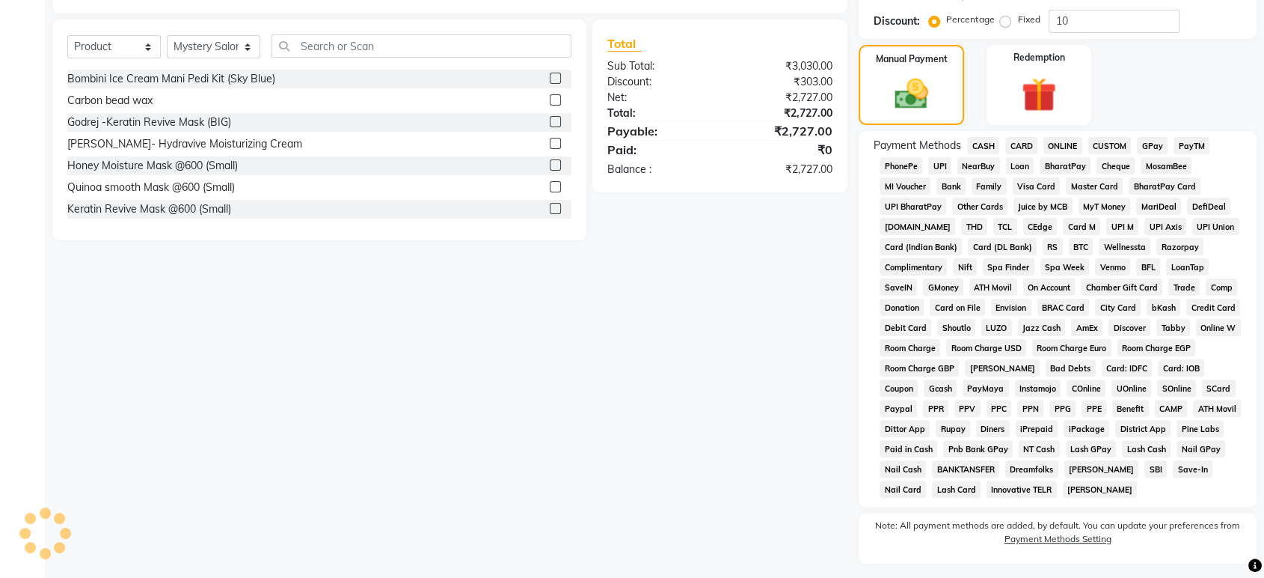
click at [1155, 141] on span "GPay" at bounding box center [1152, 145] width 31 height 17
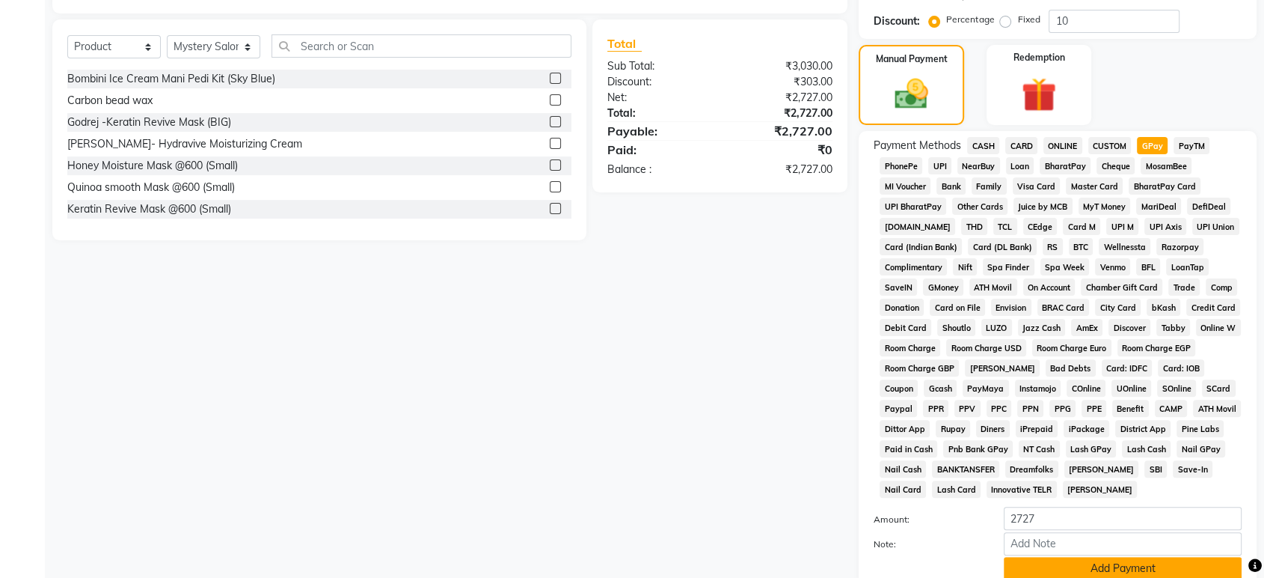
click at [1124, 570] on button "Add Payment" at bounding box center [1123, 568] width 238 height 23
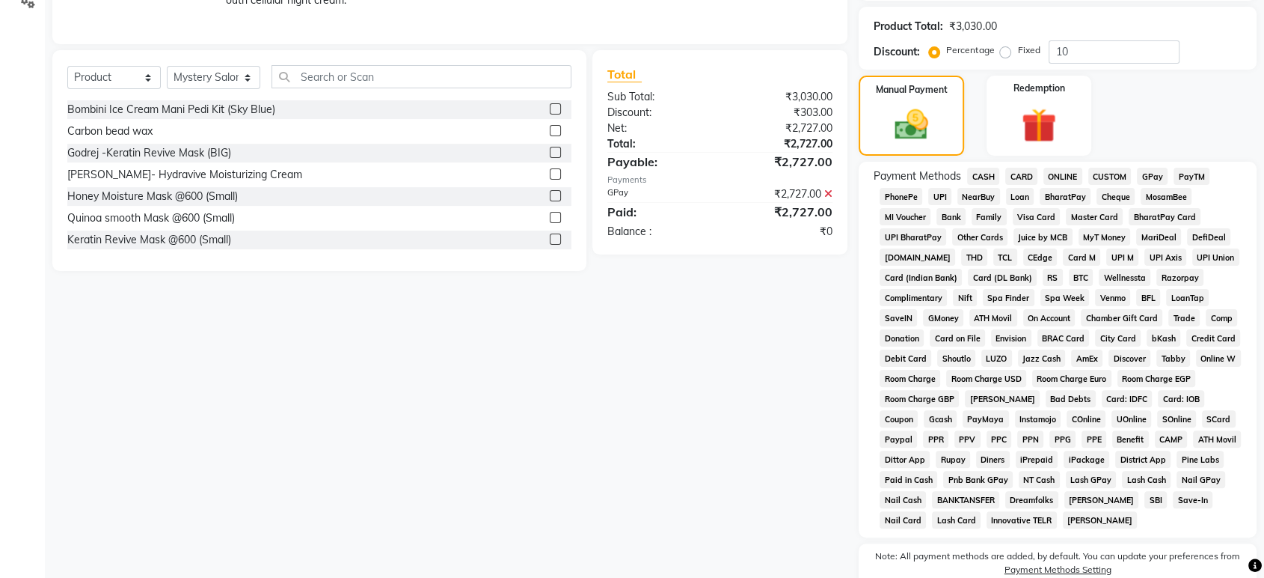
scroll to position [481, 0]
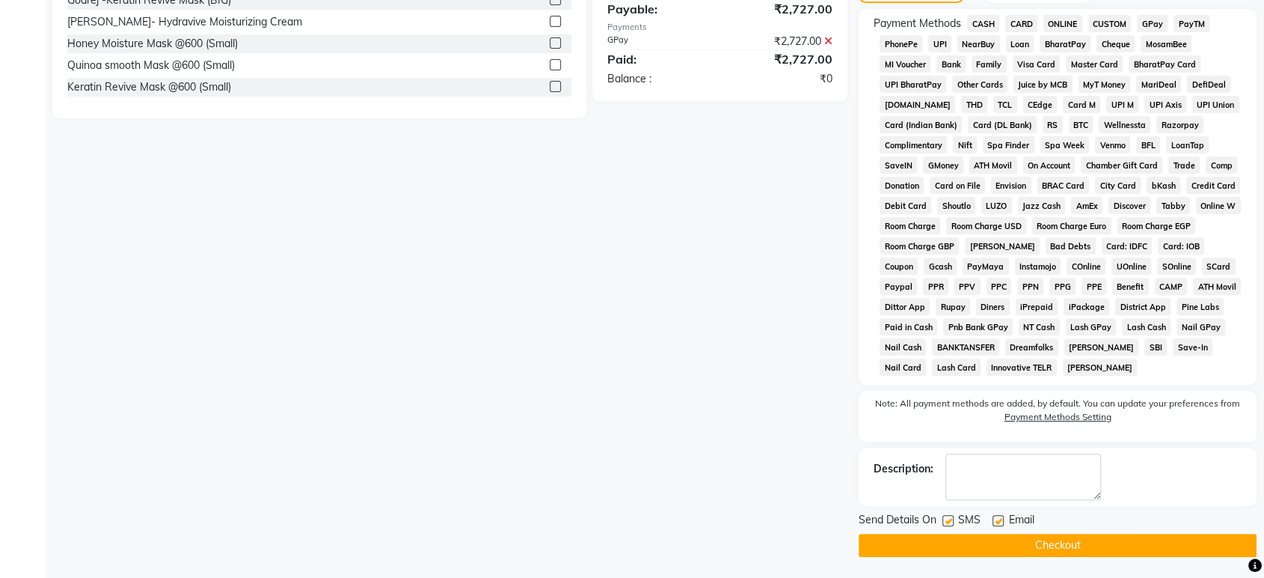
click at [1029, 543] on button "Checkout" at bounding box center [1058, 544] width 398 height 23
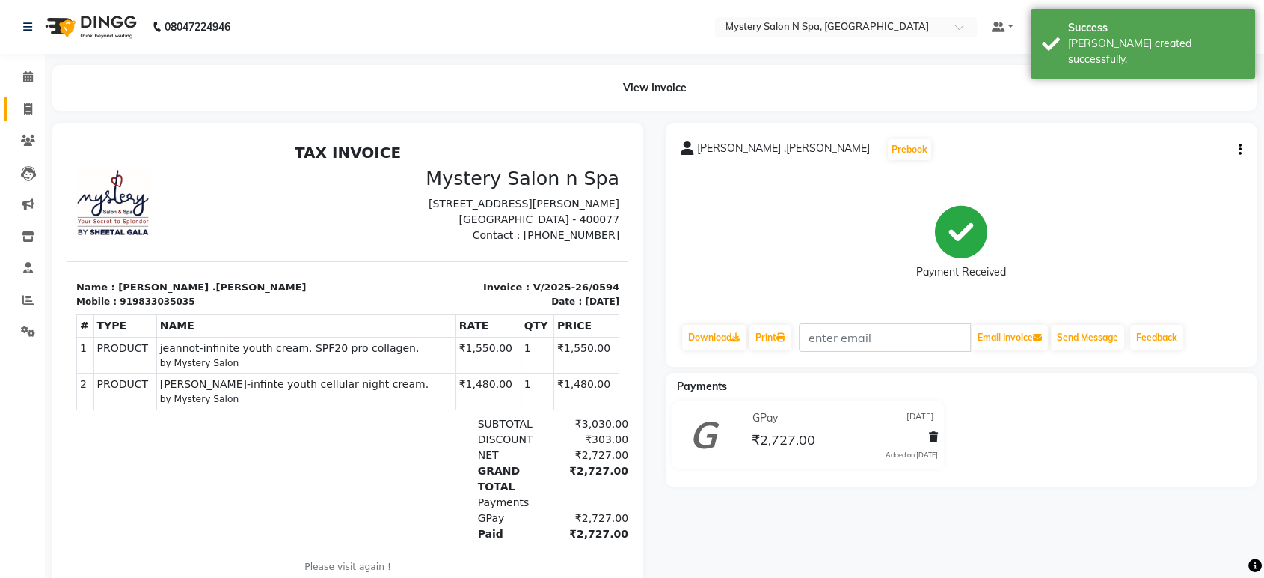
click at [24, 111] on icon at bounding box center [28, 108] width 8 height 11
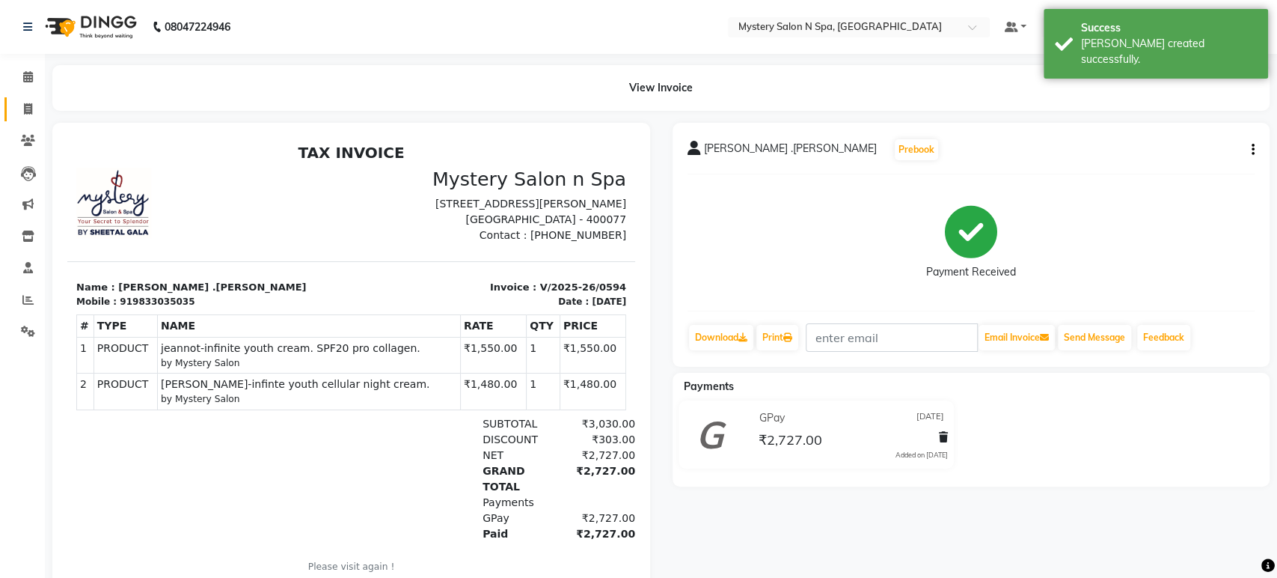
select select "service"
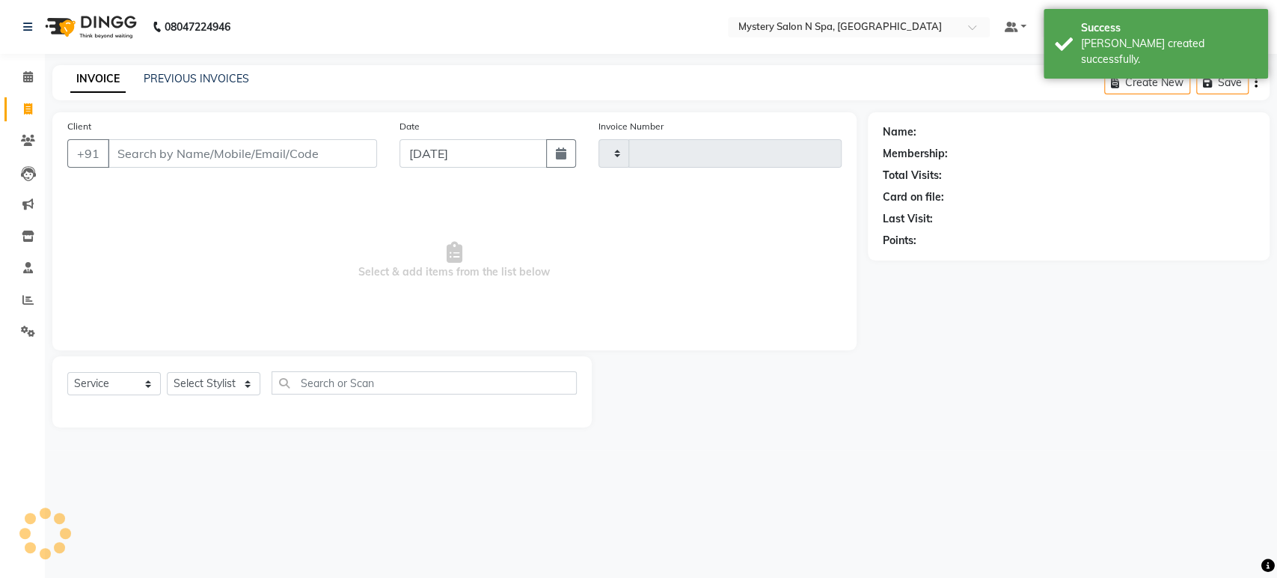
type input "0595"
select select "142"
click at [147, 83] on link "PREVIOUS INVOICES" at bounding box center [196, 78] width 105 height 13
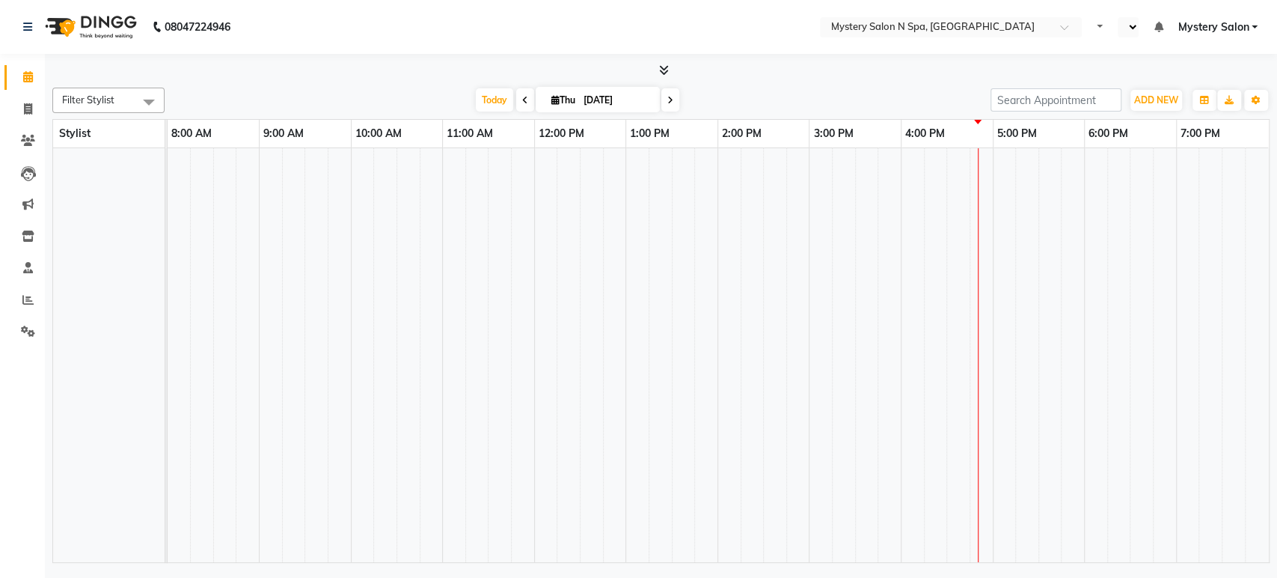
select select "en"
